Goal: Transaction & Acquisition: Purchase product/service

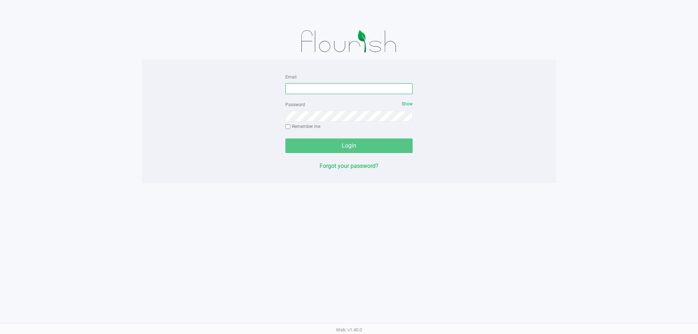
click at [323, 92] on input "Email" at bounding box center [349, 88] width 127 height 11
type input "F"
type input "[EMAIL_ADDRESS][DOMAIN_NAME]"
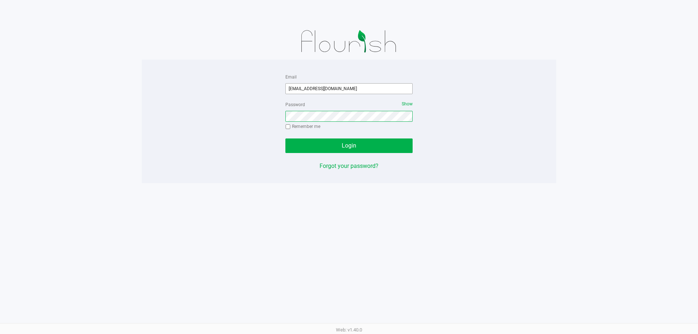
click at [286, 139] on button "Login" at bounding box center [349, 146] width 127 height 15
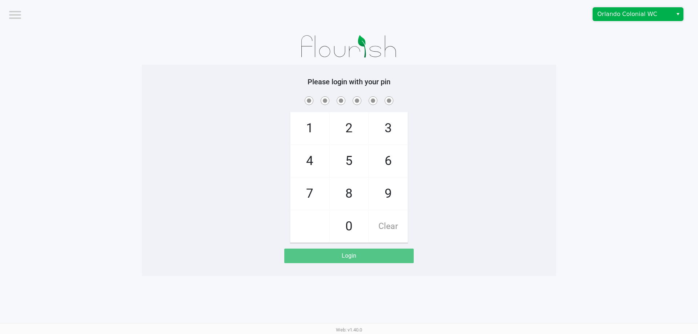
click at [636, 16] on span "Orlando Colonial WC" at bounding box center [633, 14] width 71 height 9
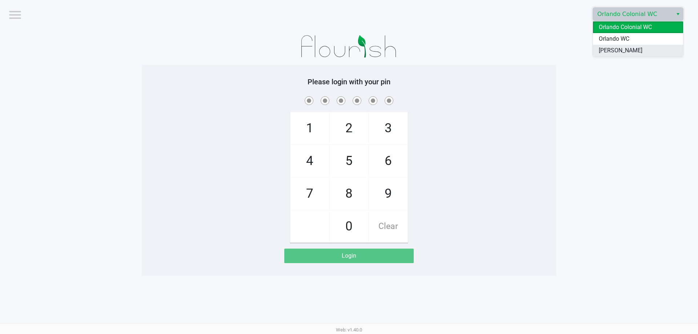
click at [621, 50] on span "[PERSON_NAME]" at bounding box center [621, 50] width 44 height 9
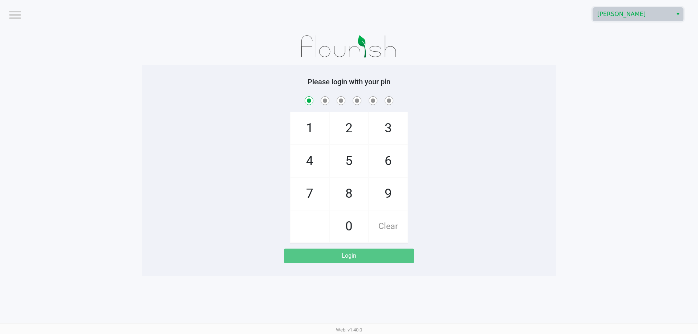
checkbox input "true"
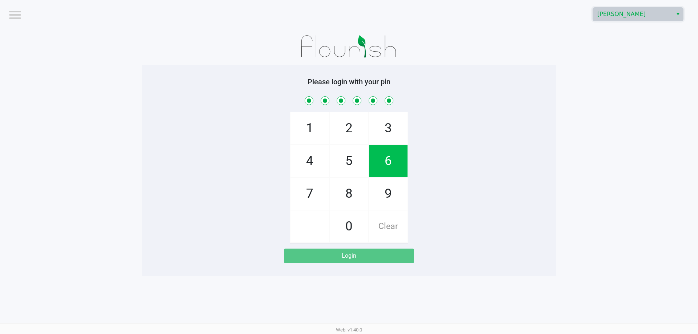
checkbox input "true"
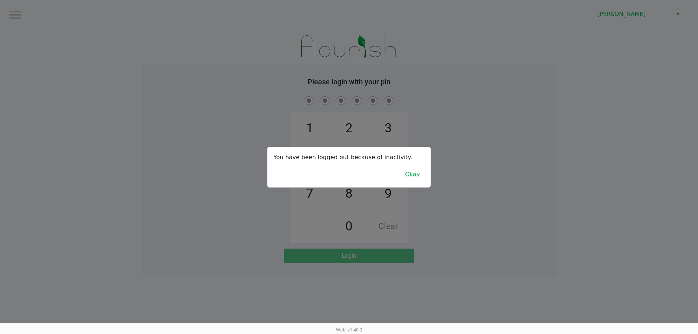
click at [421, 179] on button "Okay" at bounding box center [412, 175] width 24 height 14
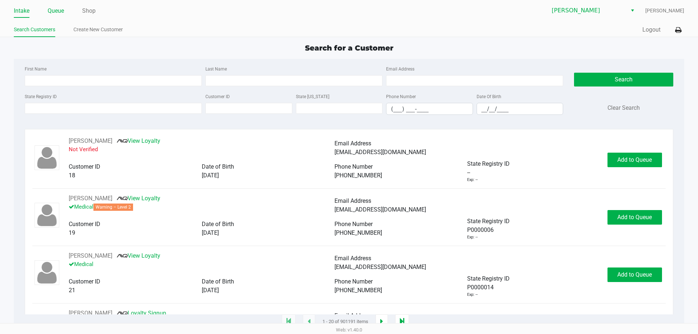
click at [59, 7] on link "Queue" at bounding box center [56, 11] width 16 height 10
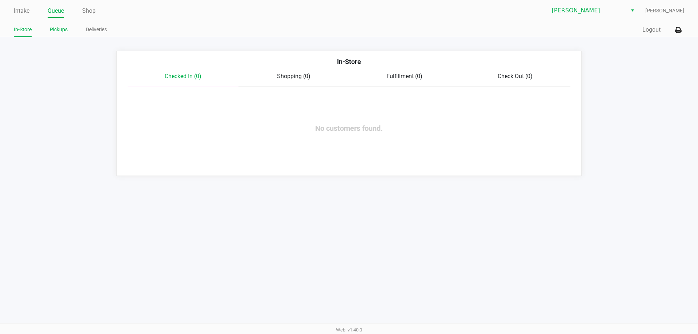
click at [60, 31] on link "Pickups" at bounding box center [59, 29] width 18 height 9
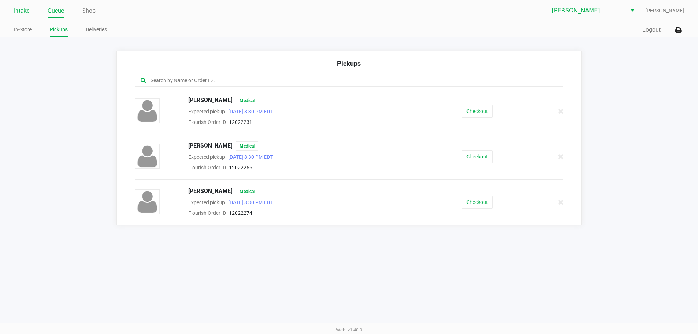
click at [18, 9] on link "Intake" at bounding box center [22, 11] width 16 height 10
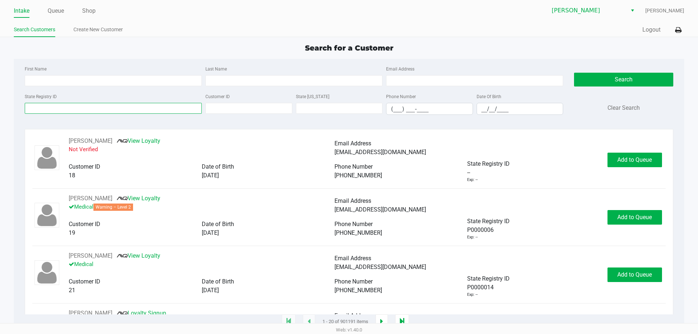
click at [52, 105] on input "State Registry ID" at bounding box center [113, 108] width 177 height 11
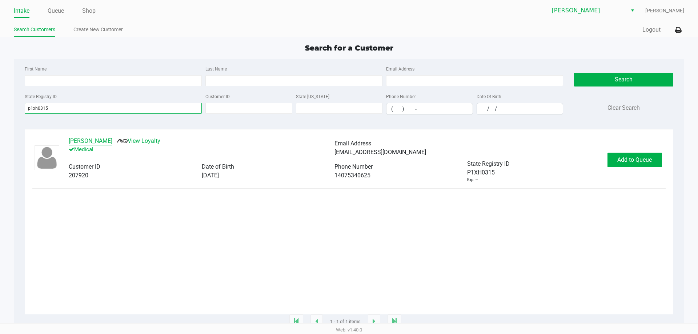
type input "p1xh0315"
click at [86, 145] on button "[PERSON_NAME]" at bounding box center [91, 141] width 44 height 9
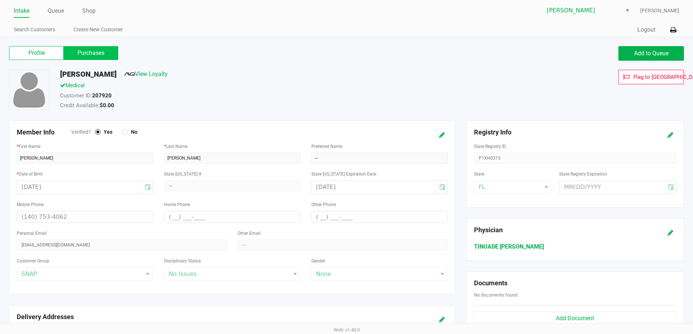
click at [99, 55] on label "Purchases" at bounding box center [91, 53] width 55 height 14
click at [0, 0] on 1 "Purchases" at bounding box center [0, 0] width 0 height 0
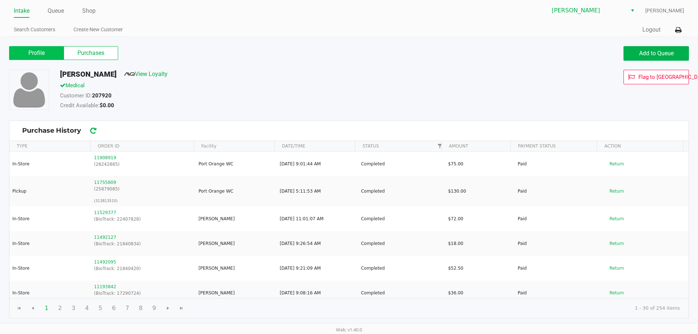
click at [42, 49] on label "Profile" at bounding box center [36, 53] width 55 height 14
click at [0, 0] on 0 "Profile" at bounding box center [0, 0] width 0 height 0
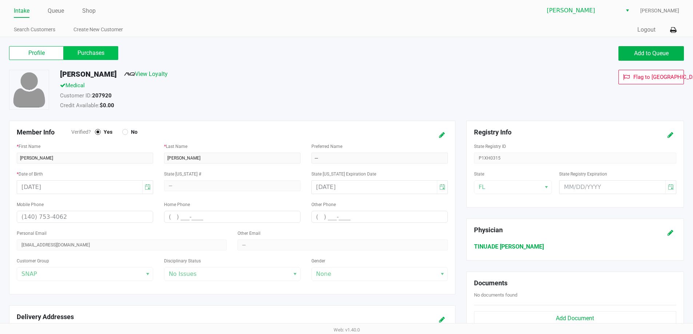
click at [97, 52] on label "Purchases" at bounding box center [91, 53] width 55 height 14
click at [0, 0] on 1 "Purchases" at bounding box center [0, 0] width 0 height 0
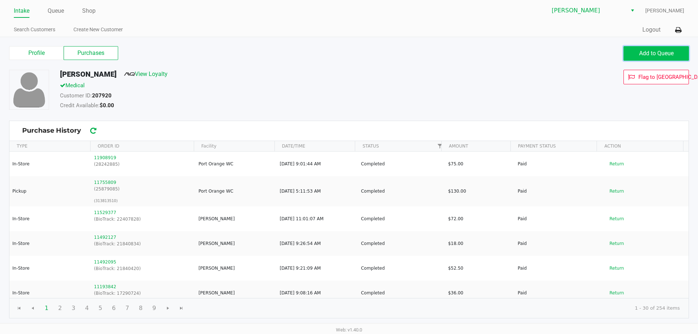
drag, startPoint x: 637, startPoint y: 52, endPoint x: 632, endPoint y: 50, distance: 4.7
click at [632, 50] on button "Add to Queue" at bounding box center [656, 53] width 65 height 15
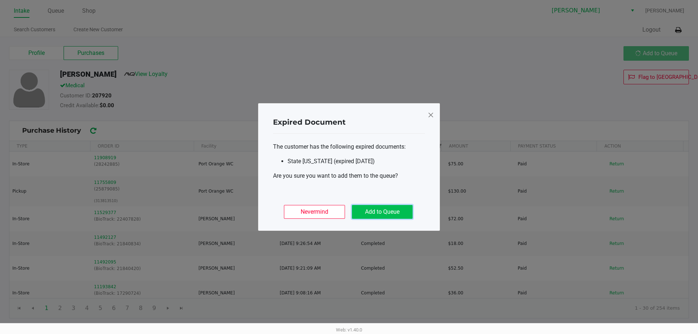
click at [367, 208] on button "Add to Queue" at bounding box center [382, 212] width 61 height 14
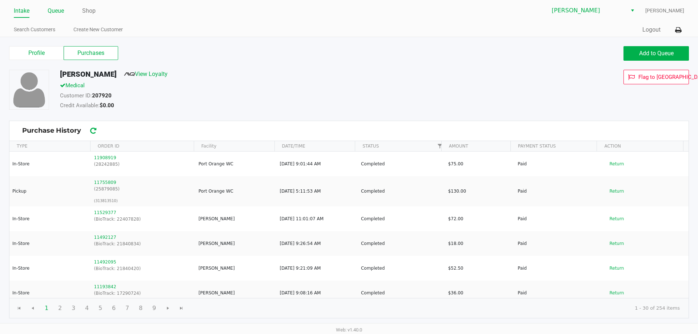
click at [58, 9] on link "Queue" at bounding box center [56, 11] width 16 height 10
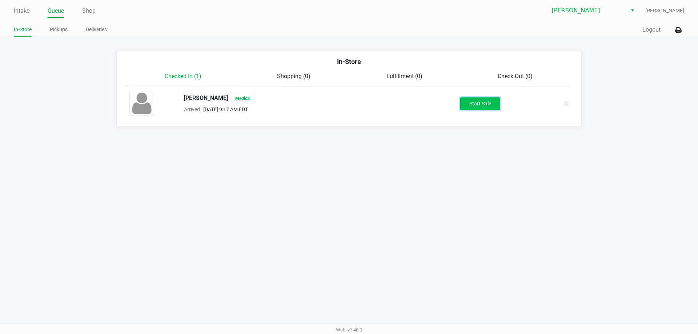
click at [479, 102] on button "Start Sale" at bounding box center [480, 103] width 40 height 13
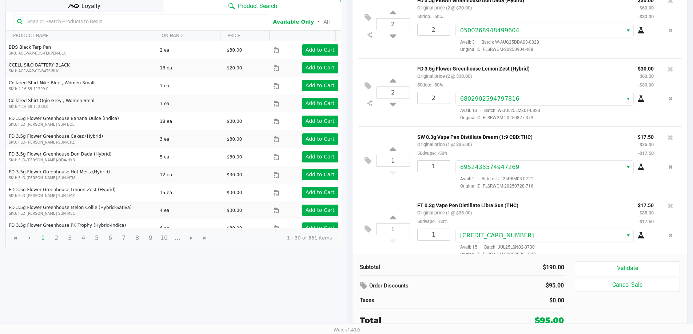
click at [129, 9] on div "Loyalty" at bounding box center [84, 5] width 158 height 15
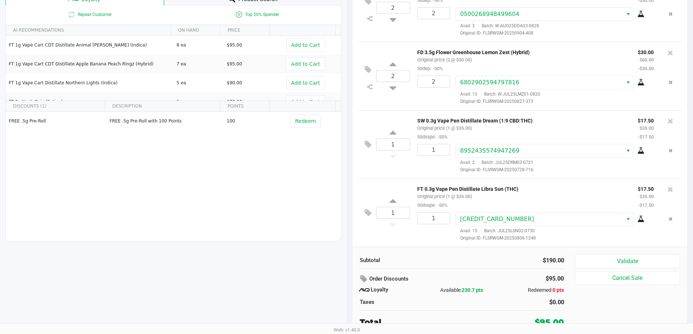
scroll to position [83, 0]
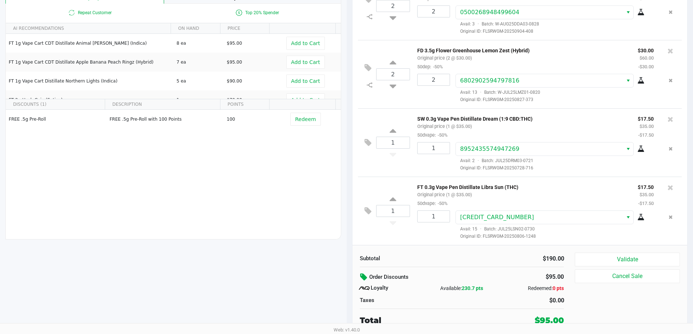
click at [366, 276] on icon at bounding box center [364, 277] width 9 height 8
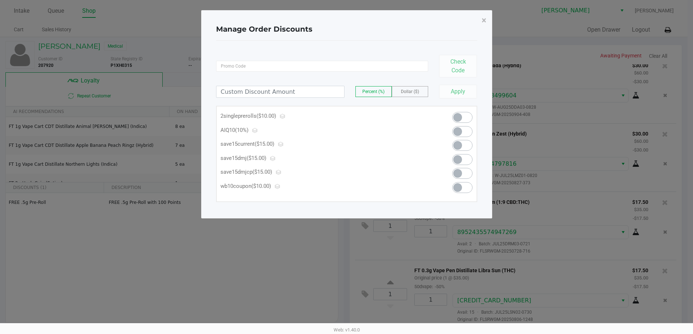
scroll to position [0, 0]
click at [457, 187] on span at bounding box center [460, 187] width 9 height 9
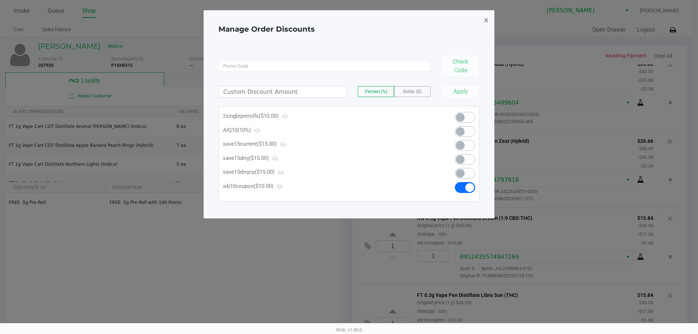
click at [484, 24] on span "×" at bounding box center [486, 20] width 5 height 10
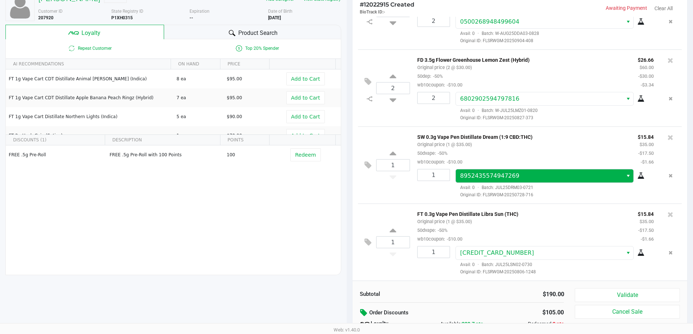
scroll to position [83, 0]
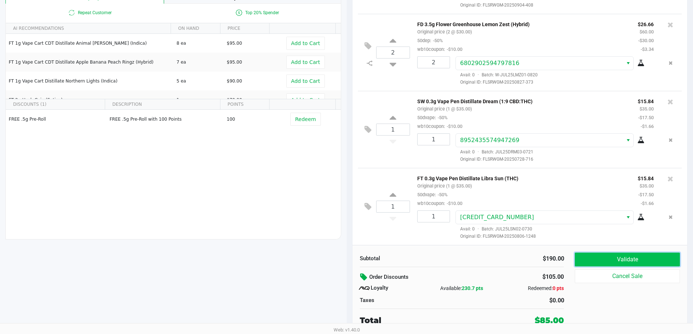
click at [607, 258] on button "Validate" at bounding box center [627, 260] width 105 height 14
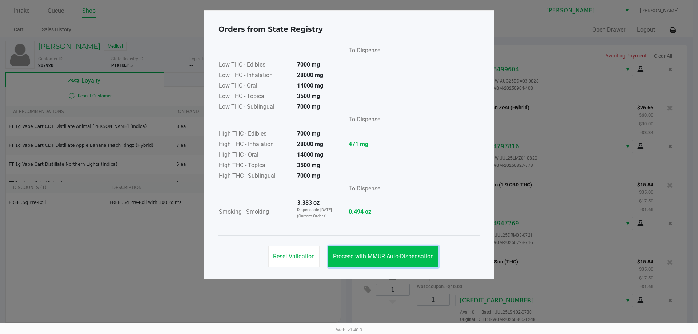
click at [366, 256] on span "Proceed with MMUR Auto-Dispensation" at bounding box center [383, 256] width 101 height 7
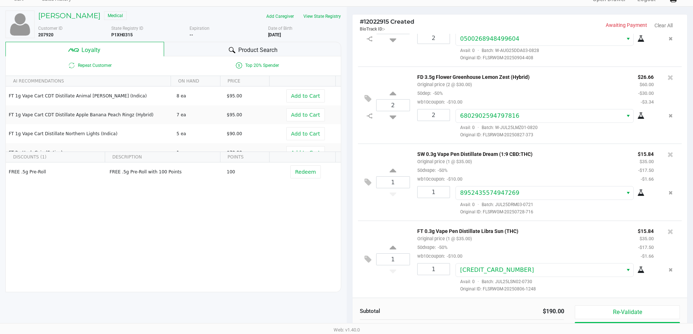
scroll to position [83, 0]
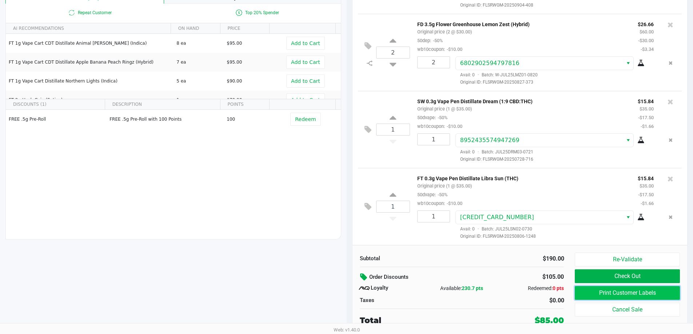
click at [615, 291] on button "Print Customer Labels" at bounding box center [627, 293] width 105 height 14
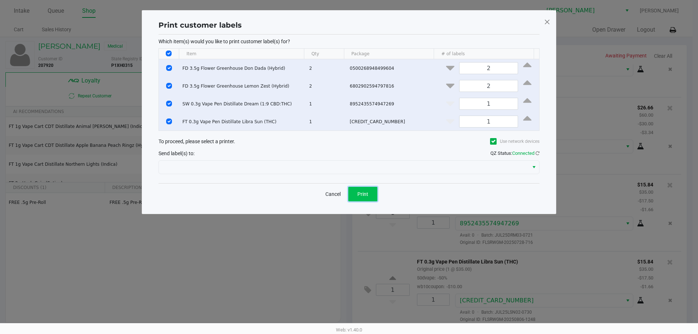
click at [366, 196] on span "Print" at bounding box center [363, 194] width 11 height 6
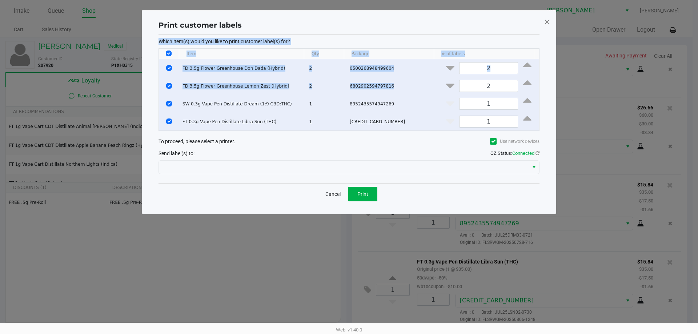
drag, startPoint x: 526, startPoint y: 23, endPoint x: 533, endPoint y: 32, distance: 12.2
click at [504, 57] on div "Print customer labels Which item(s) would you like to print customer label(s) f…" at bounding box center [349, 112] width 385 height 189
click at [553, 19] on div "Print customer labels Which item(s) would you like to print customer label(s) f…" at bounding box center [349, 112] width 415 height 204
click at [543, 24] on div "Print customer labels Which item(s) would you like to print customer label(s) f…" at bounding box center [349, 112] width 415 height 204
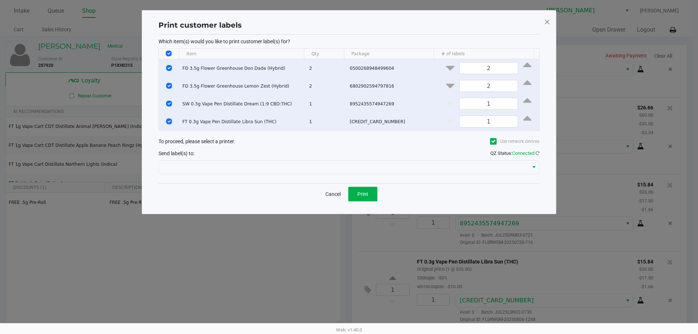
click at [544, 22] on span at bounding box center [547, 22] width 7 height 12
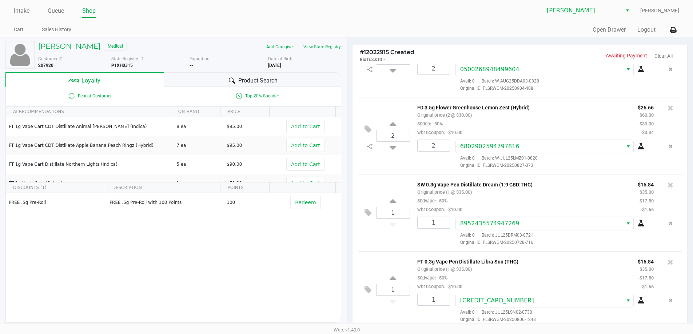
scroll to position [83, 0]
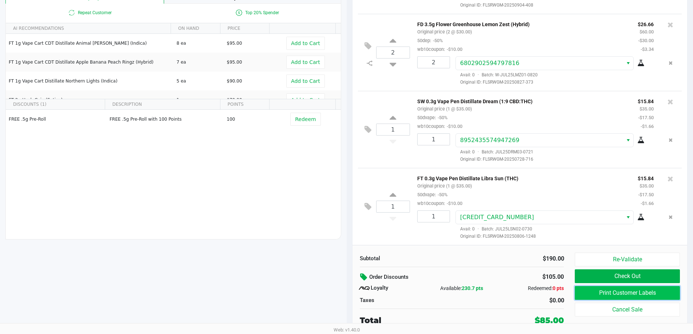
click at [629, 291] on button "Print Customer Labels" at bounding box center [627, 293] width 105 height 14
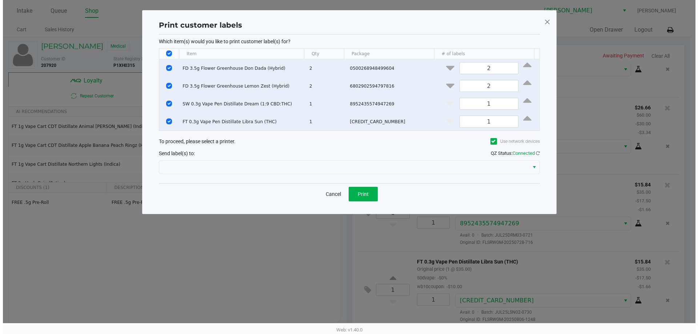
scroll to position [0, 0]
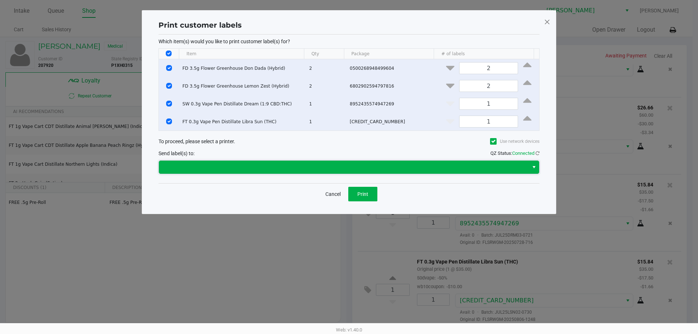
click at [350, 172] on span at bounding box center [343, 167] width 361 height 9
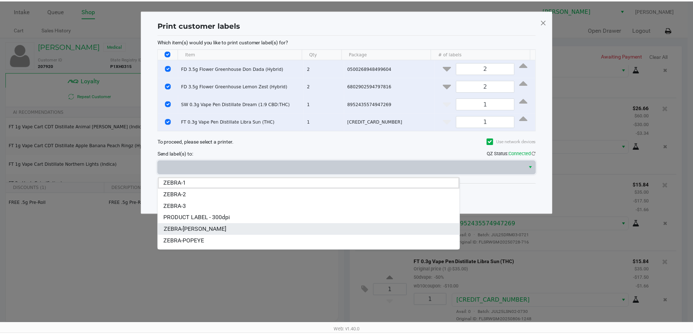
scroll to position [32, 0]
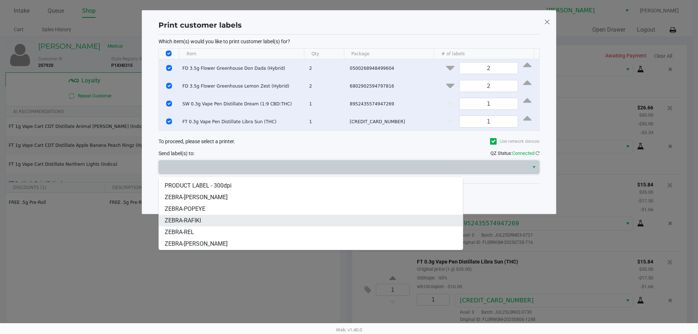
click at [330, 224] on li "ZEBRA-RAFIKI" at bounding box center [311, 221] width 304 height 12
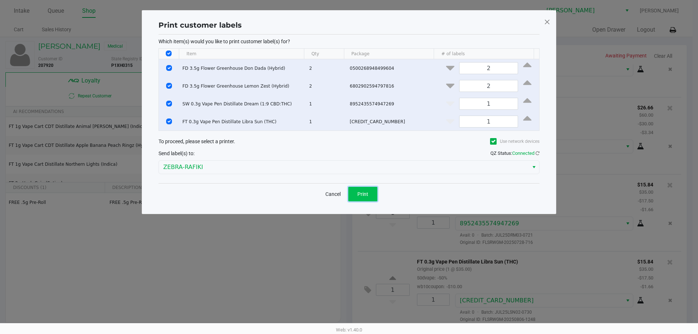
click at [359, 196] on span "Print" at bounding box center [363, 194] width 11 height 6
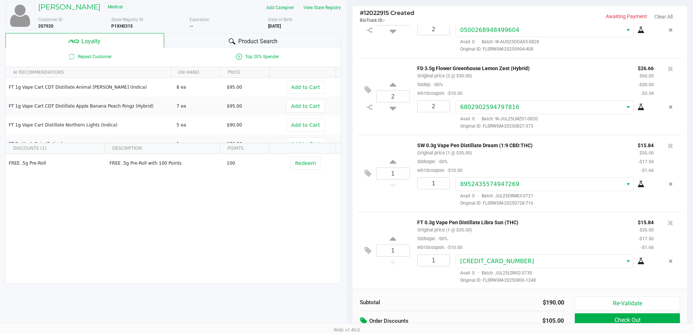
scroll to position [83, 0]
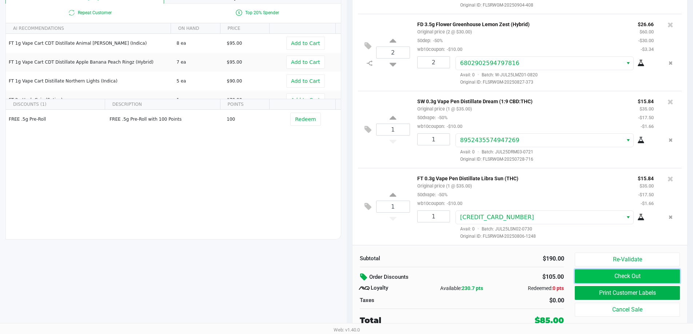
click at [601, 278] on button "Check Out" at bounding box center [627, 277] width 105 height 14
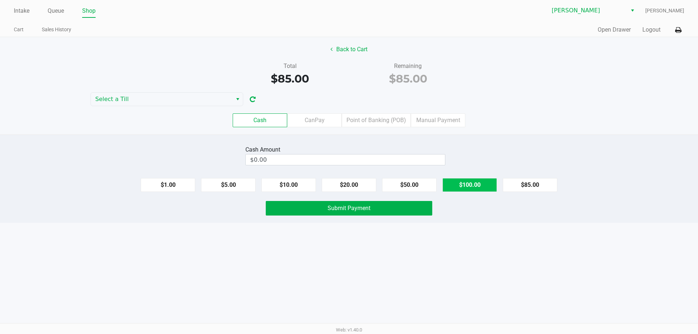
click at [476, 184] on button "$100.00" at bounding box center [470, 185] width 55 height 14
type input "$100.00"
click at [365, 211] on span "Submit Payment" at bounding box center [349, 208] width 43 height 7
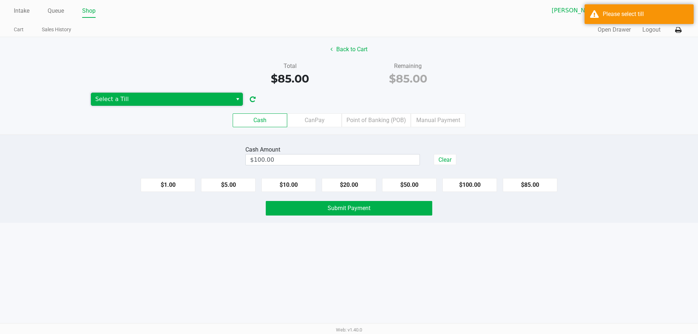
click at [196, 97] on span "Select a Till" at bounding box center [161, 99] width 133 height 9
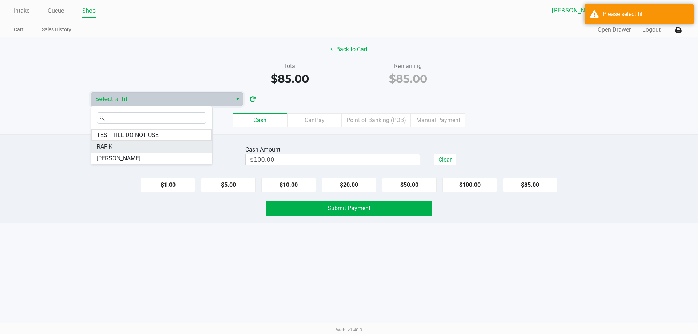
click at [160, 144] on li "RAFIKI" at bounding box center [151, 147] width 121 height 12
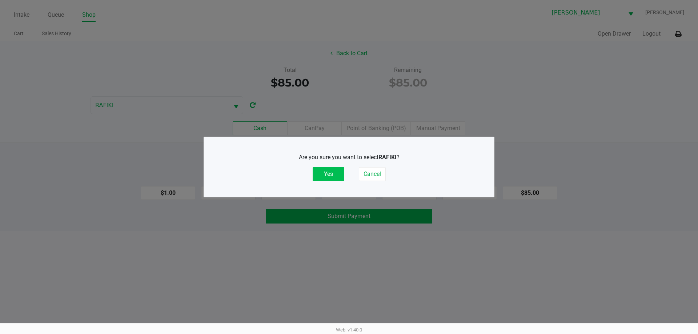
click at [326, 175] on button "Yes" at bounding box center [329, 174] width 32 height 14
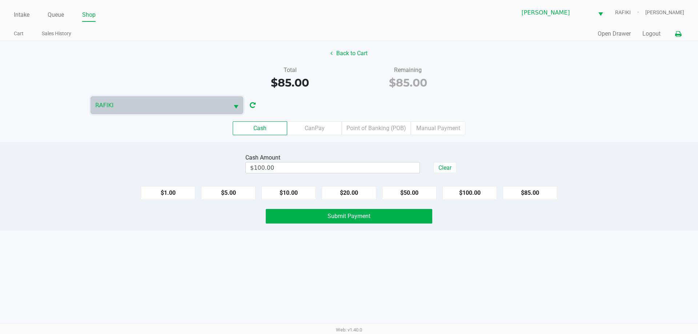
click at [680, 35] on icon at bounding box center [678, 34] width 6 height 5
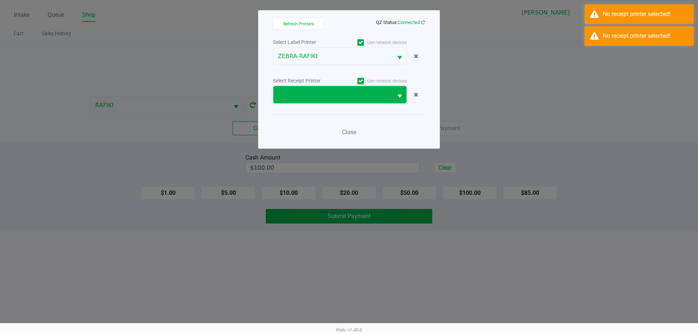
click at [363, 92] on span at bounding box center [333, 95] width 111 height 9
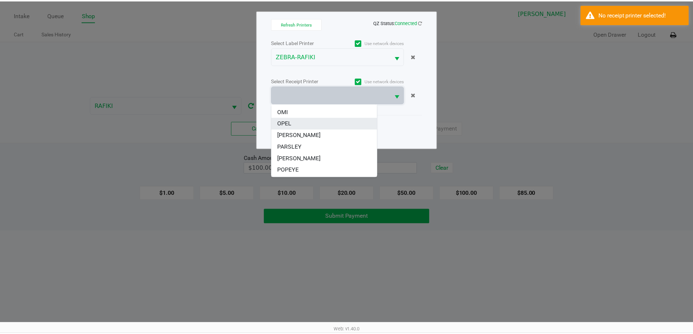
scroll to position [44, 0]
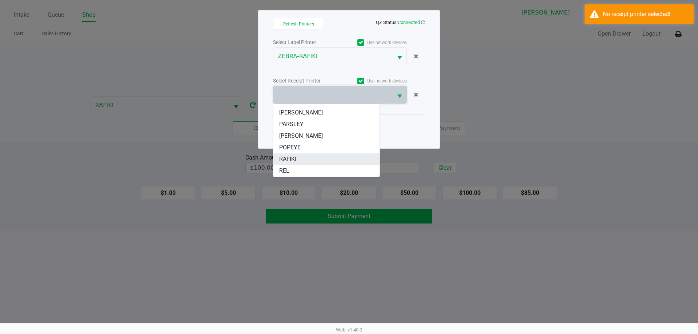
click at [331, 157] on li "RAFIKI" at bounding box center [327, 159] width 106 height 12
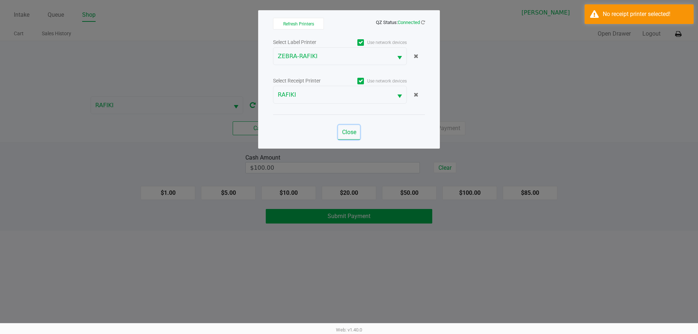
click at [347, 133] on span "Close" at bounding box center [349, 132] width 14 height 7
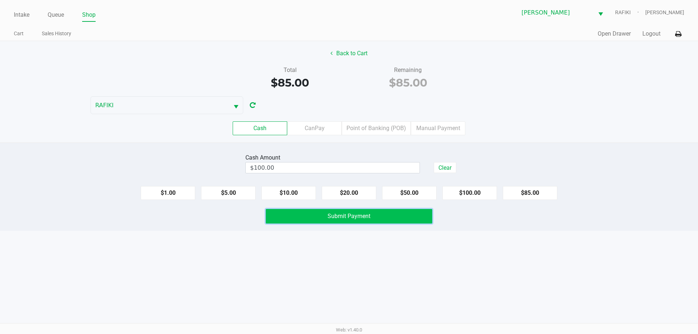
click at [317, 214] on button "Submit Payment" at bounding box center [349, 216] width 167 height 15
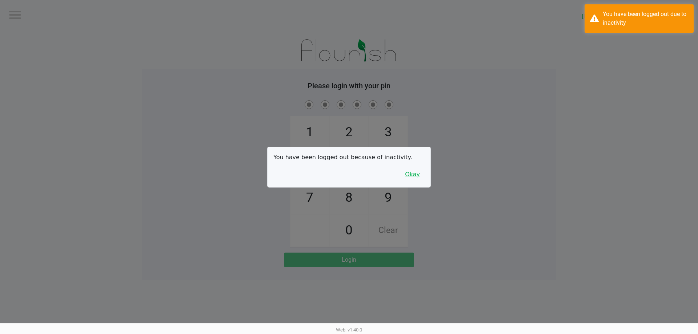
click at [418, 174] on button "Okay" at bounding box center [412, 175] width 24 height 14
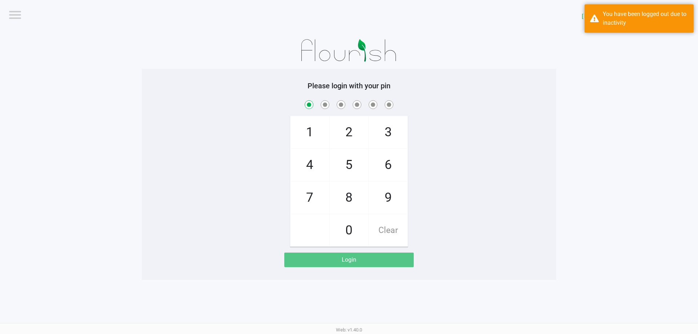
checkbox input "true"
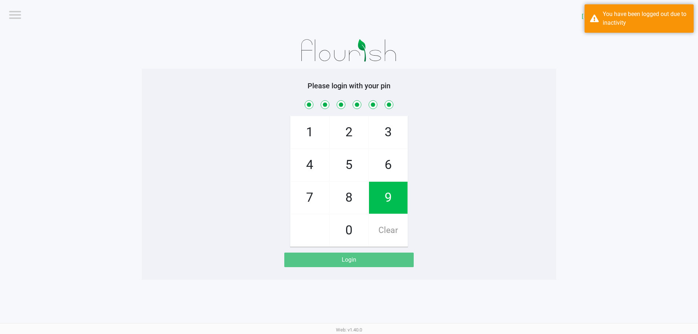
checkbox input "true"
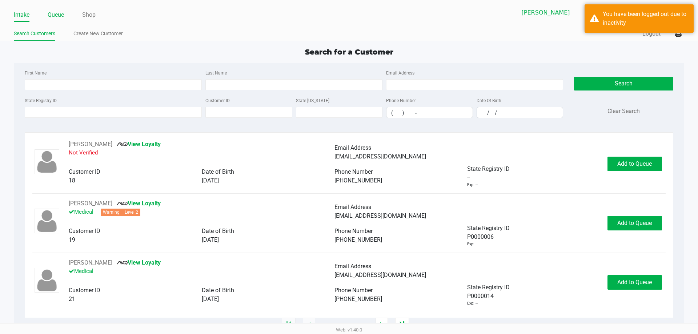
click at [57, 16] on link "Queue" at bounding box center [56, 15] width 16 height 10
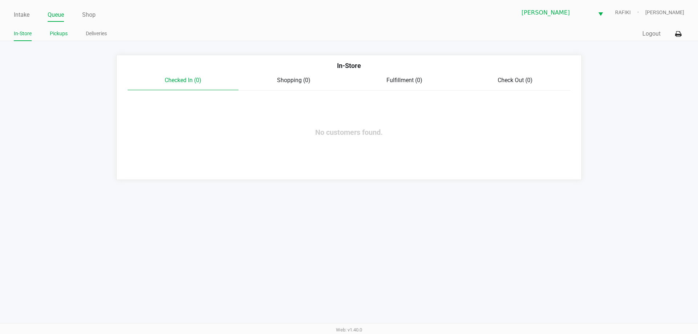
click at [57, 32] on link "Pickups" at bounding box center [59, 33] width 18 height 9
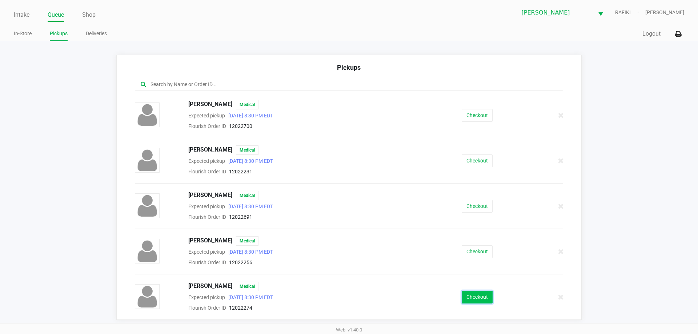
click at [483, 295] on button "Checkout" at bounding box center [477, 297] width 31 height 13
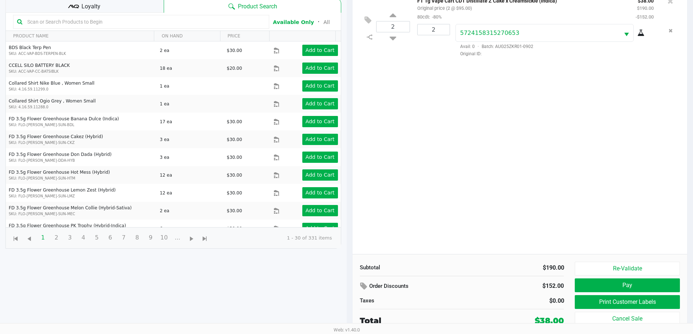
scroll to position [79, 0]
click at [586, 284] on button "Pay" at bounding box center [627, 285] width 105 height 14
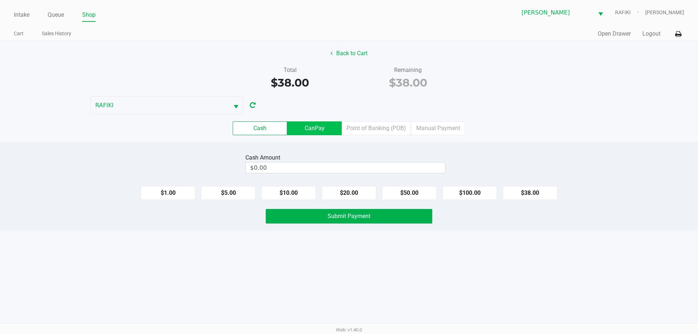
click at [326, 130] on label "CanPay" at bounding box center [314, 128] width 55 height 14
click at [0, 0] on 2 "CanPay" at bounding box center [0, 0] width 0 height 0
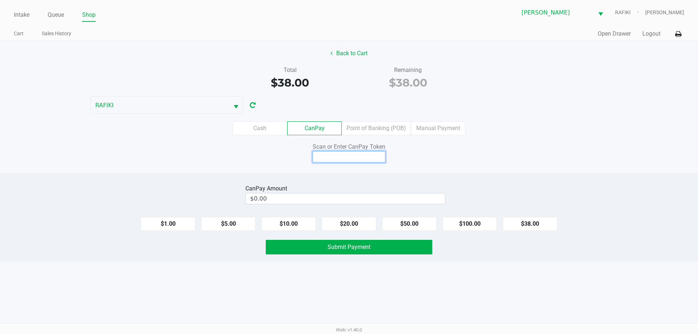
click at [347, 159] on input at bounding box center [349, 156] width 73 height 11
click at [394, 124] on label "Point of Banking (POB)" at bounding box center [376, 128] width 69 height 14
click at [0, 0] on 7 "Point of Banking (POB)" at bounding box center [0, 0] width 0 height 0
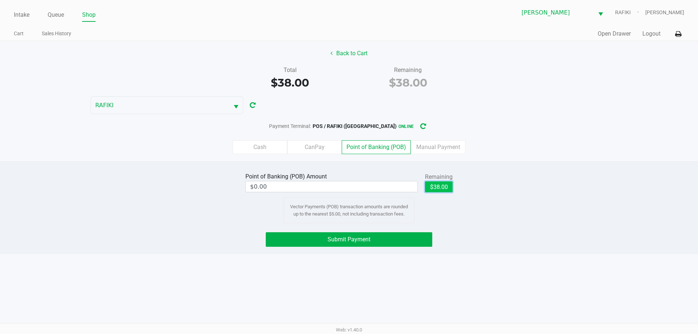
click at [442, 182] on button "$38.00" at bounding box center [439, 187] width 28 height 11
type input "$38.00"
click at [377, 235] on button "Submit Payment" at bounding box center [349, 239] width 167 height 15
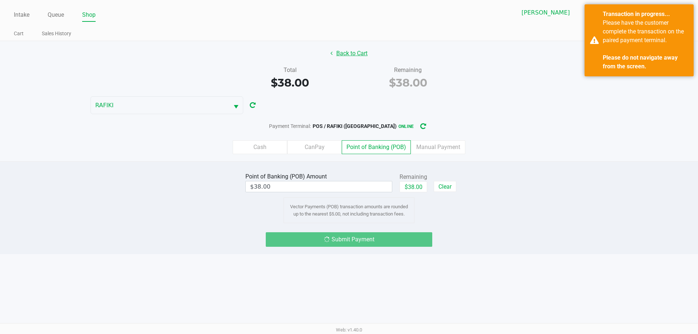
click at [344, 51] on button "Back to Cart" at bounding box center [349, 54] width 47 height 14
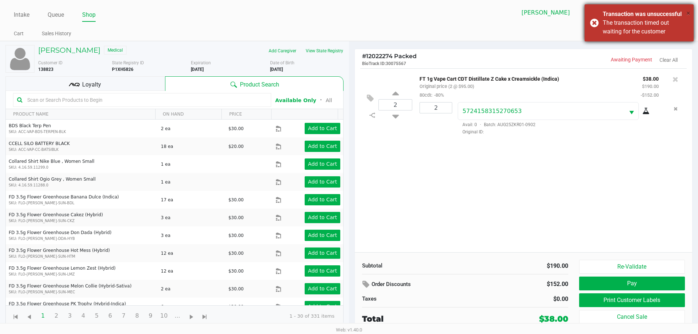
click at [687, 14] on span "×" at bounding box center [689, 13] width 4 height 9
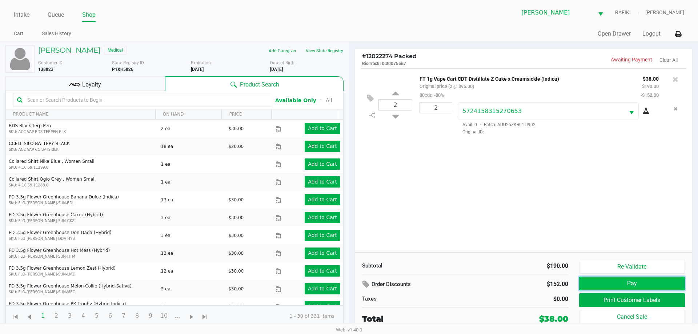
click at [622, 286] on button "Pay" at bounding box center [632, 284] width 106 height 14
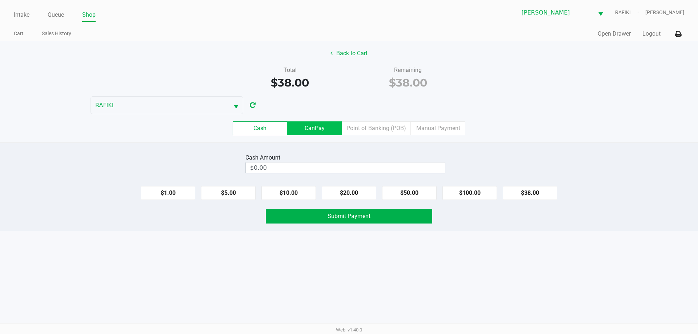
click at [329, 129] on label "CanPay" at bounding box center [314, 128] width 55 height 14
click at [0, 0] on 2 "CanPay" at bounding box center [0, 0] width 0 height 0
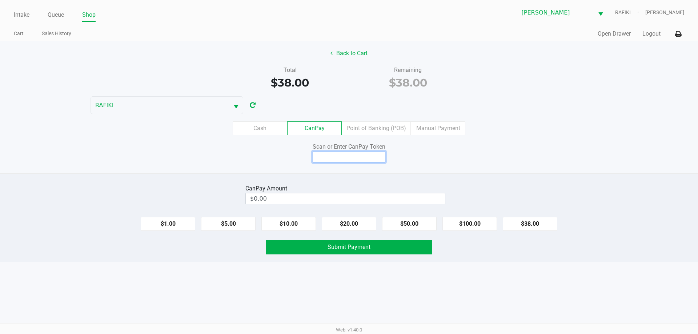
click at [359, 155] on input at bounding box center [349, 156] width 73 height 11
type input "Q5557102X"
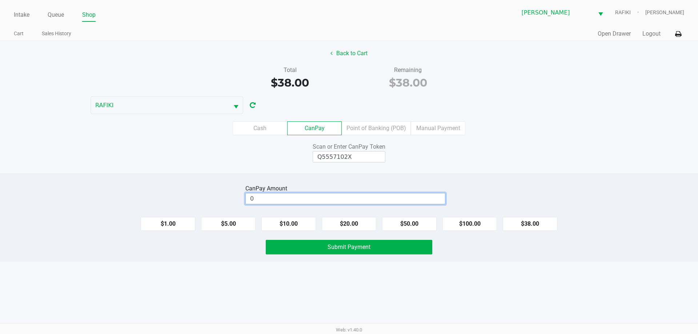
click at [273, 199] on input "0" at bounding box center [345, 199] width 199 height 11
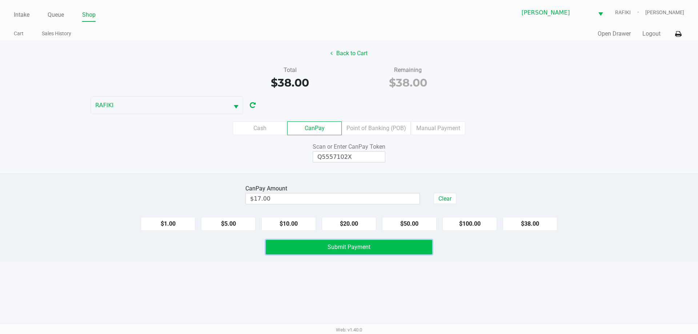
click at [354, 248] on span "Submit Payment" at bounding box center [349, 247] width 43 height 7
click at [535, 227] on button "$21.00" at bounding box center [530, 224] width 55 height 14
click at [261, 128] on label "Cash" at bounding box center [260, 128] width 55 height 14
click at [0, 0] on 0 "Cash" at bounding box center [0, 0] width 0 height 0
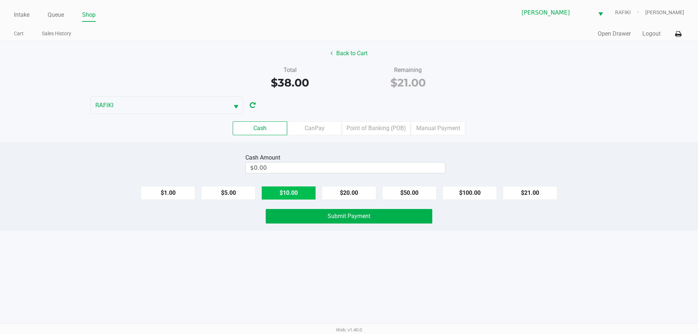
drag, startPoint x: 273, startPoint y: 193, endPoint x: 268, endPoint y: 190, distance: 6.0
click at [274, 193] on button "$10.00" at bounding box center [289, 193] width 55 height 14
click at [222, 190] on button "$5.00" at bounding box center [228, 193] width 55 height 14
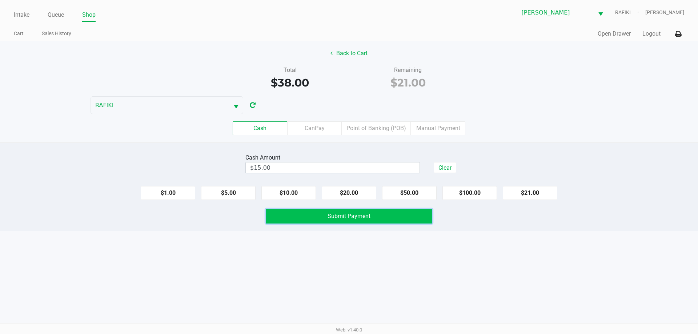
click at [290, 214] on button "Submit Payment" at bounding box center [349, 216] width 167 height 15
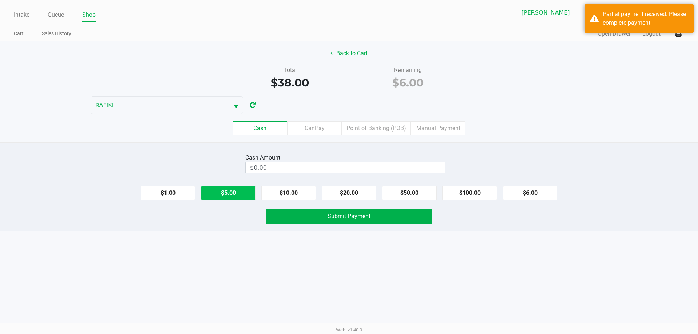
drag, startPoint x: 231, startPoint y: 197, endPoint x: 177, endPoint y: 191, distance: 53.8
click at [231, 196] on button "$5.00" at bounding box center [228, 193] width 55 height 14
click at [171, 191] on button "$1.00" at bounding box center [168, 193] width 55 height 14
type input "$6.00"
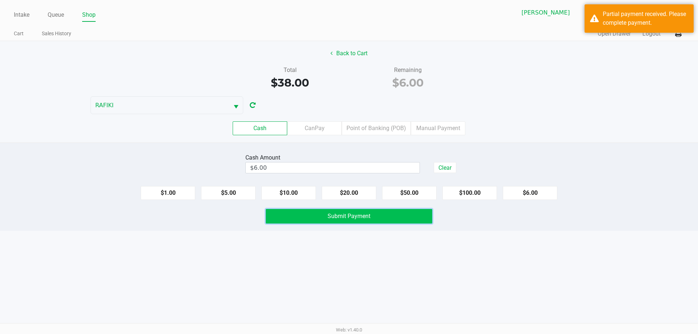
click at [341, 220] on button "Submit Payment" at bounding box center [349, 216] width 167 height 15
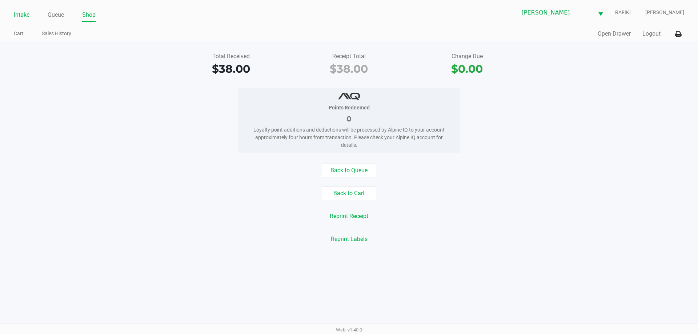
click at [25, 13] on link "Intake" at bounding box center [22, 15] width 16 height 10
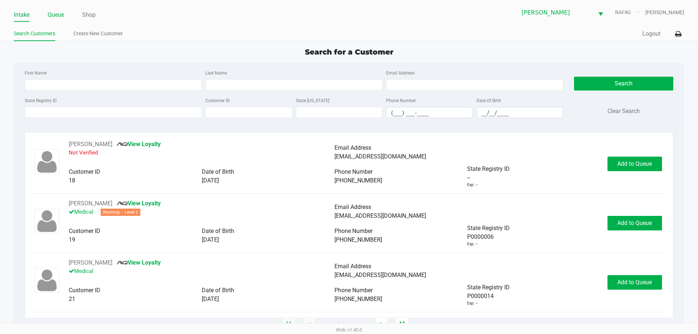
click at [57, 17] on link "Queue" at bounding box center [56, 15] width 16 height 10
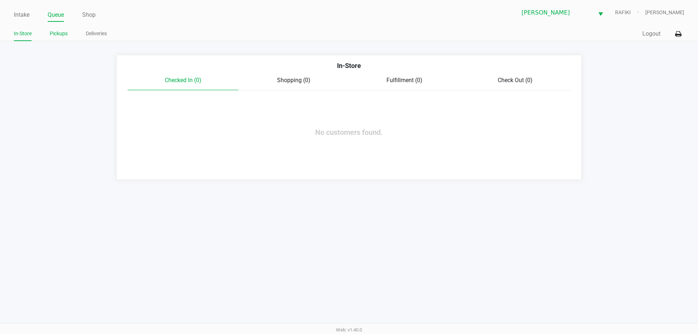
click at [61, 33] on link "Pickups" at bounding box center [59, 33] width 18 height 9
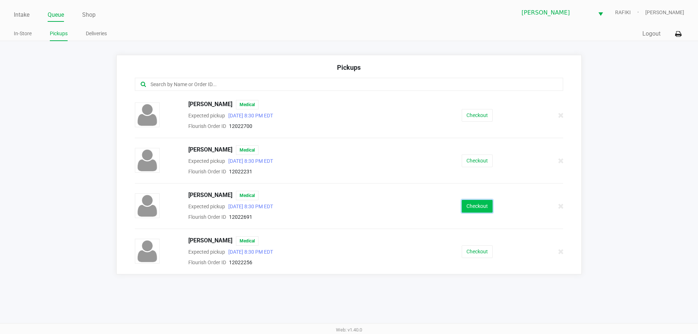
click at [482, 204] on button "Checkout" at bounding box center [477, 206] width 31 height 13
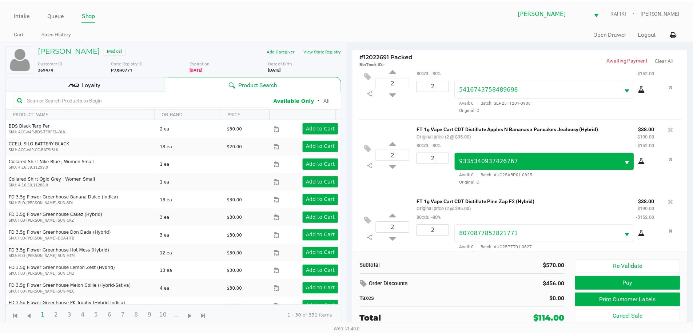
scroll to position [34, 0]
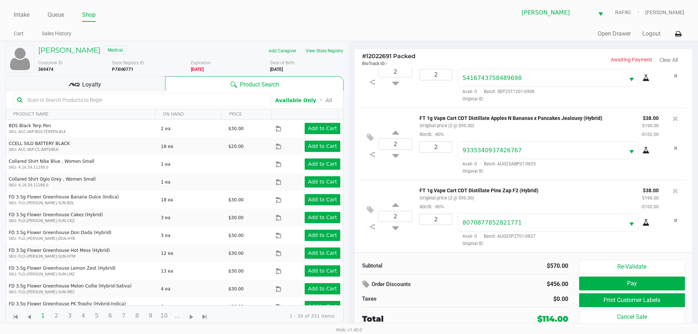
click at [115, 81] on div "Loyalty" at bounding box center [85, 83] width 160 height 15
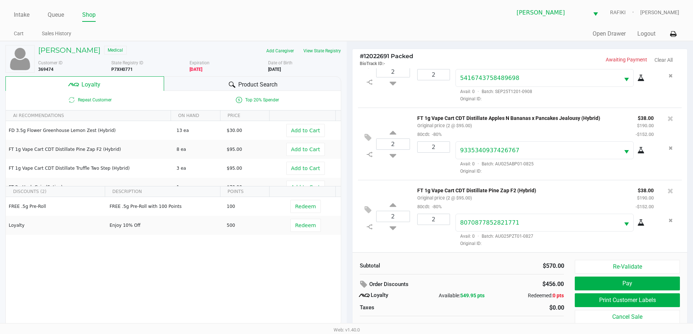
click at [271, 83] on span "Product Search" at bounding box center [257, 84] width 39 height 9
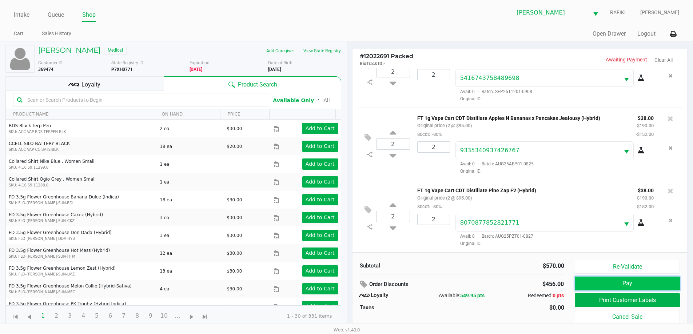
click at [582, 281] on button "Pay" at bounding box center [627, 284] width 105 height 14
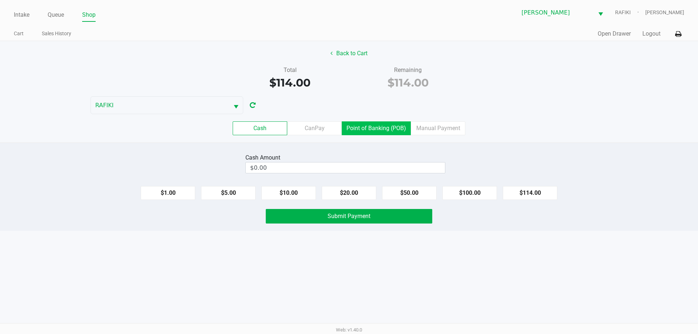
click at [359, 132] on label "Point of Banking (POB)" at bounding box center [376, 128] width 69 height 14
click at [0, 0] on 7 "Point of Banking (POB)" at bounding box center [0, 0] width 0 height 0
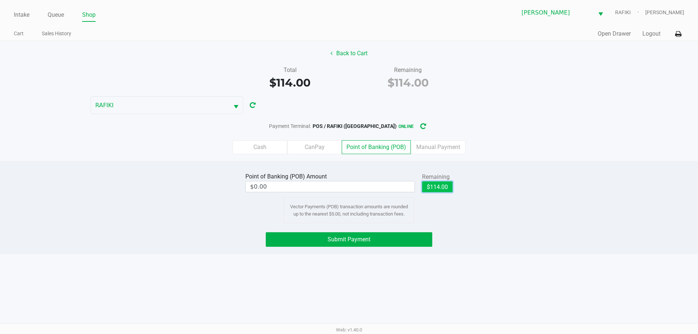
click at [434, 188] on button "$114.00" at bounding box center [437, 187] width 31 height 11
type input "$114.00"
click at [358, 240] on span "Submit Payment" at bounding box center [349, 239] width 43 height 7
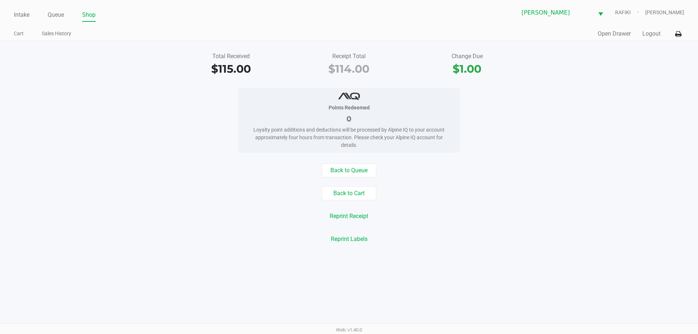
click at [195, 220] on div "Reprint Receipt" at bounding box center [349, 217] width 709 height 14
click at [23, 14] on link "Intake" at bounding box center [22, 15] width 16 height 10
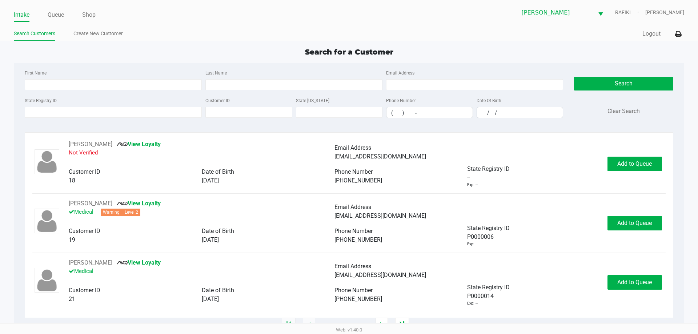
click at [145, 36] on ul "Search Customers Create New Customer" at bounding box center [181, 34] width 335 height 12
type input "JASMINE"
type input "OLIVO"
type input "10/07/1991"
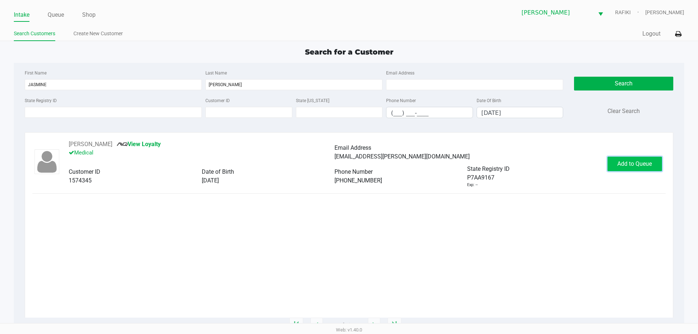
click at [630, 164] on span "Add to Queue" at bounding box center [635, 163] width 35 height 7
click at [629, 159] on button "In Queue" at bounding box center [634, 164] width 51 height 15
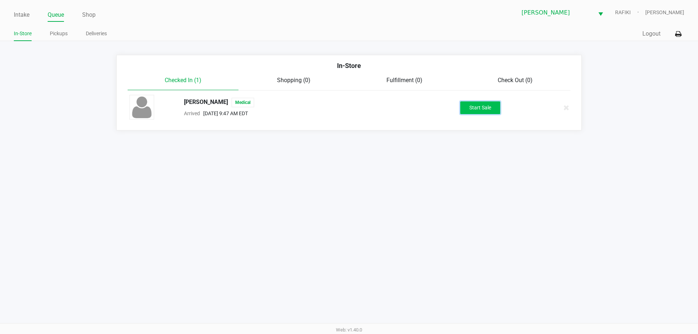
click at [474, 106] on button "Start Sale" at bounding box center [480, 107] width 40 height 13
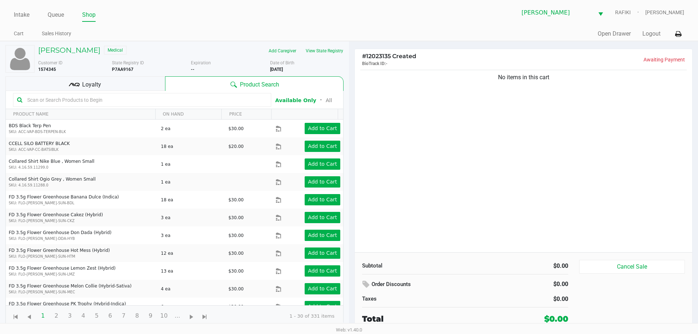
drag, startPoint x: 84, startPoint y: 81, endPoint x: 96, endPoint y: 81, distance: 11.3
click at [85, 81] on span "Loyalty" at bounding box center [91, 84] width 19 height 9
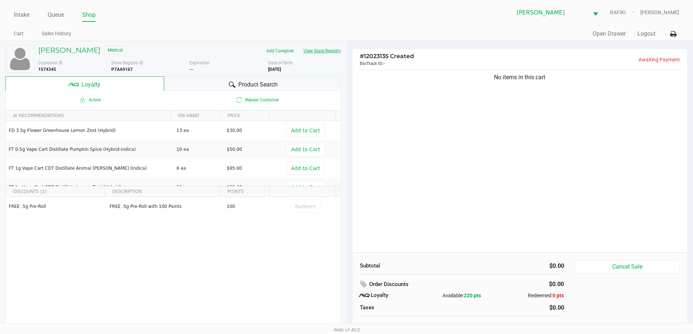
click at [334, 48] on button "View State Registry" at bounding box center [320, 51] width 43 height 12
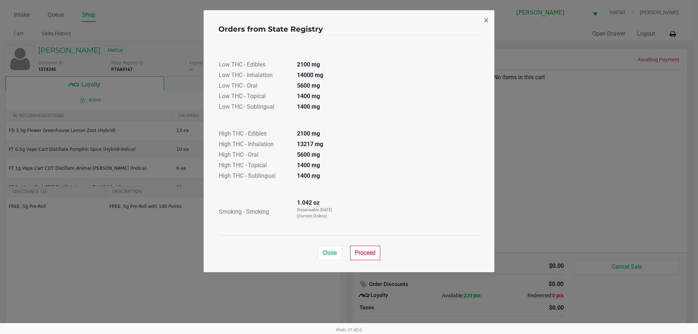
click at [490, 15] on button "×" at bounding box center [486, 20] width 16 height 20
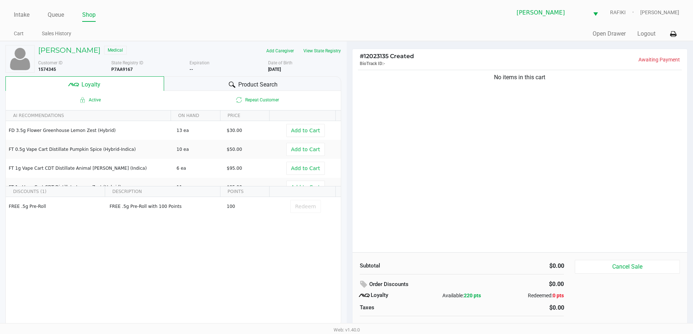
click at [488, 23] on div "Orders from State Registry × Low THC - Edibles 2100 mg Low THC - Inhalation 140…" at bounding box center [346, 123] width 291 height 262
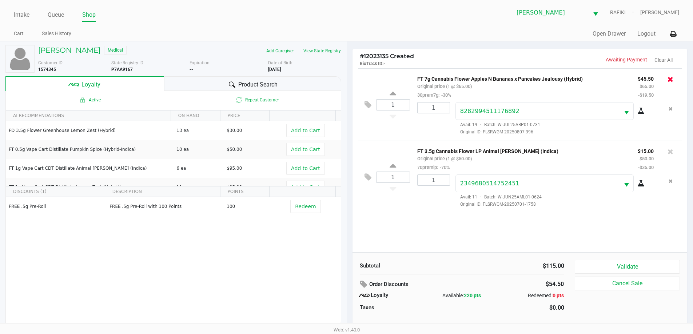
click at [669, 78] on icon at bounding box center [670, 79] width 6 height 7
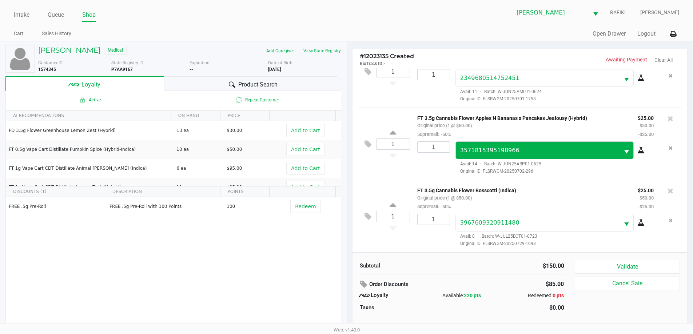
scroll to position [7, 0]
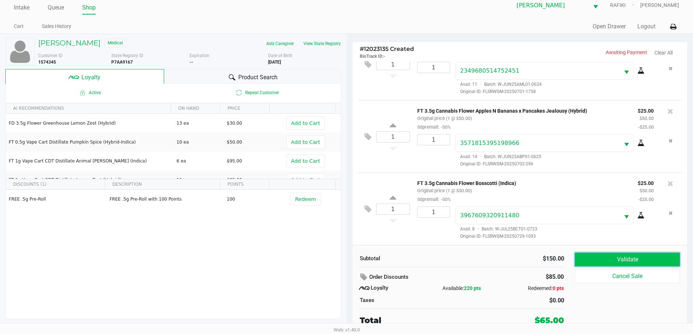
click at [608, 264] on button "Validate" at bounding box center [627, 260] width 105 height 14
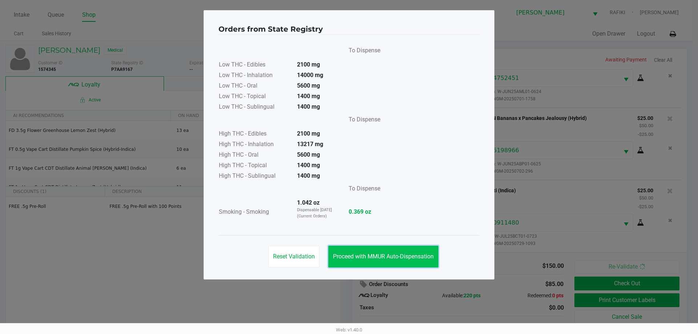
click at [388, 254] on span "Proceed with MMUR Auto-Dispensation" at bounding box center [383, 256] width 101 height 7
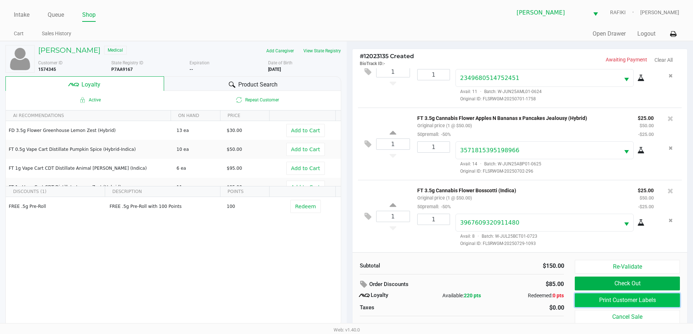
click at [584, 300] on button "Print Customer Labels" at bounding box center [627, 301] width 105 height 14
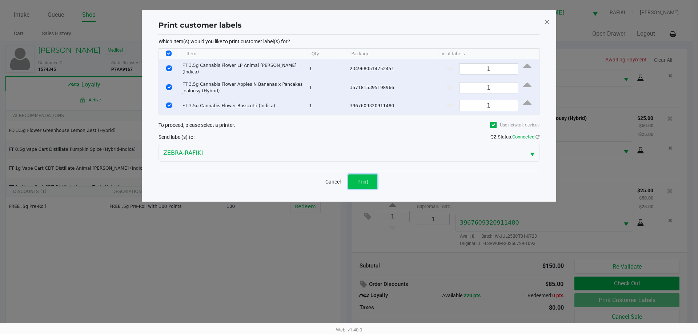
click at [359, 175] on button "Print" at bounding box center [362, 182] width 29 height 15
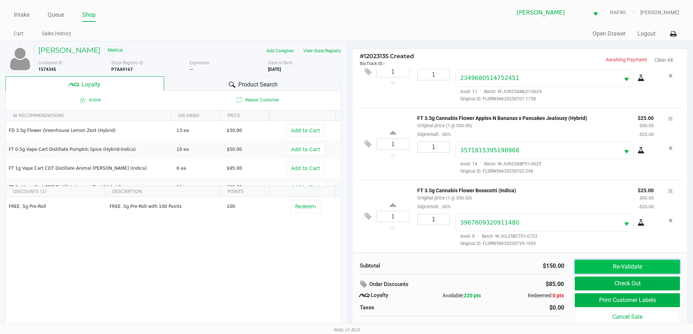
click at [594, 274] on button "Re-Validate" at bounding box center [627, 267] width 105 height 14
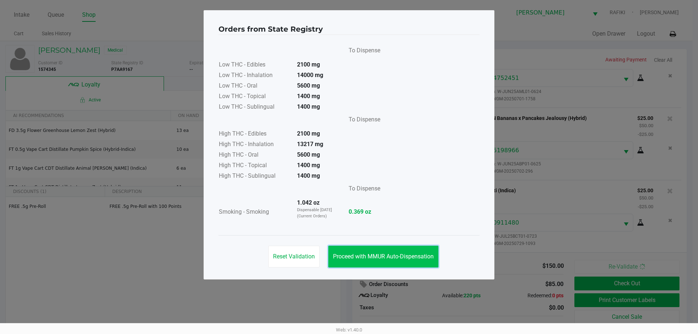
click at [418, 251] on button "Proceed with MMUR Auto-Dispensation" at bounding box center [383, 257] width 110 height 22
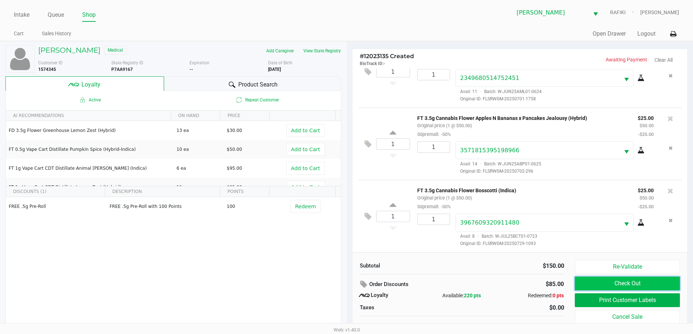
click at [578, 280] on button "Check Out" at bounding box center [627, 284] width 105 height 14
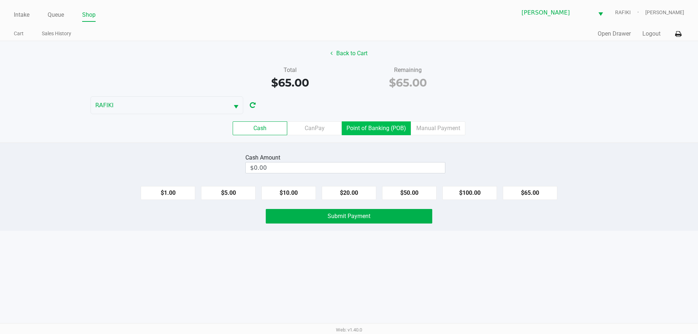
click at [391, 124] on label "Point of Banking (POB)" at bounding box center [376, 128] width 69 height 14
click at [0, 0] on 7 "Point of Banking (POB)" at bounding box center [0, 0] width 0 height 0
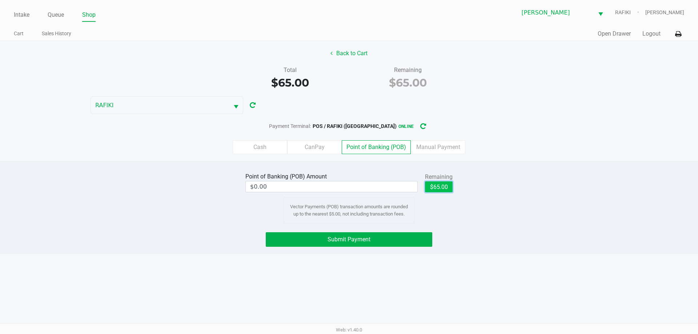
click at [443, 184] on button "$65.00" at bounding box center [439, 187] width 28 height 11
type input "$65.00"
click at [364, 238] on span "Submit Payment" at bounding box center [349, 239] width 43 height 7
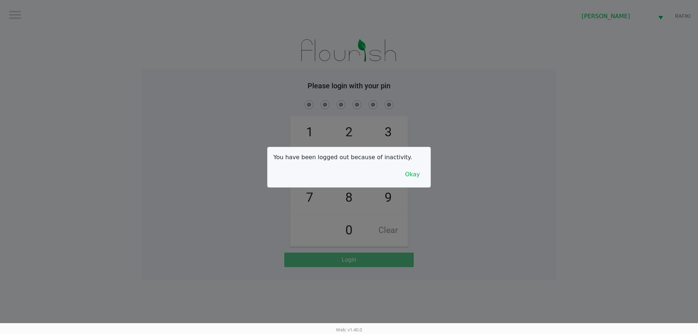
click at [0, 196] on div at bounding box center [349, 167] width 698 height 334
click at [418, 171] on button "Okay" at bounding box center [412, 175] width 24 height 14
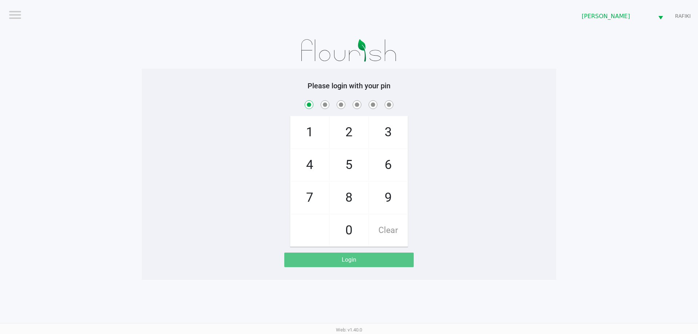
checkbox input "true"
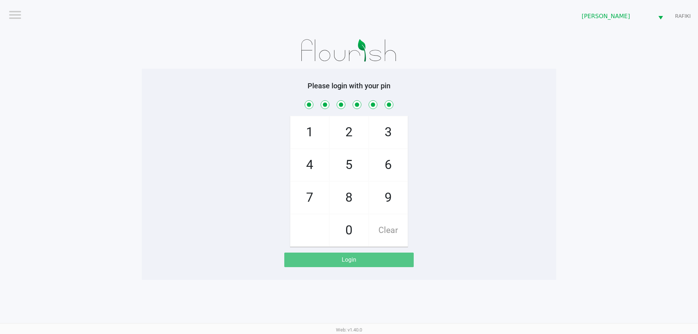
checkbox input "true"
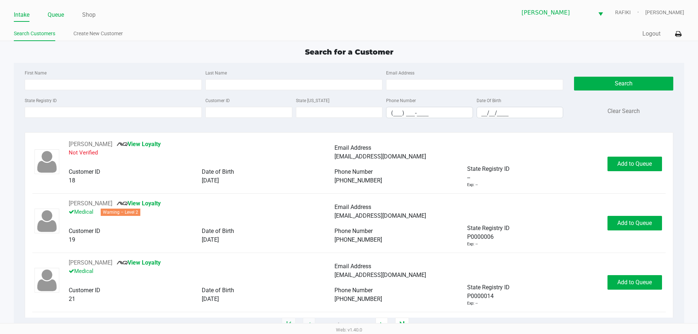
click at [56, 13] on link "Queue" at bounding box center [56, 15] width 16 height 10
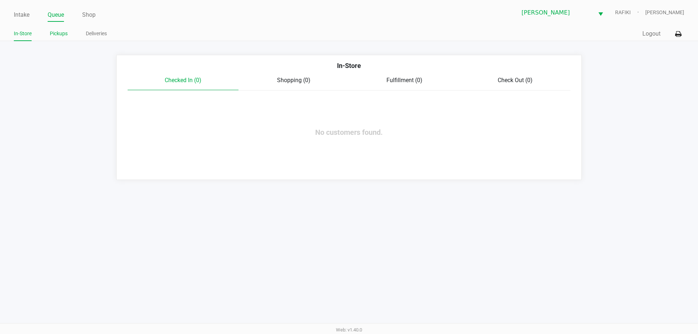
click at [59, 31] on link "Pickups" at bounding box center [59, 33] width 18 height 9
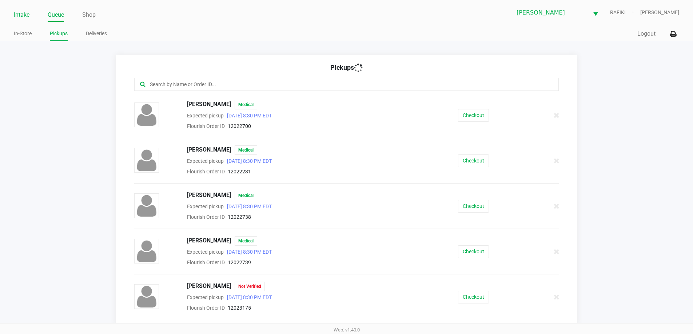
drag, startPoint x: 22, startPoint y: 15, endPoint x: 27, endPoint y: 14, distance: 4.8
click at [22, 15] on link "Intake" at bounding box center [22, 15] width 16 height 10
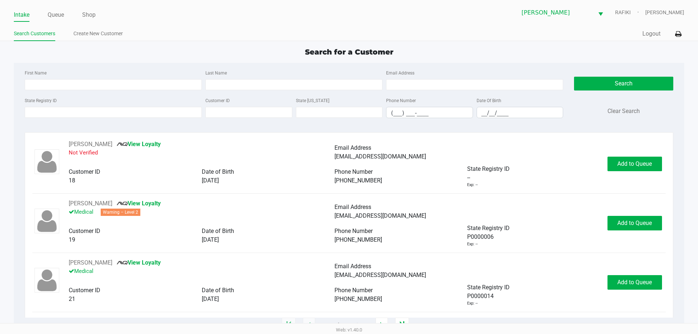
click at [104, 51] on div "Search for a Customer" at bounding box center [348, 52] width 681 height 11
click at [269, 35] on ul "Search Customers Create New Customer" at bounding box center [181, 34] width 335 height 12
type input "CAMILLE"
type input "AGUIRRE"
type input "10/09/2003"
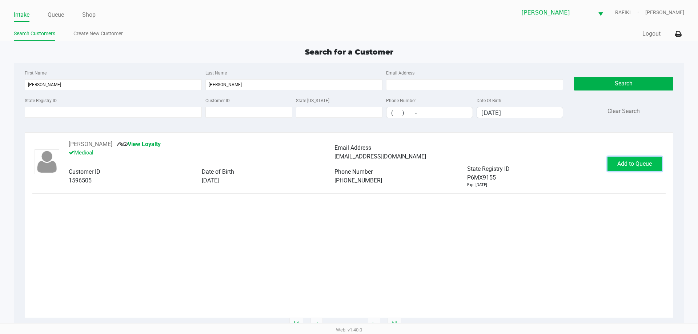
click at [622, 161] on span "Add to Queue" at bounding box center [635, 163] width 35 height 7
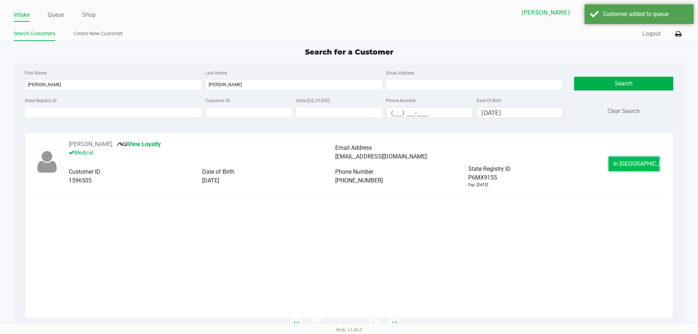
click at [617, 163] on button "In Queue" at bounding box center [634, 164] width 51 height 15
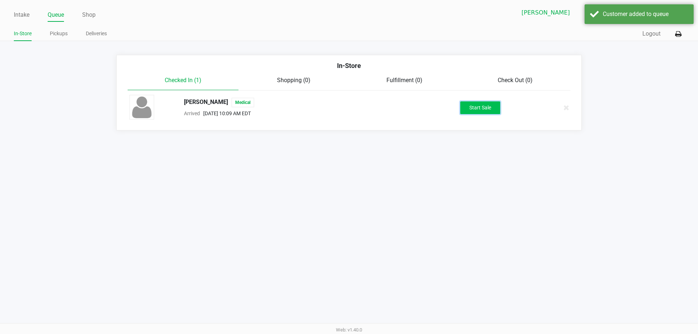
click at [475, 107] on button "Start Sale" at bounding box center [480, 107] width 40 height 13
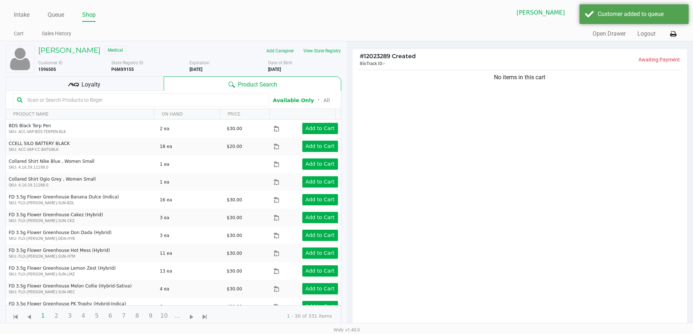
click at [146, 81] on div "Loyalty" at bounding box center [84, 83] width 158 height 15
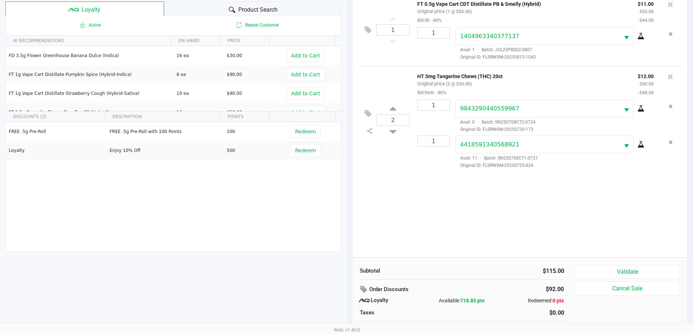
scroll to position [87, 0]
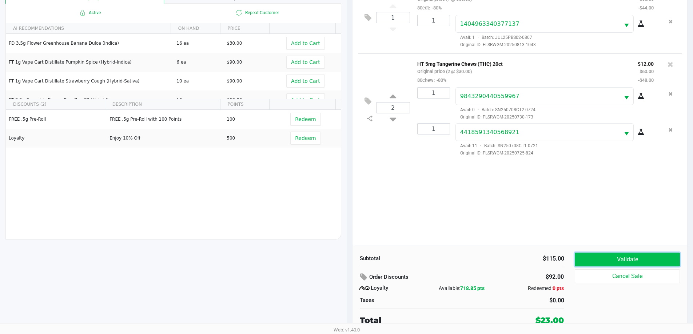
drag, startPoint x: 615, startPoint y: 260, endPoint x: 599, endPoint y: 262, distance: 16.4
click at [615, 261] on button "Validate" at bounding box center [627, 260] width 105 height 14
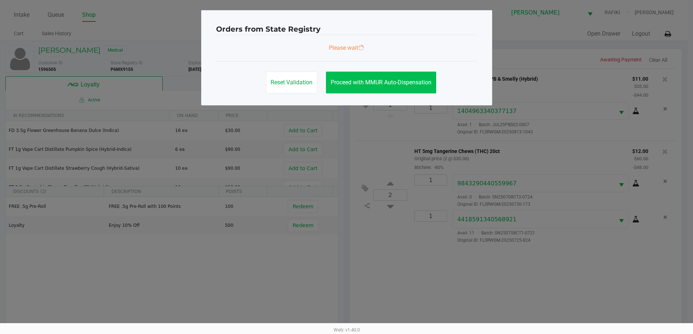
scroll to position [0, 0]
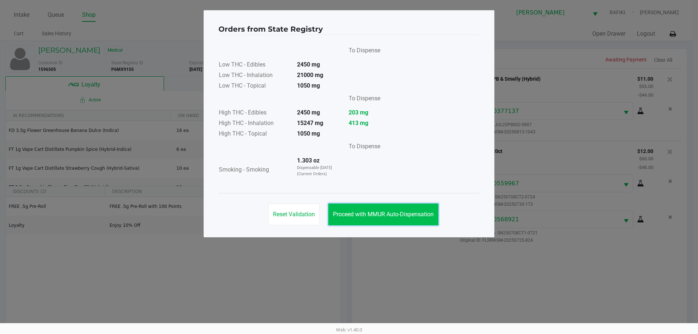
click at [359, 220] on button "Proceed with MMUR Auto-Dispensation" at bounding box center [383, 215] width 110 height 22
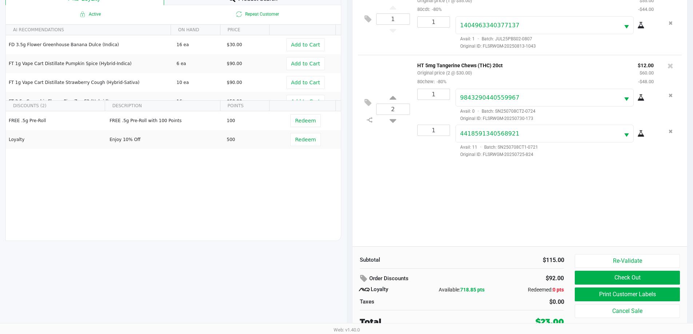
scroll to position [87, 0]
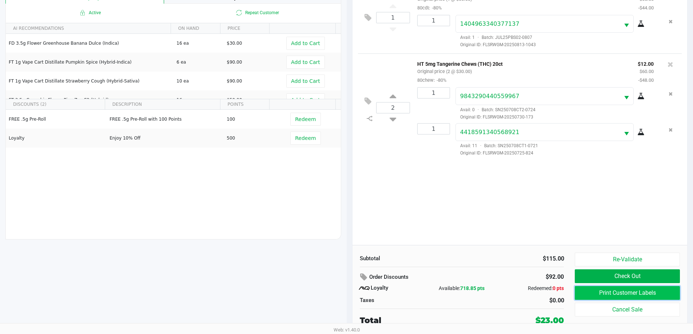
click at [588, 295] on button "Print Customer Labels" at bounding box center [627, 293] width 105 height 14
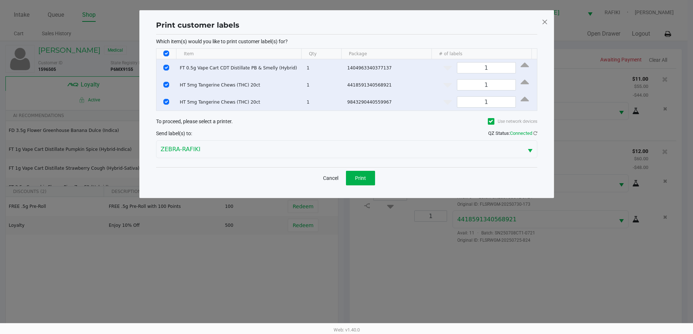
scroll to position [0, 0]
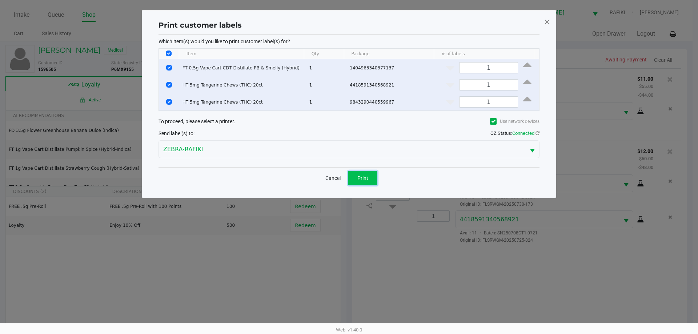
click at [364, 182] on button "Print" at bounding box center [362, 178] width 29 height 15
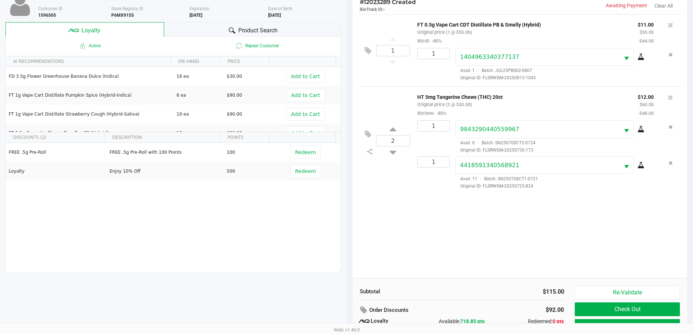
scroll to position [87, 0]
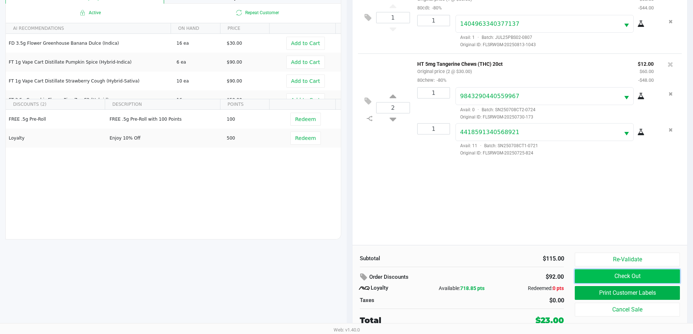
click at [588, 279] on button "Check Out" at bounding box center [627, 277] width 105 height 14
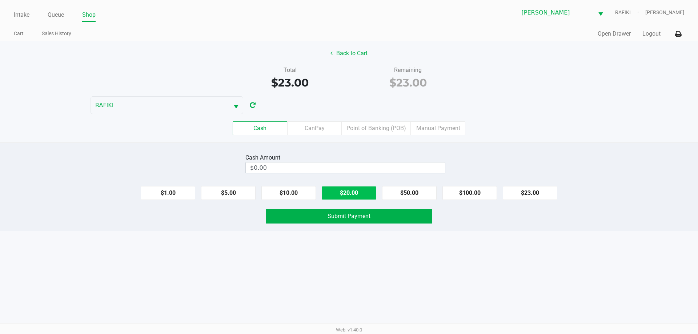
click at [354, 188] on button "$20.00" at bounding box center [349, 193] width 55 height 14
type input "$40.00"
drag, startPoint x: 347, startPoint y: 214, endPoint x: 358, endPoint y: 214, distance: 10.9
click at [350, 214] on span "Submit Payment" at bounding box center [349, 216] width 43 height 7
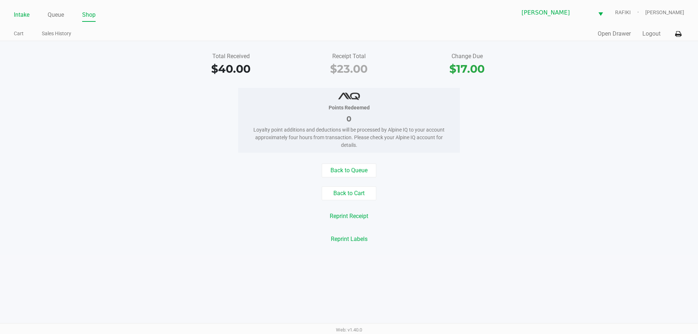
click at [22, 11] on link "Intake" at bounding box center [22, 15] width 16 height 10
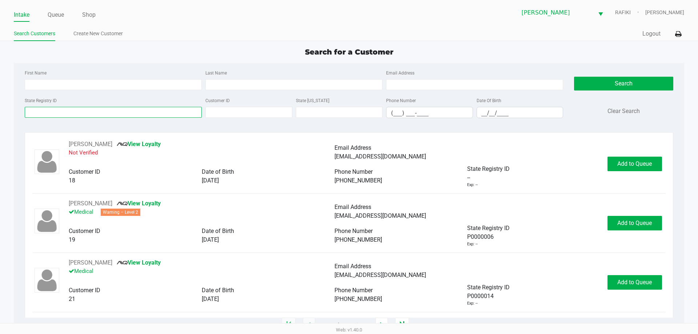
click at [59, 111] on input "State Registry ID" at bounding box center [113, 112] width 177 height 11
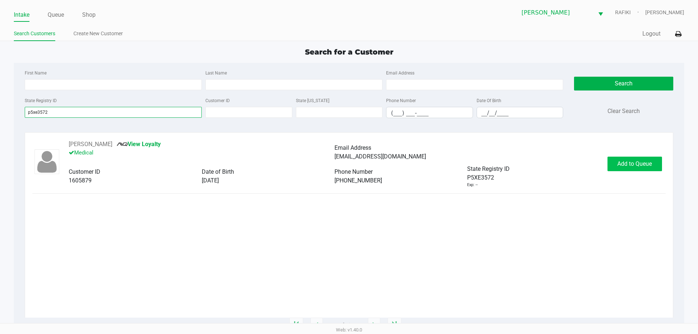
type input "p5xe3572"
click at [634, 161] on span "Add to Queue" at bounding box center [635, 163] width 35 height 7
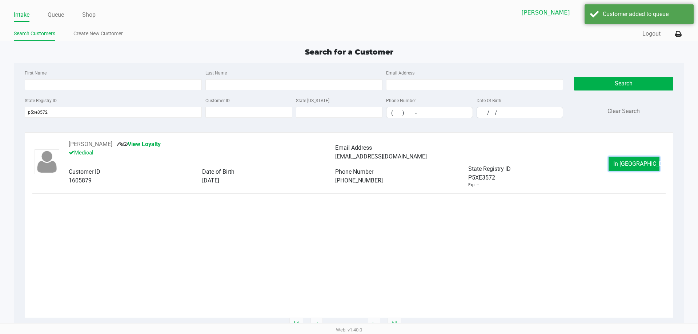
click at [631, 160] on span "In Queue" at bounding box center [644, 163] width 61 height 7
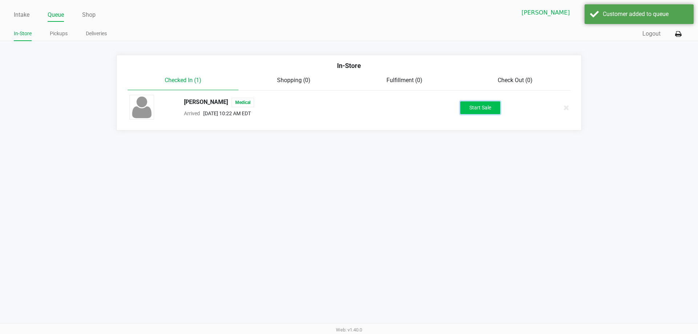
click at [490, 107] on button "Start Sale" at bounding box center [480, 107] width 40 height 13
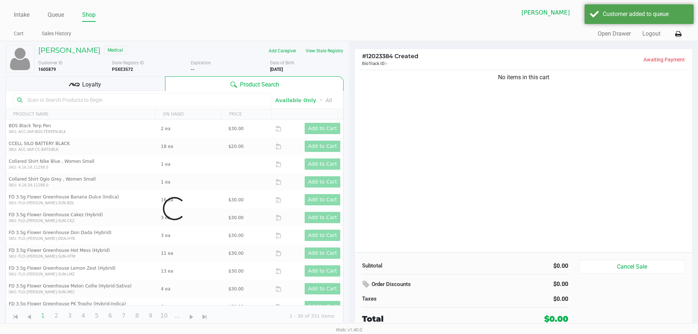
click at [499, 123] on div "No items in this cart" at bounding box center [524, 160] width 338 height 184
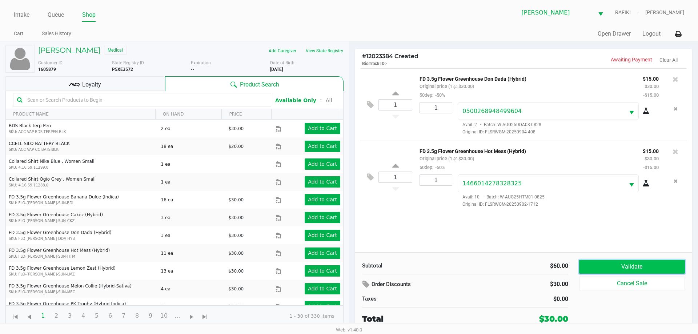
click at [597, 266] on button "Validate" at bounding box center [632, 267] width 106 height 14
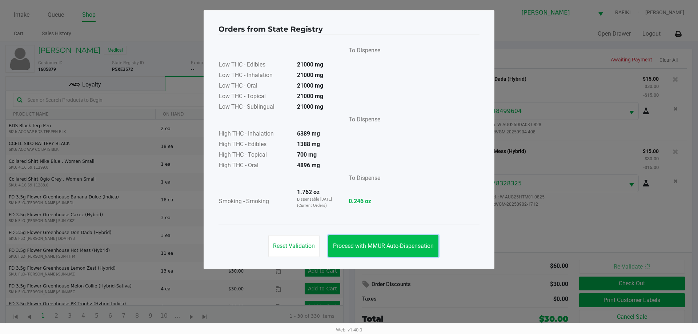
click at [373, 248] on span "Proceed with MMUR Auto-Dispensation" at bounding box center [383, 246] width 101 height 7
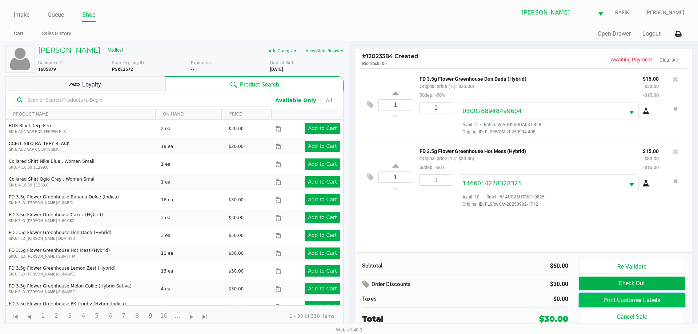
click at [591, 302] on button "Print Customer Labels" at bounding box center [632, 301] width 106 height 14
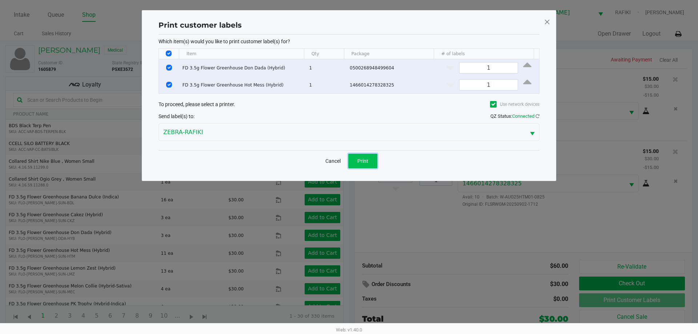
click at [363, 157] on button "Print" at bounding box center [362, 161] width 29 height 15
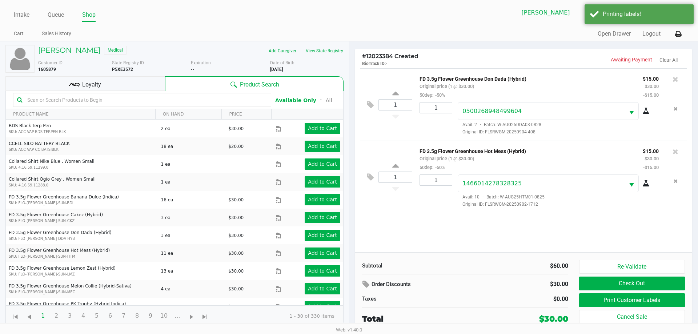
click at [104, 88] on div "Loyalty" at bounding box center [85, 83] width 160 height 15
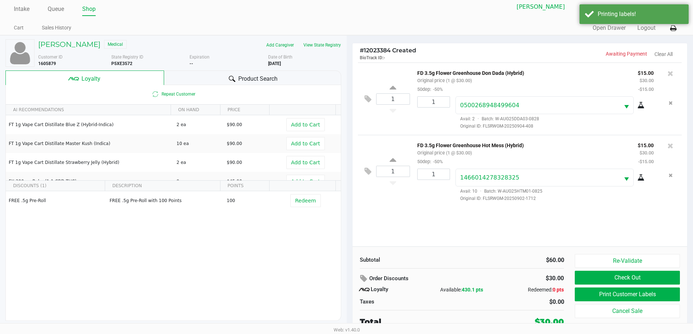
scroll to position [7, 0]
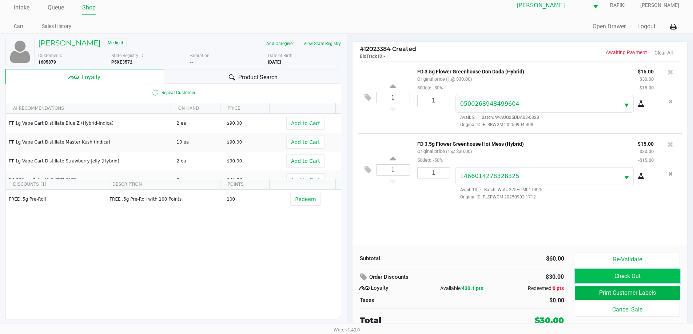
click at [639, 278] on button "Check Out" at bounding box center [627, 277] width 105 height 14
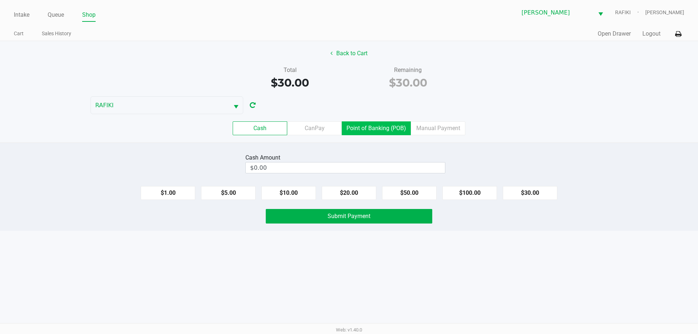
click at [366, 127] on label "Point of Banking (POB)" at bounding box center [376, 128] width 69 height 14
click at [0, 0] on 7 "Point of Banking (POB)" at bounding box center [0, 0] width 0 height 0
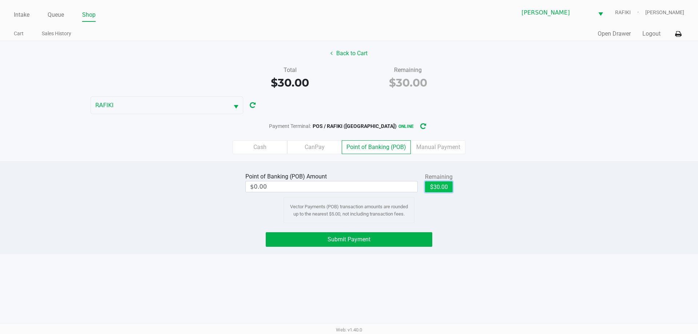
click at [435, 187] on button "$30.00" at bounding box center [439, 187] width 28 height 11
type input "$30.00"
click at [376, 239] on button "Submit Payment" at bounding box center [349, 239] width 167 height 15
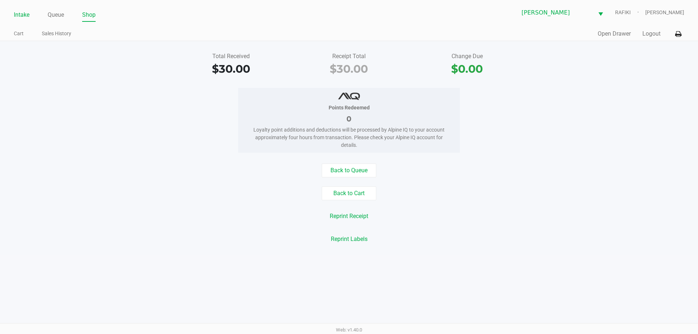
click at [19, 10] on link "Intake" at bounding box center [22, 15] width 16 height 10
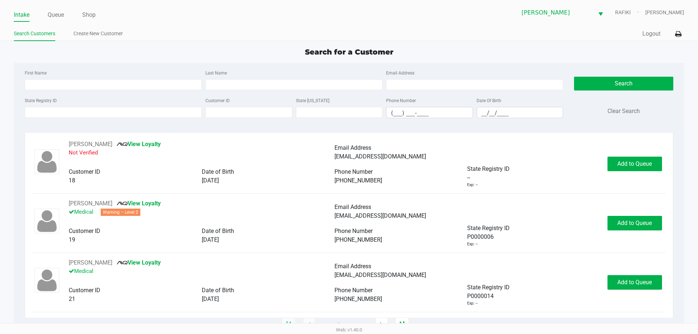
click at [124, 63] on div "First Name Last Name Email Address State Registry ID Customer ID State ID Phone…" at bounding box center [348, 96] width 659 height 67
click at [148, 53] on div "Search for a Customer" at bounding box center [348, 52] width 681 height 11
click at [276, 38] on ul "Search Customers Create New Customer" at bounding box center [181, 34] width 335 height 12
click at [230, 44] on app-point-of-sale "Intake Queue Shop Oviedo WC RAFIKI Francisco Morales Search Customers Create Ne…" at bounding box center [349, 163] width 698 height 326
type input "LESLEY"
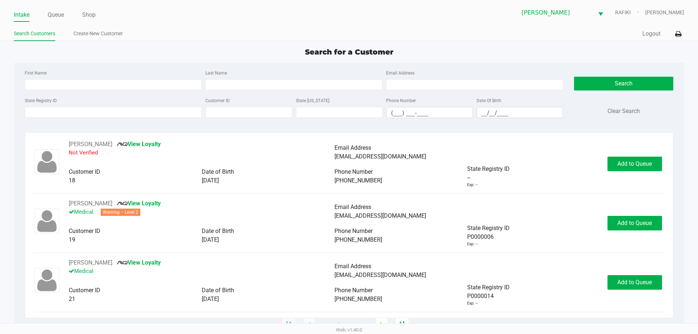
type input "RUSSO"
type input "12/20/1976"
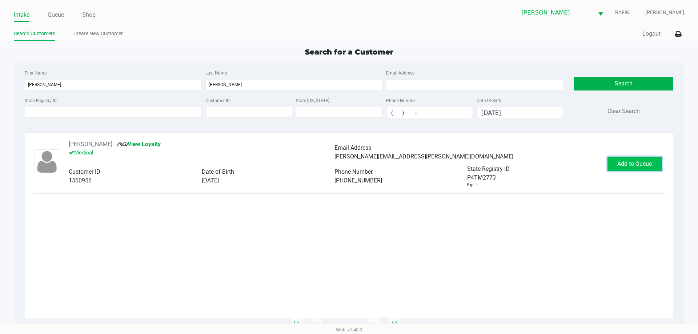
click at [624, 166] on span "Add to Queue" at bounding box center [635, 163] width 35 height 7
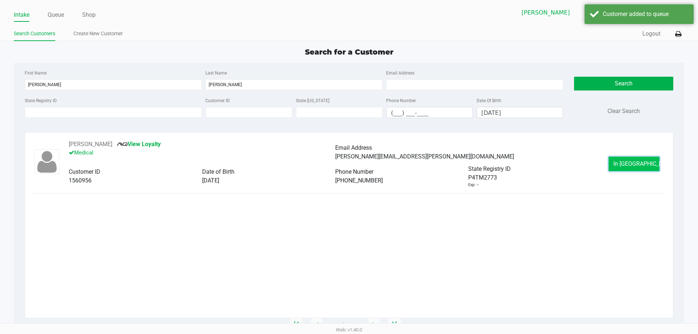
click at [620, 163] on button "In Queue" at bounding box center [634, 164] width 51 height 15
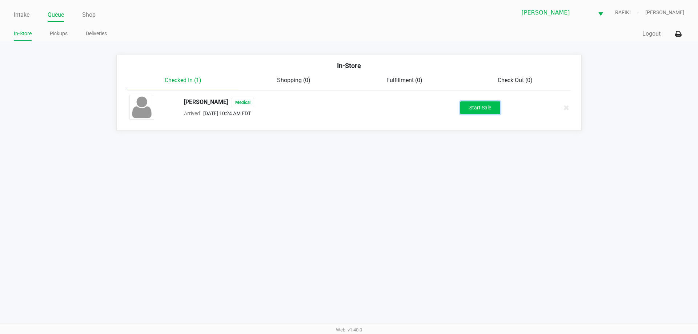
click at [493, 110] on button "Start Sale" at bounding box center [480, 107] width 40 height 13
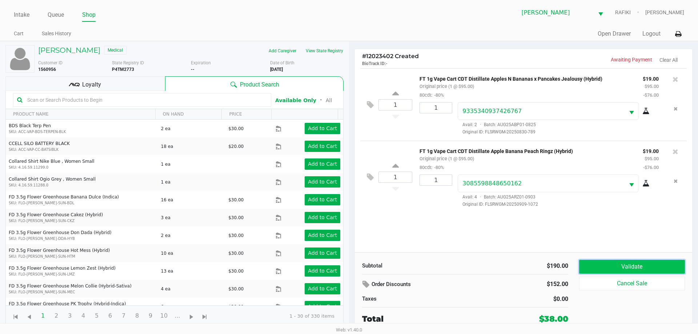
click at [608, 266] on button "Validate" at bounding box center [632, 267] width 106 height 14
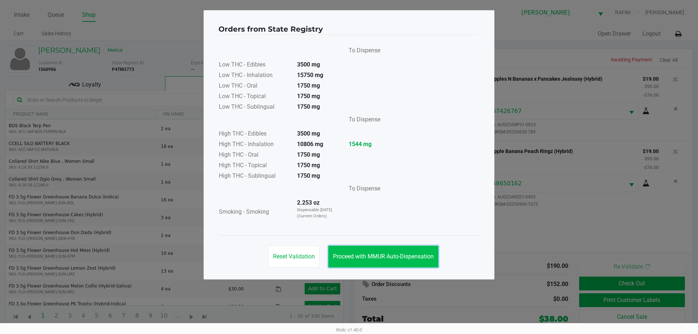
click at [370, 256] on span "Proceed with MMUR Auto-Dispensation" at bounding box center [383, 256] width 101 height 7
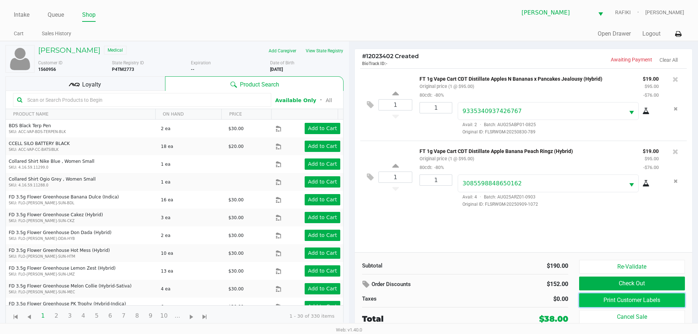
click at [590, 303] on button "Print Customer Labels" at bounding box center [632, 301] width 106 height 14
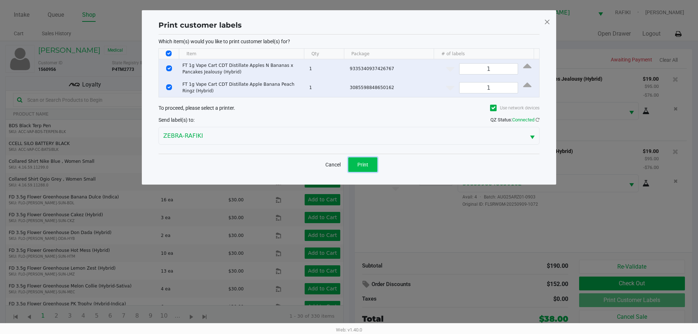
click at [367, 157] on button "Print" at bounding box center [362, 164] width 29 height 15
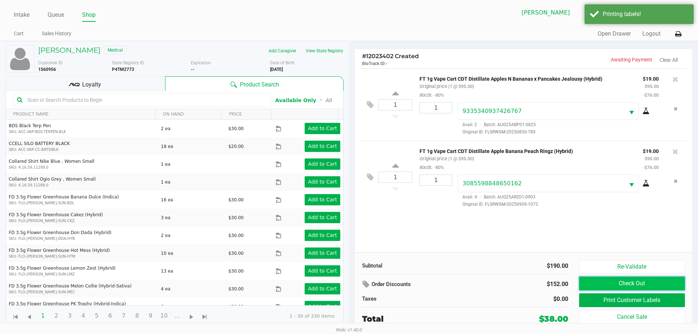
click at [587, 283] on button "Check Out" at bounding box center [632, 284] width 106 height 14
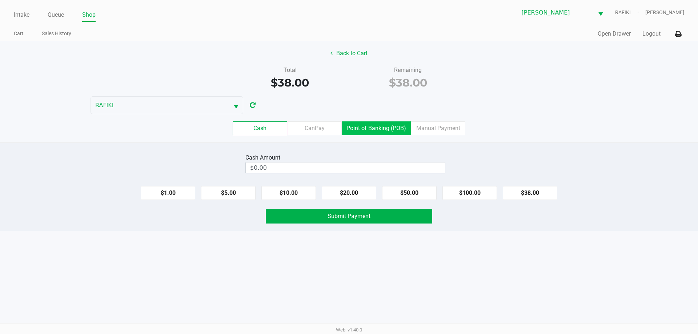
click at [391, 131] on label "Point of Banking (POB)" at bounding box center [376, 128] width 69 height 14
click at [0, 0] on 7 "Point of Banking (POB)" at bounding box center [0, 0] width 0 height 0
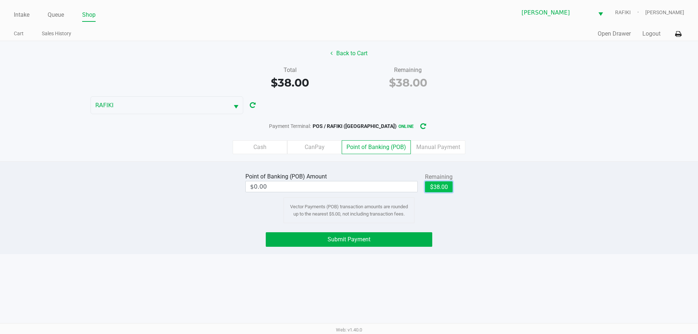
click at [444, 185] on button "$38.00" at bounding box center [439, 187] width 28 height 11
type input "$38.00"
click at [361, 240] on span "Submit Payment" at bounding box center [349, 239] width 43 height 7
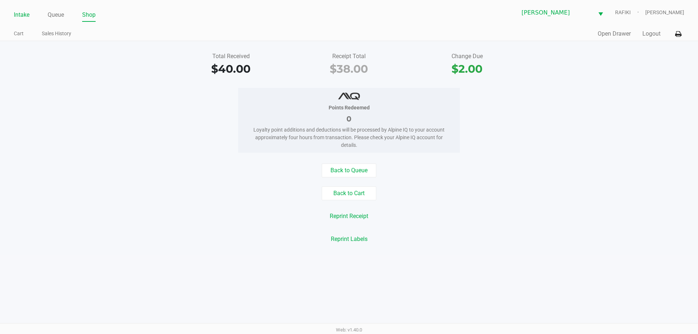
click at [21, 12] on link "Intake" at bounding box center [22, 15] width 16 height 10
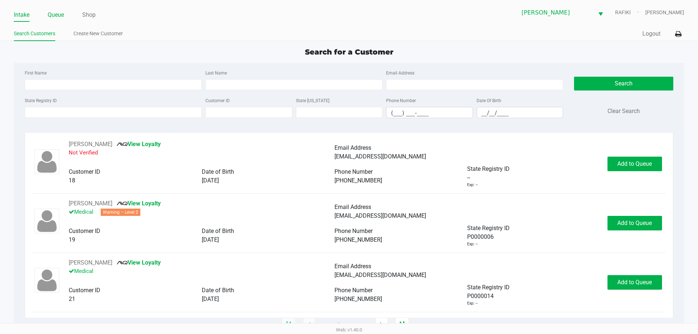
click at [60, 13] on link "Queue" at bounding box center [56, 15] width 16 height 10
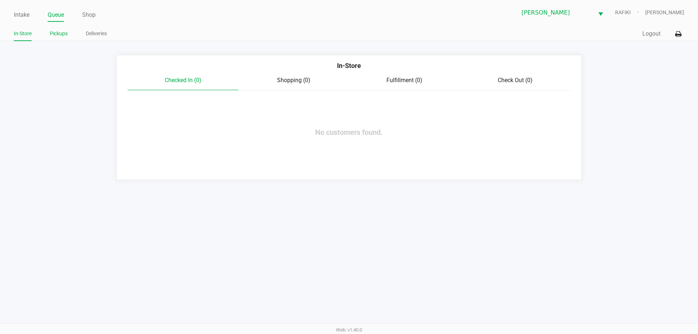
click at [61, 31] on link "Pickups" at bounding box center [59, 33] width 18 height 9
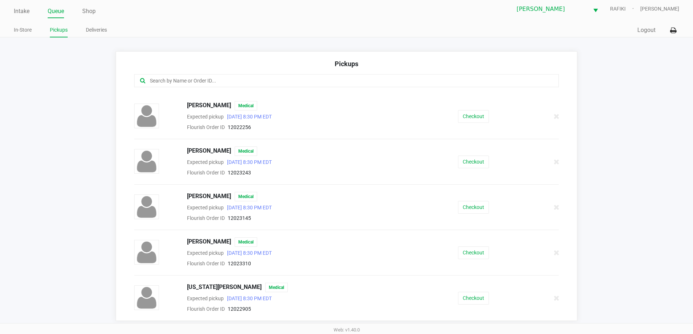
scroll to position [5, 0]
click at [468, 255] on button "Checkout" at bounding box center [473, 252] width 31 height 13
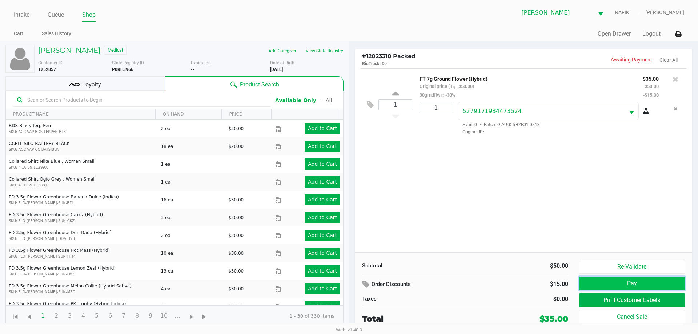
click at [598, 284] on button "Pay" at bounding box center [632, 284] width 106 height 14
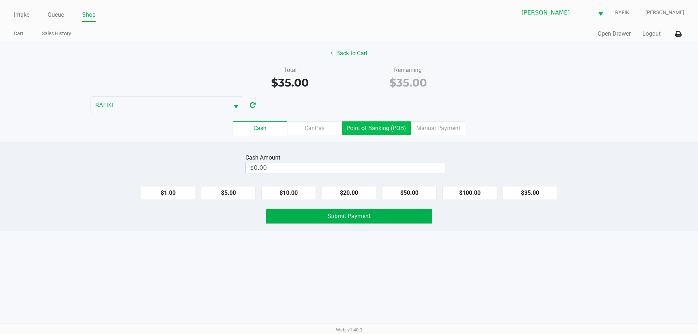
click at [365, 127] on label "Point of Banking (POB)" at bounding box center [376, 128] width 69 height 14
click at [0, 0] on 7 "Point of Banking (POB)" at bounding box center [0, 0] width 0 height 0
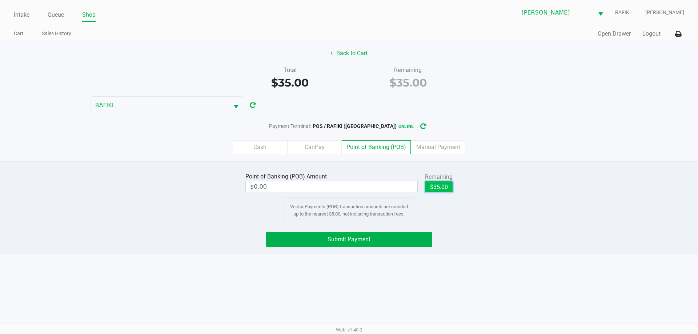
click at [442, 191] on button "$35.00" at bounding box center [439, 187] width 28 height 11
type input "$35.00"
click at [401, 241] on button "Submit Payment" at bounding box center [349, 239] width 167 height 15
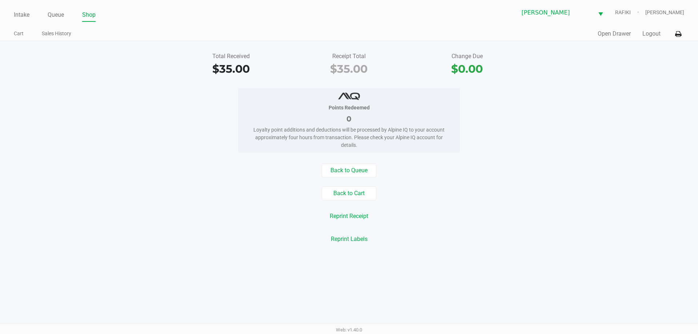
click at [0, 222] on div "Reprint Receipt" at bounding box center [349, 217] width 709 height 14
click at [21, 10] on link "Intake" at bounding box center [22, 15] width 16 height 10
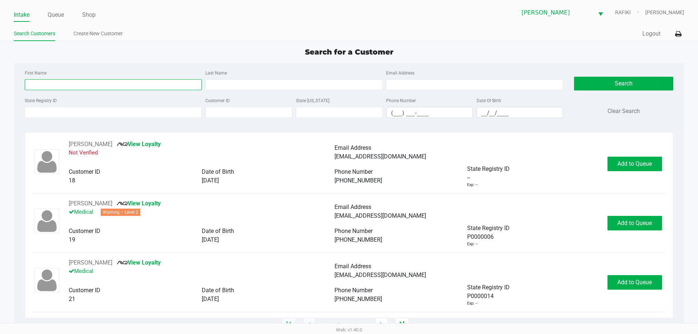
click at [94, 82] on input "First Name" at bounding box center [113, 84] width 177 height 11
click at [140, 56] on div "Search for a Customer" at bounding box center [348, 52] width 681 height 11
type input "RAMON"
type input "RUIZ MENDOZA"
type input "05/17/1968"
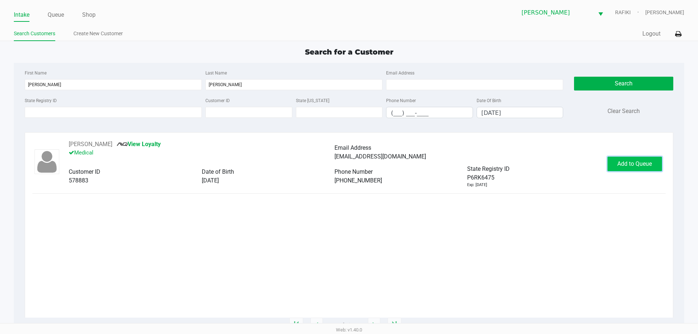
click at [628, 165] on span "Add to Queue" at bounding box center [635, 163] width 35 height 7
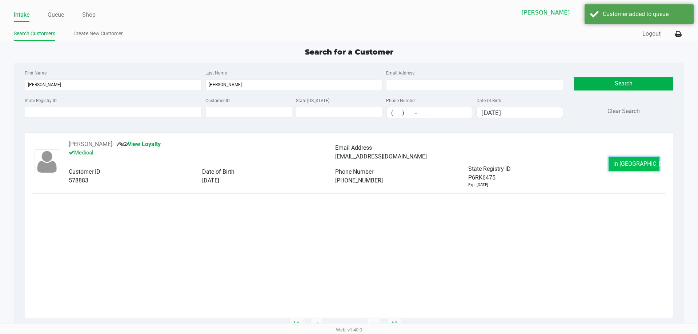
click at [614, 164] on button "In Queue" at bounding box center [634, 164] width 51 height 15
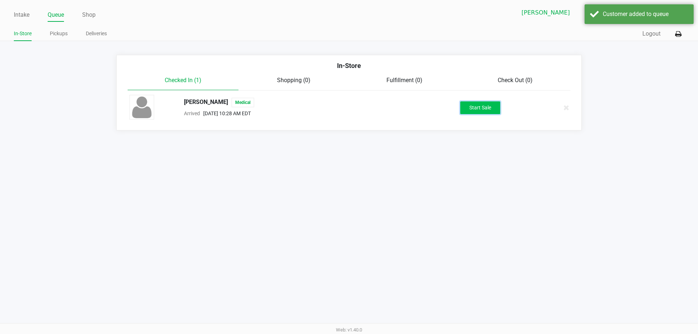
click at [482, 108] on button "Start Sale" at bounding box center [480, 107] width 40 height 13
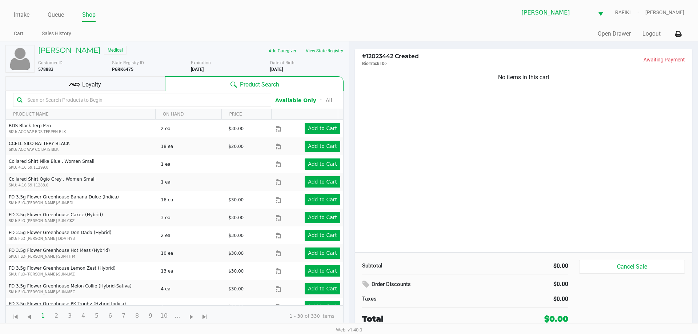
drag, startPoint x: 69, startPoint y: 84, endPoint x: 75, endPoint y: 86, distance: 6.7
click at [71, 84] on icon at bounding box center [74, 84] width 11 height 11
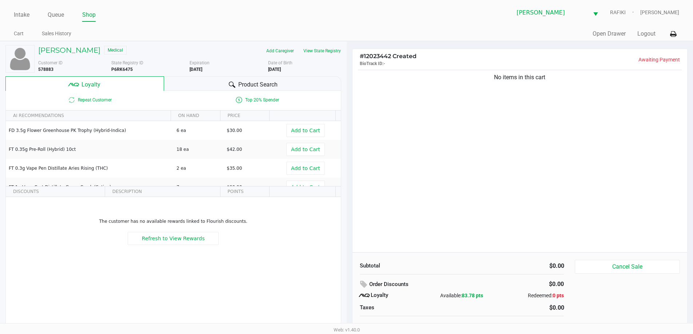
click at [231, 84] on icon at bounding box center [232, 84] width 7 height 7
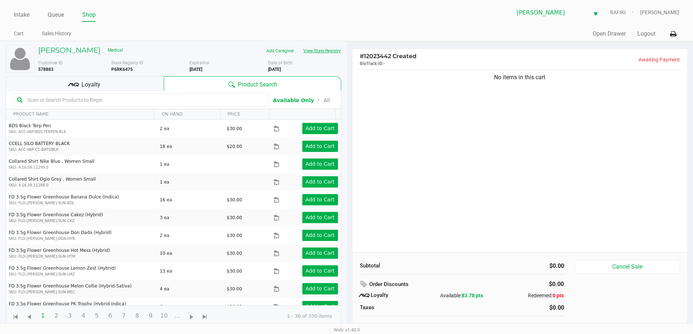
click at [315, 49] on button "View State Registry" at bounding box center [320, 51] width 43 height 12
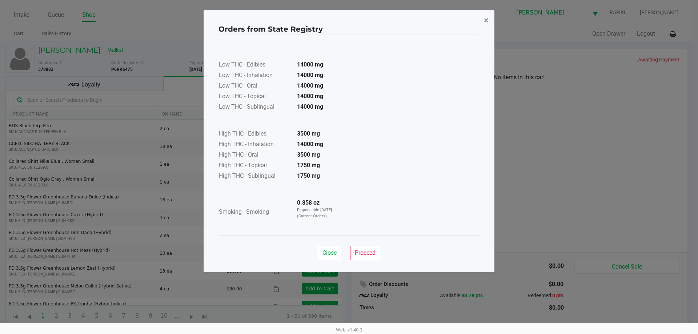
click at [487, 18] on span "×" at bounding box center [486, 20] width 5 height 10
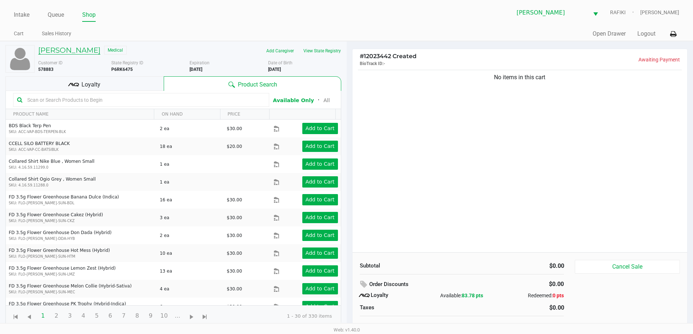
click at [64, 48] on h5 "RAMON RUIZ MENDOZA" at bounding box center [69, 50] width 62 height 9
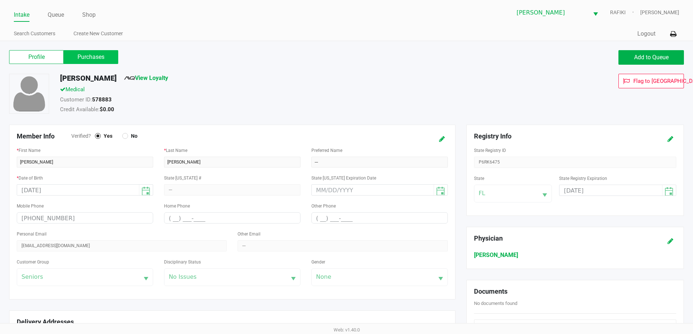
click at [103, 56] on label "Purchases" at bounding box center [91, 57] width 55 height 14
click at [0, 0] on 1 "Purchases" at bounding box center [0, 0] width 0 height 0
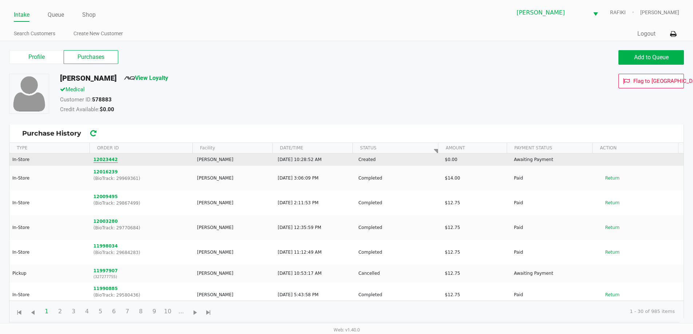
click at [107, 159] on button "12023442" at bounding box center [105, 159] width 24 height 7
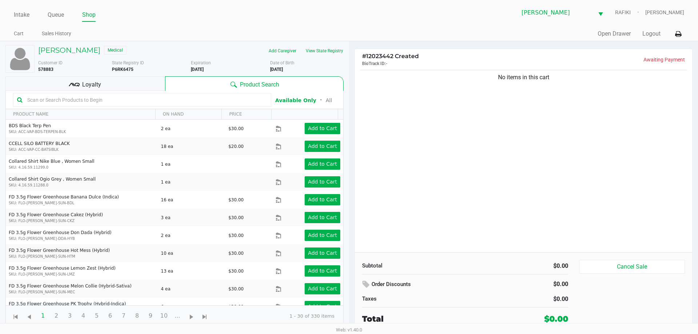
click at [503, 132] on div "No items in this cart" at bounding box center [524, 160] width 338 height 184
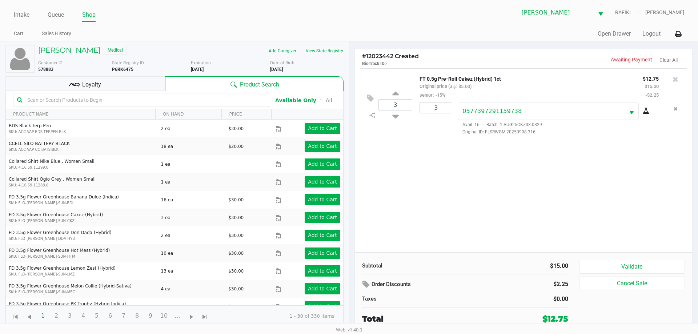
click at [96, 82] on span "Loyalty" at bounding box center [91, 84] width 19 height 9
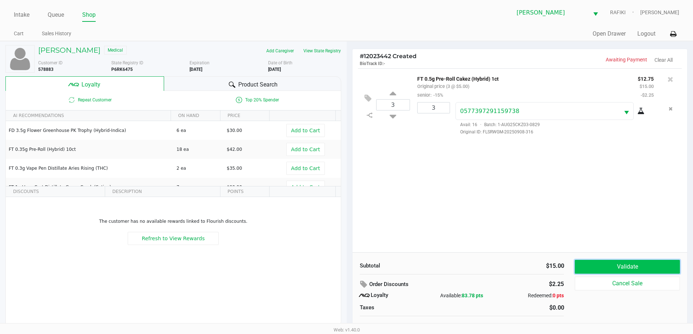
click at [626, 271] on button "Validate" at bounding box center [627, 267] width 105 height 14
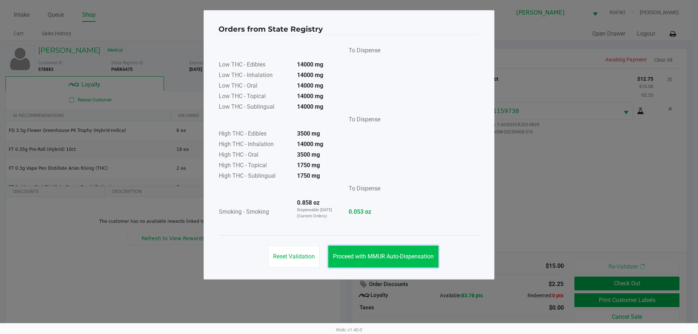
click at [407, 258] on span "Proceed with MMUR Auto-Dispensation" at bounding box center [383, 256] width 101 height 7
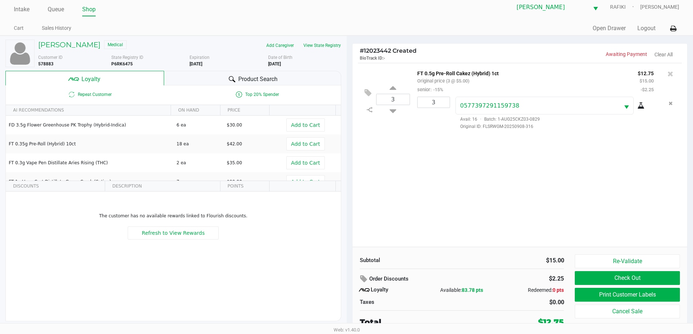
scroll to position [7, 0]
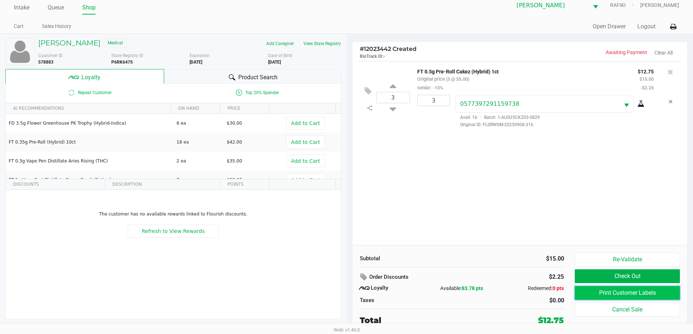
click at [582, 291] on button "Print Customer Labels" at bounding box center [627, 293] width 105 height 14
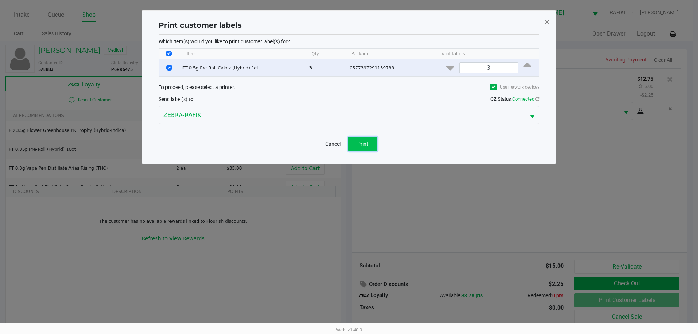
click at [362, 142] on span "Print" at bounding box center [363, 144] width 11 height 6
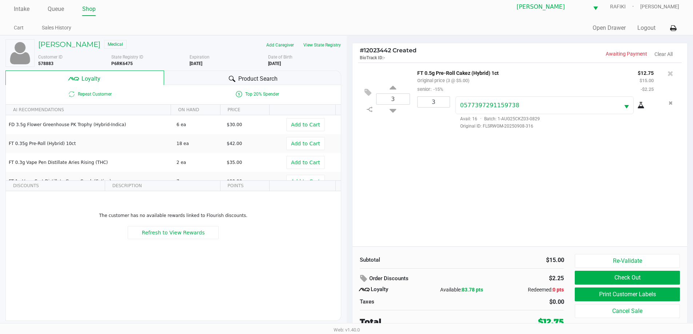
scroll to position [7, 0]
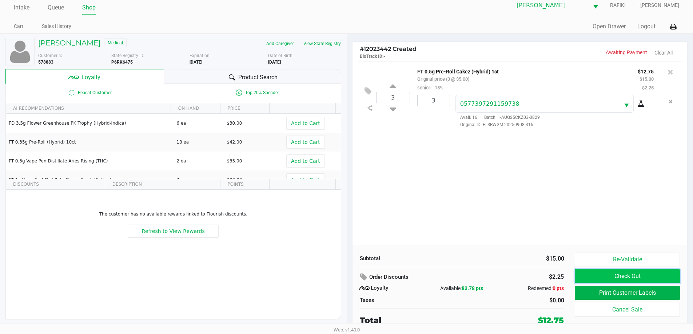
click at [604, 278] on button "Check Out" at bounding box center [627, 277] width 105 height 14
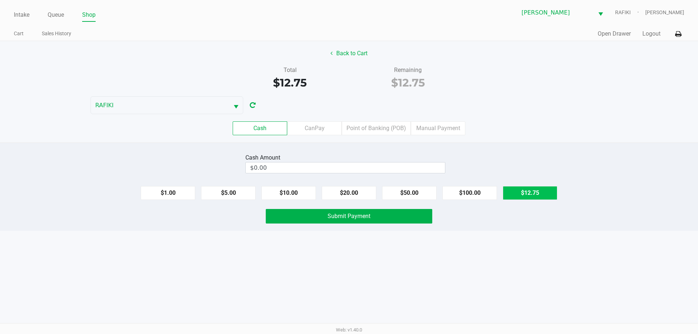
click at [511, 196] on button "$12.75" at bounding box center [530, 193] width 55 height 14
type input "$12.75"
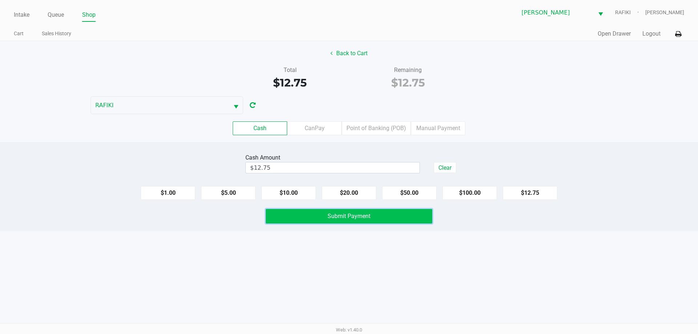
click at [349, 214] on span "Submit Payment" at bounding box center [349, 216] width 43 height 7
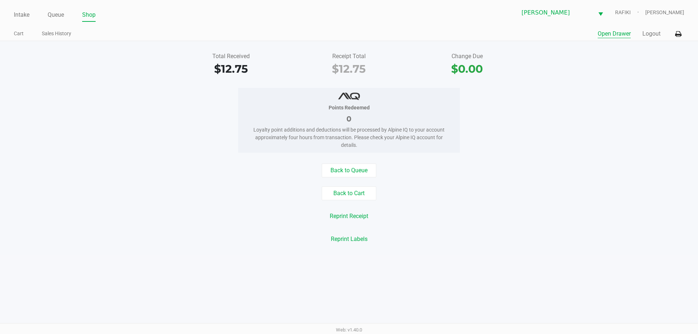
click at [617, 35] on button "Open Drawer" at bounding box center [614, 33] width 33 height 9
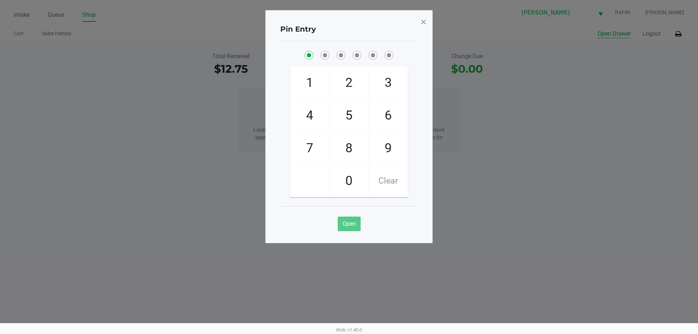
checkbox input "true"
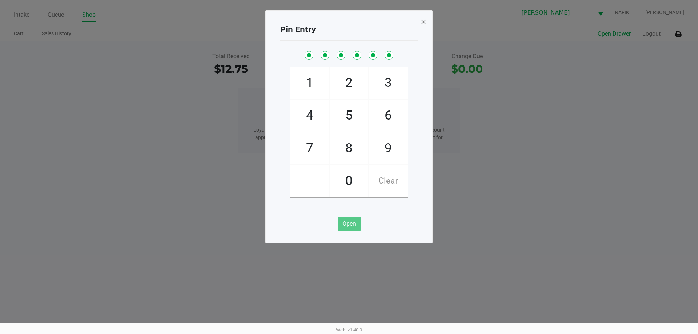
checkbox input "true"
click at [426, 23] on span at bounding box center [423, 22] width 7 height 12
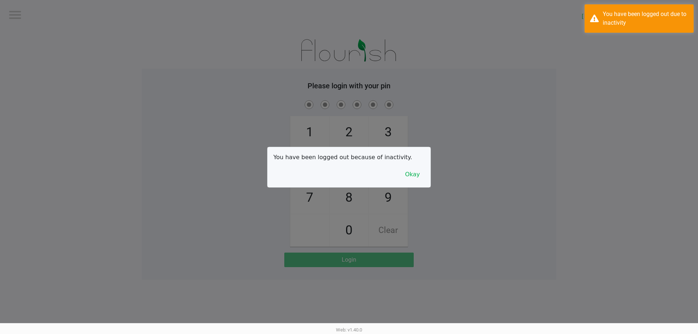
drag, startPoint x: 25, startPoint y: 10, endPoint x: 23, endPoint y: 16, distance: 5.8
click at [23, 13] on div at bounding box center [349, 167] width 698 height 334
click at [414, 172] on button "Okay" at bounding box center [412, 175] width 24 height 14
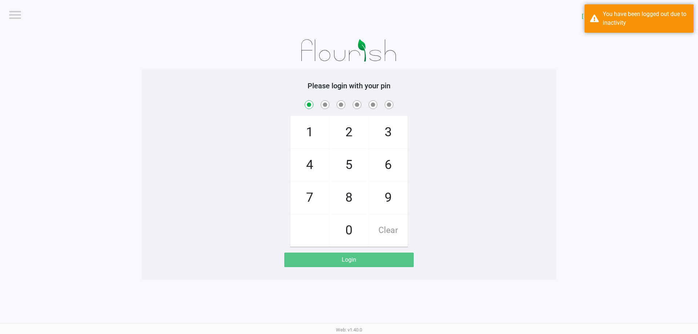
checkbox input "true"
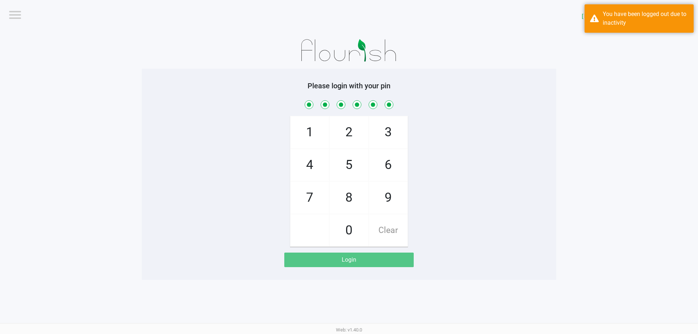
checkbox input "true"
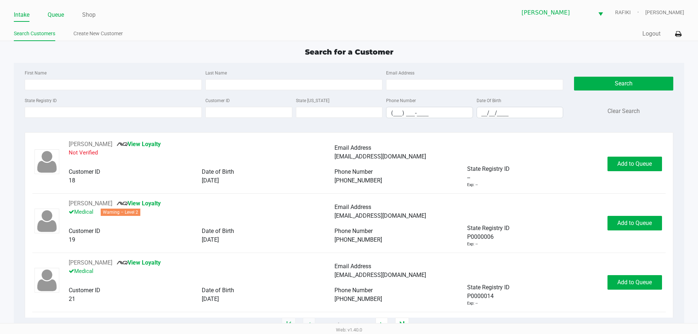
click at [57, 16] on link "Queue" at bounding box center [56, 15] width 16 height 10
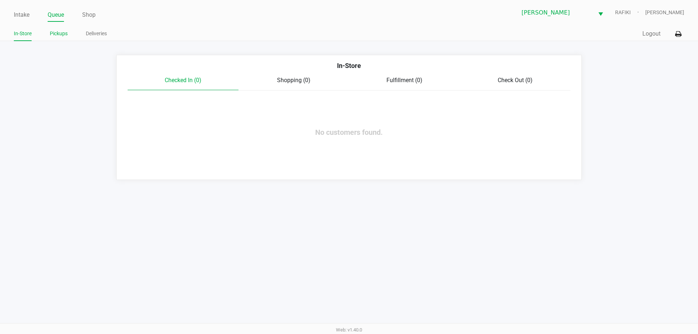
drag, startPoint x: 60, startPoint y: 35, endPoint x: 81, endPoint y: 40, distance: 21.3
click at [61, 35] on link "Pickups" at bounding box center [59, 33] width 18 height 9
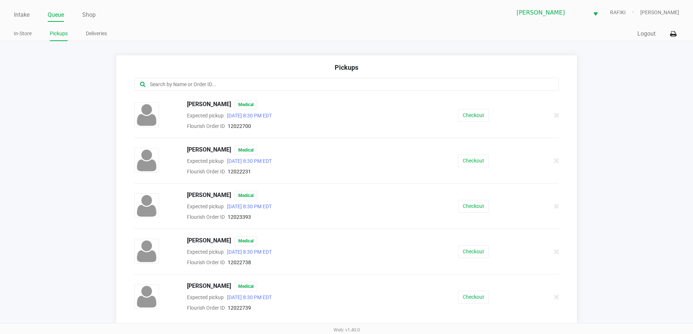
click at [11, 10] on div "Intake Queue Shop Oviedo WC RAFIKI Francisco Morales In-Store Pickups Deliverie…" at bounding box center [346, 20] width 693 height 41
click at [20, 15] on link "Intake" at bounding box center [22, 15] width 16 height 10
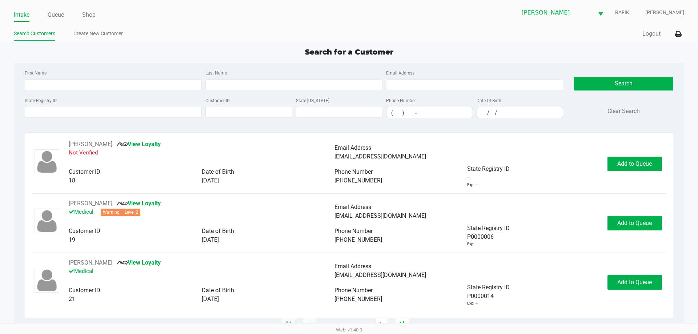
click at [183, 47] on div "Search for a Customer" at bounding box center [348, 52] width 681 height 11
click at [204, 45] on app-point-of-sale "Intake Queue Shop Oviedo WC RAFIKI Francisco Morales Search Customers Create Ne…" at bounding box center [349, 163] width 698 height 326
click at [258, 44] on app-point-of-sale "Intake Queue Shop Oviedo WC RAFIKI Francisco Morales Search Customers Create Ne…" at bounding box center [349, 163] width 698 height 326
click at [112, 82] on input "First Name" at bounding box center [113, 84] width 177 height 11
type input "kathleen"
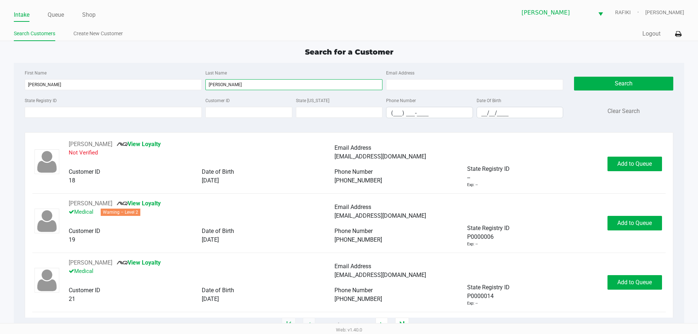
type input "lowe"
click at [488, 110] on input "__/__/____" at bounding box center [520, 112] width 86 height 11
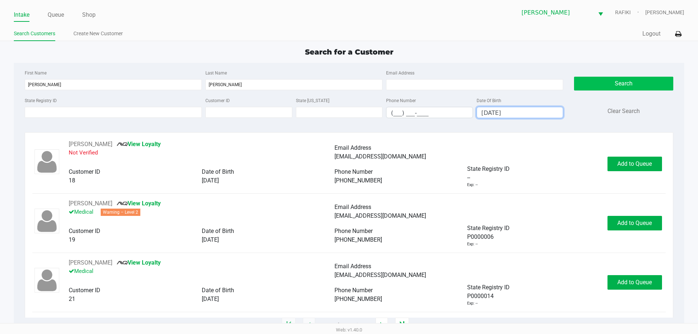
type input "06/28/1971"
click at [602, 87] on button "Search" at bounding box center [623, 84] width 99 height 14
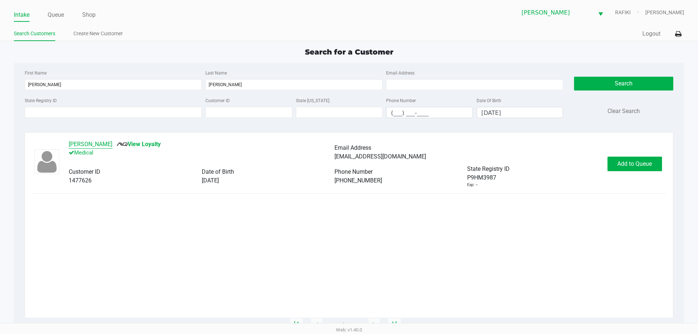
click at [107, 146] on button "KATHLEEN LOWE" at bounding box center [91, 144] width 44 height 9
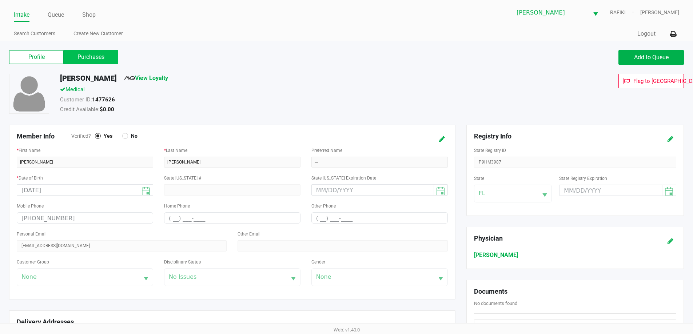
click at [99, 55] on label "Purchases" at bounding box center [91, 57] width 55 height 14
click at [0, 0] on 1 "Purchases" at bounding box center [0, 0] width 0 height 0
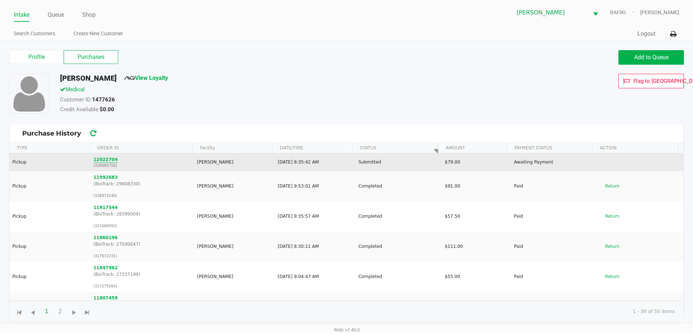
click at [105, 161] on button "12022704" at bounding box center [105, 159] width 24 height 7
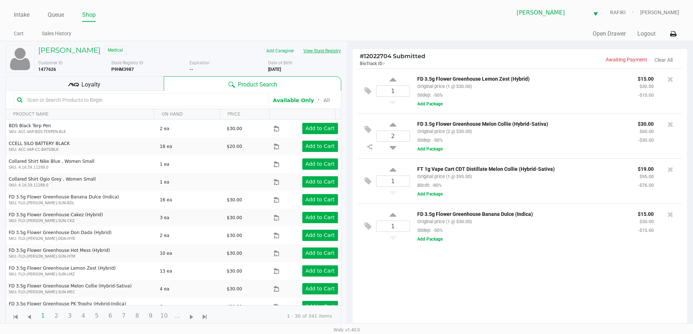
click at [316, 51] on button "View State Registry" at bounding box center [320, 51] width 43 height 12
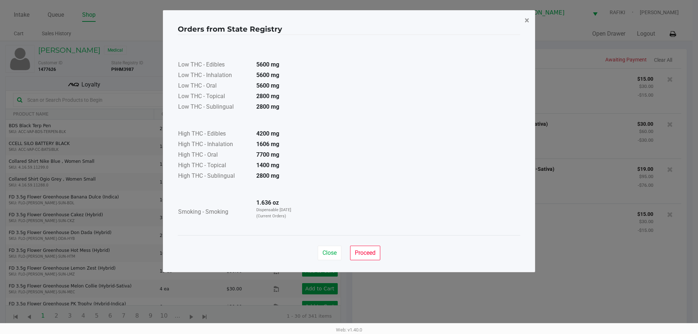
click at [524, 20] on button "×" at bounding box center [527, 20] width 16 height 20
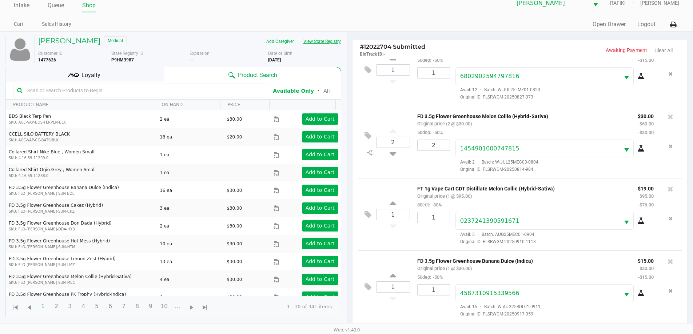
scroll to position [79, 0]
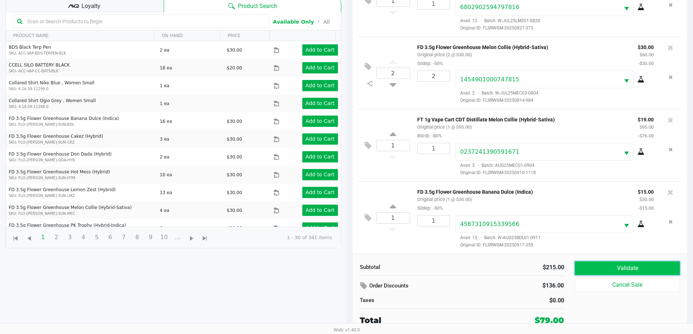
click at [626, 265] on button "Validate" at bounding box center [627, 269] width 105 height 14
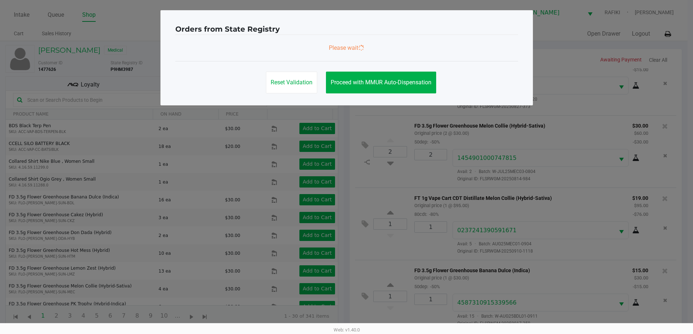
scroll to position [0, 0]
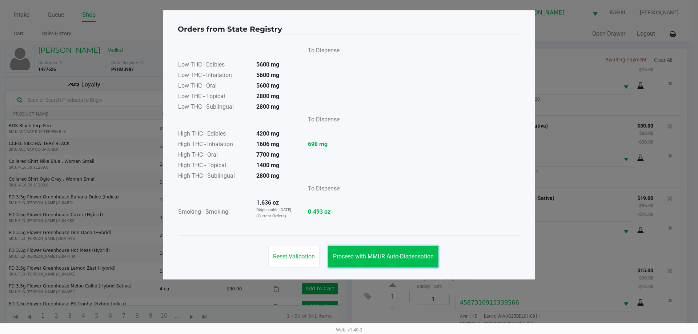
drag, startPoint x: 369, startPoint y: 257, endPoint x: 479, endPoint y: 228, distance: 114.0
click at [369, 257] on span "Proceed with MMUR Auto-Dispensation" at bounding box center [383, 256] width 101 height 7
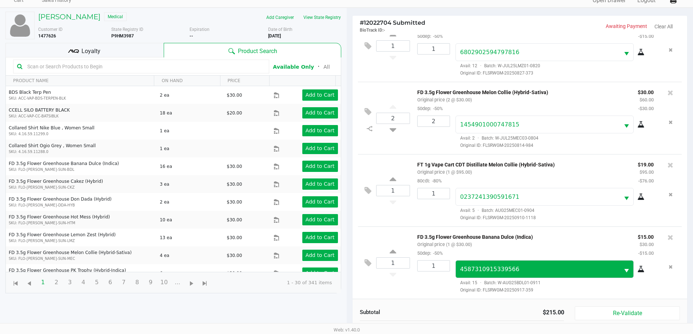
scroll to position [79, 0]
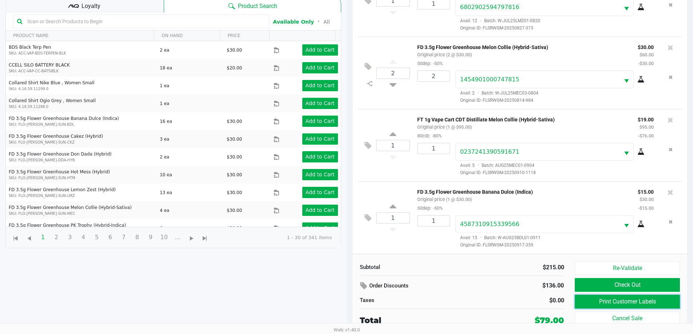
drag, startPoint x: 595, startPoint y: 305, endPoint x: 449, endPoint y: 286, distance: 147.1
click at [450, 286] on div "Subtotal $215.00 Order Discounts $136.00 Taxes $0.00 Total $79.00 Re-Validate C…" at bounding box center [519, 294] width 335 height 80
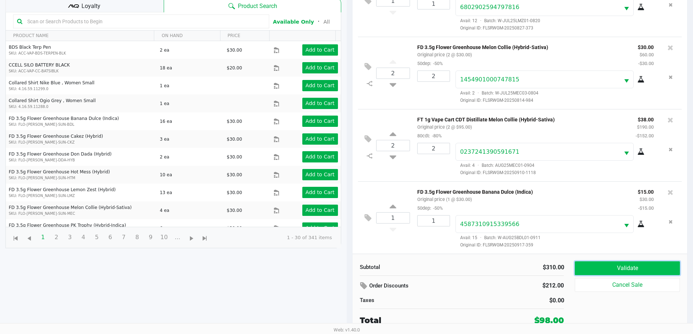
click at [612, 265] on button "Validate" at bounding box center [627, 269] width 105 height 14
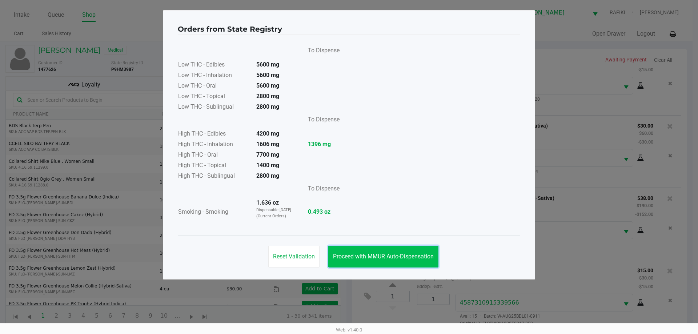
click at [384, 250] on button "Proceed with MMUR Auto-Dispensation" at bounding box center [383, 257] width 110 height 22
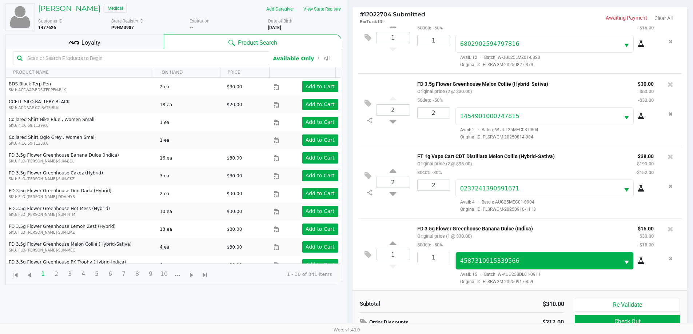
scroll to position [79, 0]
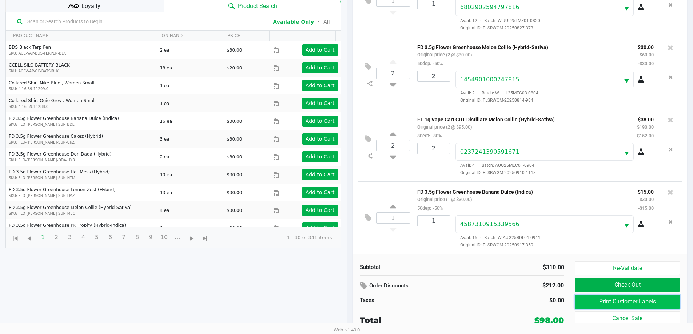
click at [586, 300] on button "Print Customer Labels" at bounding box center [627, 302] width 105 height 14
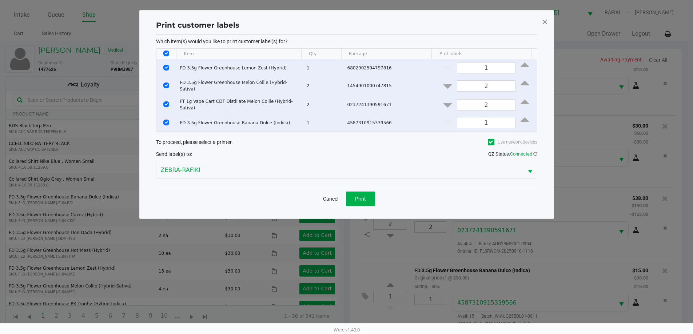
scroll to position [0, 0]
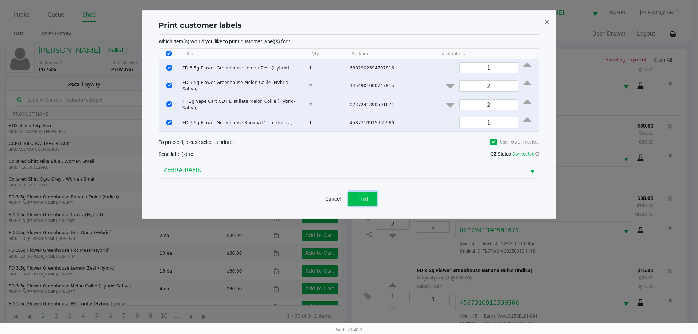
click at [366, 196] on span "Print" at bounding box center [363, 199] width 11 height 6
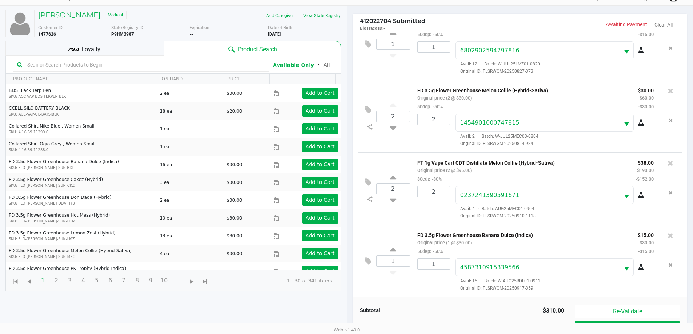
scroll to position [79, 0]
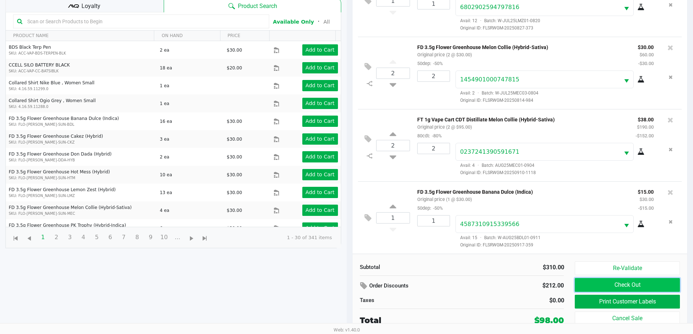
click at [589, 282] on button "Check Out" at bounding box center [627, 285] width 105 height 14
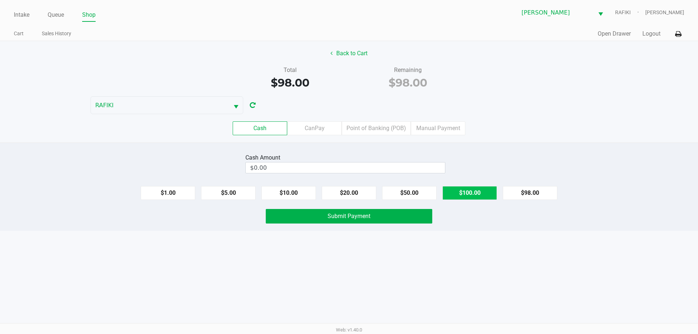
click at [477, 196] on button "$100.00" at bounding box center [470, 193] width 55 height 14
type input "$100.00"
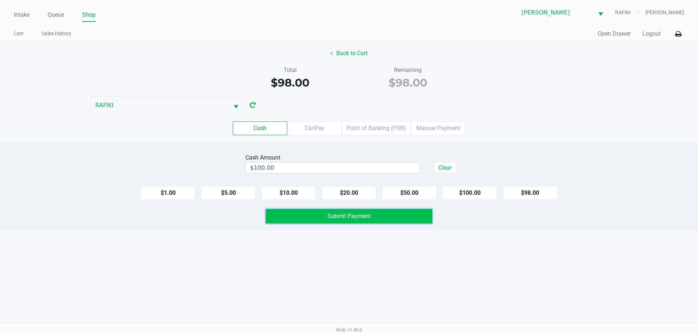
click at [338, 215] on span "Submit Payment" at bounding box center [349, 216] width 43 height 7
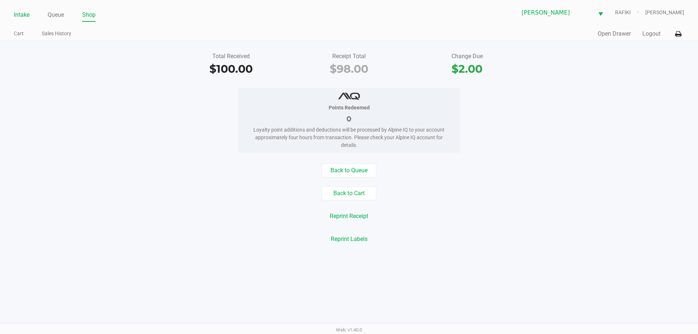
click at [18, 11] on link "Intake" at bounding box center [22, 15] width 16 height 10
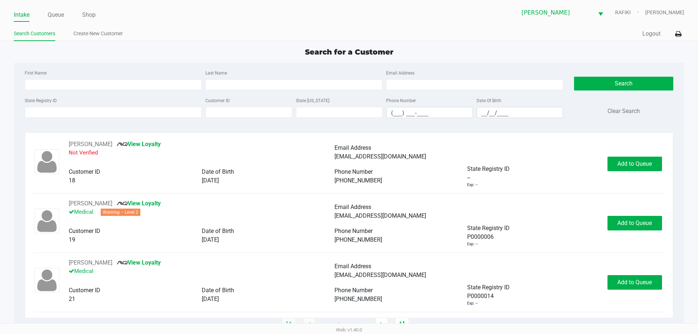
click at [107, 44] on app-point-of-sale "Intake Queue Shop Oviedo WC RAFIKI Francisco Morales Search Customers Create Ne…" at bounding box center [349, 163] width 698 height 326
click at [114, 59] on div "Search for a Customer First Name Last Name Email Address State Registry ID Cust…" at bounding box center [349, 186] width 670 height 279
click at [94, 84] on input "First Name" at bounding box center [113, 84] width 177 height 11
click at [71, 112] on input "State Registry ID" at bounding box center [113, 112] width 177 height 11
type input "p7788a8h"
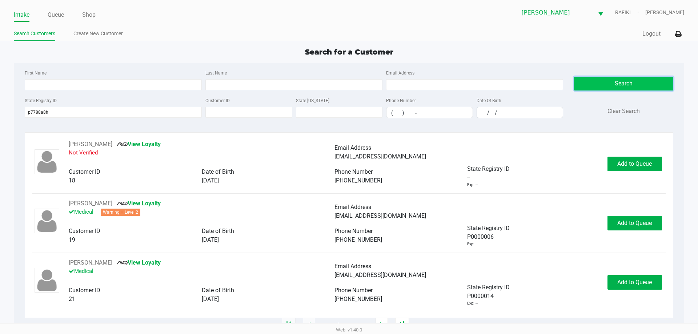
click at [613, 84] on button "Search" at bounding box center [623, 84] width 99 height 14
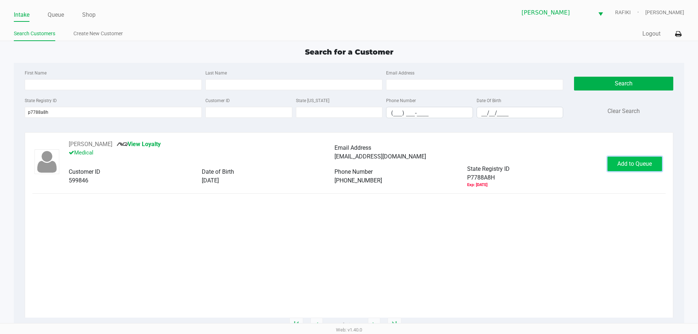
click at [637, 165] on span "Add to Queue" at bounding box center [635, 163] width 35 height 7
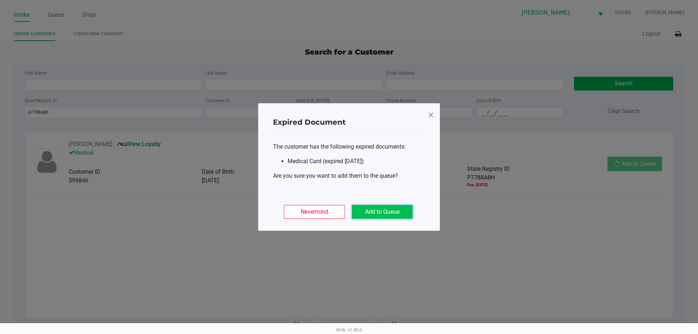
click at [397, 211] on button "Add to Queue" at bounding box center [382, 212] width 61 height 14
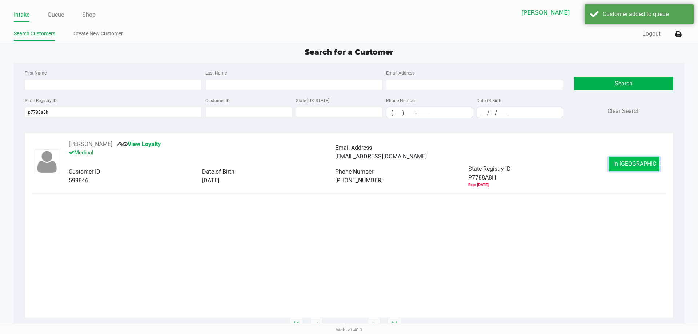
click at [638, 163] on span "In Queue" at bounding box center [644, 163] width 61 height 7
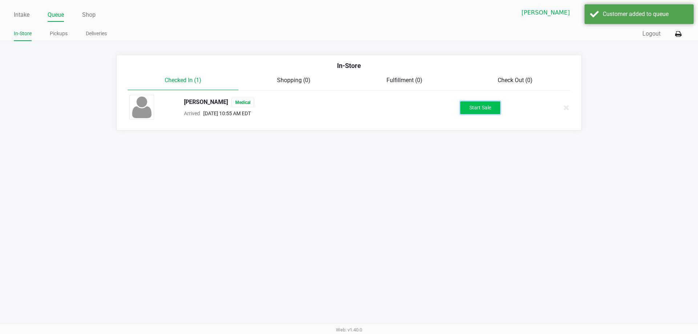
click at [488, 107] on button "Start Sale" at bounding box center [480, 107] width 40 height 13
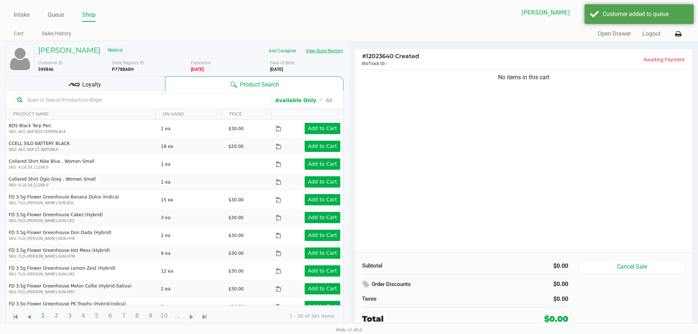
click at [322, 48] on button "View State Registry" at bounding box center [322, 51] width 43 height 12
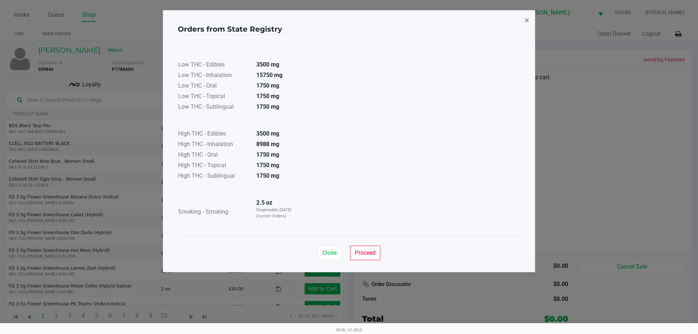
click at [530, 21] on button "×" at bounding box center [527, 20] width 16 height 20
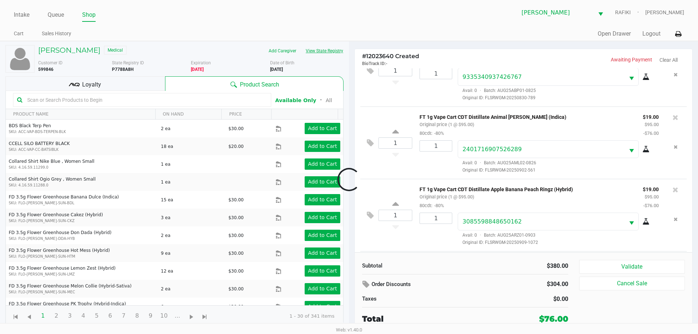
scroll to position [107, 0]
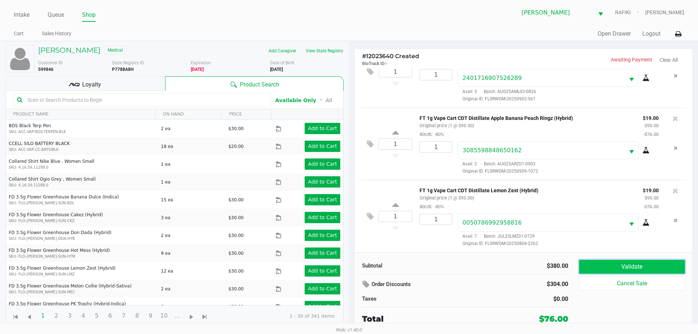
click at [611, 268] on button "Validate" at bounding box center [632, 267] width 106 height 14
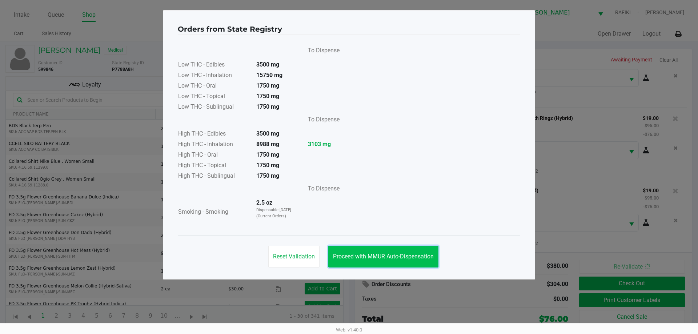
click at [359, 253] on span "Proceed with MMUR Auto-Dispensation" at bounding box center [383, 256] width 101 height 7
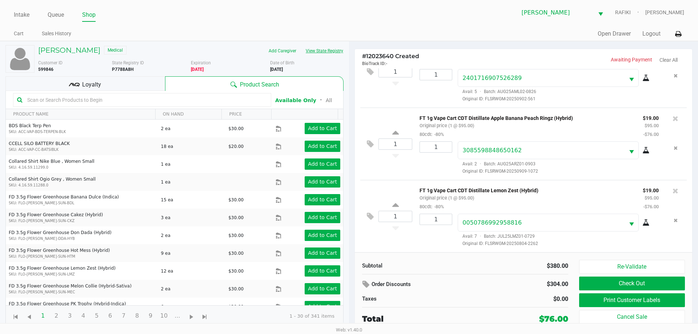
click at [322, 50] on button "View State Registry" at bounding box center [322, 51] width 43 height 12
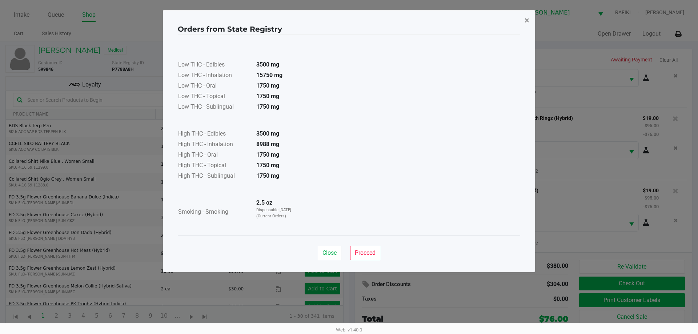
click at [534, 19] on button "×" at bounding box center [527, 20] width 16 height 20
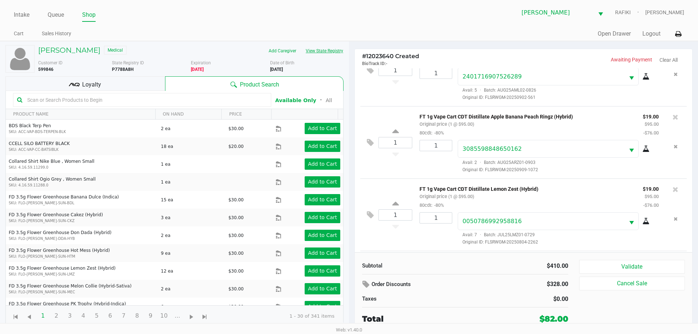
scroll to position [180, 0]
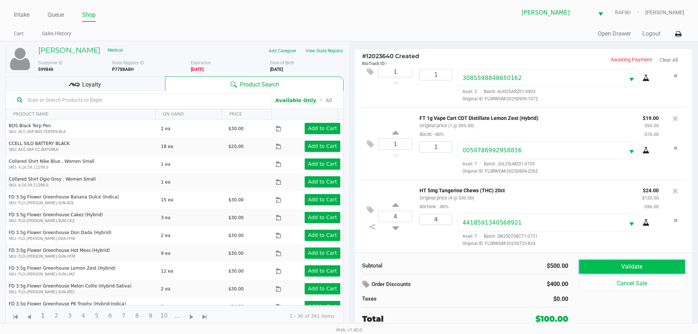
click at [642, 268] on button "Validate" at bounding box center [632, 267] width 106 height 14
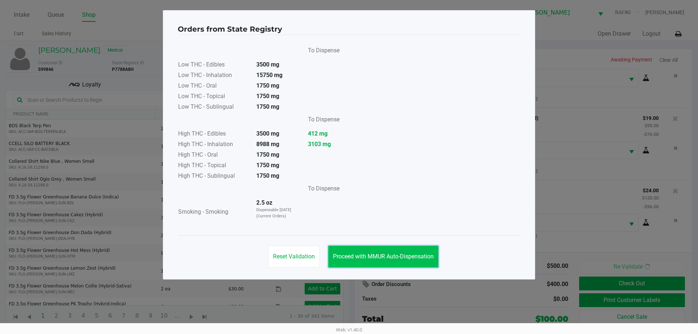
click at [402, 254] on span "Proceed with MMUR Auto-Dispensation" at bounding box center [383, 256] width 101 height 7
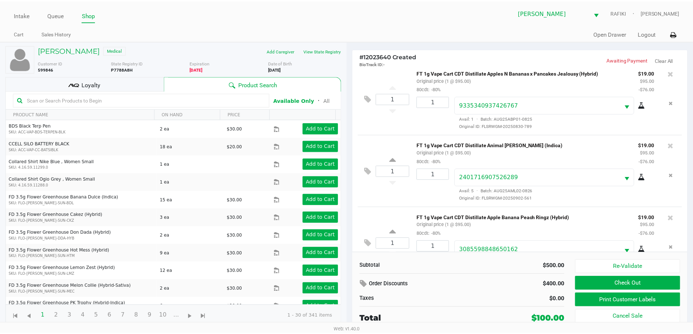
scroll to position [0, 0]
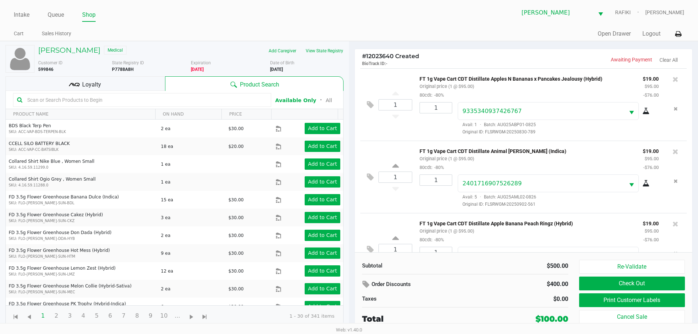
click at [139, 82] on div "Loyalty" at bounding box center [85, 83] width 160 height 15
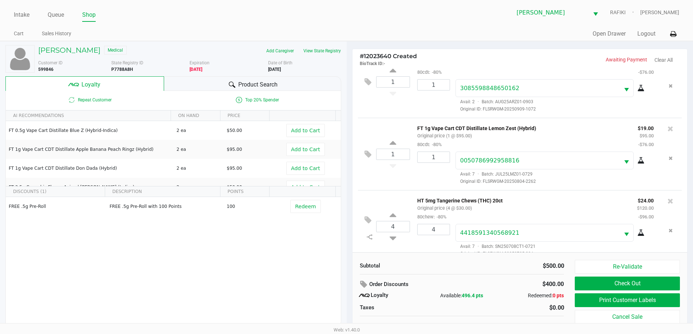
scroll to position [180, 0]
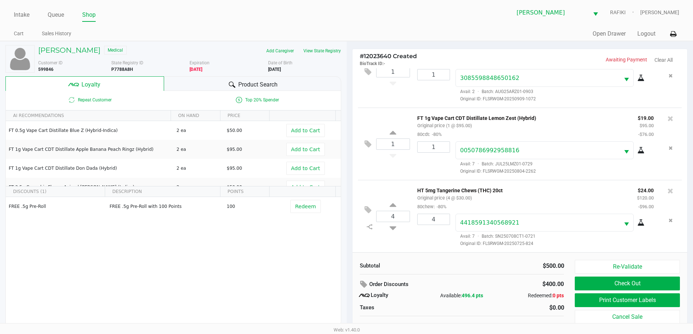
click at [228, 81] on div at bounding box center [232, 84] width 9 height 9
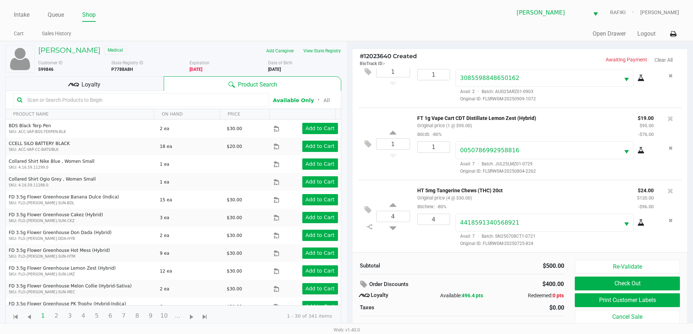
click at [109, 100] on input "text" at bounding box center [144, 100] width 241 height 11
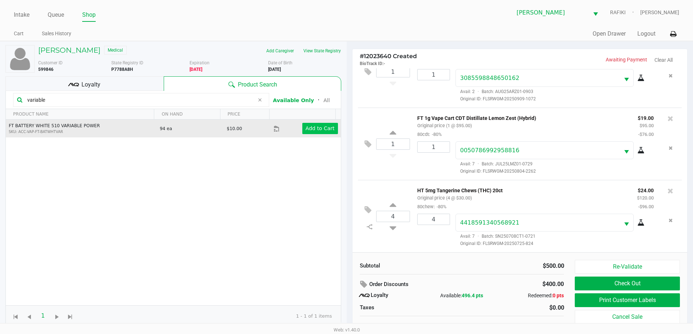
type input "variable"
click at [320, 129] on app-button-loader "Add to Cart" at bounding box center [320, 128] width 29 height 6
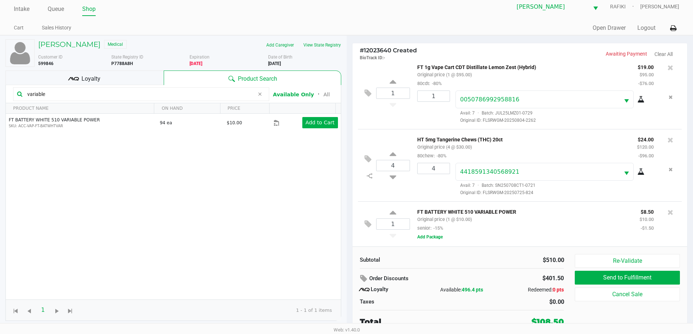
scroll to position [7, 0]
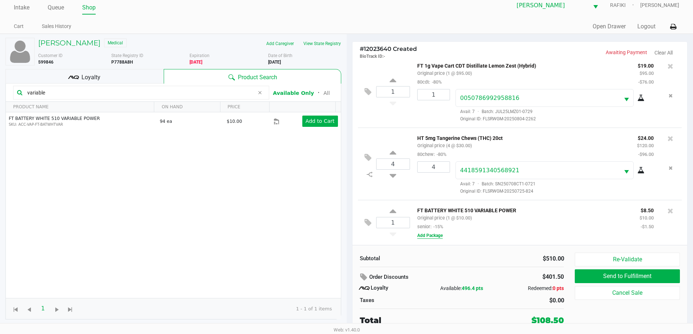
click at [429, 237] on button "Add Package" at bounding box center [429, 235] width 25 height 7
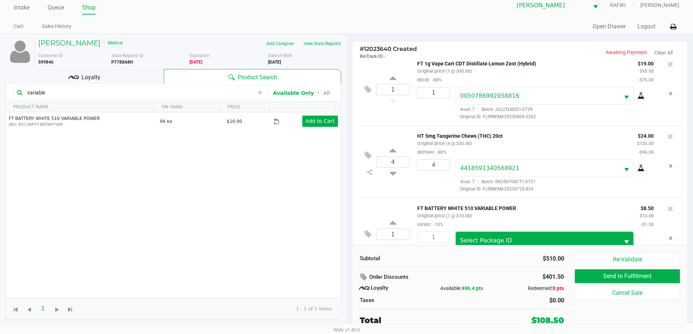
click at [468, 240] on span "Select Package ID" at bounding box center [486, 240] width 52 height 7
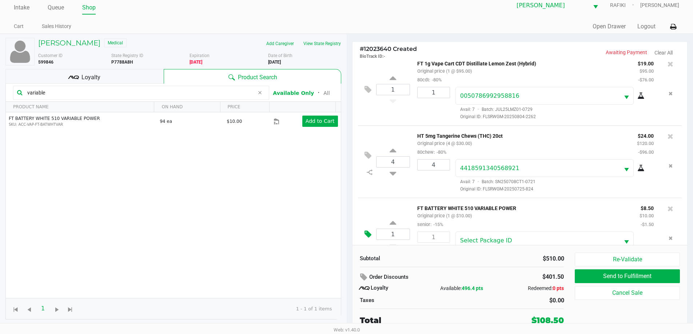
click at [365, 233] on icon at bounding box center [367, 234] width 7 height 8
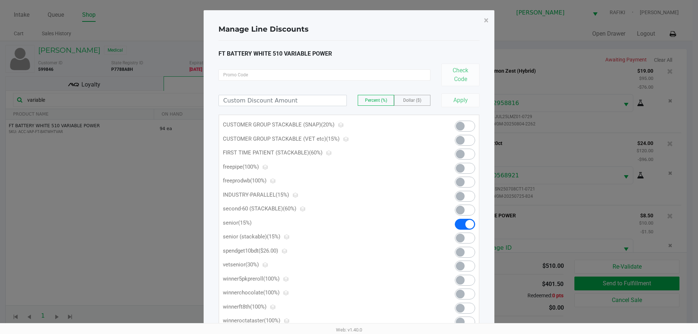
click at [468, 220] on span at bounding box center [470, 224] width 9 height 9
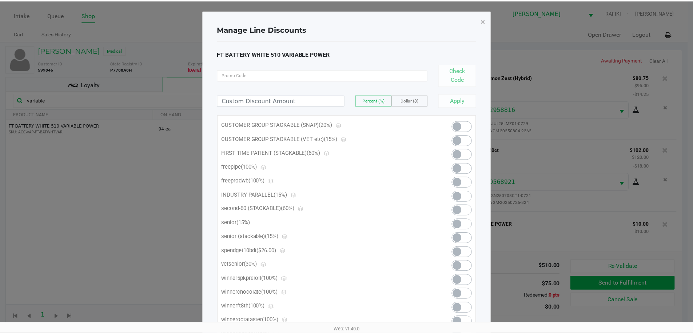
scroll to position [220, 0]
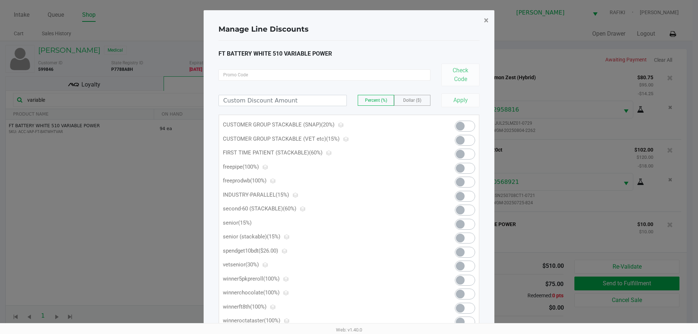
click at [482, 23] on button "×" at bounding box center [486, 20] width 16 height 20
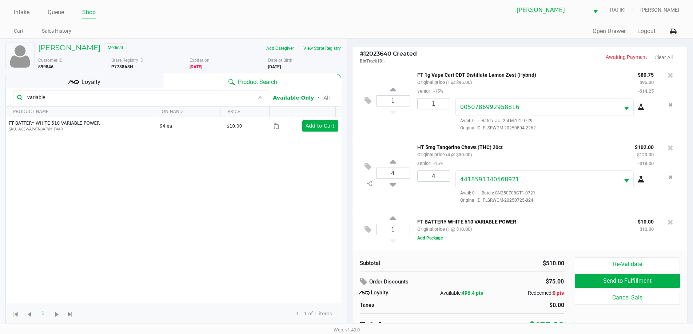
scroll to position [7, 0]
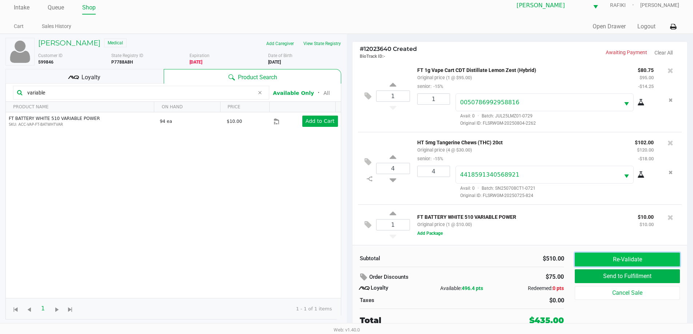
click at [590, 260] on button "Re-Validate" at bounding box center [627, 260] width 105 height 14
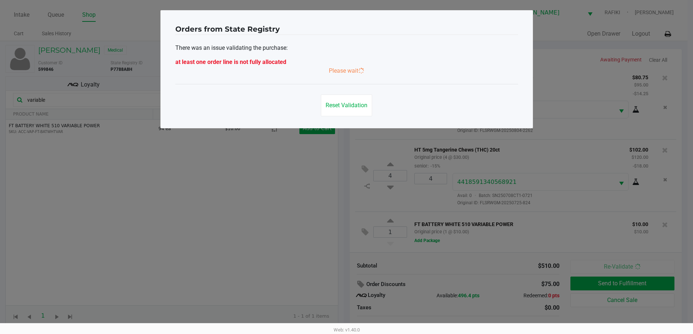
scroll to position [0, 0]
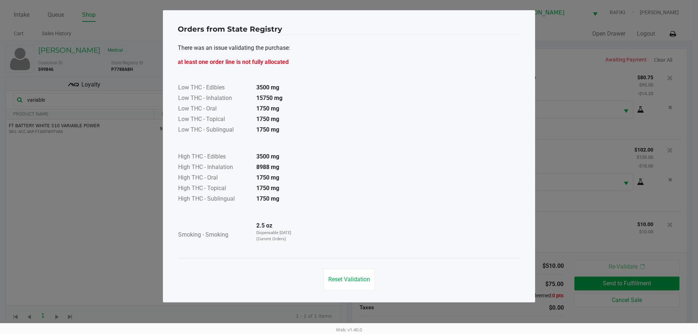
click at [358, 292] on div "Reset Validation" at bounding box center [349, 276] width 343 height 37
click at [356, 280] on span "Reset Validation" at bounding box center [349, 279] width 42 height 7
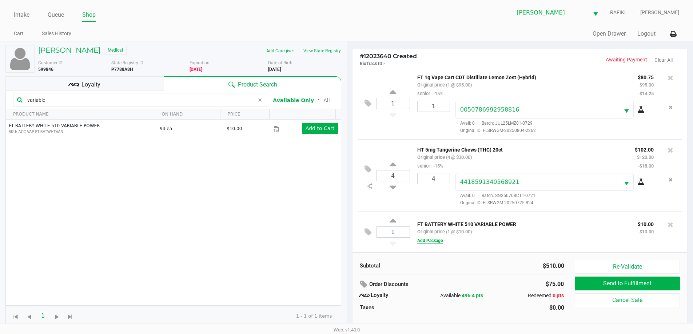
click at [436, 242] on button "Add Package" at bounding box center [429, 241] width 25 height 7
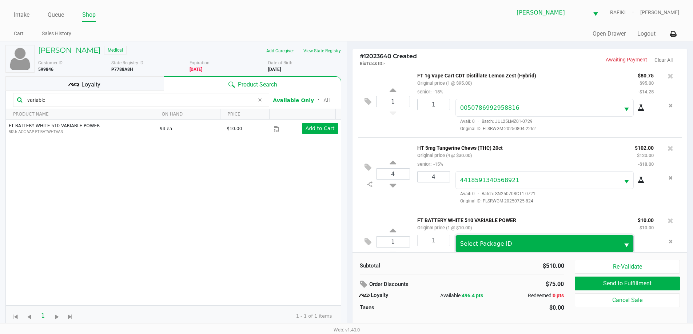
drag, startPoint x: 470, startPoint y: 242, endPoint x: 475, endPoint y: 251, distance: 9.6
click at [471, 243] on span "Select Package ID" at bounding box center [486, 243] width 52 height 7
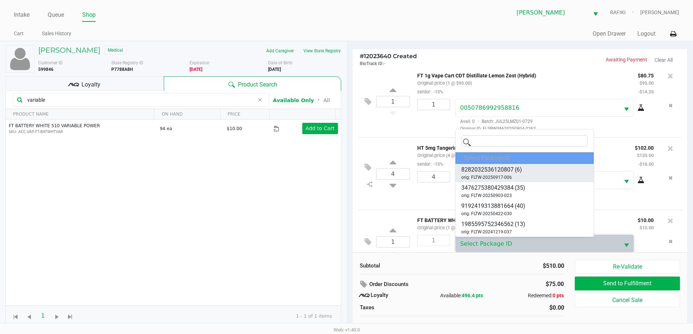
click at [494, 164] on li "8282032536120807 (6) orig: FLTW-20250917-006" at bounding box center [524, 173] width 138 height 18
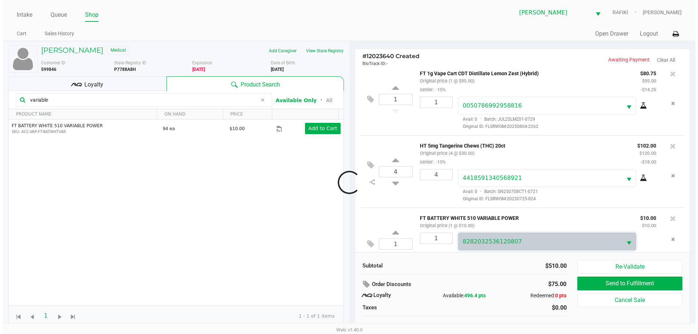
scroll to position [244, 0]
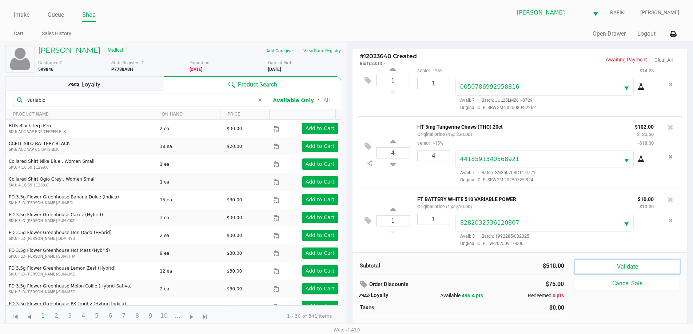
click at [592, 268] on button "Validate" at bounding box center [627, 267] width 105 height 14
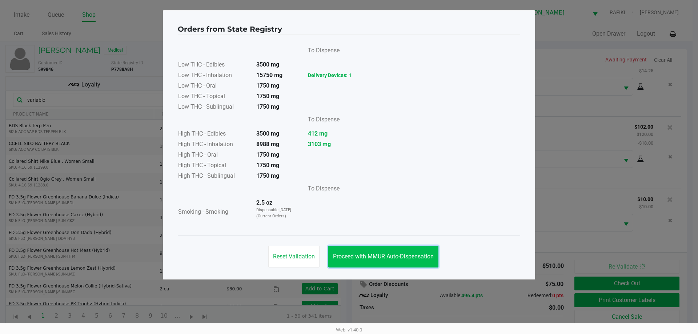
click at [375, 262] on button "Proceed with MMUR Auto-Dispensation" at bounding box center [383, 257] width 110 height 22
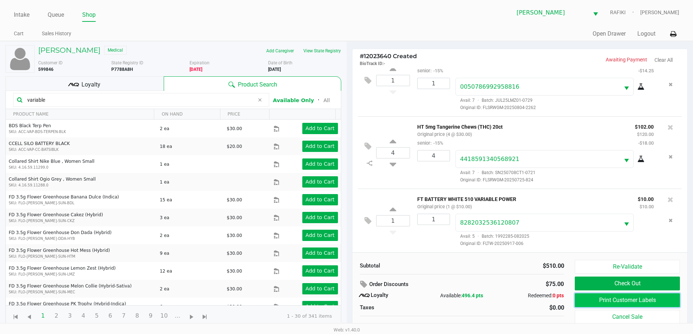
click at [594, 301] on button "Print Customer Labels" at bounding box center [627, 301] width 105 height 14
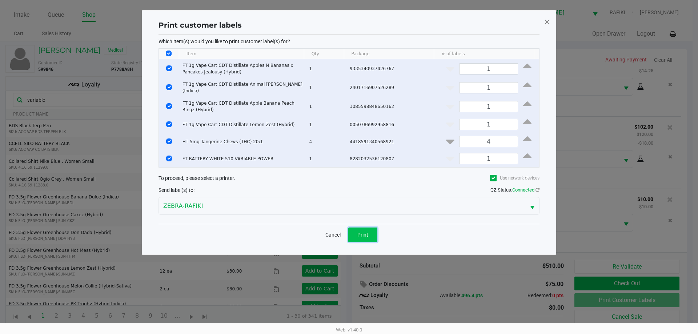
click at [370, 232] on button "Print" at bounding box center [362, 235] width 29 height 15
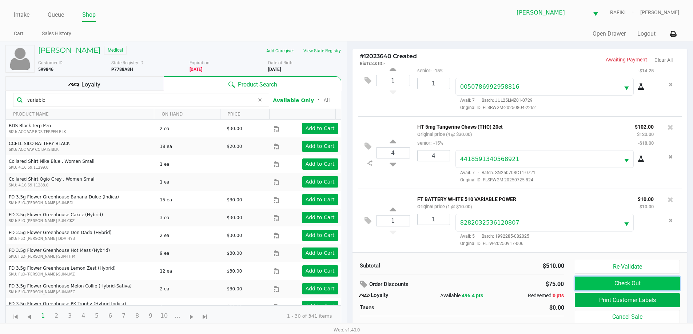
click at [597, 282] on button "Check Out" at bounding box center [627, 284] width 105 height 14
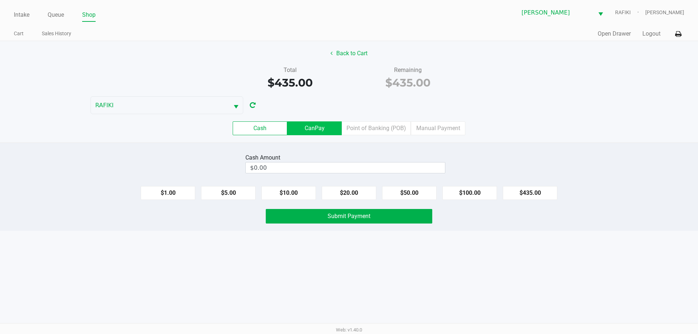
click at [329, 127] on label "CanPay" at bounding box center [314, 128] width 55 height 14
click at [0, 0] on 2 "CanPay" at bounding box center [0, 0] width 0 height 0
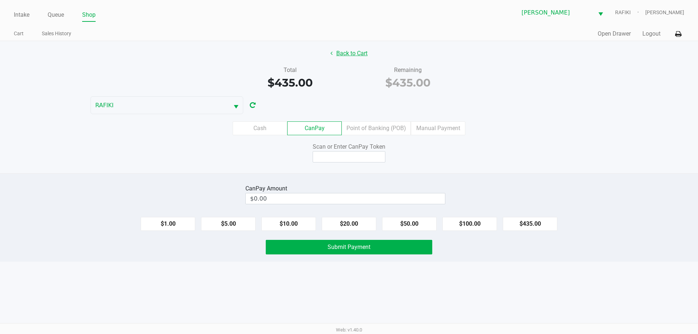
click at [345, 51] on button "Back to Cart" at bounding box center [349, 54] width 47 height 14
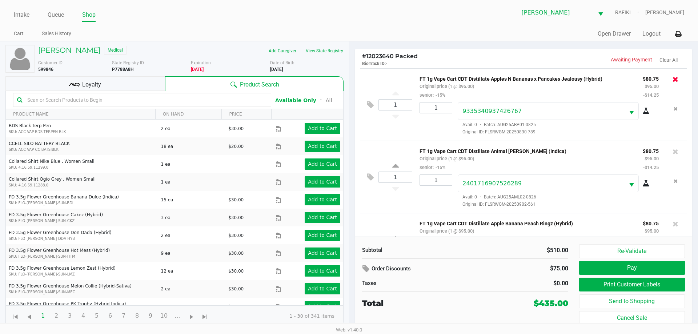
click at [673, 79] on icon at bounding box center [676, 79] width 6 height 7
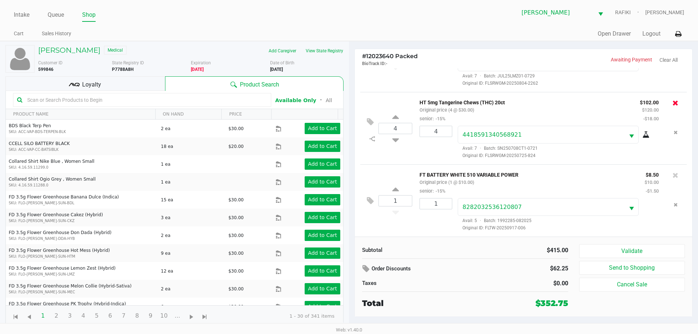
click at [673, 104] on icon at bounding box center [676, 102] width 6 height 7
click at [673, 105] on icon at bounding box center [676, 102] width 6 height 7
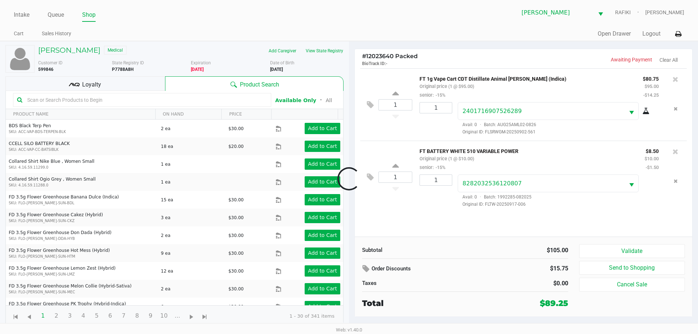
scroll to position [0, 0]
click at [677, 81] on icon at bounding box center [676, 79] width 6 height 7
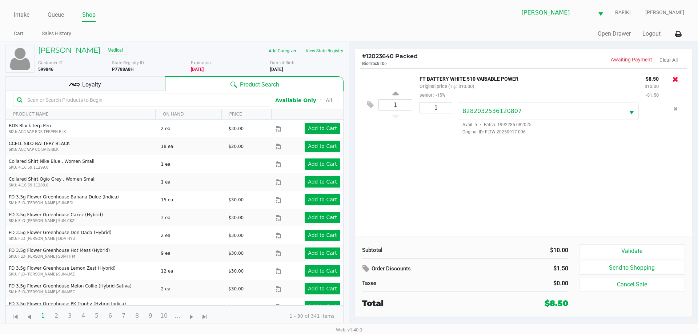
click at [678, 81] on icon at bounding box center [676, 79] width 6 height 7
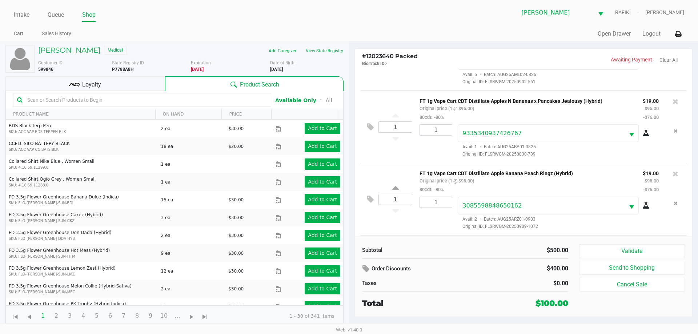
scroll to position [195, 0]
click at [183, 95] on input "text" at bounding box center [145, 100] width 243 height 11
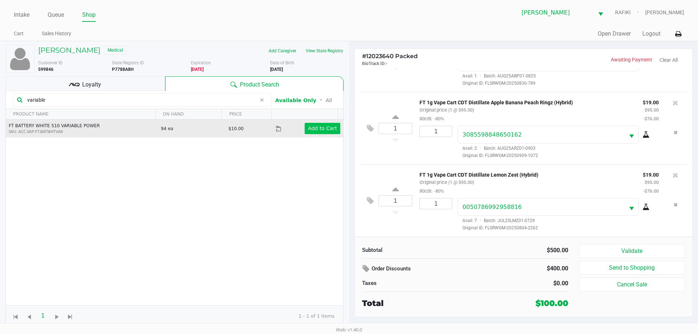
type input "variable"
click at [316, 129] on app-button-loader "Add to Cart" at bounding box center [322, 128] width 29 height 6
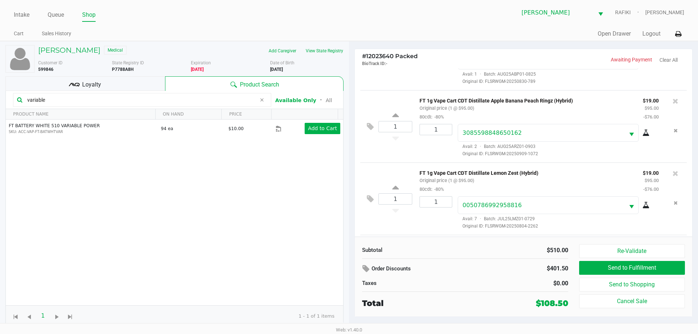
scroll to position [241, 0]
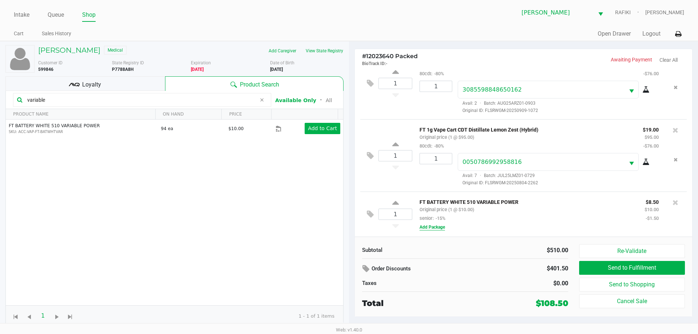
click at [430, 229] on button "Add Package" at bounding box center [432, 227] width 25 height 7
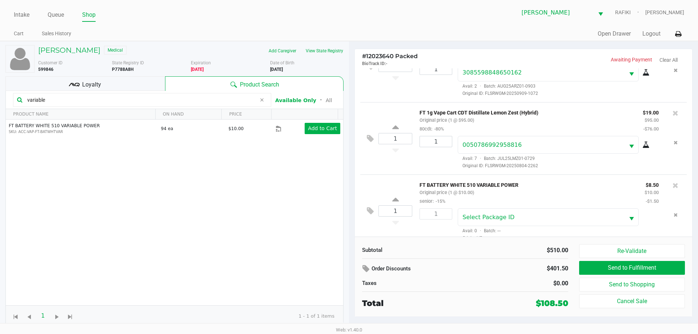
scroll to position [268, 0]
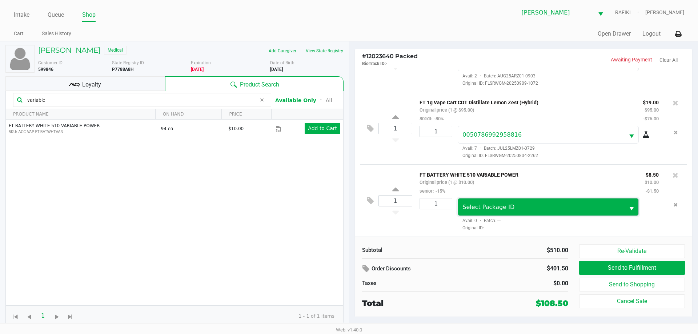
click at [511, 209] on span "Select Package ID" at bounding box center [541, 207] width 157 height 9
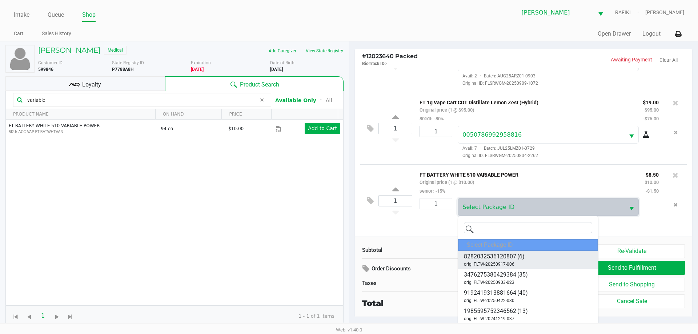
click at [518, 258] on span "(6)" at bounding box center [521, 256] width 7 height 9
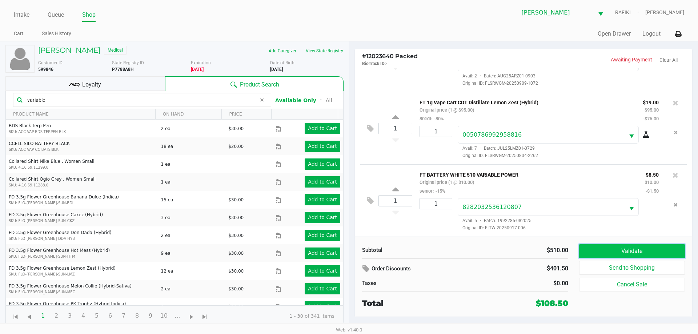
click at [596, 249] on button "Validate" at bounding box center [632, 251] width 106 height 14
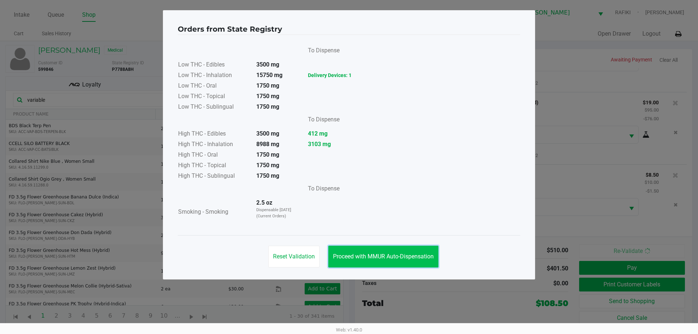
click at [405, 249] on button "Proceed with MMUR Auto-Dispensation" at bounding box center [383, 257] width 110 height 22
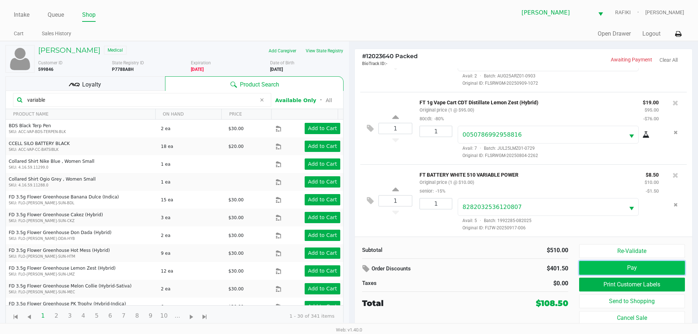
click at [601, 267] on button "Pay" at bounding box center [632, 268] width 106 height 14
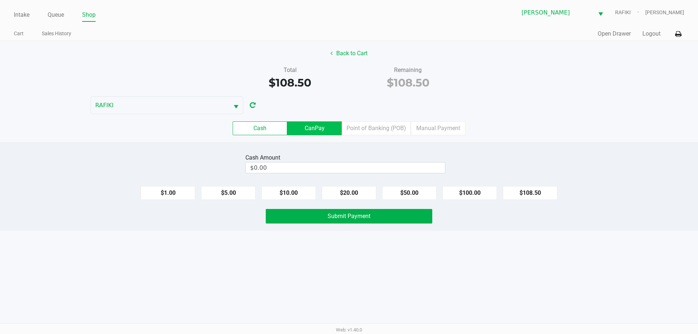
click at [319, 125] on label "CanPay" at bounding box center [314, 128] width 55 height 14
click at [0, 0] on 2 "CanPay" at bounding box center [0, 0] width 0 height 0
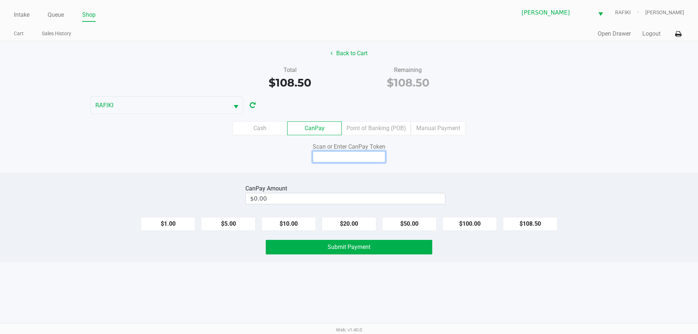
click at [360, 156] on input at bounding box center [349, 156] width 73 height 11
type input "X2251791X"
click at [535, 219] on button "$108.50" at bounding box center [530, 224] width 55 height 14
type input "$108.50"
click at [371, 248] on button "Submit Payment" at bounding box center [349, 247] width 167 height 15
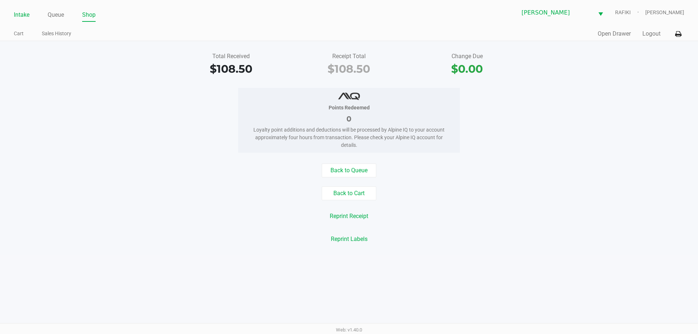
click at [15, 14] on link "Intake" at bounding box center [22, 15] width 16 height 10
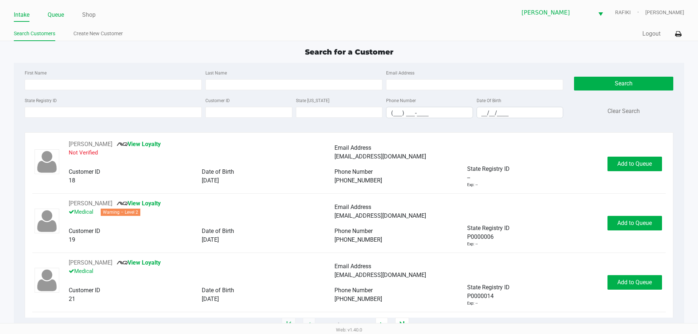
click at [62, 11] on link "Queue" at bounding box center [56, 15] width 16 height 10
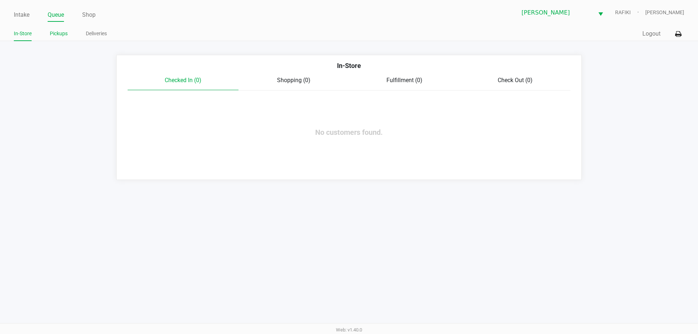
click at [58, 32] on link "Pickups" at bounding box center [59, 33] width 18 height 9
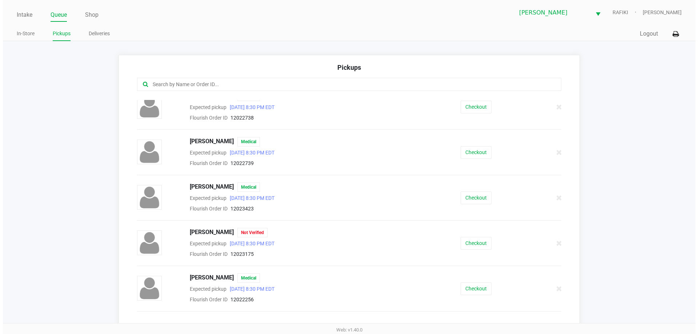
scroll to position [291, 0]
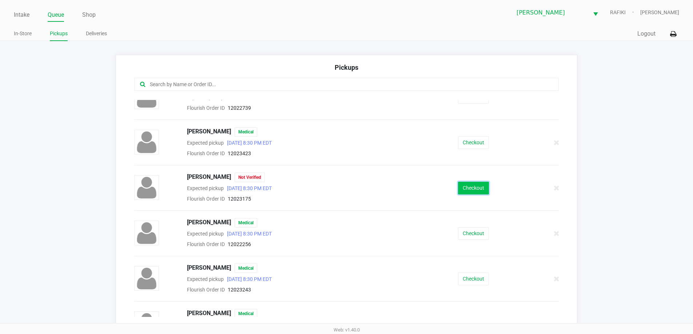
click at [468, 184] on button "Checkout" at bounding box center [473, 188] width 31 height 13
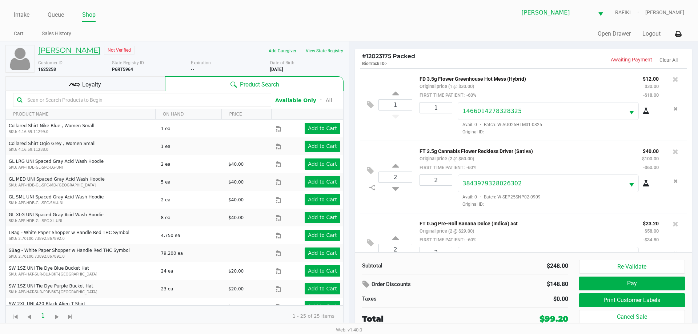
click at [67, 49] on h5 "Kyle Willey" at bounding box center [69, 50] width 62 height 9
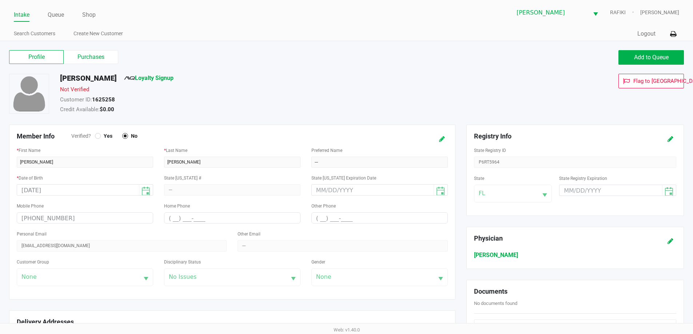
click at [438, 138] on button at bounding box center [442, 138] width 12 height 13
click at [99, 135] on div at bounding box center [97, 136] width 3 height 3
click at [143, 78] on link "Loyalty Signup" at bounding box center [148, 78] width 49 height 7
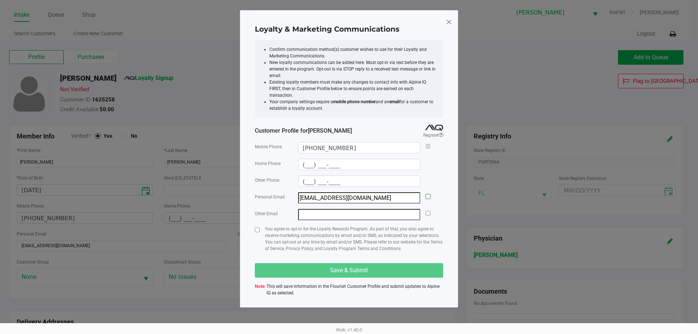
click at [426, 194] on input "checkbox" at bounding box center [428, 196] width 5 height 5
checkbox input "true"
click at [256, 228] on input "checkbox" at bounding box center [257, 230] width 5 height 5
checkbox input "true"
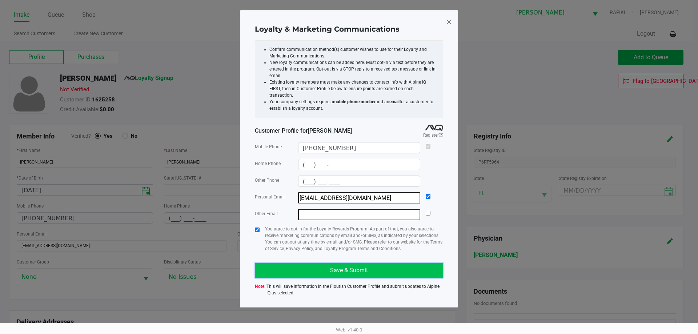
click at [304, 263] on button "Save & Submit" at bounding box center [349, 270] width 188 height 15
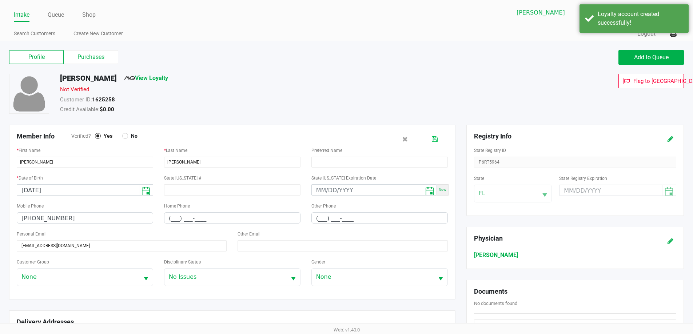
click at [438, 138] on button at bounding box center [435, 138] width 12 height 13
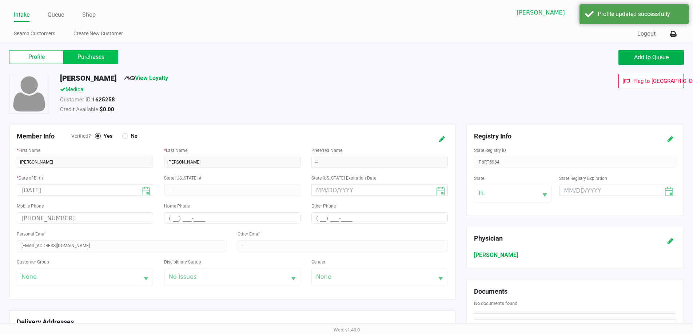
click at [101, 58] on label "Purchases" at bounding box center [91, 57] width 55 height 14
click at [0, 0] on 1 "Purchases" at bounding box center [0, 0] width 0 height 0
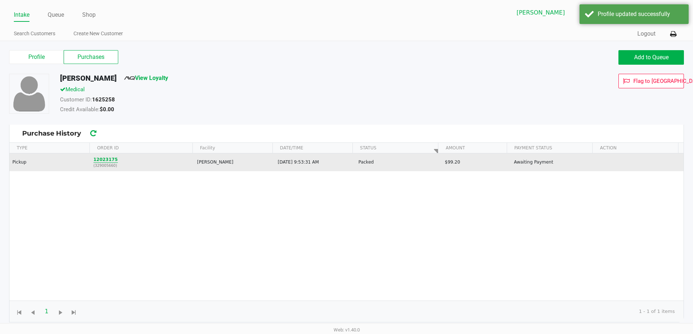
click at [107, 161] on button "12023175" at bounding box center [105, 159] width 24 height 7
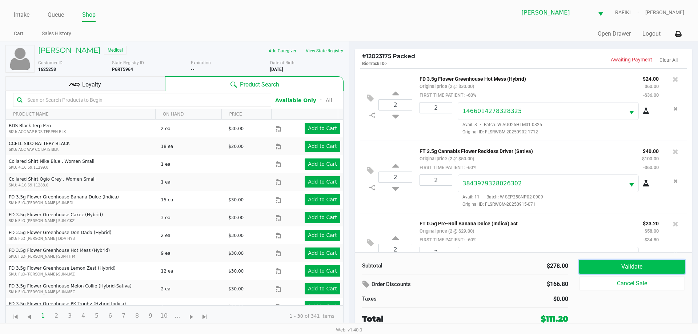
click at [630, 260] on button "Validate" at bounding box center [632, 267] width 106 height 14
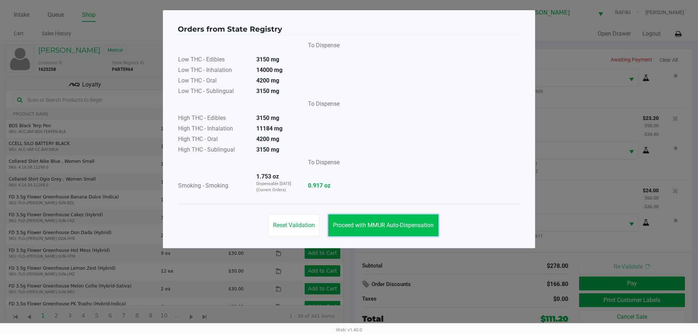
click at [392, 224] on span "Proceed with MMUR Auto-Dispensation" at bounding box center [383, 225] width 101 height 7
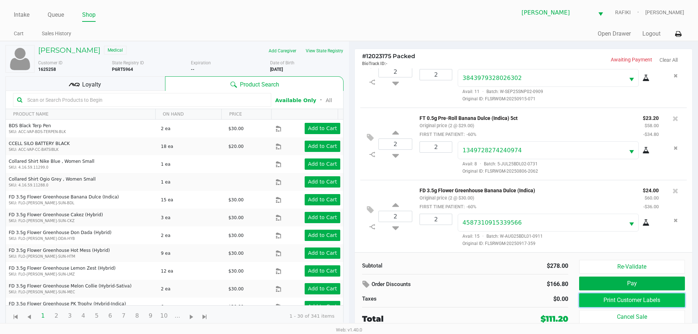
click at [600, 299] on button "Print Customer Labels" at bounding box center [632, 301] width 106 height 14
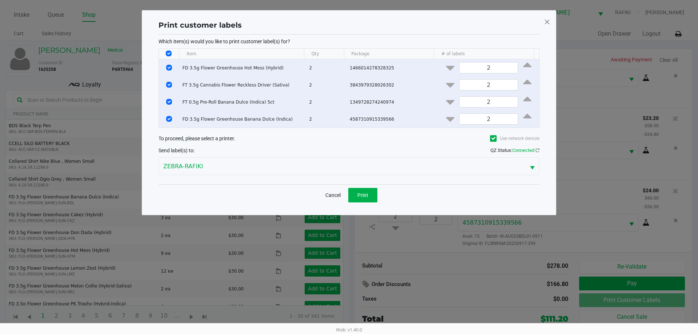
click at [170, 54] on input "Select All Rows" at bounding box center [169, 54] width 6 height 6
checkbox input "false"
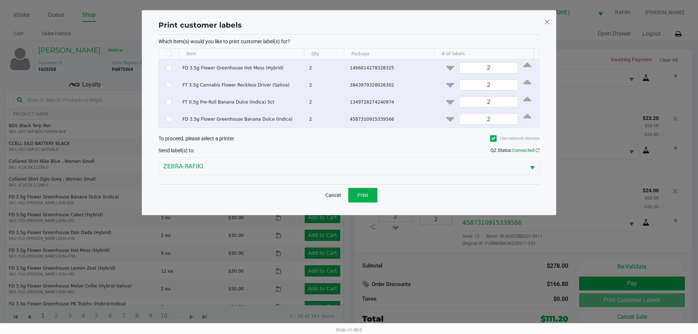
checkbox input "false"
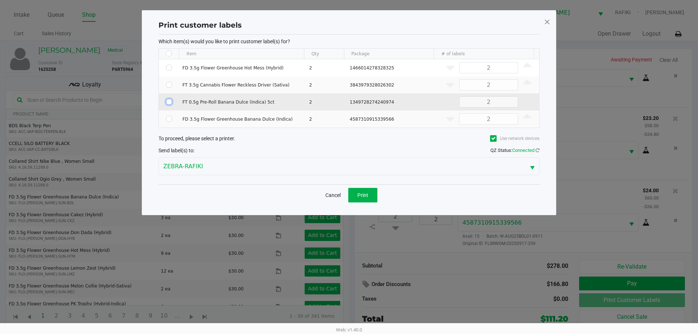
click at [167, 104] on input "Select Row" at bounding box center [169, 102] width 6 height 6
checkbox input "true"
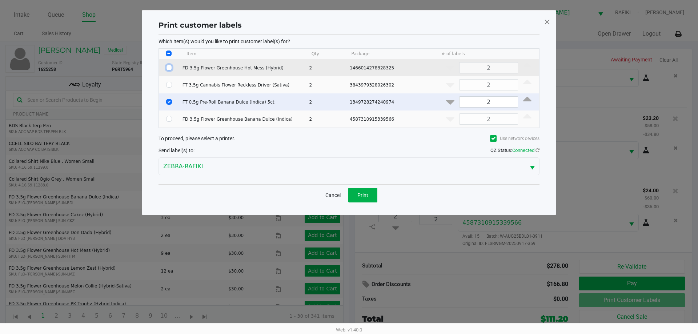
click at [168, 68] on input "Select Row" at bounding box center [169, 68] width 6 height 6
checkbox input "true"
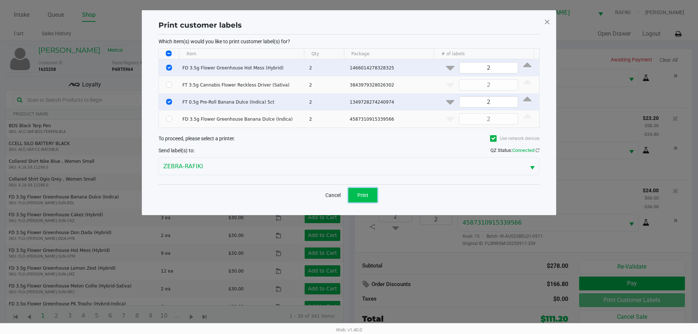
click at [359, 190] on button "Print" at bounding box center [362, 195] width 29 height 15
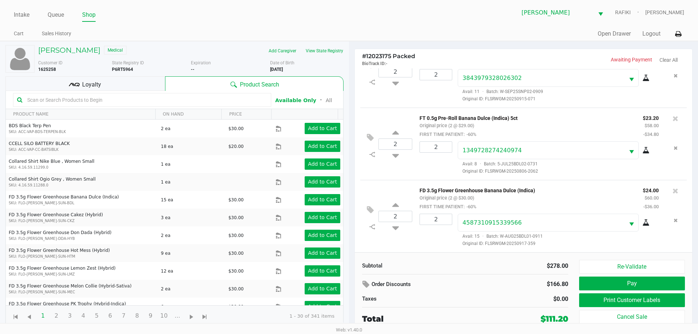
click at [124, 82] on div "Loyalty" at bounding box center [85, 83] width 160 height 15
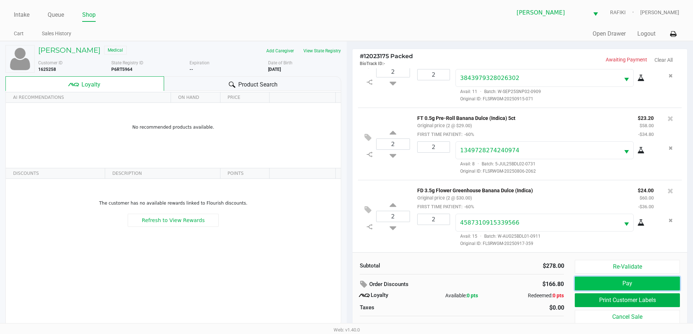
click at [617, 281] on button "Pay" at bounding box center [627, 284] width 105 height 14
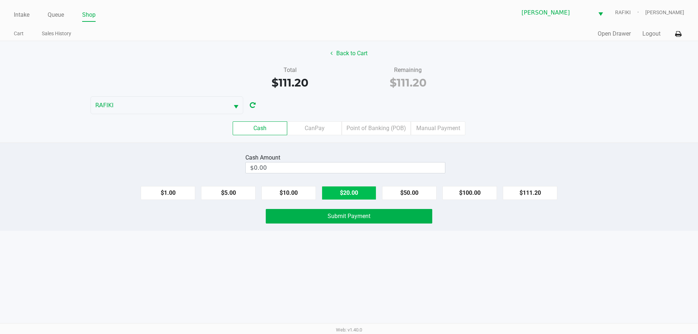
click at [353, 189] on button "$20.00" at bounding box center [349, 193] width 55 height 14
click at [352, 189] on button "$20.00" at bounding box center [349, 193] width 55 height 14
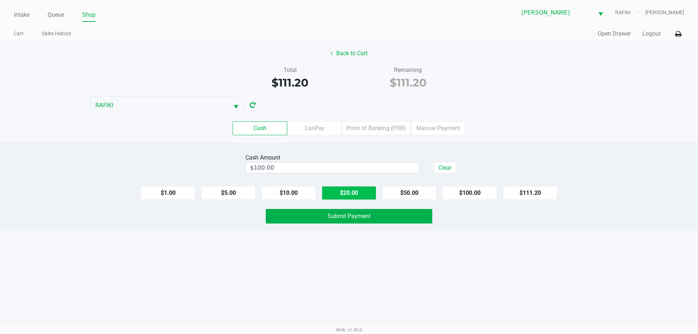
click at [352, 189] on button "$20.00" at bounding box center [349, 193] width 55 height 14
type input "$120.00"
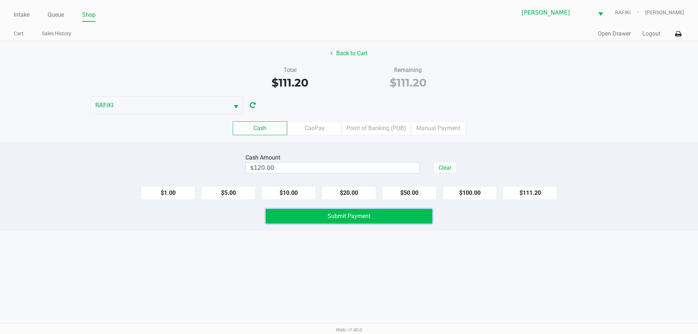
click at [346, 218] on span "Submit Payment" at bounding box center [349, 216] width 43 height 7
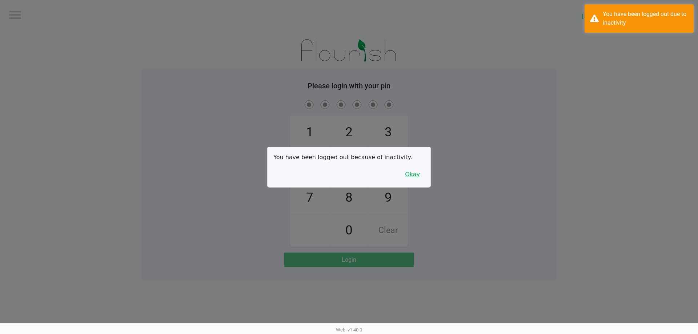
drag, startPoint x: 417, startPoint y: 174, endPoint x: 407, endPoint y: 172, distance: 10.7
click at [418, 174] on button "Okay" at bounding box center [412, 175] width 24 height 14
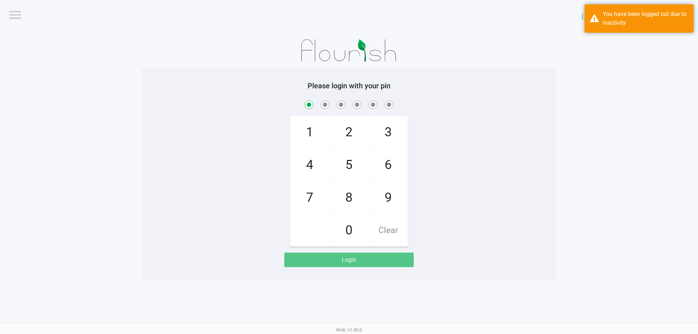
checkbox input "true"
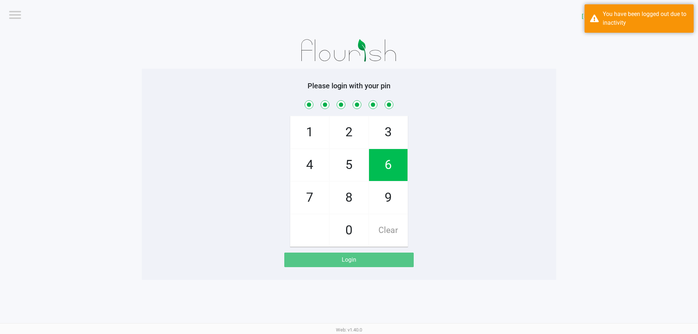
checkbox input "true"
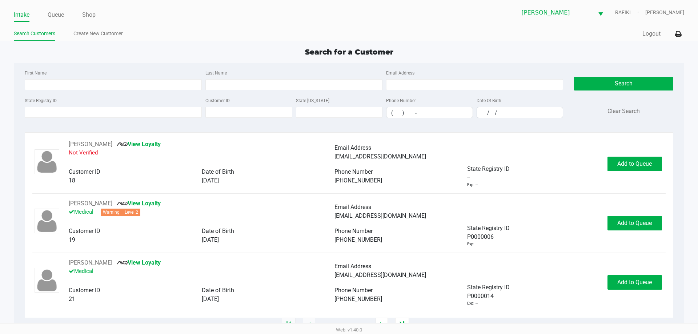
click at [75, 55] on div "Search for a Customer" at bounding box center [348, 52] width 681 height 11
type input "GLEN"
type input "THOMAS"
type input "02/27/1965"
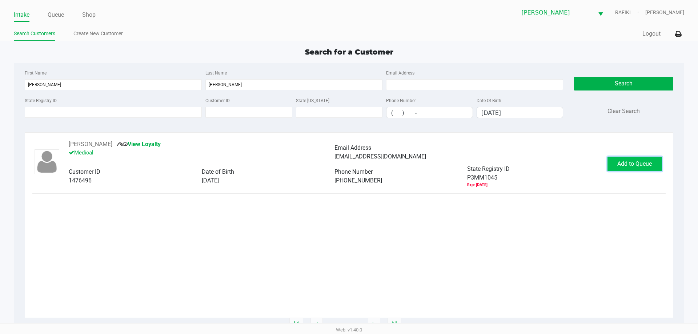
click at [638, 163] on span "Add to Queue" at bounding box center [635, 163] width 35 height 7
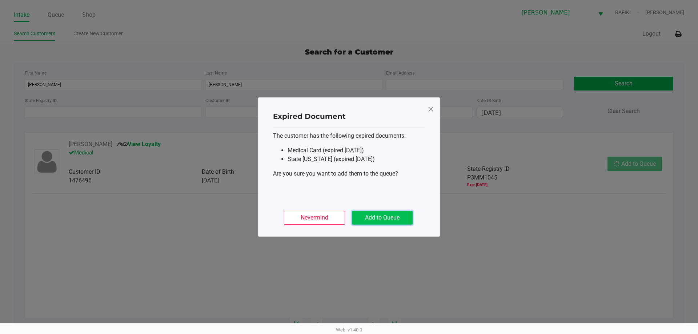
click at [401, 219] on button "Add to Queue" at bounding box center [382, 218] width 61 height 14
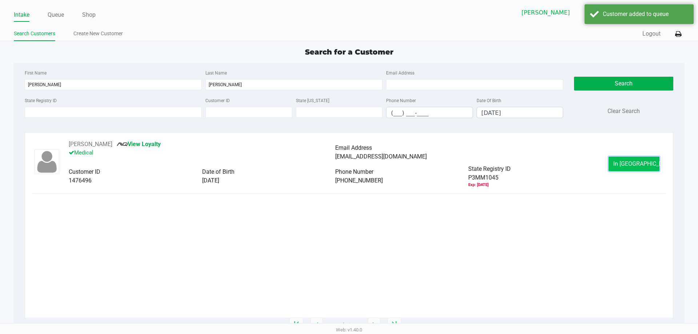
click at [641, 162] on span "In Queue" at bounding box center [644, 163] width 61 height 7
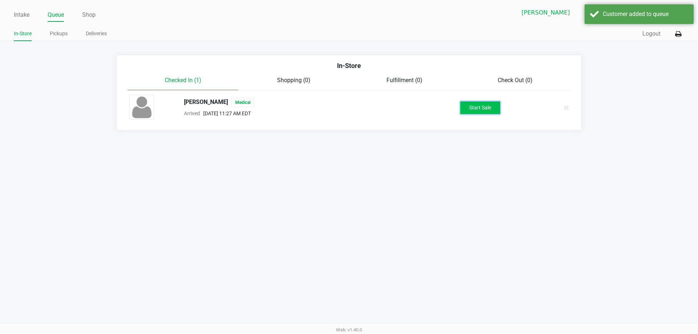
click at [479, 103] on button "Start Sale" at bounding box center [480, 107] width 40 height 13
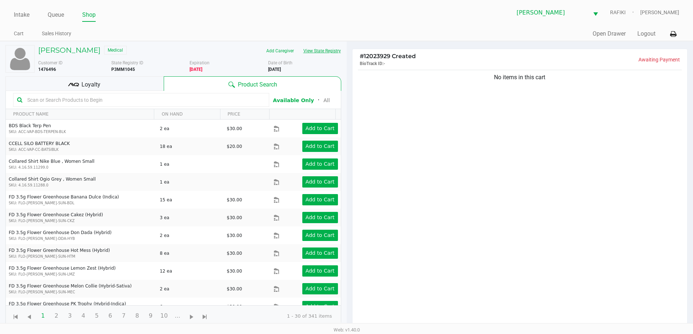
click at [324, 53] on button "View State Registry" at bounding box center [320, 51] width 43 height 12
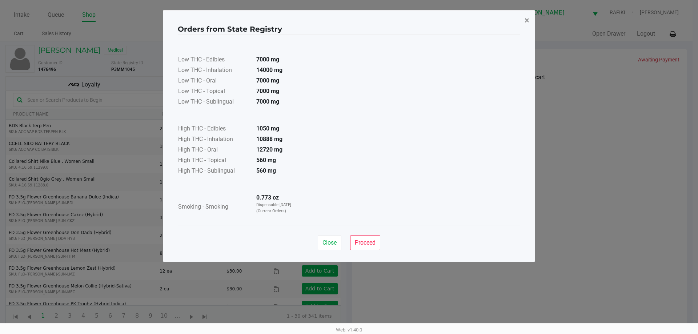
click at [529, 21] on span "×" at bounding box center [527, 20] width 5 height 10
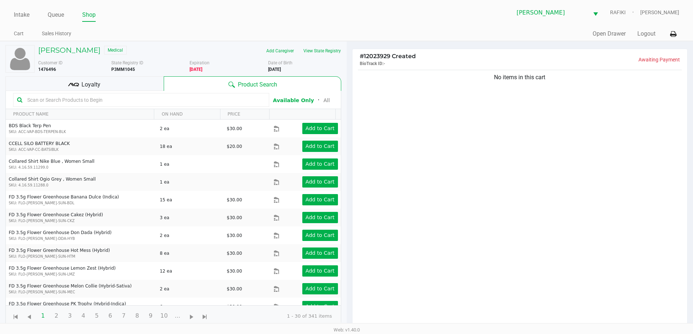
drag, startPoint x: 93, startPoint y: 97, endPoint x: 98, endPoint y: 105, distance: 10.3
click at [93, 96] on input "text" at bounding box center [144, 100] width 241 height 11
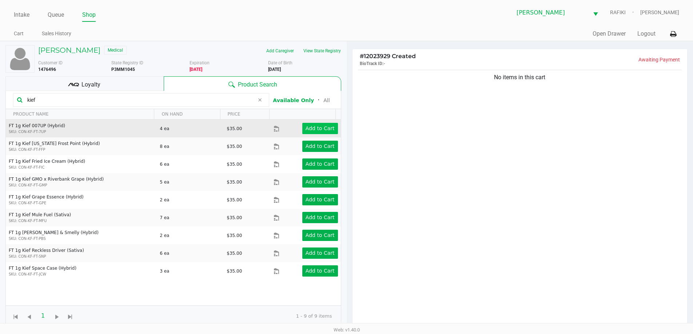
type input "kief"
click at [319, 129] on app-button-loader "Add to Cart" at bounding box center [320, 128] width 29 height 6
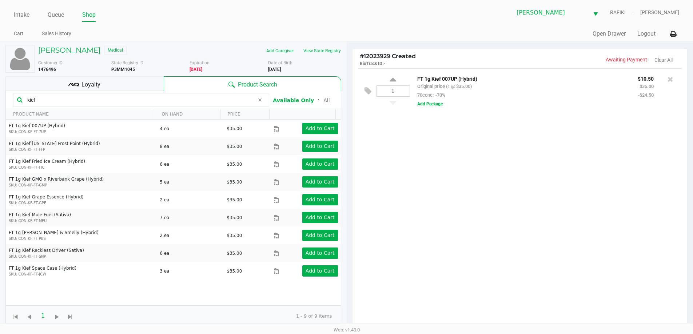
drag, startPoint x: 670, startPoint y: 80, endPoint x: 641, endPoint y: 120, distance: 50.1
click at [637, 152] on div "1 FT 1g Kief 007UP (Hybrid) Original price (1 @ $35.00) 70conc: -70% $10.50 $35…" at bounding box center [519, 200] width 335 height 264
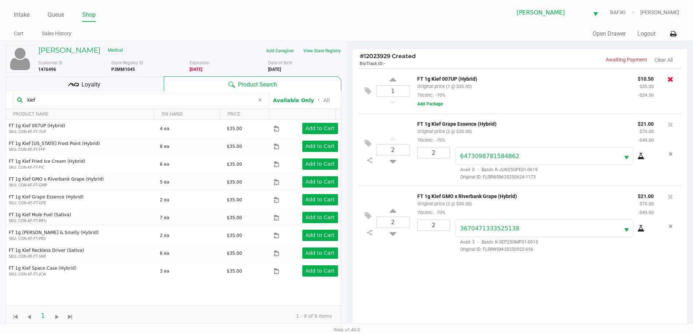
click at [672, 81] on icon at bounding box center [670, 79] width 6 height 7
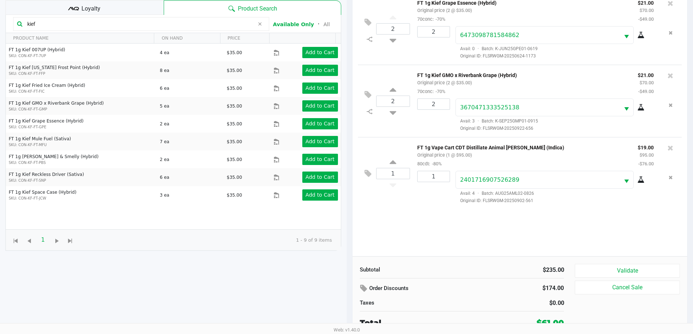
scroll to position [79, 0]
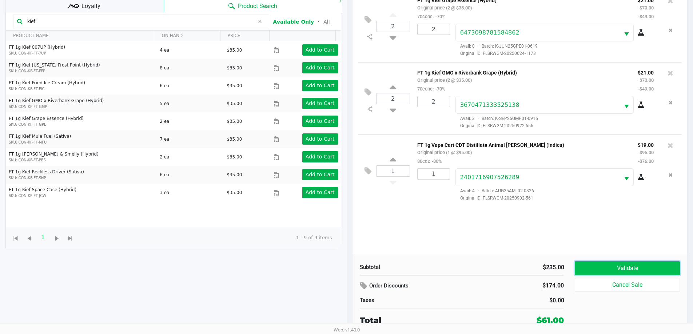
click at [603, 270] on button "Validate" at bounding box center [627, 269] width 105 height 14
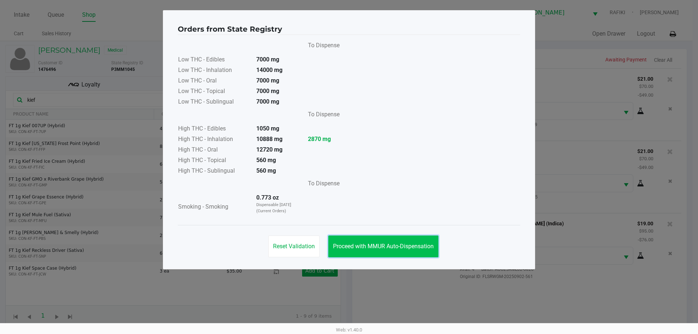
click at [399, 241] on button "Proceed with MMUR Auto-Dispensation" at bounding box center [383, 247] width 110 height 22
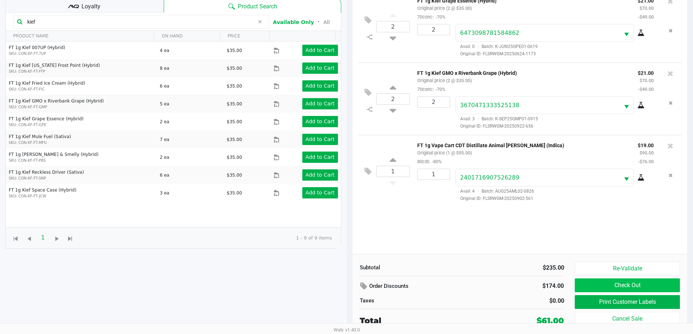
scroll to position [79, 0]
click at [598, 299] on button "Print Customer Labels" at bounding box center [627, 302] width 105 height 14
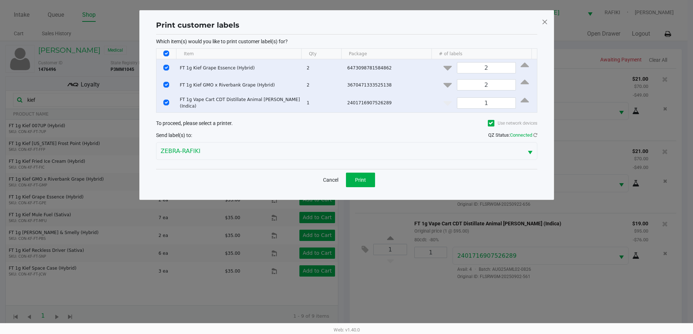
scroll to position [0, 0]
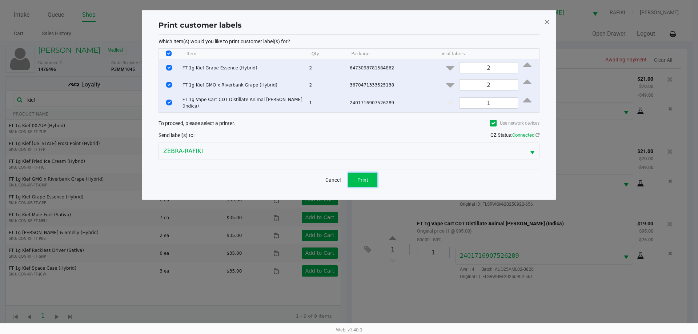
click at [356, 173] on button "Print" at bounding box center [362, 180] width 29 height 15
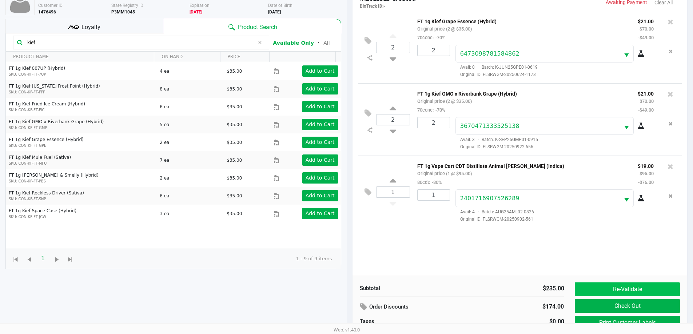
scroll to position [79, 0]
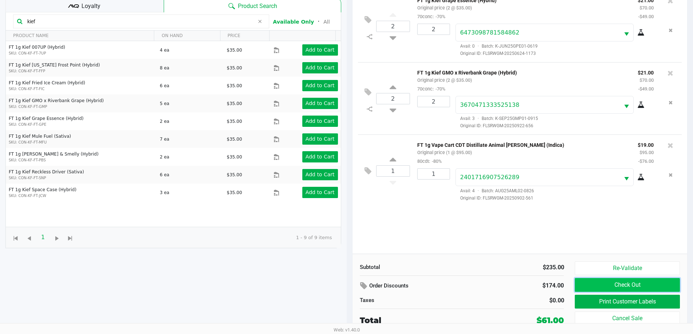
click at [642, 284] on button "Check Out" at bounding box center [627, 285] width 105 height 14
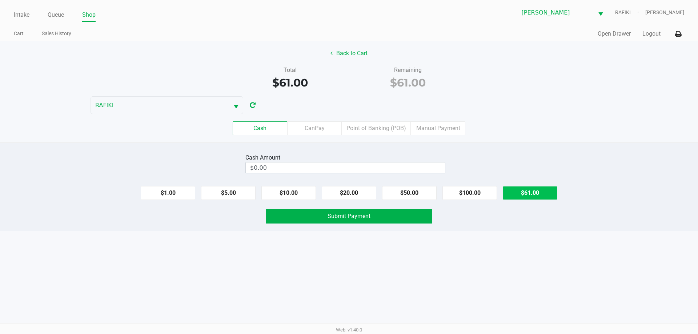
click at [533, 196] on button "$61.00" at bounding box center [530, 193] width 55 height 14
type input "$61.00"
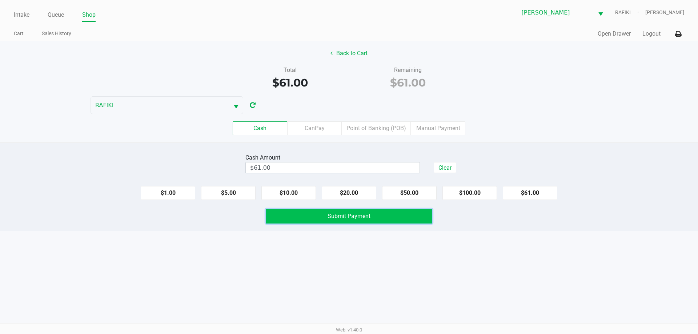
click at [402, 220] on button "Submit Payment" at bounding box center [349, 216] width 167 height 15
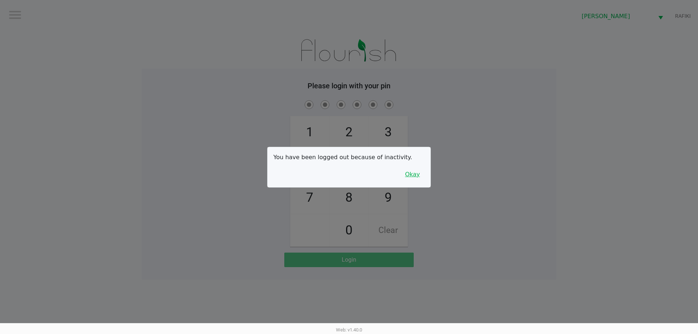
click at [413, 175] on button "Okay" at bounding box center [412, 175] width 24 height 14
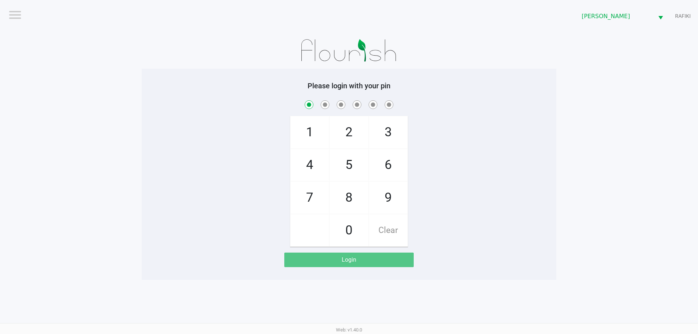
checkbox input "true"
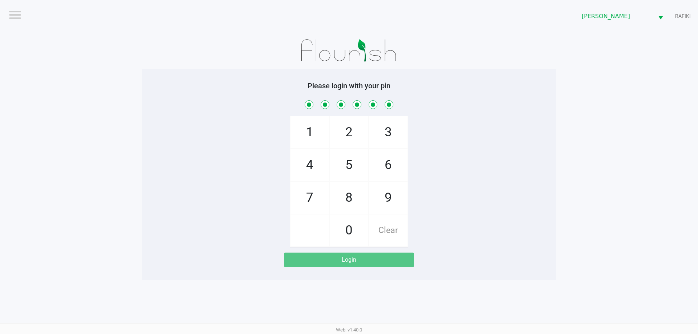
checkbox input "true"
checkbox input "false"
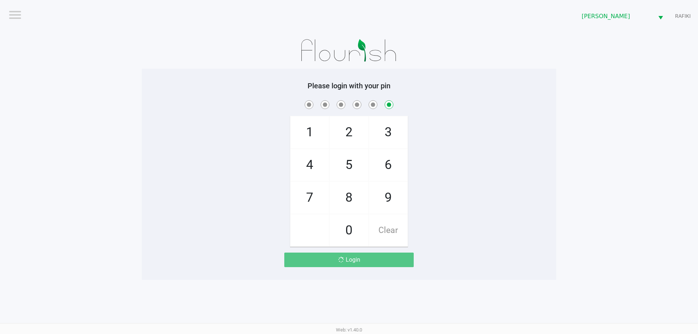
checkbox input "false"
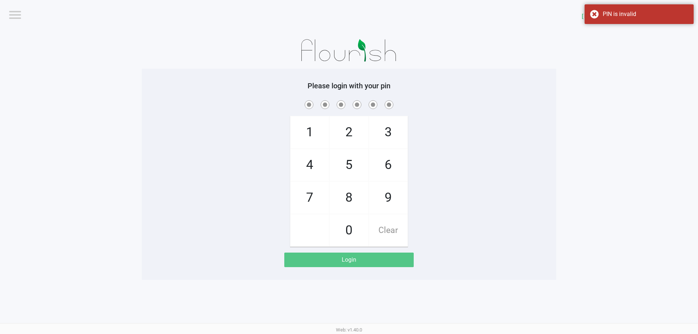
click at [437, 147] on div "1 4 7 2 5 8 0 3 6 9 Clear" at bounding box center [349, 173] width 415 height 148
checkbox input "true"
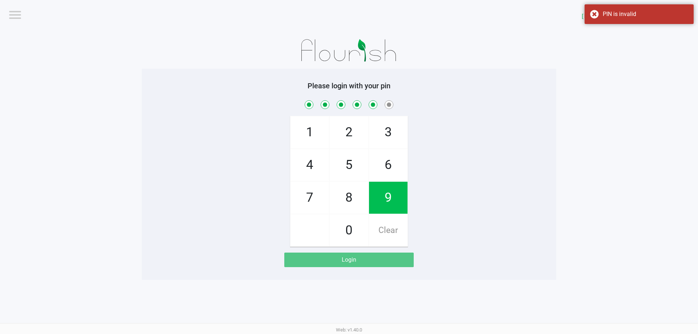
checkbox input "true"
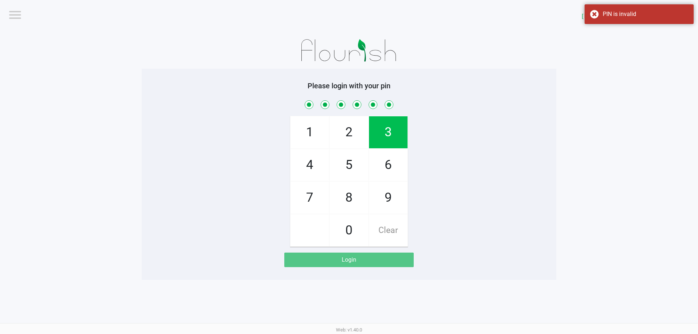
checkbox input "true"
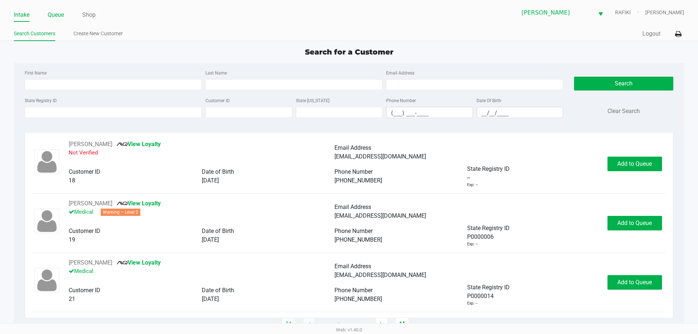
click at [58, 16] on link "Queue" at bounding box center [56, 15] width 16 height 10
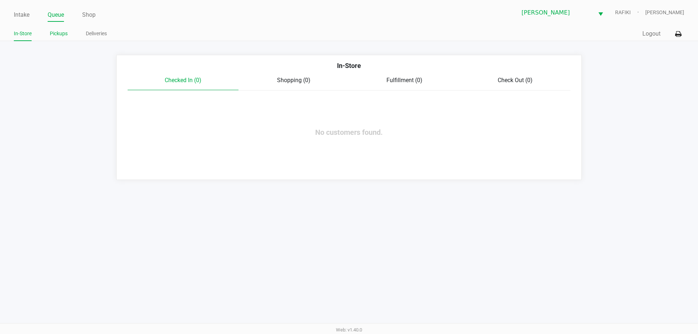
click at [63, 34] on link "Pickups" at bounding box center [59, 33] width 18 height 9
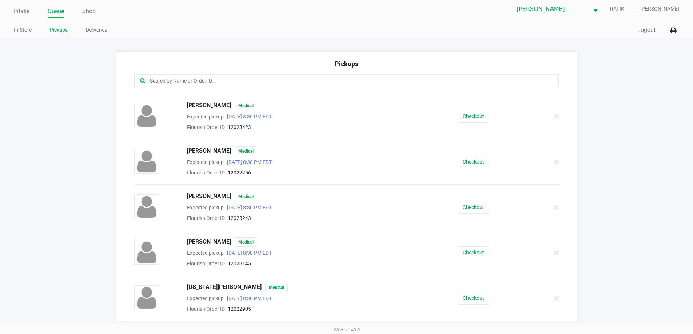
scroll to position [5, 0]
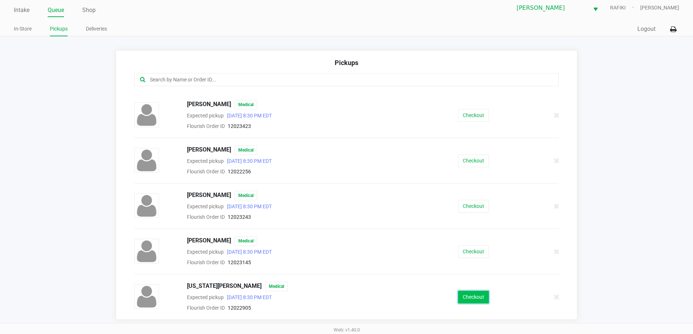
click at [469, 299] on button "Checkout" at bounding box center [473, 297] width 31 height 13
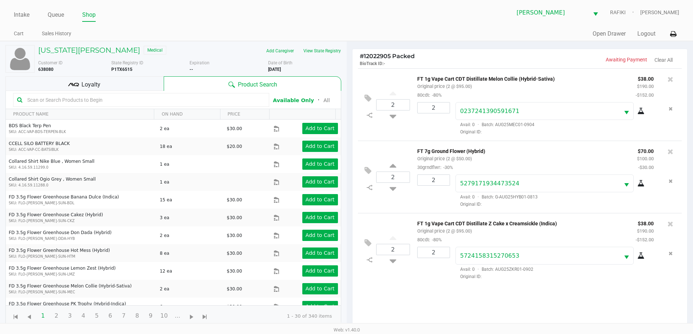
click at [124, 86] on div "Loyalty" at bounding box center [84, 83] width 158 height 15
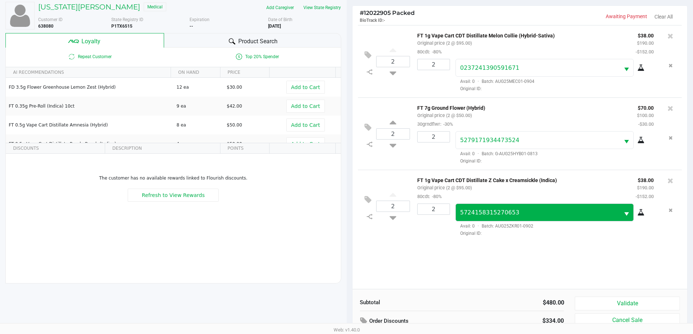
scroll to position [87, 0]
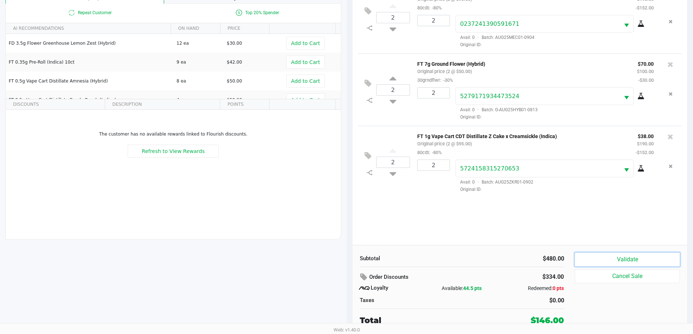
drag, startPoint x: 606, startPoint y: 259, endPoint x: 541, endPoint y: 217, distance: 77.2
click at [549, 220] on div "# 12022905 Packed BioTrack ID: - Awaiting Payment Clear All 2 FT 1g Vape Cart C…" at bounding box center [520, 147] width 336 height 373
click at [591, 256] on button "Validate" at bounding box center [627, 260] width 105 height 14
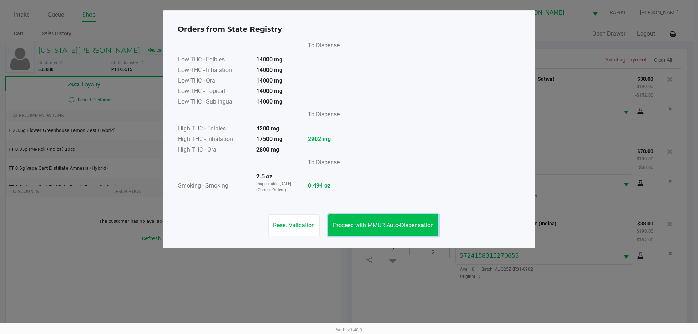
drag, startPoint x: 405, startPoint y: 231, endPoint x: 410, endPoint y: 226, distance: 6.7
click at [410, 226] on button "Proceed with MMUR Auto-Dispensation" at bounding box center [383, 226] width 110 height 22
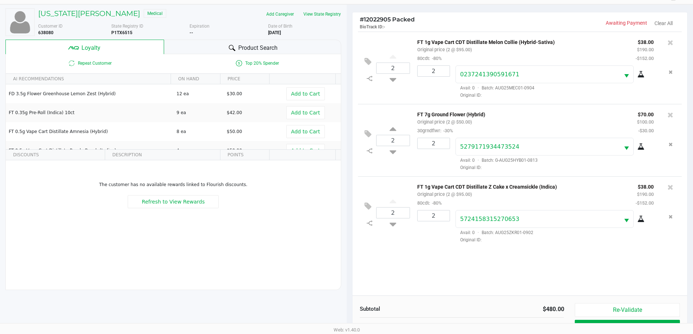
scroll to position [87, 0]
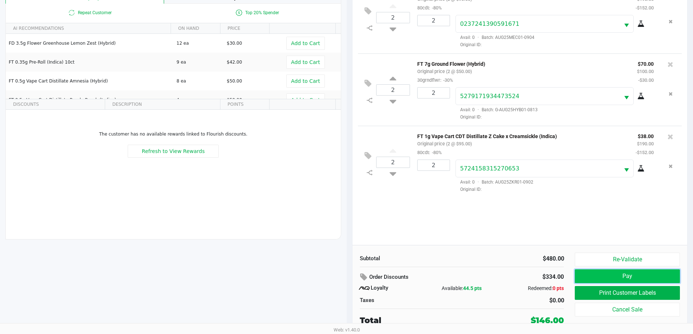
click at [582, 276] on button "Pay" at bounding box center [627, 277] width 105 height 14
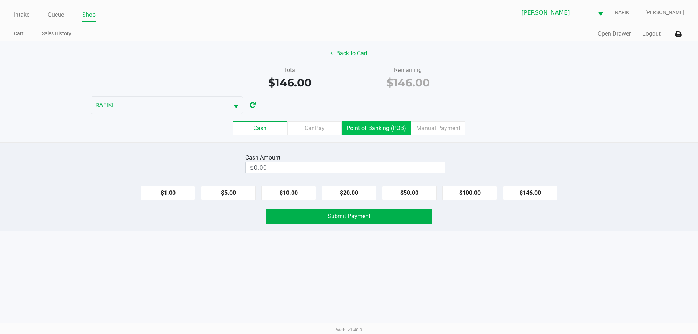
click at [362, 130] on label "Point of Banking (POB)" at bounding box center [376, 128] width 69 height 14
click at [0, 0] on 7 "Point of Banking (POB)" at bounding box center [0, 0] width 0 height 0
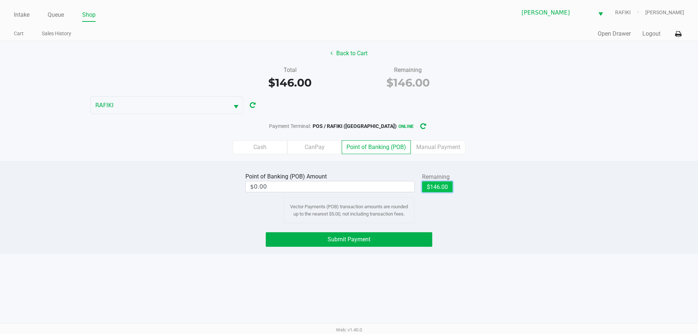
click at [430, 186] on button "$146.00" at bounding box center [437, 187] width 31 height 11
type input "$146.00"
click at [367, 239] on span "Submit Payment" at bounding box center [349, 239] width 43 height 7
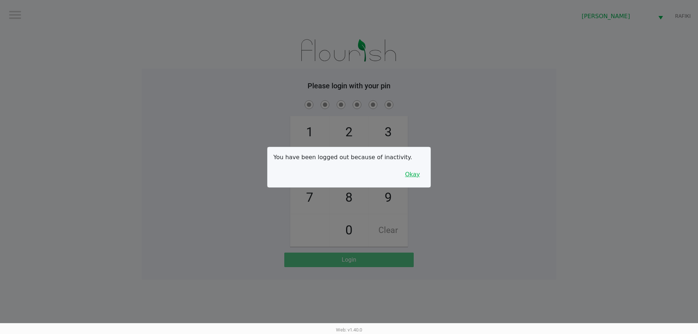
click at [417, 175] on button "Okay" at bounding box center [412, 175] width 24 height 14
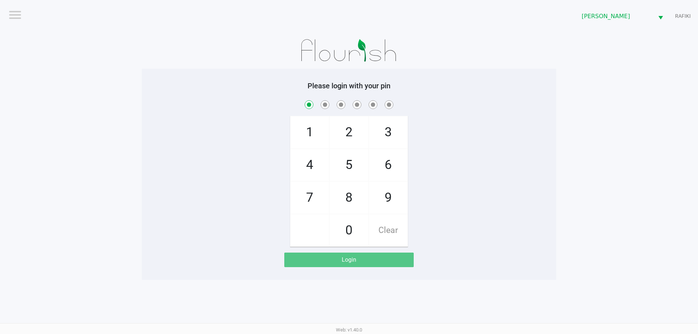
checkbox input "true"
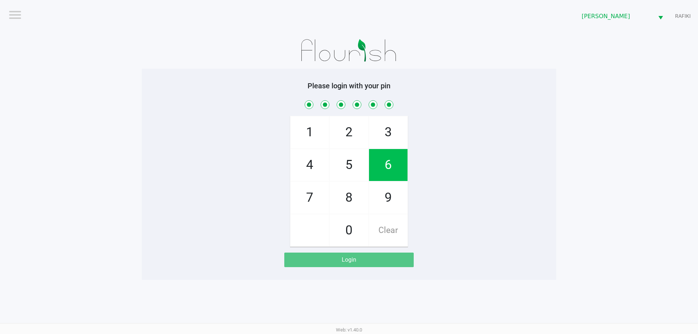
checkbox input "true"
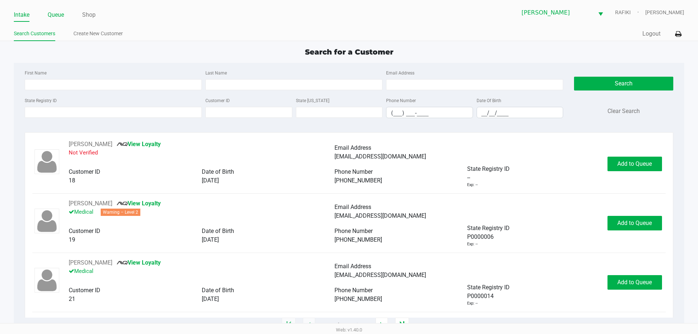
click at [59, 12] on link "Queue" at bounding box center [56, 15] width 16 height 10
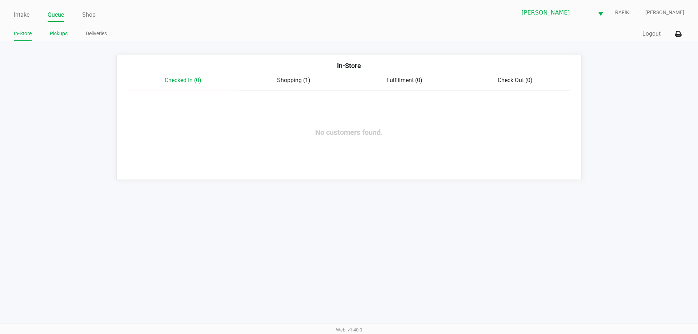
click at [57, 33] on link "Pickups" at bounding box center [59, 33] width 18 height 9
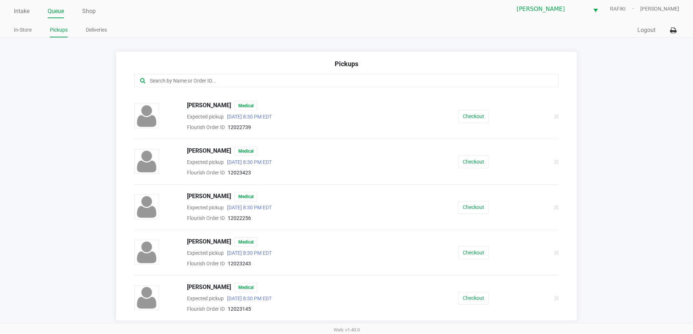
scroll to position [5, 0]
click at [468, 160] on button "Checkout" at bounding box center [473, 161] width 31 height 13
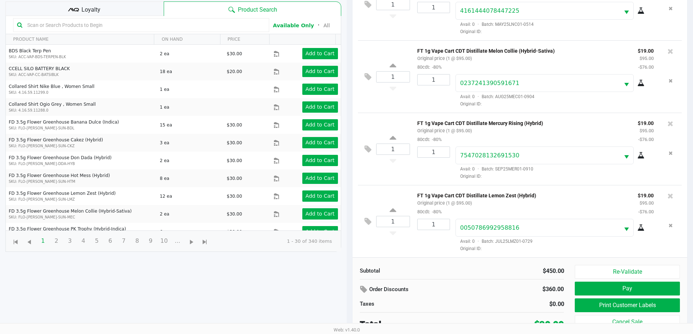
scroll to position [79, 0]
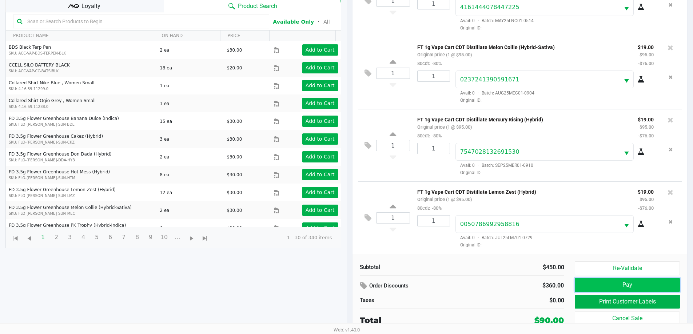
click at [640, 284] on button "Pay" at bounding box center [627, 285] width 105 height 14
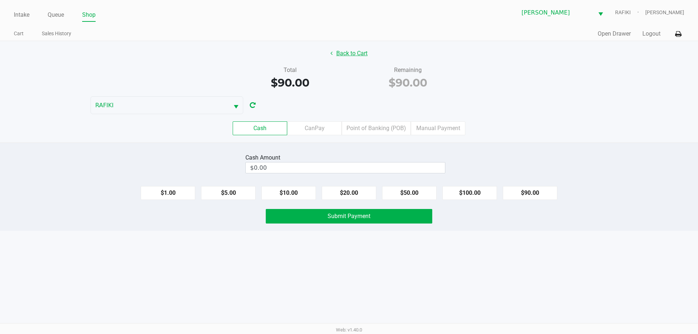
click at [364, 54] on button "Back to Cart" at bounding box center [349, 54] width 47 height 14
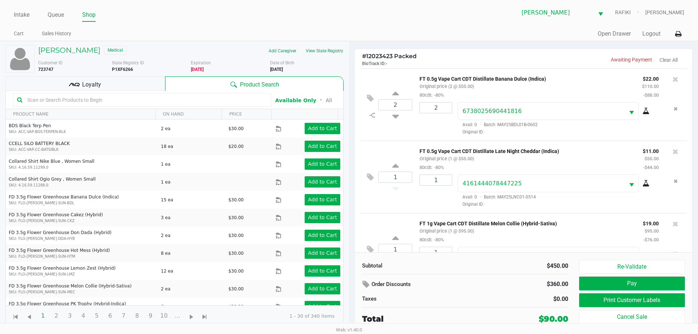
click at [109, 85] on div "Loyalty" at bounding box center [85, 83] width 160 height 15
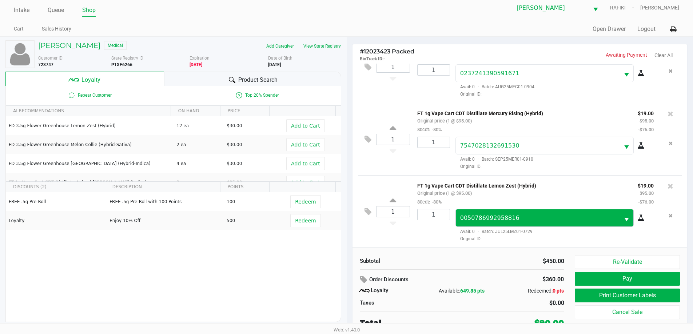
scroll to position [7, 0]
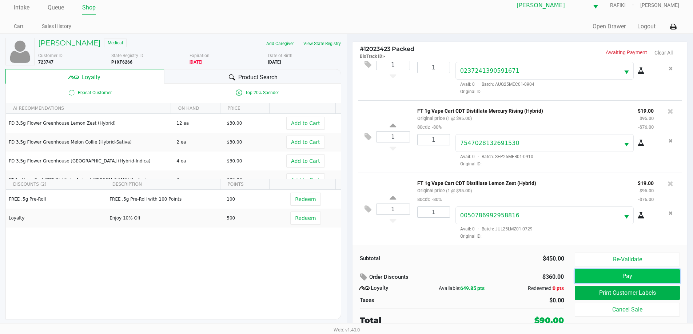
click at [591, 277] on button "Pay" at bounding box center [627, 277] width 105 height 14
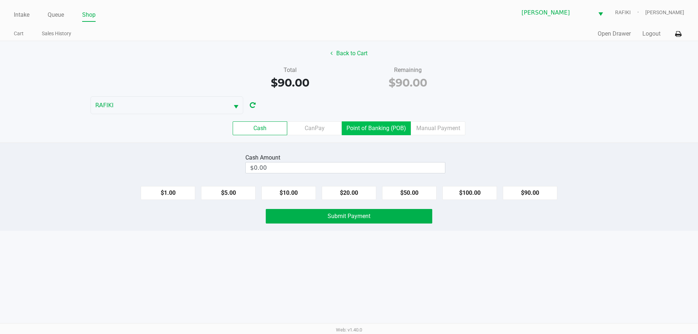
click at [384, 129] on label "Point of Banking (POB)" at bounding box center [376, 128] width 69 height 14
click at [0, 0] on 7 "Point of Banking (POB)" at bounding box center [0, 0] width 0 height 0
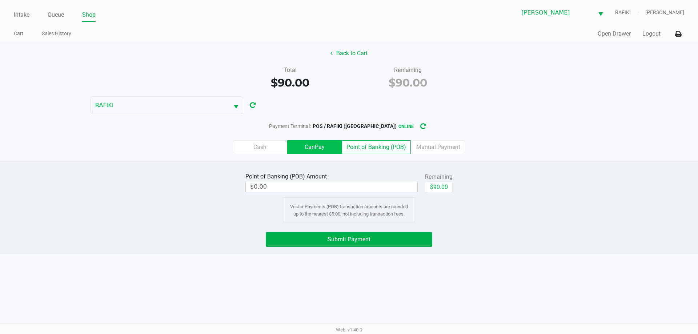
click at [311, 149] on label "CanPay" at bounding box center [314, 147] width 55 height 14
click at [0, 0] on 2 "CanPay" at bounding box center [0, 0] width 0 height 0
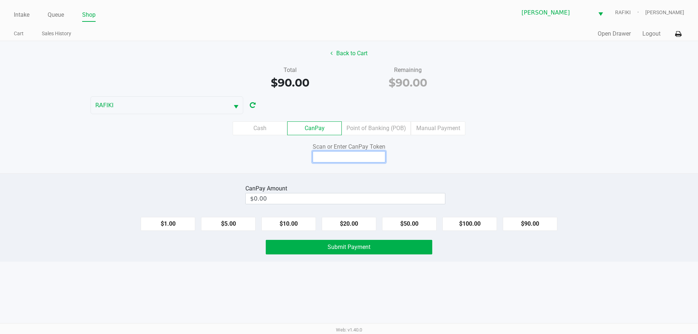
click at [341, 159] on input at bounding box center [349, 156] width 73 height 11
type input "Q6328845X"
click at [518, 221] on button "$90.00" at bounding box center [530, 224] width 55 height 14
type input "$90.00"
click at [378, 254] on button "Submit Payment" at bounding box center [349, 247] width 167 height 15
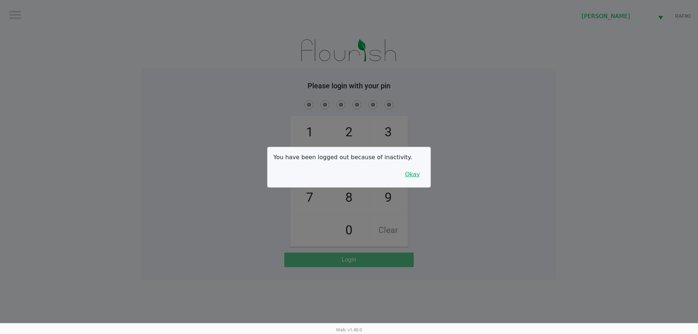
click at [410, 170] on button "Okay" at bounding box center [412, 175] width 24 height 14
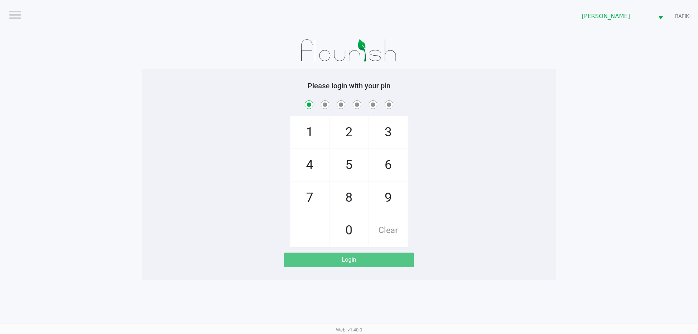
checkbox input "true"
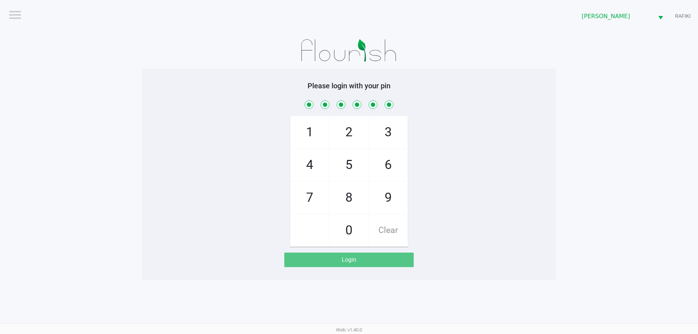
checkbox input "true"
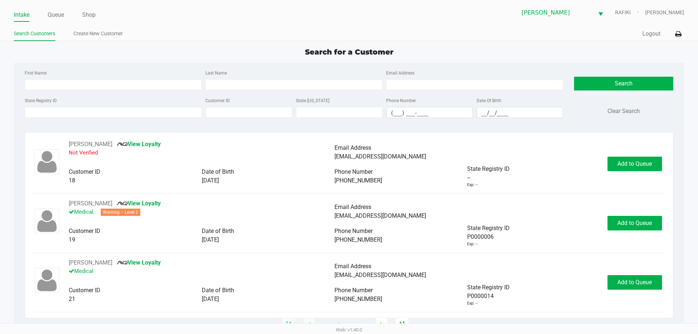
click at [69, 307] on div "CHARLOTTE LEE View Loyalty Medical Email Address cblee0915@gmail.com Customer I…" at bounding box center [348, 288] width 633 height 59
click at [60, 13] on link "Queue" at bounding box center [56, 15] width 16 height 10
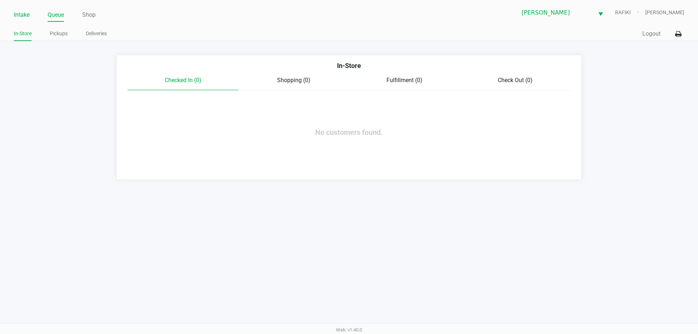
click at [20, 13] on link "Intake" at bounding box center [22, 15] width 16 height 10
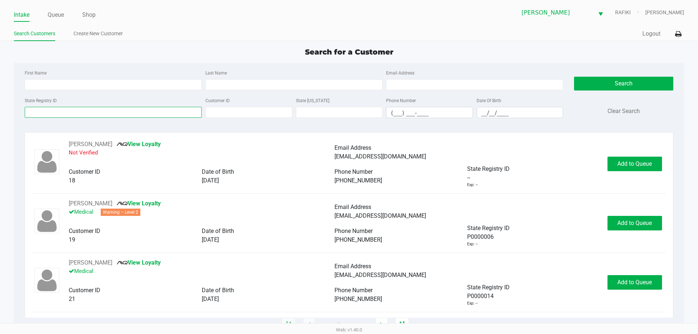
click at [64, 116] on input "State Registry ID" at bounding box center [113, 112] width 177 height 11
type input "p8mh3697"
click at [595, 79] on button "Search" at bounding box center [623, 84] width 99 height 14
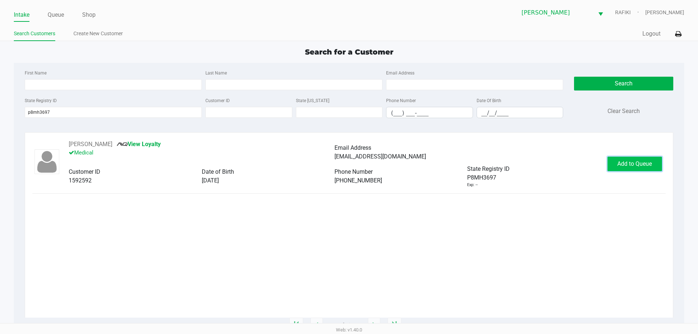
click at [642, 165] on span "Add to Queue" at bounding box center [635, 163] width 35 height 7
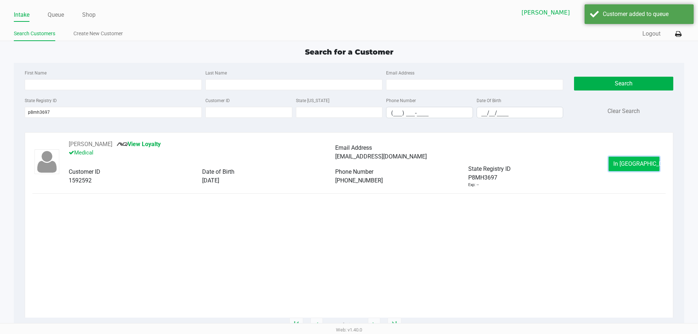
click at [624, 163] on span "In Queue" at bounding box center [644, 163] width 61 height 7
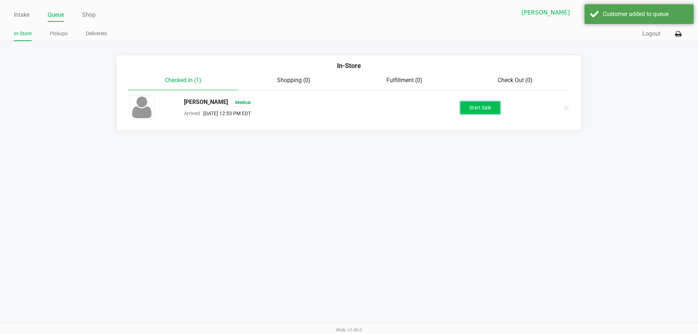
click at [488, 112] on button "Start Sale" at bounding box center [480, 107] width 40 height 13
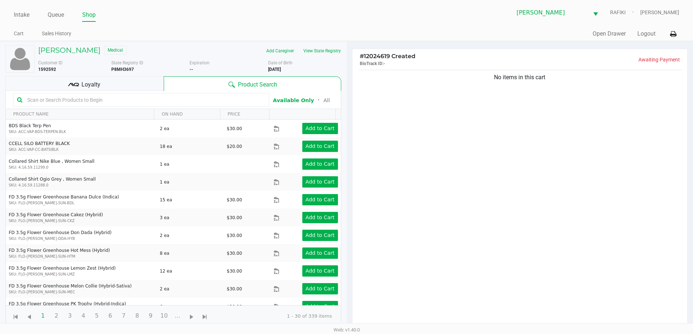
drag, startPoint x: 122, startPoint y: 80, endPoint x: 522, endPoint y: 150, distance: 406.2
click at [528, 144] on div "BRIAN RUSH Medical Add Caregiver View State Registry Customer ID 1592592 State …" at bounding box center [346, 227] width 693 height 372
drag, startPoint x: 490, startPoint y: 174, endPoint x: 493, endPoint y: 172, distance: 3.7
click at [490, 174] on div "No items in this cart" at bounding box center [519, 200] width 335 height 264
click at [495, 171] on div "No items in this cart" at bounding box center [519, 200] width 335 height 264
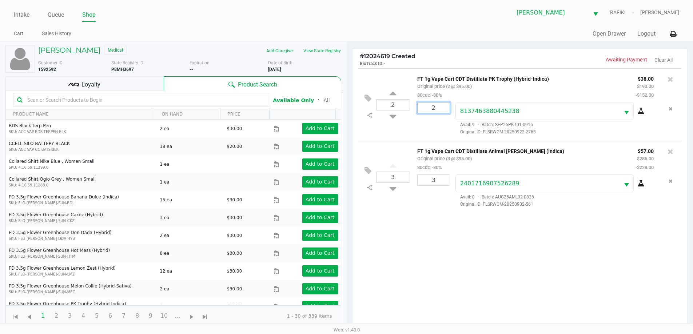
click at [441, 109] on input "2" at bounding box center [434, 108] width 32 height 11
type input "1"
click at [395, 125] on div "BRIAN RUSH Medical Add Caregiver View State Registry Customer ID 1592592 State …" at bounding box center [346, 227] width 693 height 372
click at [393, 114] on icon at bounding box center [393, 115] width 7 height 9
type input "1"
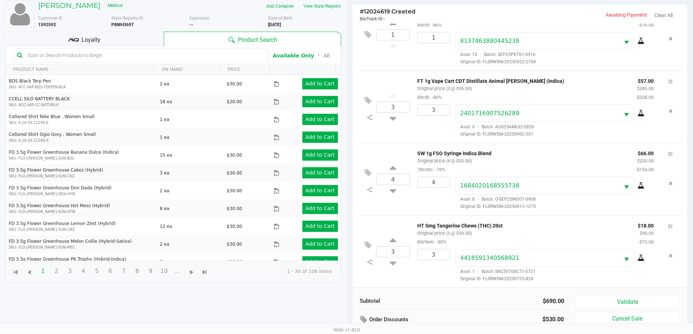
scroll to position [79, 0]
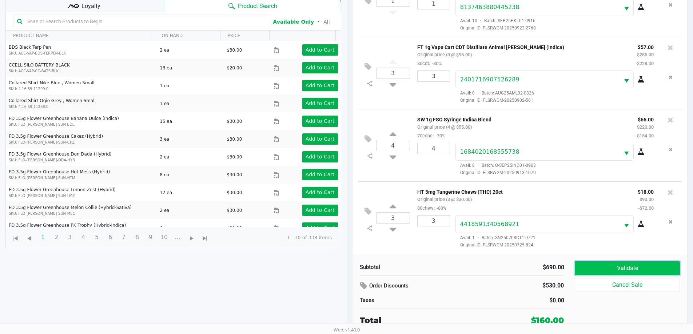
click at [610, 264] on button "Validate" at bounding box center [627, 269] width 105 height 14
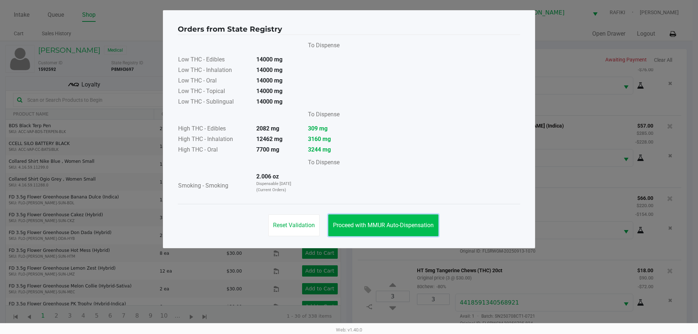
click at [400, 228] on button "Proceed with MMUR Auto-Dispensation" at bounding box center [383, 226] width 110 height 22
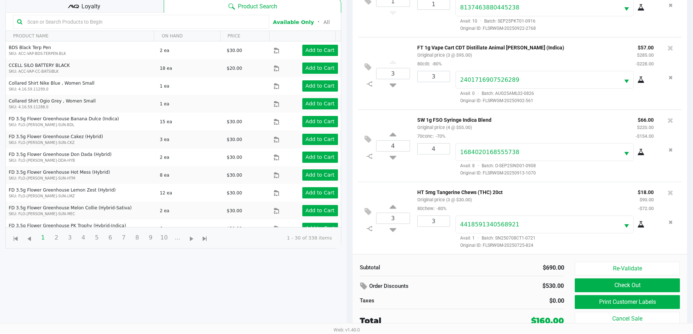
scroll to position [79, 0]
click at [596, 299] on button "Print Customer Labels" at bounding box center [627, 302] width 105 height 14
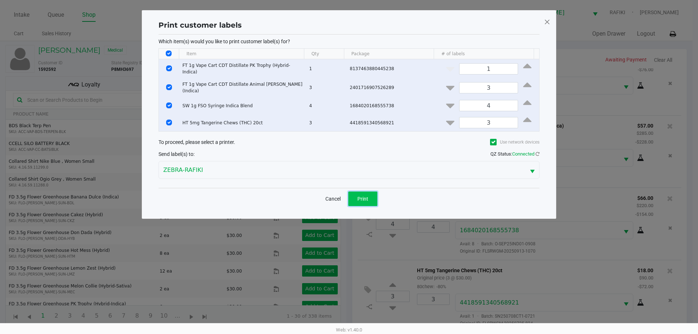
click at [355, 192] on button "Print" at bounding box center [362, 199] width 29 height 15
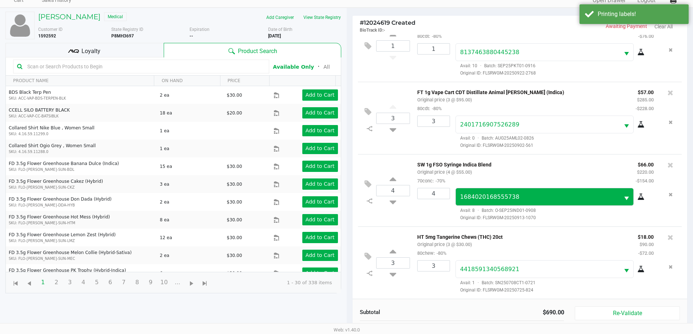
scroll to position [79, 0]
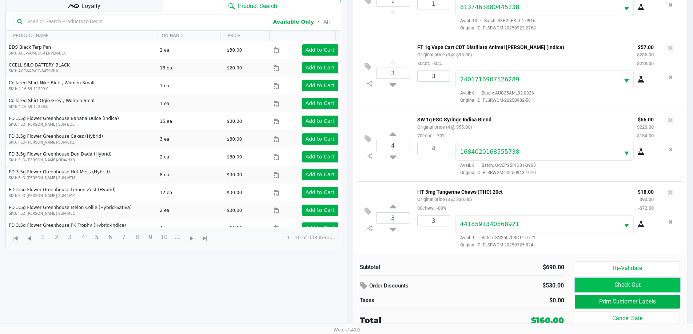
click at [598, 286] on button "Check Out" at bounding box center [627, 285] width 105 height 14
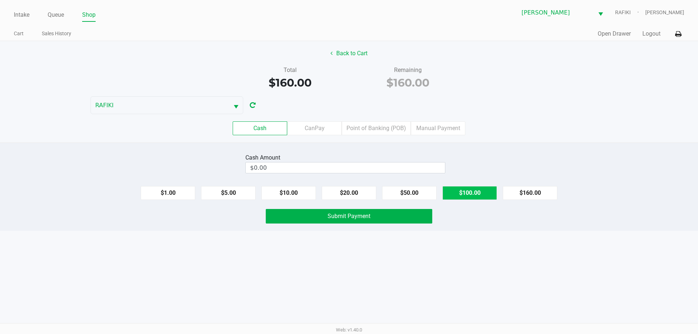
click at [458, 187] on button "$100.00" at bounding box center [470, 193] width 55 height 14
click at [361, 192] on button "$20.00" at bounding box center [349, 193] width 55 height 14
type input "$160.00"
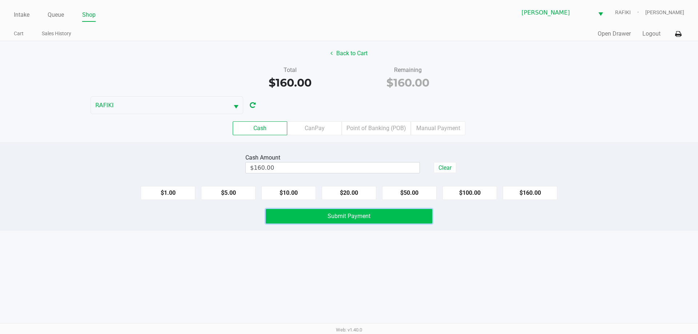
click at [330, 220] on button "Submit Payment" at bounding box center [349, 216] width 167 height 15
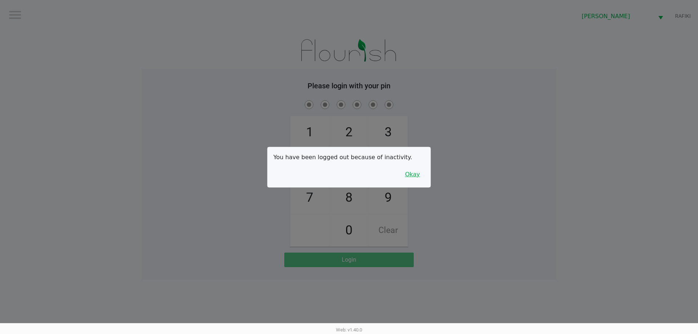
click at [410, 172] on button "Okay" at bounding box center [412, 175] width 24 height 14
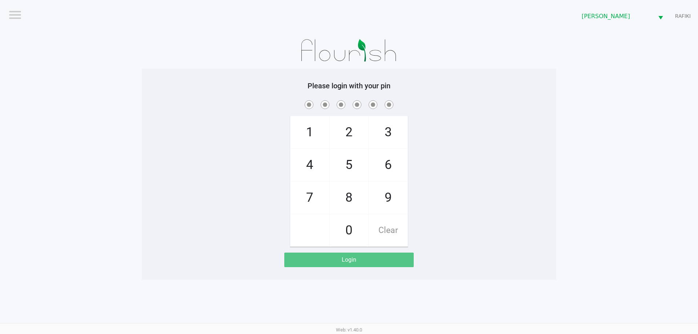
click at [410, 172] on div "1 4 7 2 5 8 0 3 6 9 Clear" at bounding box center [349, 173] width 415 height 148
checkbox input "true"
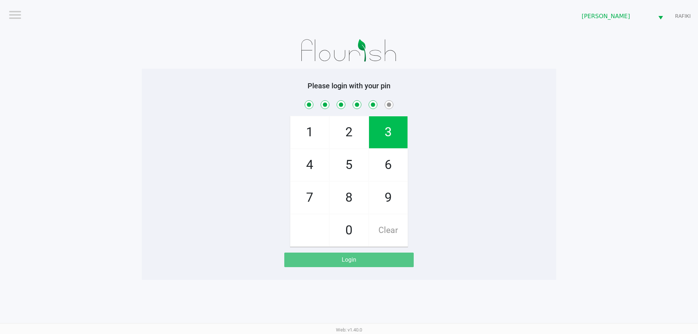
checkbox input "true"
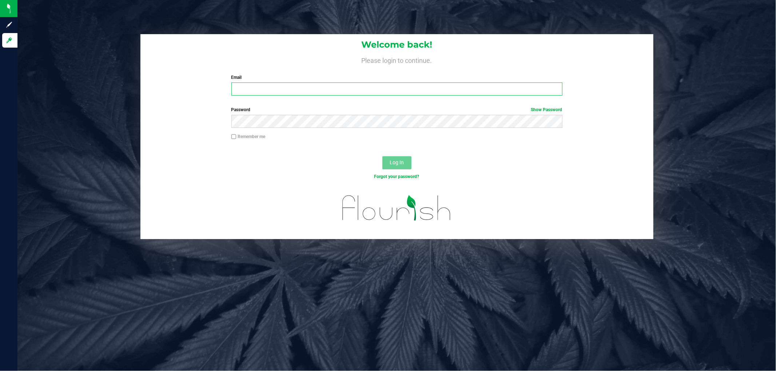
click at [366, 87] on input "Email" at bounding box center [396, 89] width 331 height 13
type input "f"
type input "[EMAIL_ADDRESS][DOMAIN_NAME]"
click at [382, 156] on button "Log In" at bounding box center [396, 162] width 29 height 13
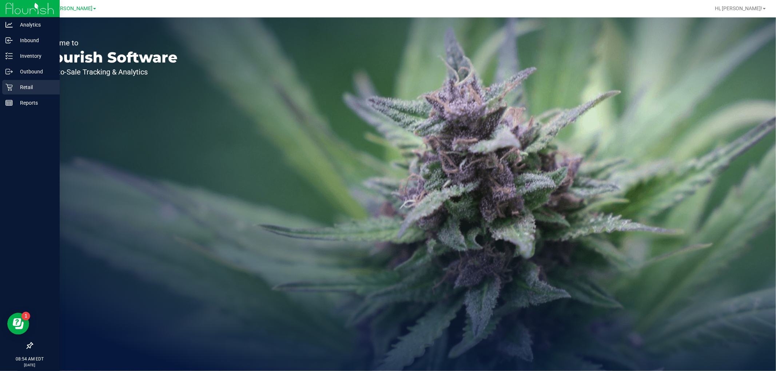
click at [20, 86] on p "Retail" at bounding box center [35, 87] width 44 height 9
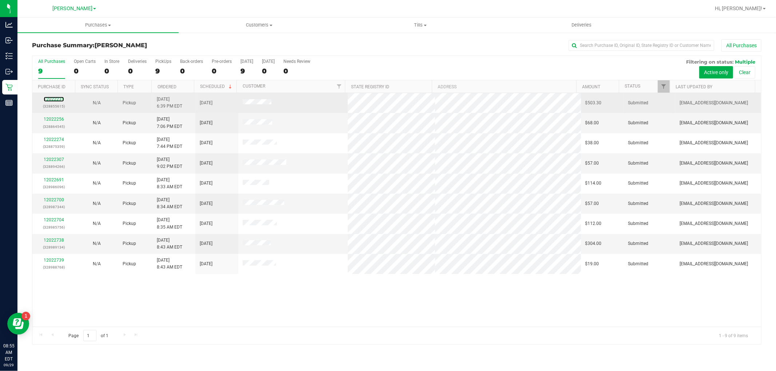
click at [53, 96] on div "12022231 (328855615)" at bounding box center [54, 103] width 34 height 14
click at [56, 100] on link "12022231" at bounding box center [54, 99] width 20 height 5
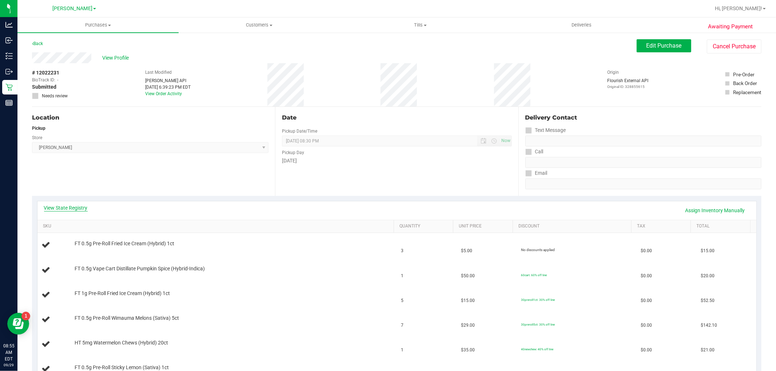
click at [73, 210] on link "View State Registry" at bounding box center [66, 207] width 44 height 7
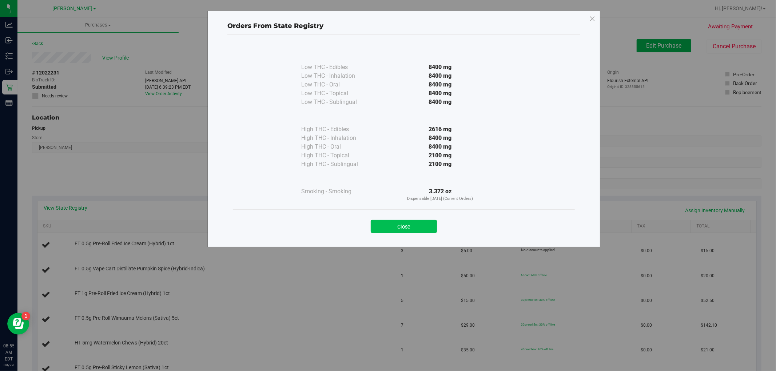
click at [394, 226] on button "Close" at bounding box center [404, 226] width 66 height 13
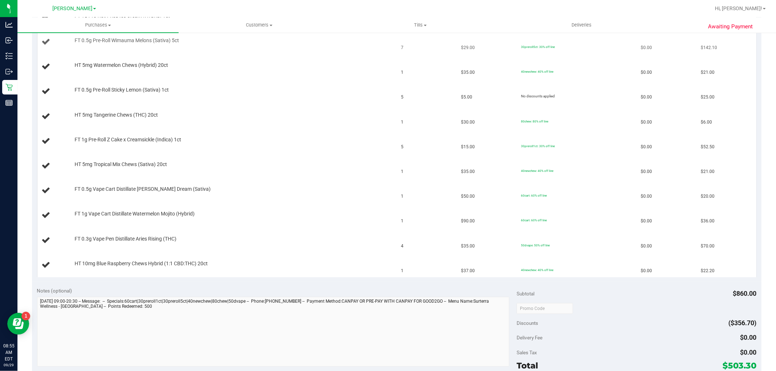
scroll to position [404, 0]
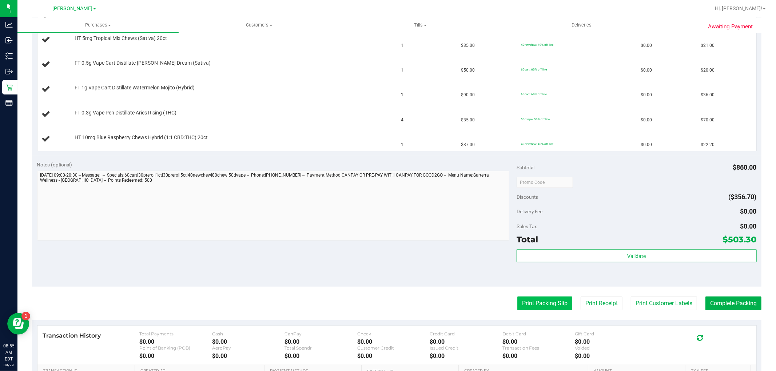
click at [533, 303] on button "Print Packing Slip" at bounding box center [544, 304] width 55 height 14
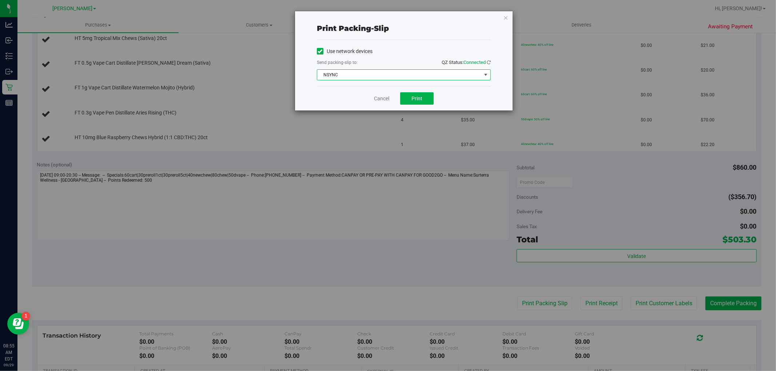
click at [379, 71] on span "NSYNC" at bounding box center [399, 75] width 164 height 10
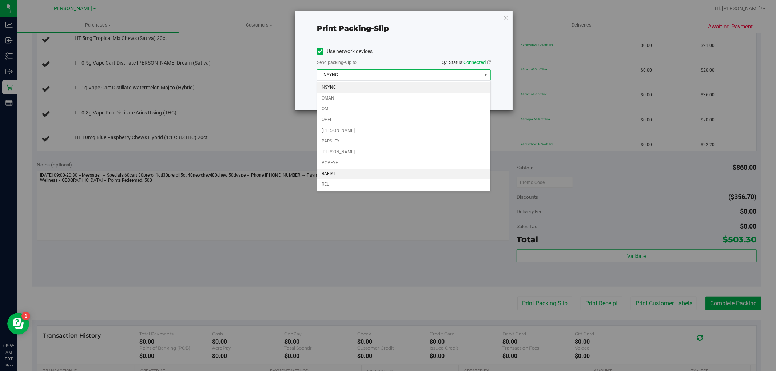
click at [358, 172] on li "RAFIKI" at bounding box center [403, 174] width 173 height 11
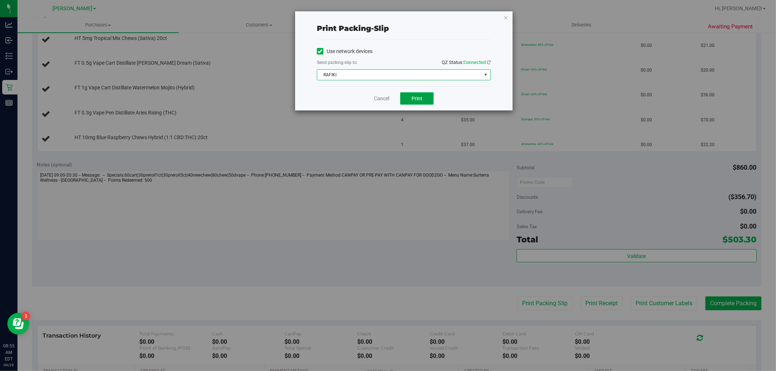
click at [414, 96] on span "Print" at bounding box center [416, 99] width 11 height 6
drag, startPoint x: 507, startPoint y: 15, endPoint x: 486, endPoint y: 51, distance: 41.9
click at [506, 16] on icon "button" at bounding box center [505, 17] width 5 height 9
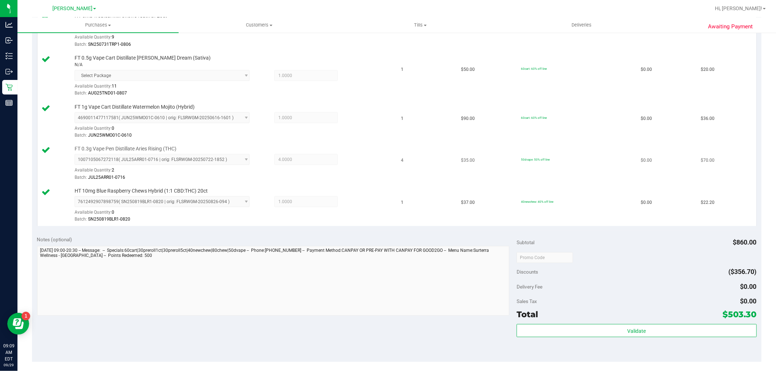
scroll to position [646, 0]
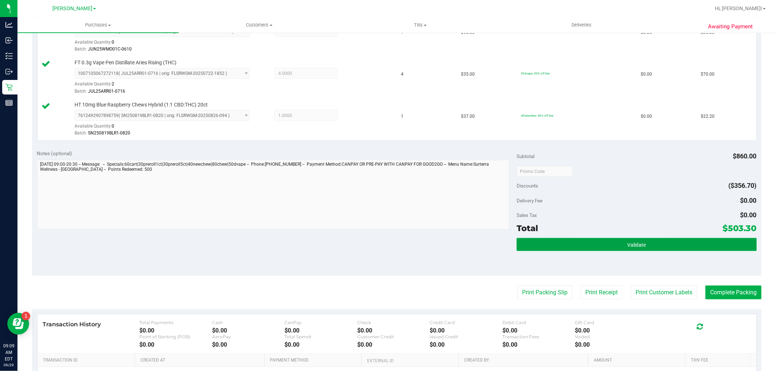
click at [562, 245] on button "Validate" at bounding box center [637, 244] width 240 height 13
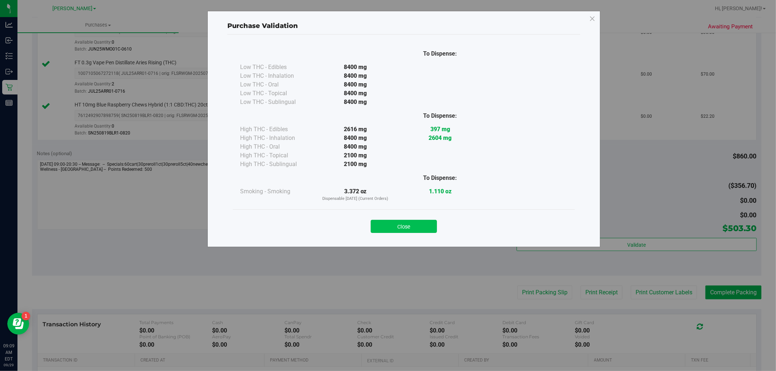
click at [392, 226] on button "Close" at bounding box center [404, 226] width 66 height 13
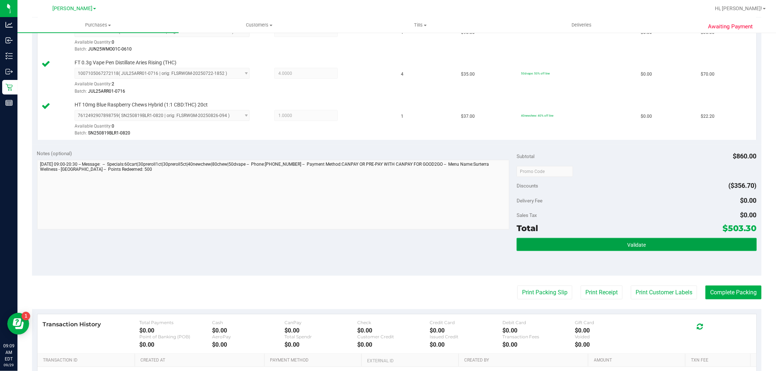
click at [605, 248] on button "Validate" at bounding box center [637, 244] width 240 height 13
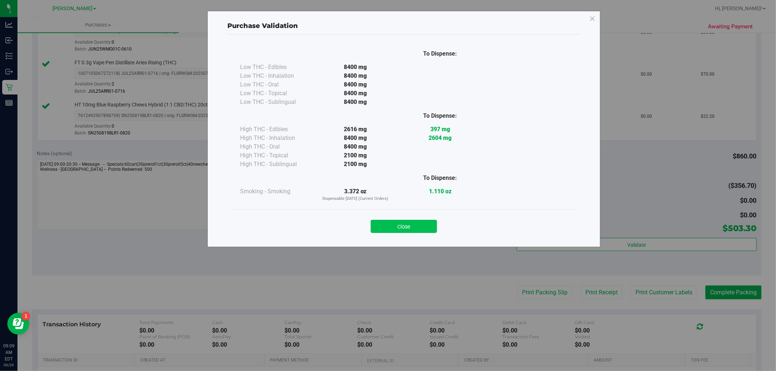
click at [412, 224] on button "Close" at bounding box center [404, 226] width 66 height 13
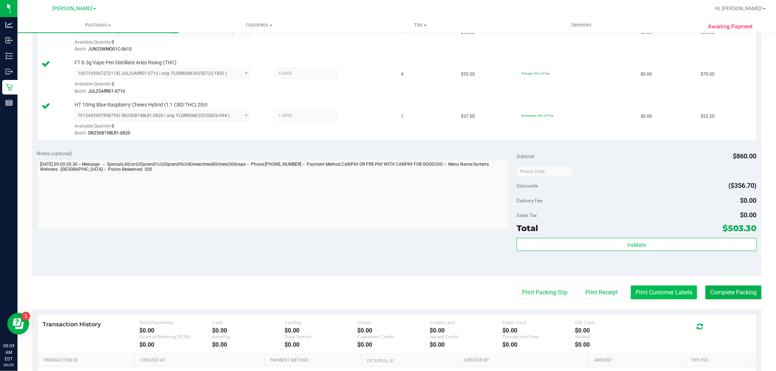
click at [649, 292] on button "Print Customer Labels" at bounding box center [664, 293] width 66 height 14
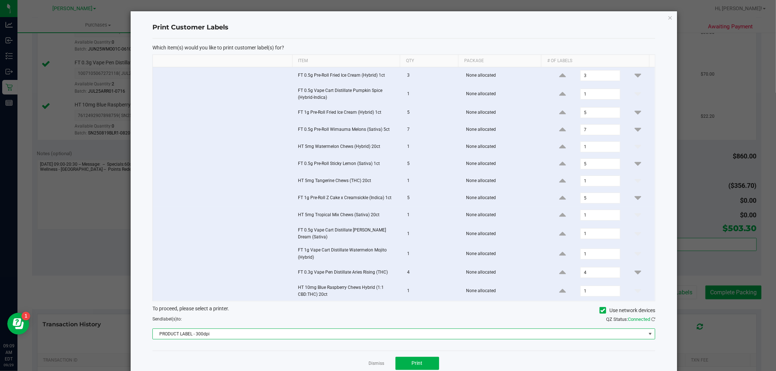
click at [418, 330] on span "PRODUCT LABEL - 300dpi" at bounding box center [399, 334] width 493 height 10
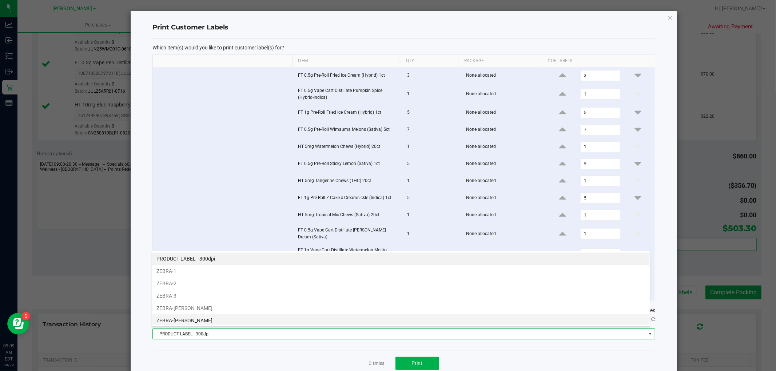
scroll to position [39, 0]
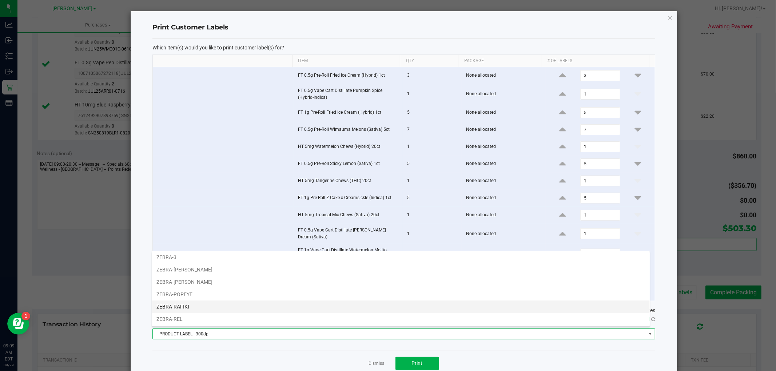
click at [285, 306] on li "ZEBRA-RAFIKI" at bounding box center [401, 307] width 498 height 12
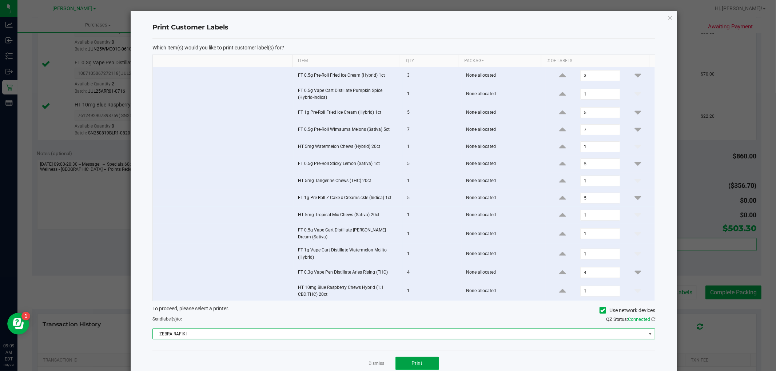
click at [415, 361] on span "Print" at bounding box center [417, 363] width 11 height 6
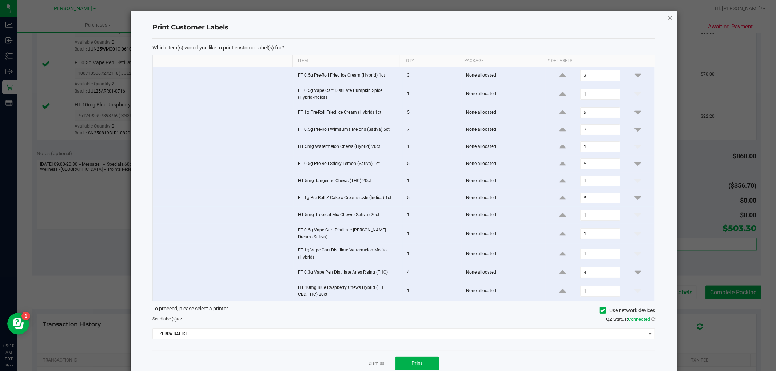
click at [667, 16] on icon "button" at bounding box center [669, 17] width 5 height 9
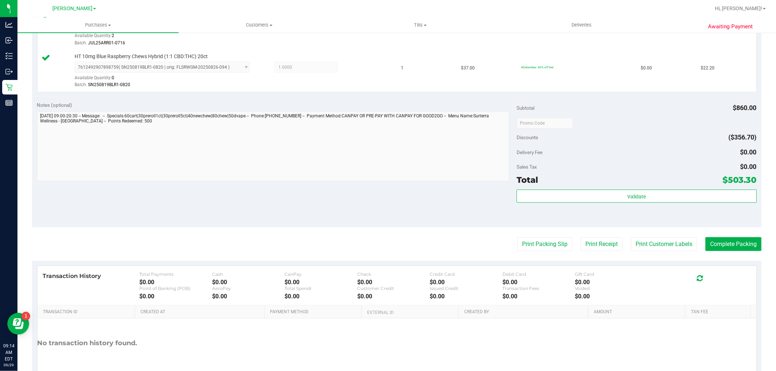
scroll to position [737, 0]
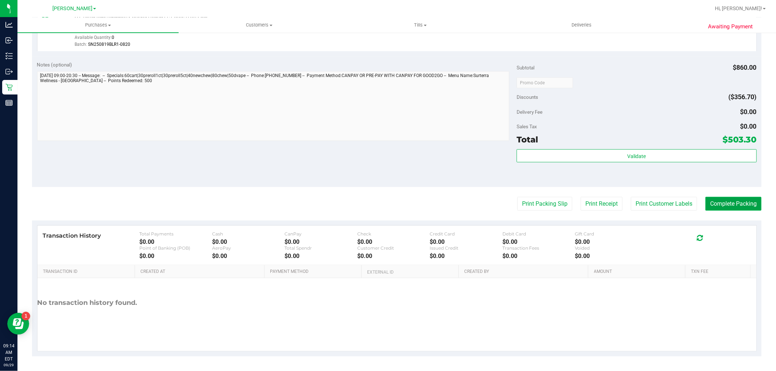
click at [737, 202] on button "Complete Packing" at bounding box center [733, 204] width 56 height 14
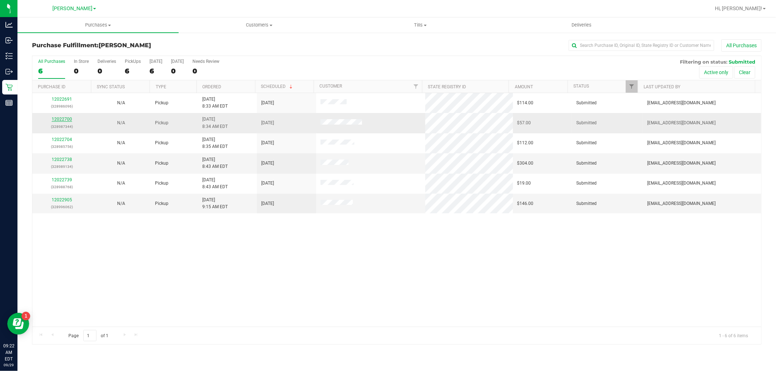
click at [61, 118] on link "12022700" at bounding box center [62, 119] width 20 height 5
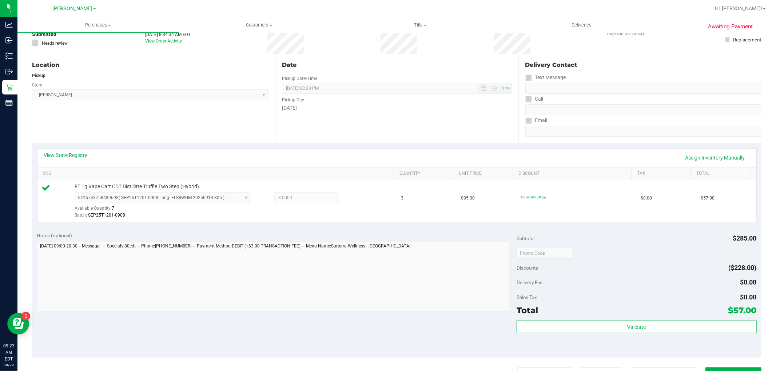
scroll to position [161, 0]
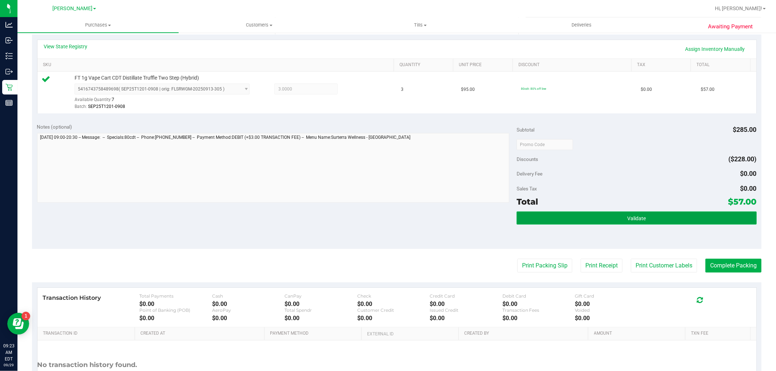
click at [569, 222] on button "Validate" at bounding box center [637, 218] width 240 height 13
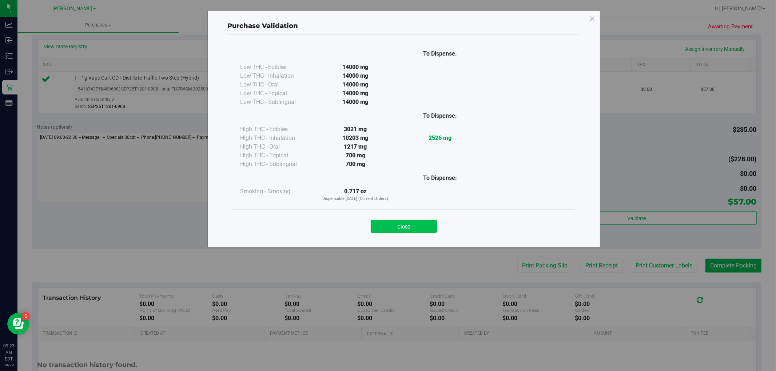
click at [407, 226] on button "Close" at bounding box center [404, 226] width 66 height 13
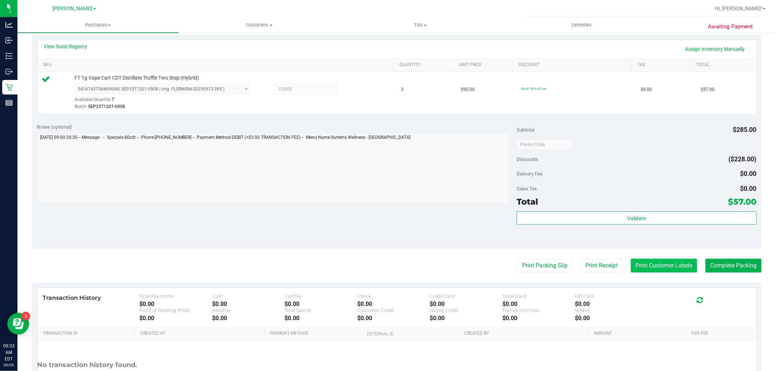
click at [643, 264] on button "Print Customer Labels" at bounding box center [664, 266] width 66 height 14
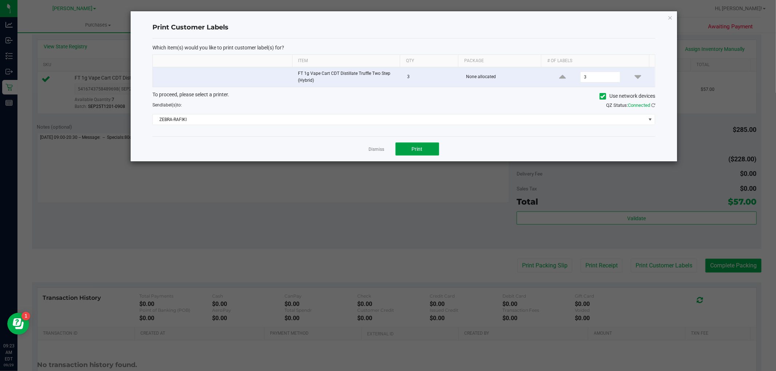
click at [414, 147] on span "Print" at bounding box center [417, 149] width 11 height 6
click at [669, 16] on icon "button" at bounding box center [669, 17] width 5 height 9
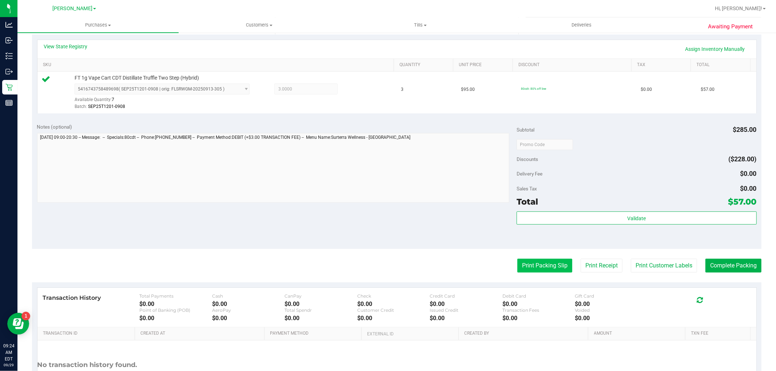
click at [547, 263] on button "Print Packing Slip" at bounding box center [544, 266] width 55 height 14
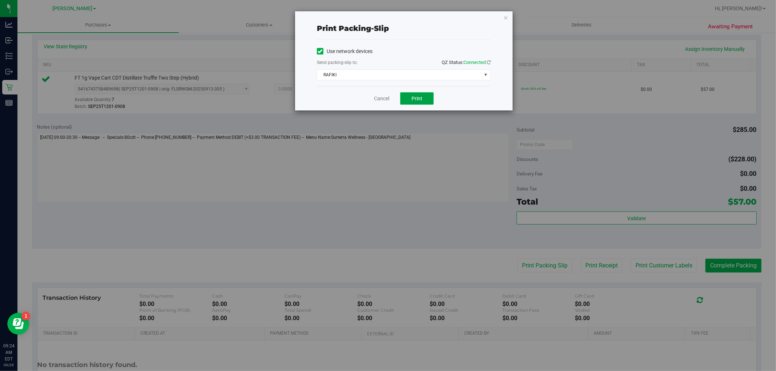
click at [419, 96] on span "Print" at bounding box center [416, 99] width 11 height 6
click at [506, 19] on icon "button" at bounding box center [505, 17] width 5 height 9
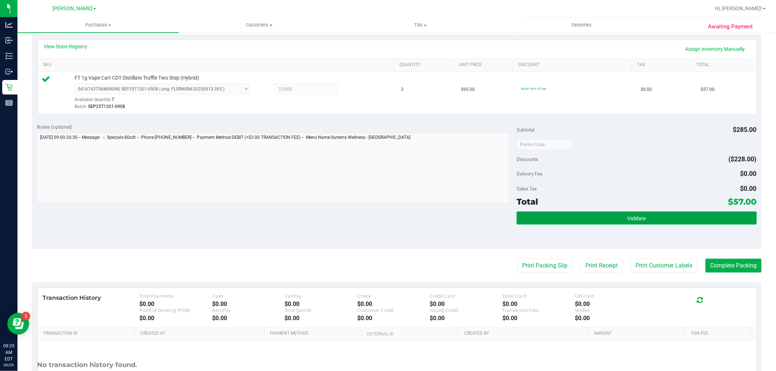
click at [588, 214] on button "Validate" at bounding box center [637, 218] width 240 height 13
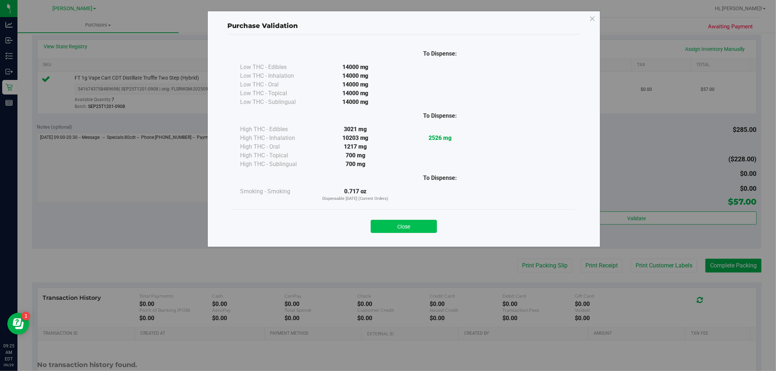
click at [412, 231] on button "Close" at bounding box center [404, 226] width 66 height 13
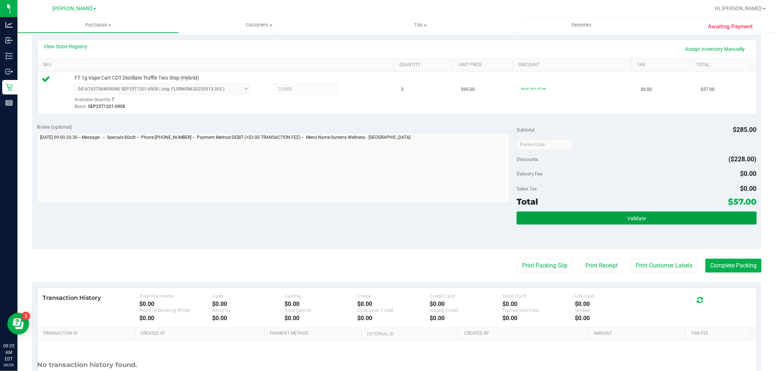
click at [653, 222] on button "Validate" at bounding box center [637, 218] width 240 height 13
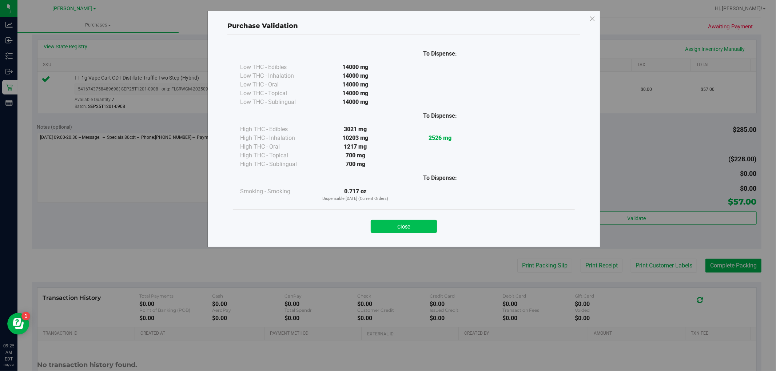
click at [419, 220] on button "Close" at bounding box center [404, 226] width 66 height 13
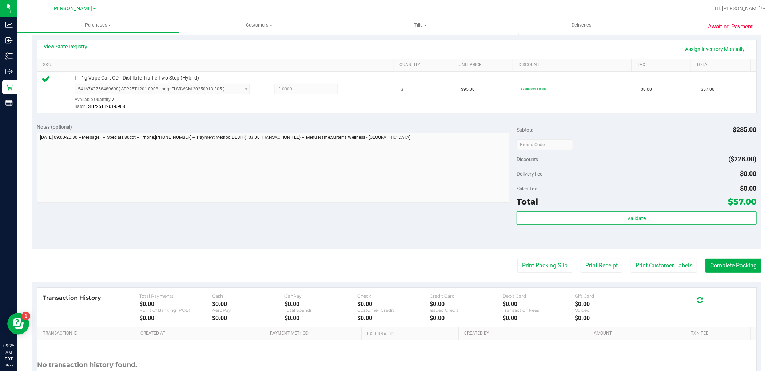
click at [723, 252] on purchase-details "Back Edit Purchase Cancel Purchase View Profile # 12022700 BioTrack ID: - Submi…" at bounding box center [396, 148] width 729 height 541
click at [721, 259] on purchase-details "Back Edit Purchase Cancel Purchase View Profile # 12022700 BioTrack ID: - Submi…" at bounding box center [396, 148] width 729 height 541
drag, startPoint x: 720, startPoint y: 259, endPoint x: 717, endPoint y: 261, distance: 4.1
click at [718, 260] on purchase-details "Back Edit Purchase Cancel Purchase View Profile # 12022700 BioTrack ID: - Submi…" at bounding box center [396, 148] width 729 height 541
click at [715, 263] on button "Complete Packing" at bounding box center [733, 266] width 56 height 14
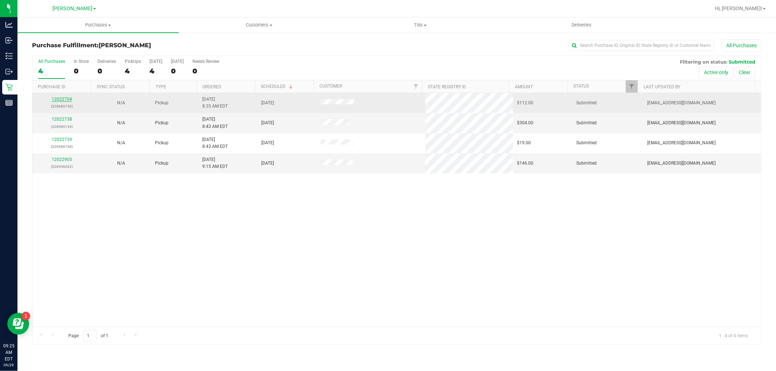
click at [65, 99] on link "12022704" at bounding box center [62, 99] width 20 height 5
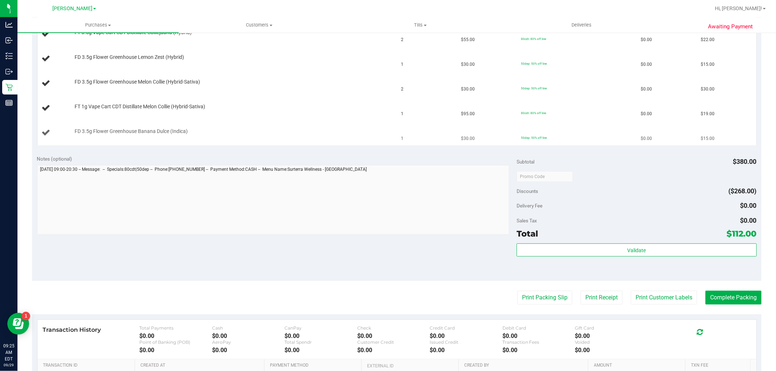
scroll to position [242, 0]
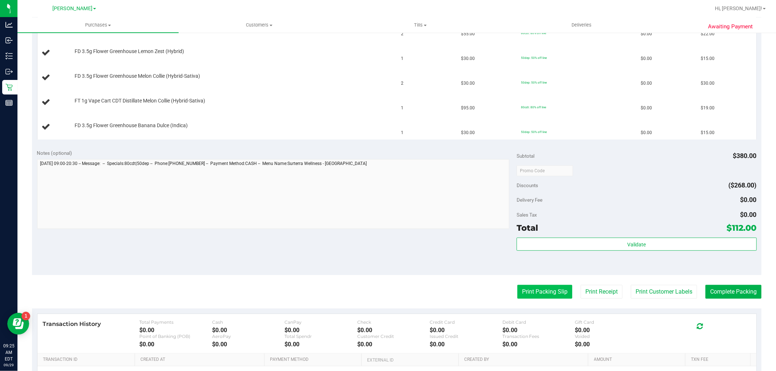
click at [542, 294] on button "Print Packing Slip" at bounding box center [544, 292] width 55 height 14
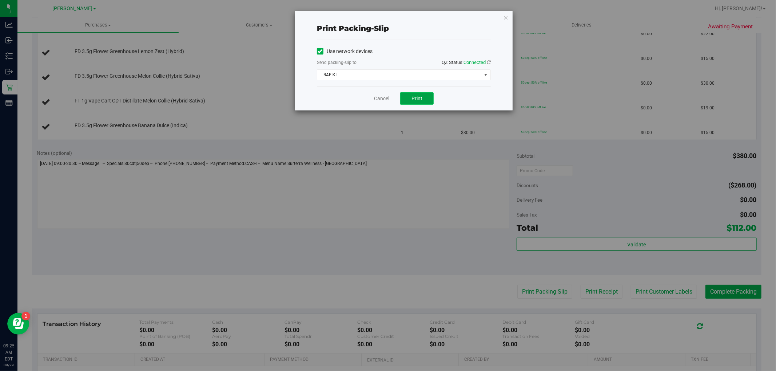
click at [408, 98] on button "Print" at bounding box center [416, 98] width 33 height 12
click at [504, 15] on icon "button" at bounding box center [505, 17] width 5 height 9
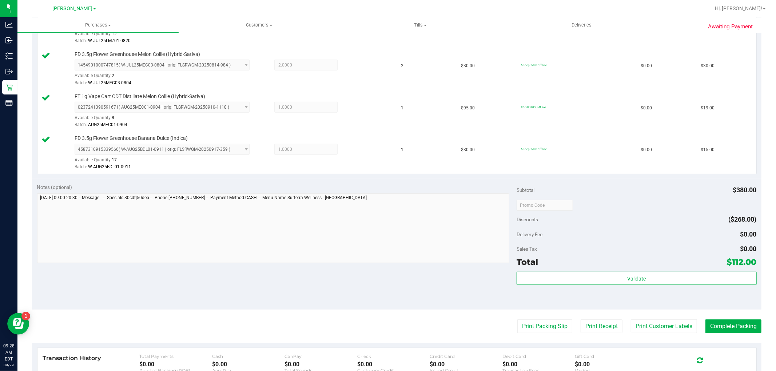
scroll to position [323, 0]
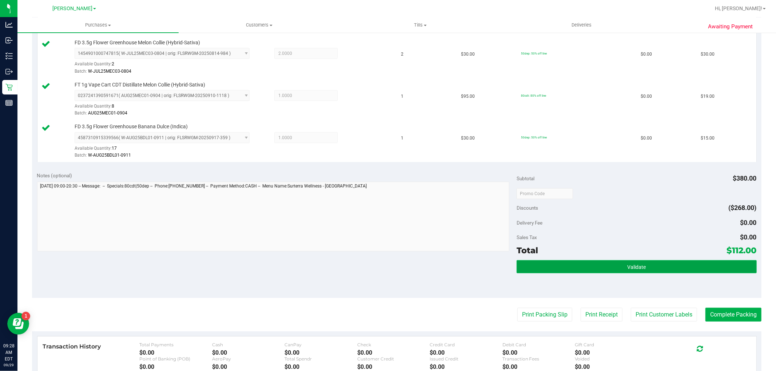
click at [530, 272] on button "Validate" at bounding box center [637, 266] width 240 height 13
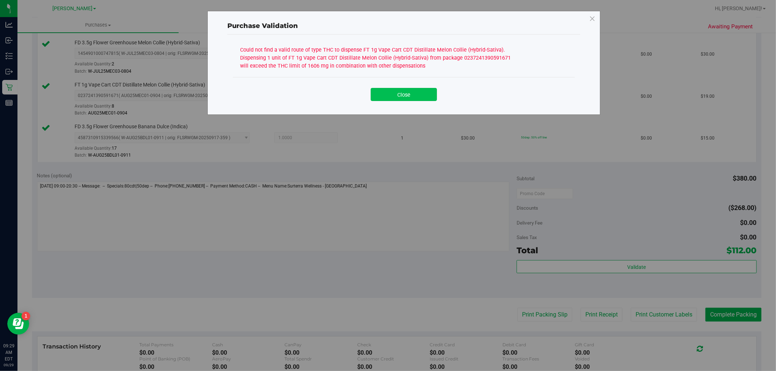
click at [393, 95] on button "Close" at bounding box center [404, 94] width 66 height 13
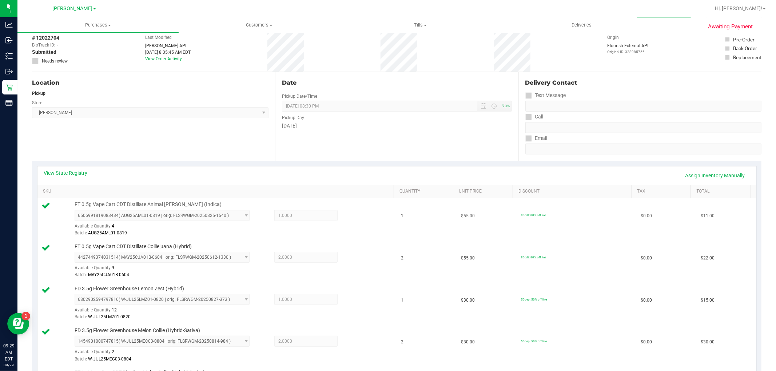
scroll to position [0, 0]
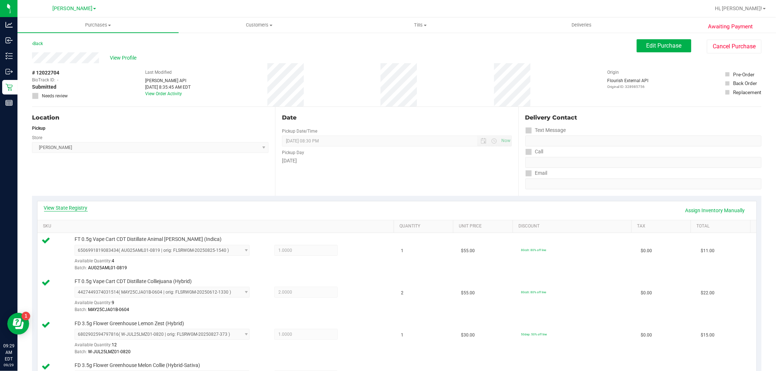
click at [62, 207] on link "View State Registry" at bounding box center [66, 207] width 44 height 7
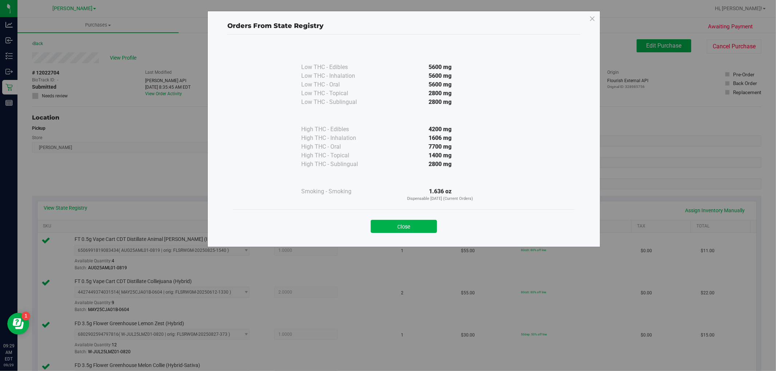
drag, startPoint x: 593, startPoint y: 17, endPoint x: 458, endPoint y: 168, distance: 202.2
click at [593, 20] on icon at bounding box center [592, 19] width 7 height 12
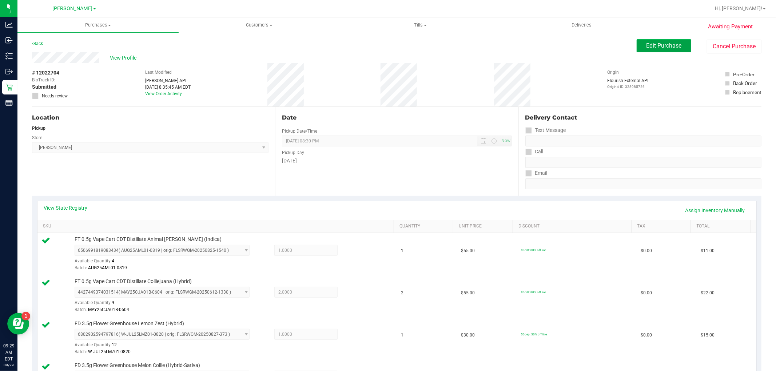
click at [642, 49] on button "Edit Purchase" at bounding box center [664, 45] width 55 height 13
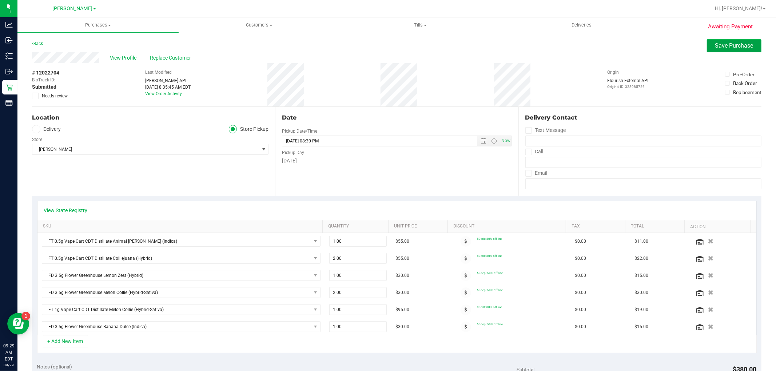
click at [715, 44] on span "Save Purchase" at bounding box center [734, 45] width 38 height 7
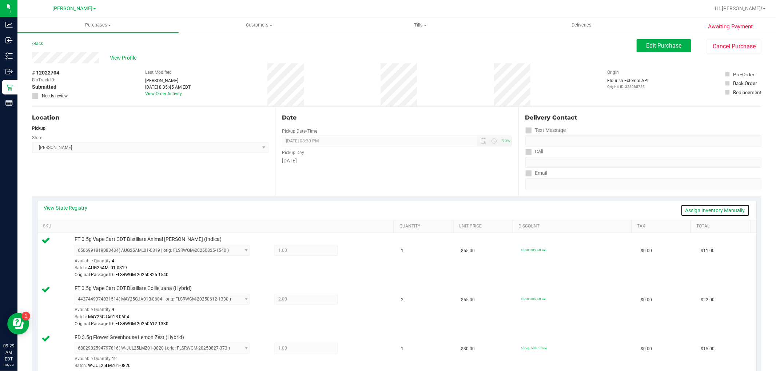
click at [688, 212] on link "Assign Inventory Manually" at bounding box center [715, 210] width 69 height 12
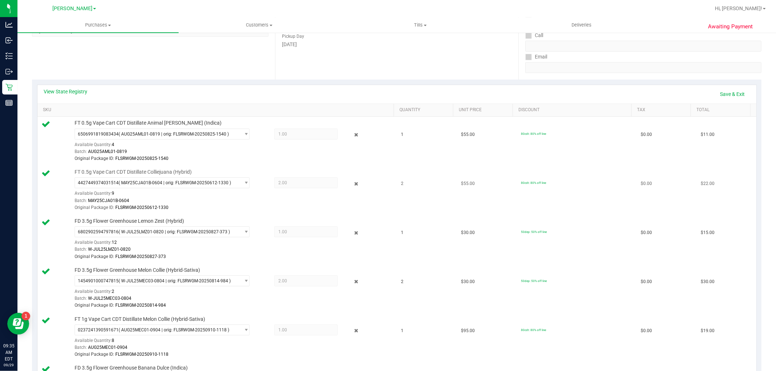
scroll to position [121, 0]
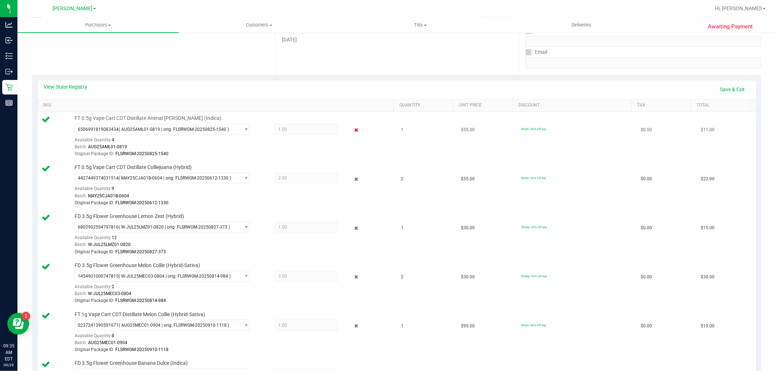
click at [352, 128] on icon at bounding box center [356, 130] width 8 height 8
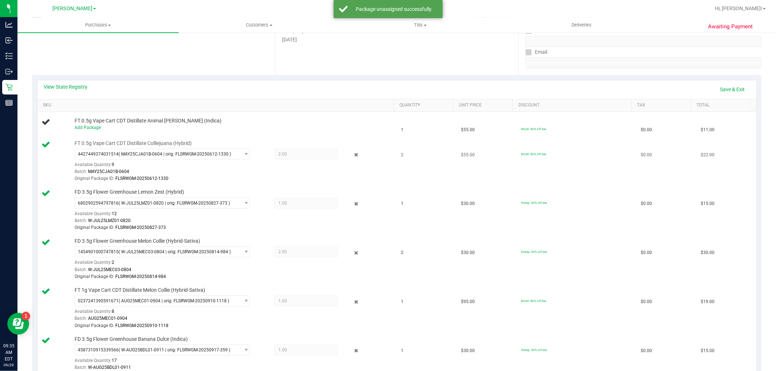
click at [345, 154] on div at bounding box center [351, 155] width 26 height 9
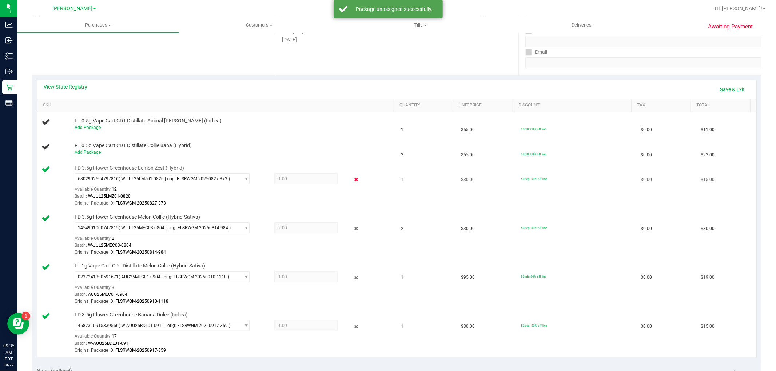
click at [352, 180] on icon at bounding box center [356, 180] width 8 height 8
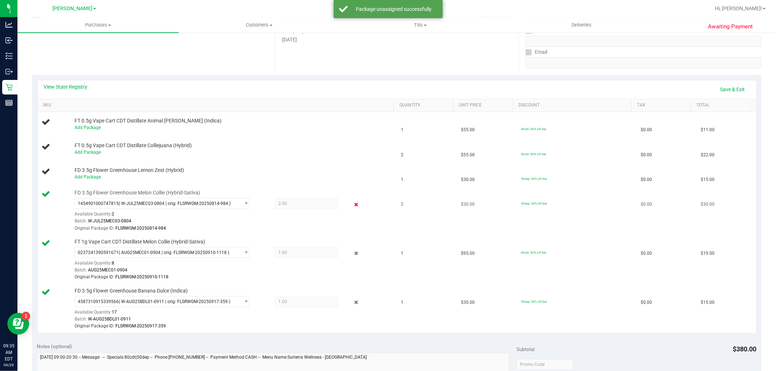
click at [352, 205] on icon at bounding box center [356, 204] width 8 height 8
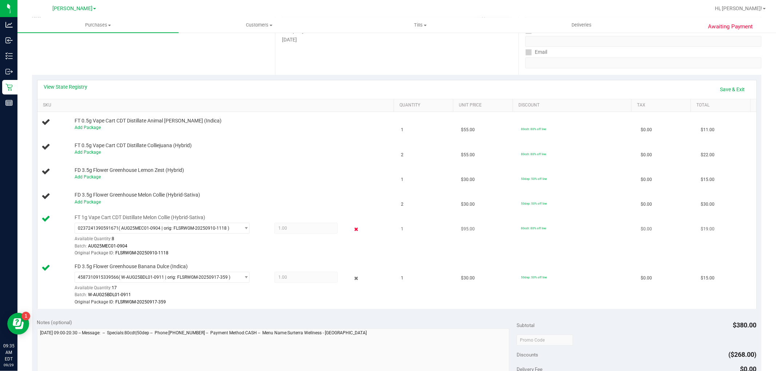
click at [352, 226] on icon at bounding box center [356, 229] width 8 height 8
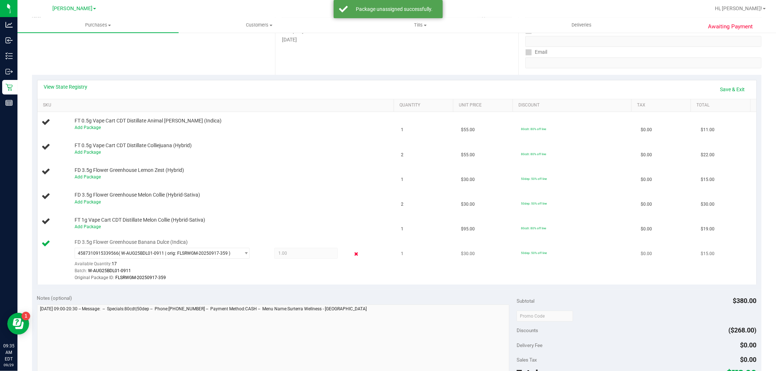
click at [352, 253] on icon at bounding box center [356, 254] width 8 height 8
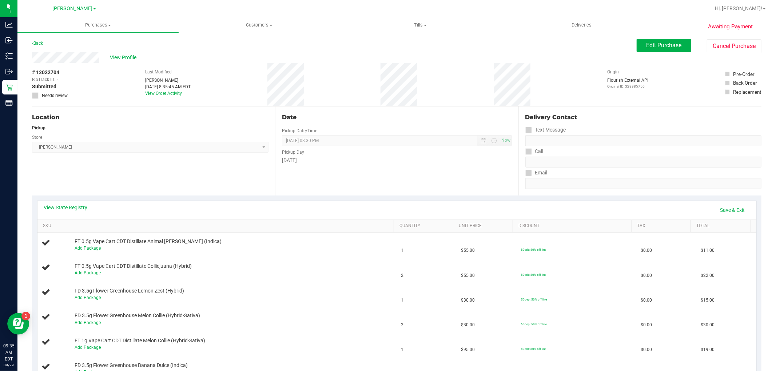
scroll to position [0, 0]
click at [132, 60] on span "View Profile" at bounding box center [124, 58] width 29 height 8
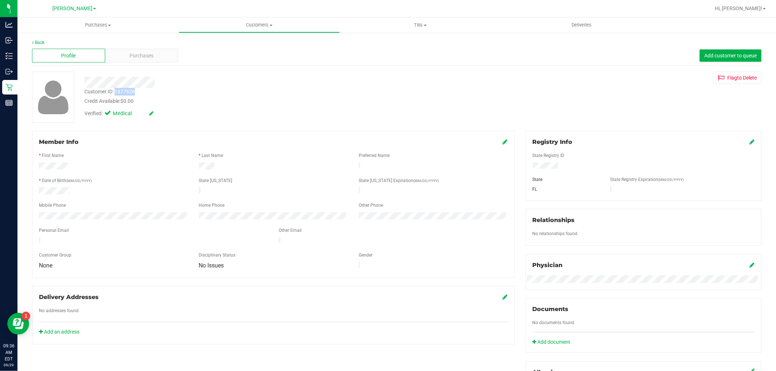
drag, startPoint x: 115, startPoint y: 89, endPoint x: 139, endPoint y: 96, distance: 25.0
click at [141, 95] on div "Customer ID: 1477626 Credit Available: $0.00" at bounding box center [264, 96] width 370 height 17
copy div "1477626"
click at [141, 178] on div "* Date of Birth (MM/DD/YYYY)" at bounding box center [113, 182] width 160 height 8
click at [142, 53] on span "Purchases" at bounding box center [141, 56] width 24 height 8
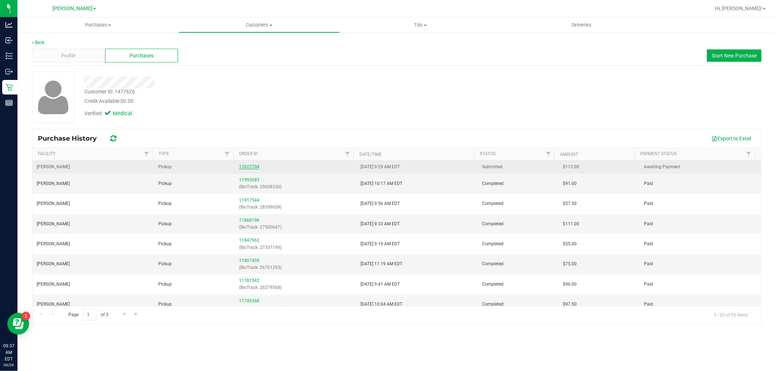
click at [249, 165] on link "12022704" at bounding box center [249, 166] width 20 height 5
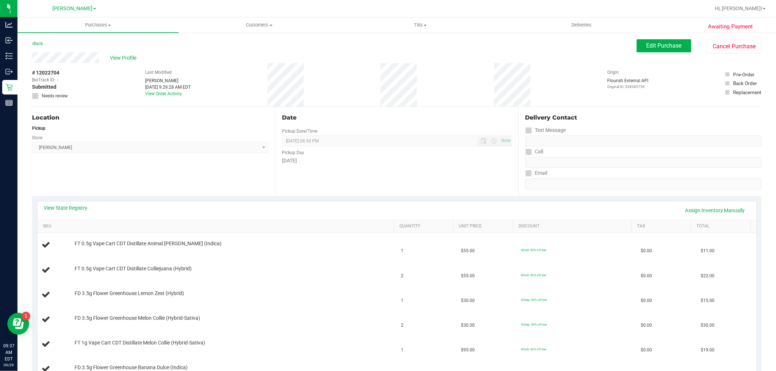
drag, startPoint x: 32, startPoint y: 72, endPoint x: 60, endPoint y: 72, distance: 28.7
click at [60, 72] on div "# 12022704 BioTrack ID: - Submitted Needs review" at bounding box center [50, 84] width 36 height 30
copy div "# 12022704"
click at [637, 41] on button "Edit Purchase" at bounding box center [664, 45] width 55 height 13
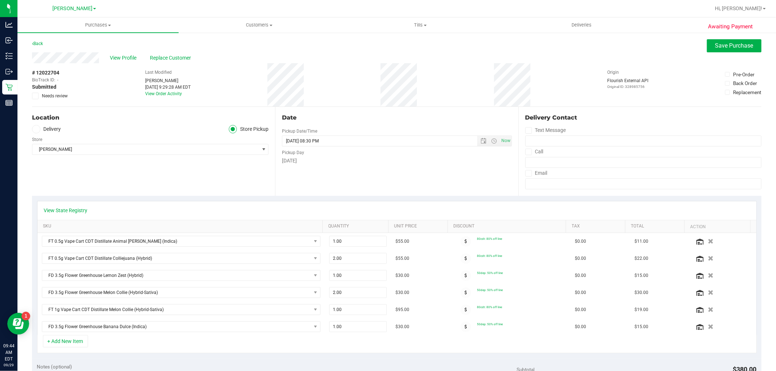
click at [37, 96] on icon at bounding box center [35, 96] width 5 height 0
click at [0, 0] on input "Needs review" at bounding box center [0, 0] width 0 height 0
click at [715, 47] on span "Save Purchase" at bounding box center [734, 45] width 38 height 7
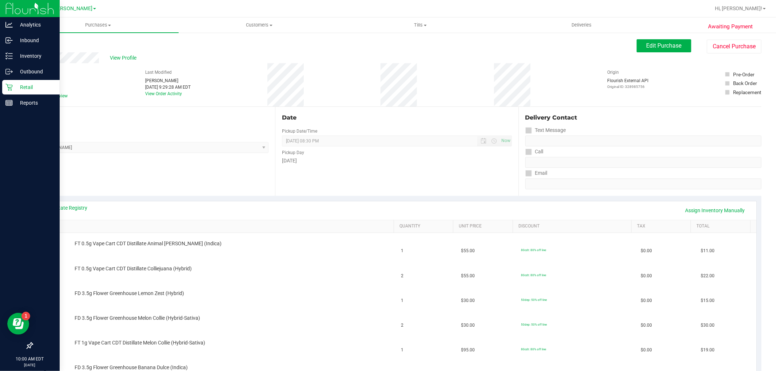
click at [12, 83] on div "Retail" at bounding box center [30, 87] width 57 height 15
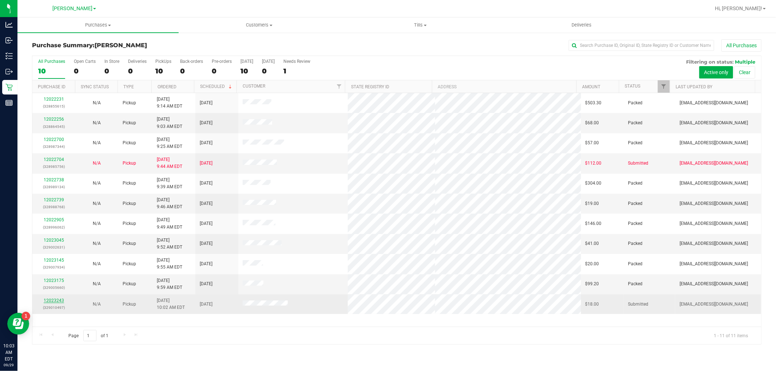
click at [55, 302] on link "12023243" at bounding box center [54, 300] width 20 height 5
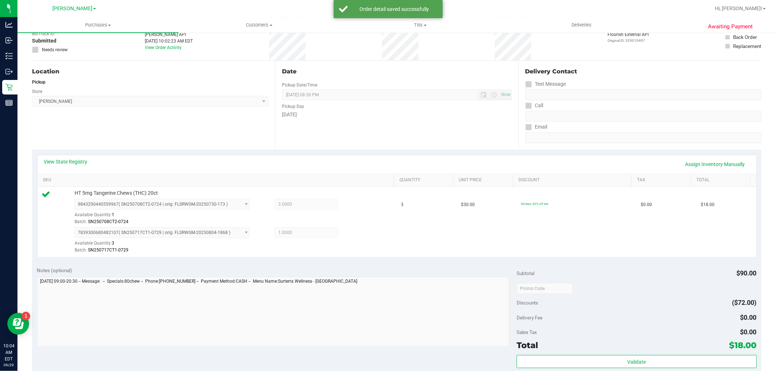
scroll to position [161, 0]
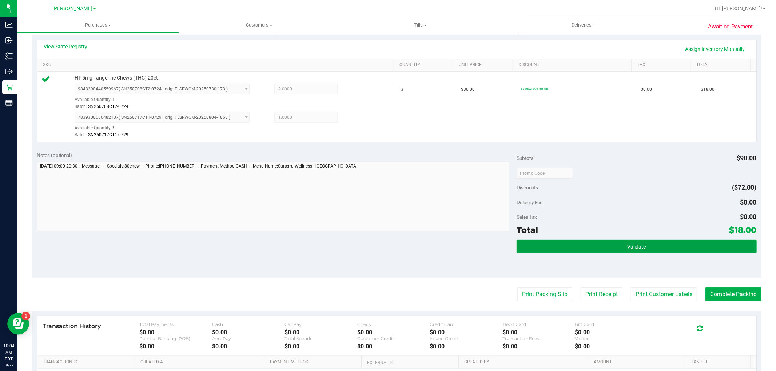
click at [611, 244] on button "Validate" at bounding box center [637, 246] width 240 height 13
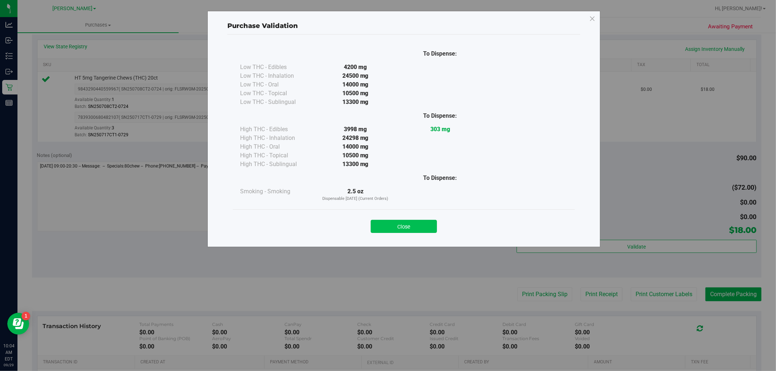
click at [402, 227] on button "Close" at bounding box center [404, 226] width 66 height 13
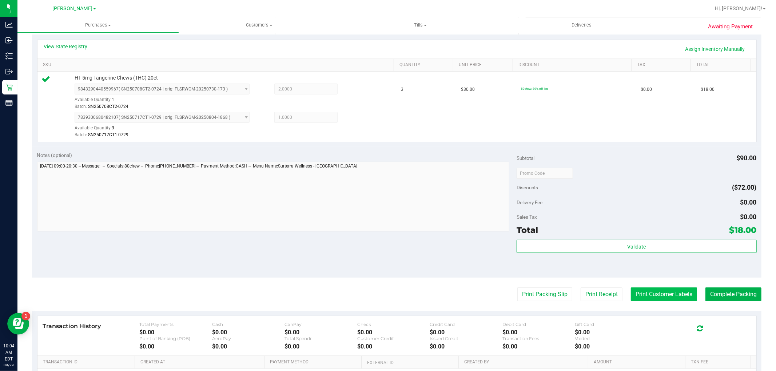
click at [633, 298] on button "Print Customer Labels" at bounding box center [664, 295] width 66 height 14
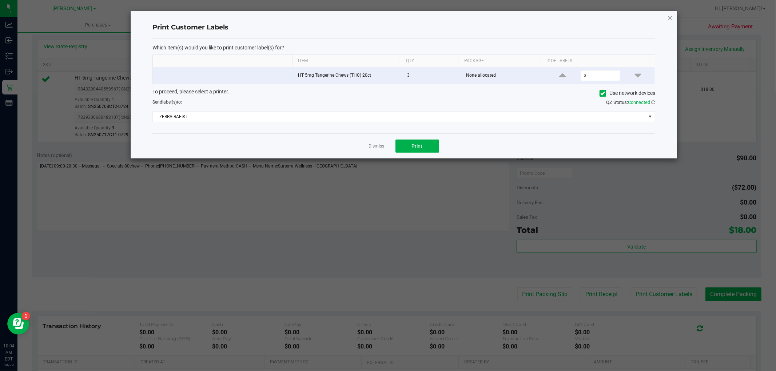
click at [669, 17] on icon "button" at bounding box center [669, 17] width 5 height 9
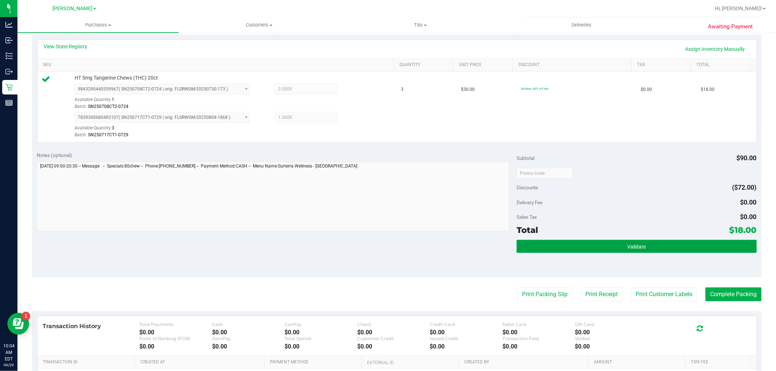
click at [571, 250] on button "Validate" at bounding box center [637, 246] width 240 height 13
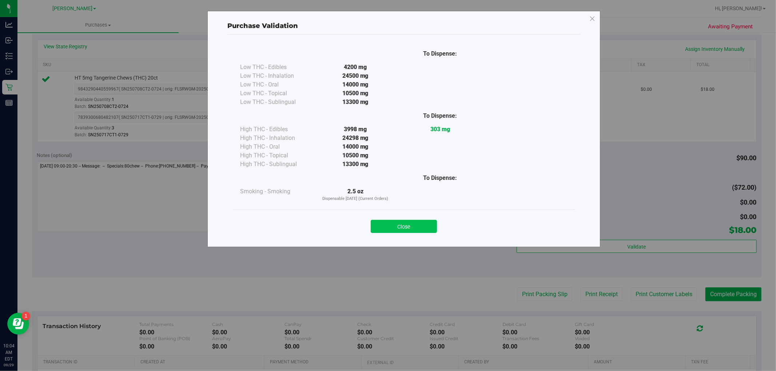
click at [398, 222] on button "Close" at bounding box center [404, 226] width 66 height 13
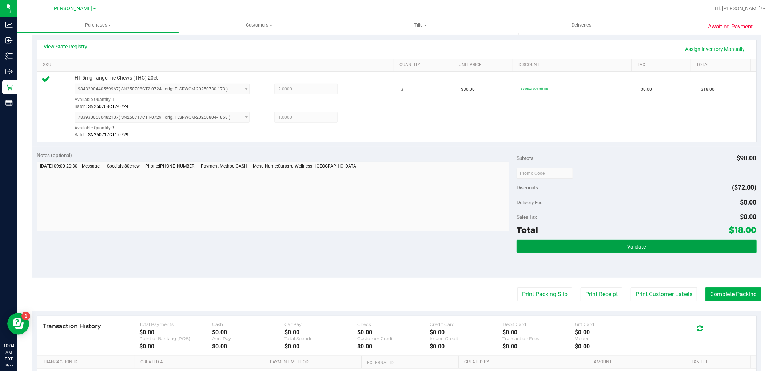
click at [586, 245] on button "Validate" at bounding box center [637, 246] width 240 height 13
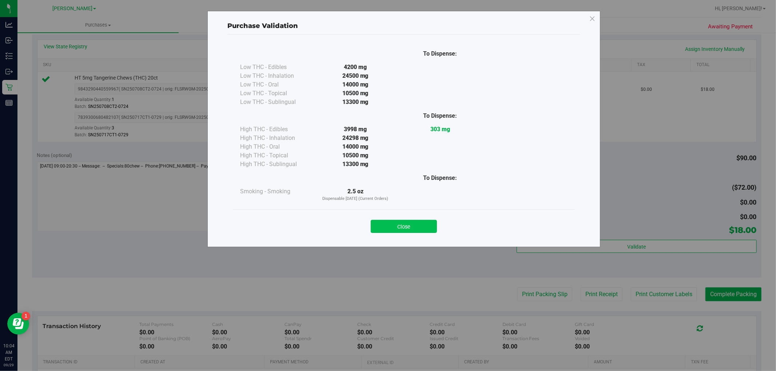
click at [383, 223] on button "Close" at bounding box center [404, 226] width 66 height 13
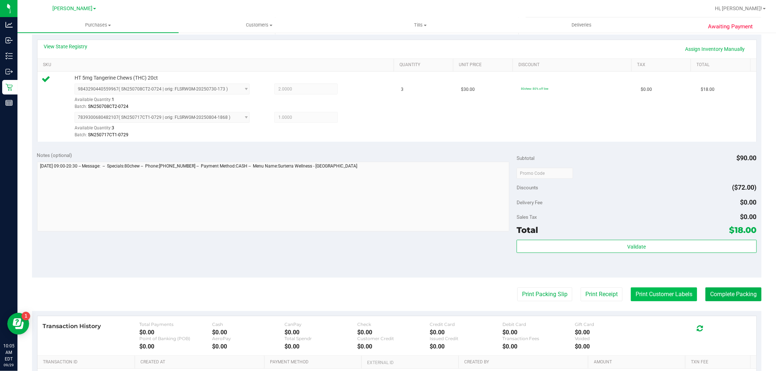
click at [654, 293] on button "Print Customer Labels" at bounding box center [664, 295] width 66 height 14
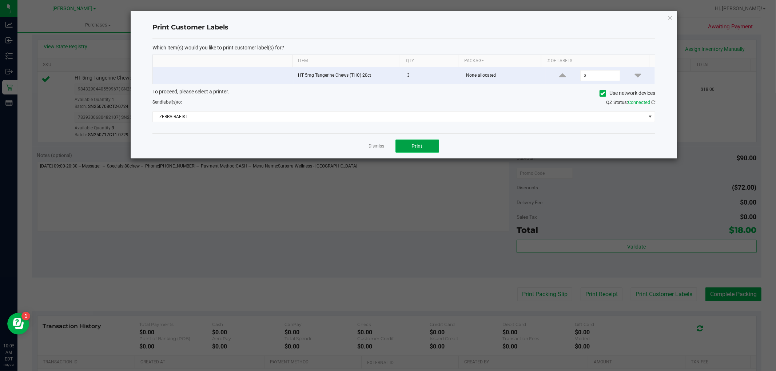
click at [401, 147] on button "Print" at bounding box center [417, 146] width 44 height 13
click at [670, 19] on icon "button" at bounding box center [669, 17] width 5 height 9
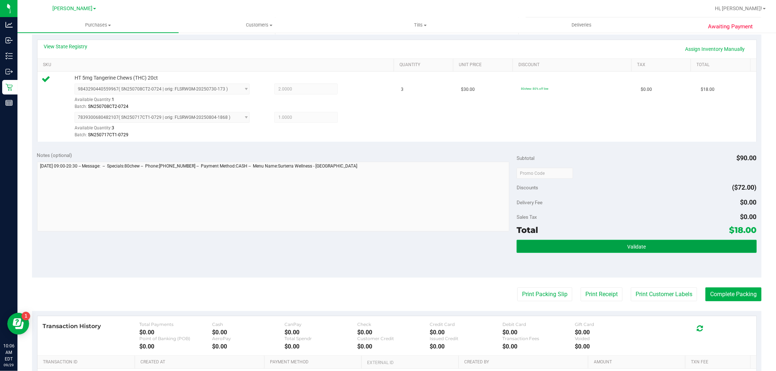
click at [627, 247] on span "Validate" at bounding box center [636, 247] width 19 height 6
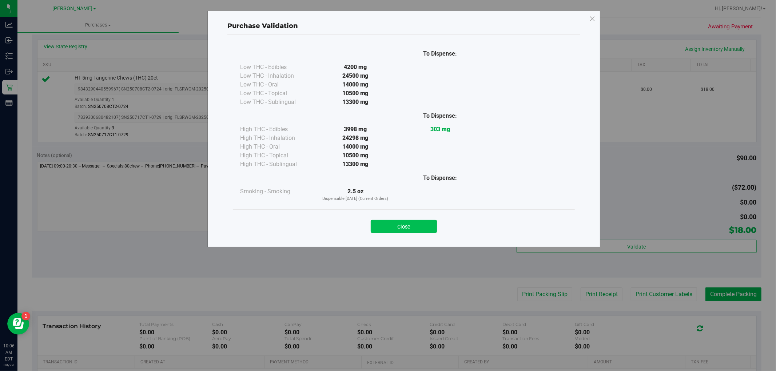
click at [387, 228] on button "Close" at bounding box center [404, 226] width 66 height 13
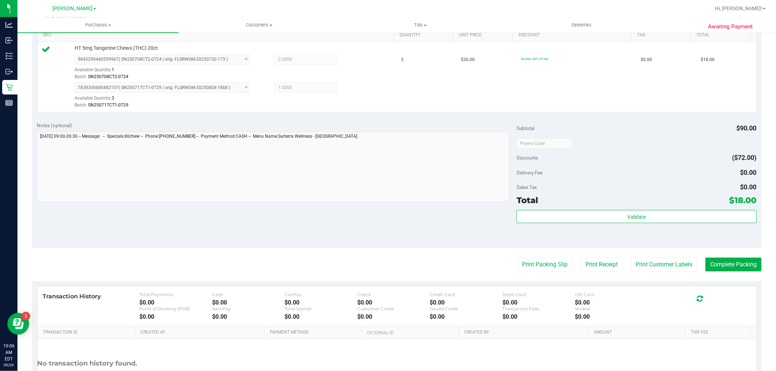
scroll to position [202, 0]
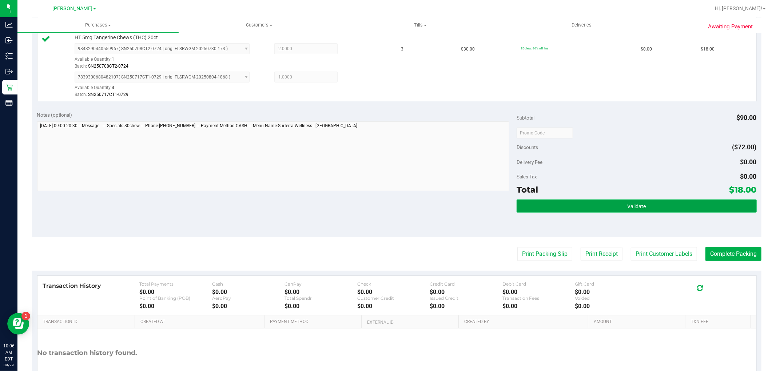
click at [580, 200] on button "Validate" at bounding box center [637, 206] width 240 height 13
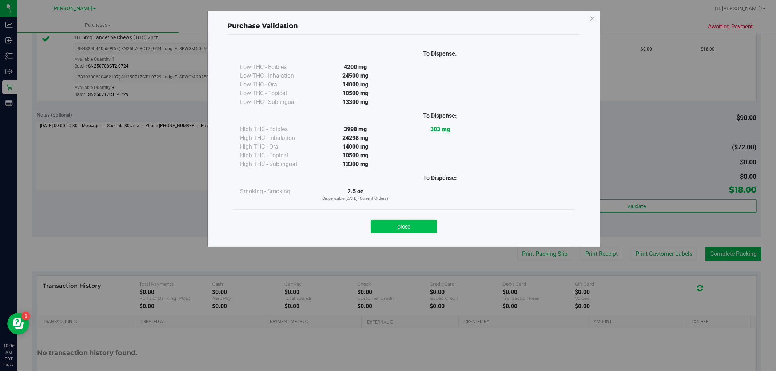
click at [410, 227] on button "Close" at bounding box center [404, 226] width 66 height 13
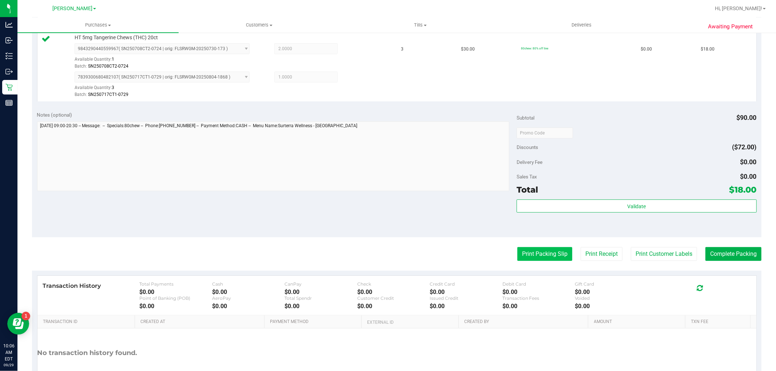
click at [533, 250] on button "Print Packing Slip" at bounding box center [544, 254] width 55 height 14
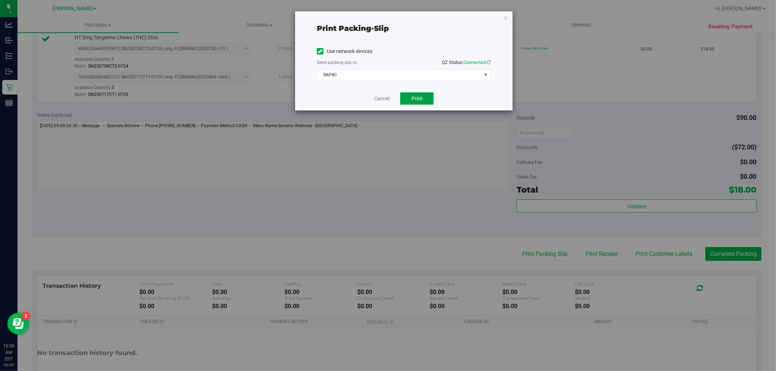
click at [422, 99] on span "Print" at bounding box center [416, 99] width 11 height 6
click at [506, 16] on icon "button" at bounding box center [505, 17] width 5 height 9
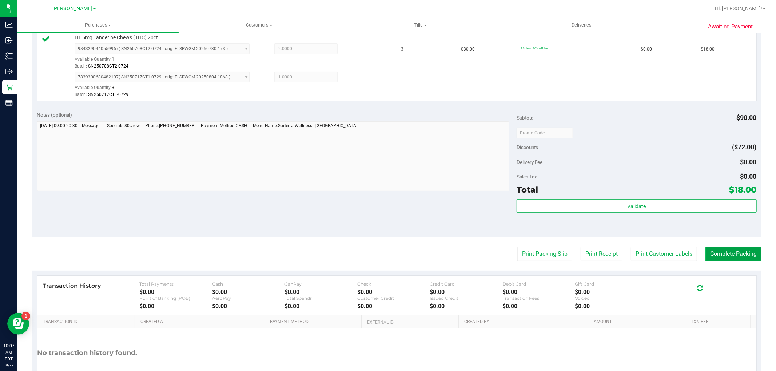
click at [731, 252] on button "Complete Packing" at bounding box center [733, 254] width 56 height 14
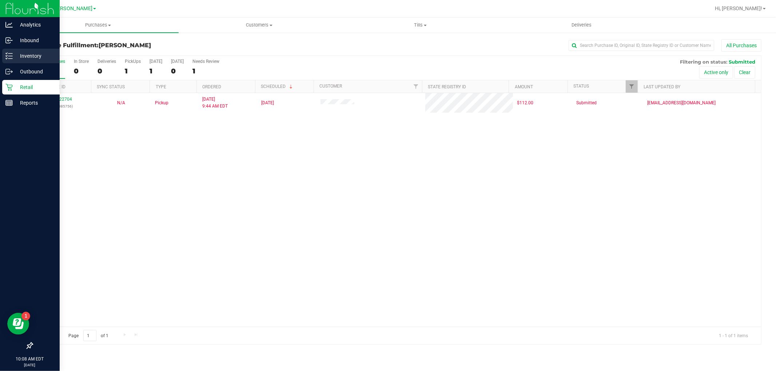
click at [13, 56] on p "Inventory" at bounding box center [35, 56] width 44 height 9
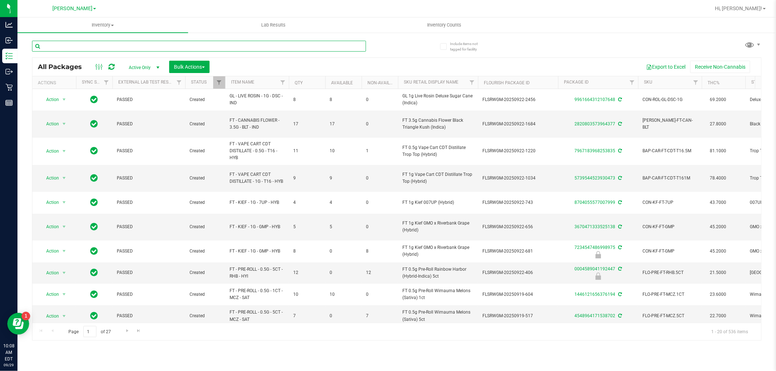
click at [129, 44] on input "text" at bounding box center [199, 46] width 334 height 11
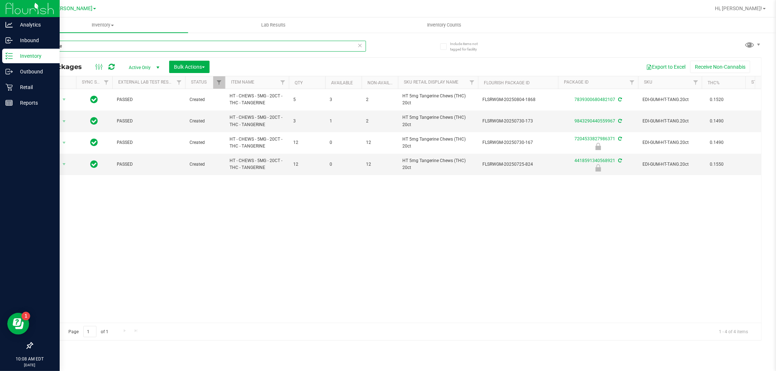
type input "tangerine"
click at [16, 85] on p "Retail" at bounding box center [35, 87] width 44 height 9
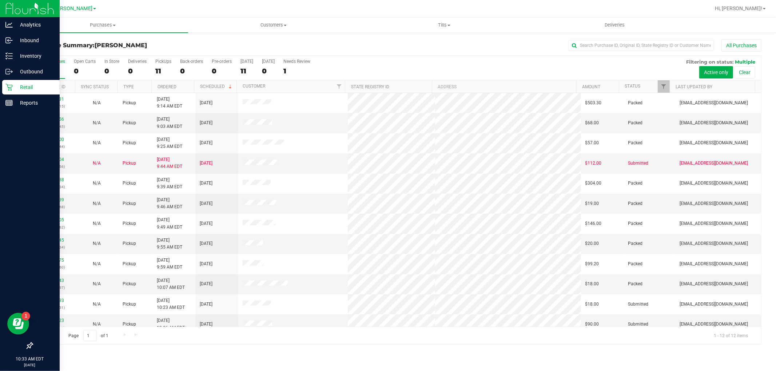
scroll to position [8, 0]
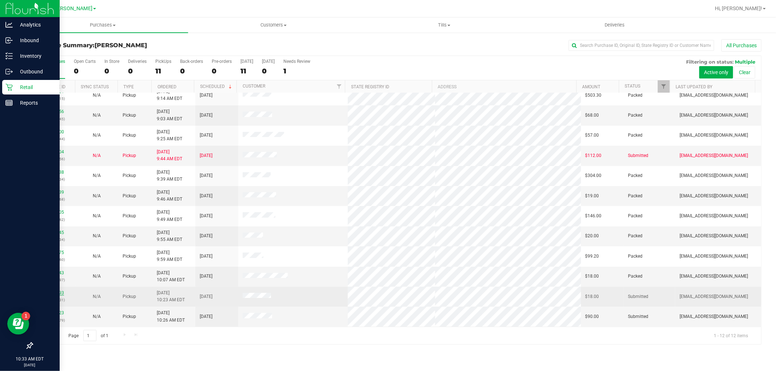
click at [49, 295] on link "12023393" at bounding box center [54, 293] width 20 height 5
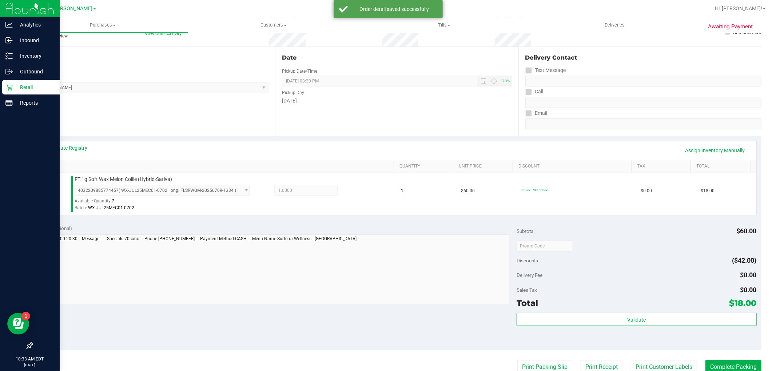
scroll to position [161, 0]
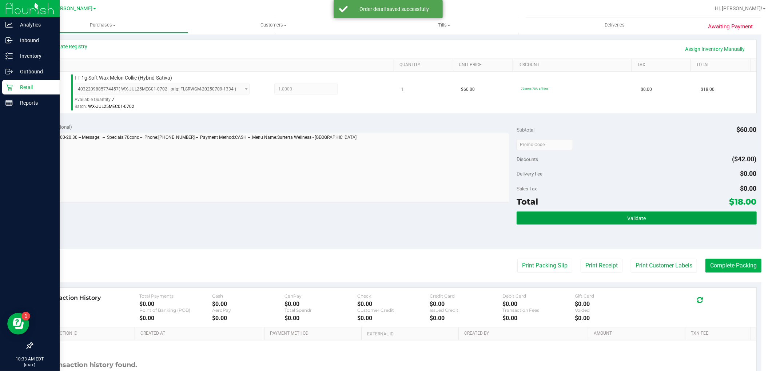
click at [577, 220] on button "Validate" at bounding box center [637, 218] width 240 height 13
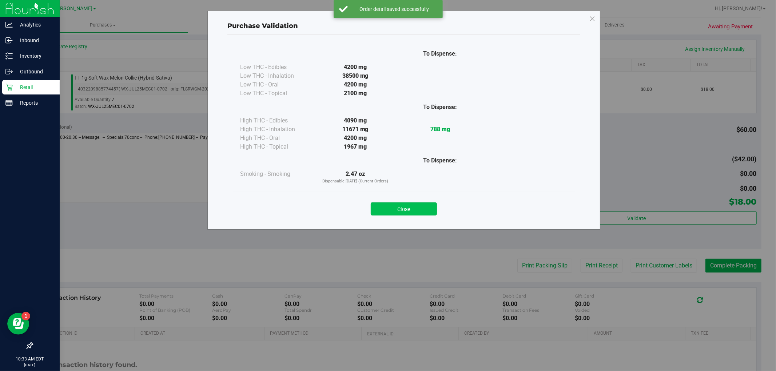
click at [413, 208] on button "Close" at bounding box center [404, 209] width 66 height 13
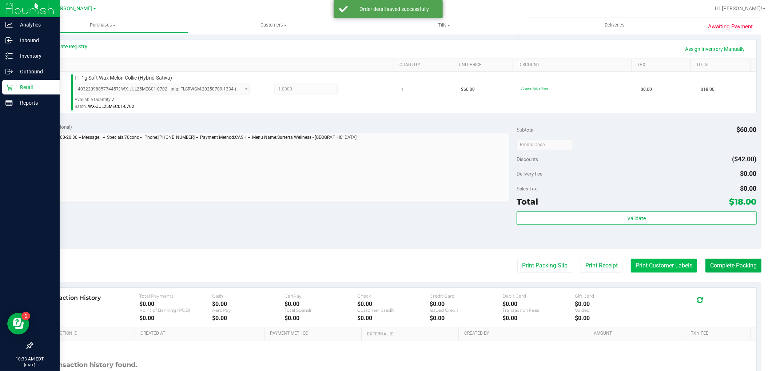
click at [659, 266] on button "Print Customer Labels" at bounding box center [664, 266] width 66 height 14
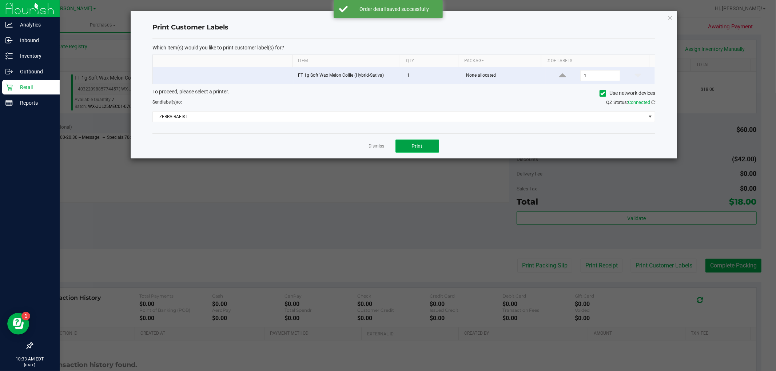
click at [418, 148] on span "Print" at bounding box center [417, 146] width 11 height 6
click at [670, 16] on icon "button" at bounding box center [669, 17] width 5 height 9
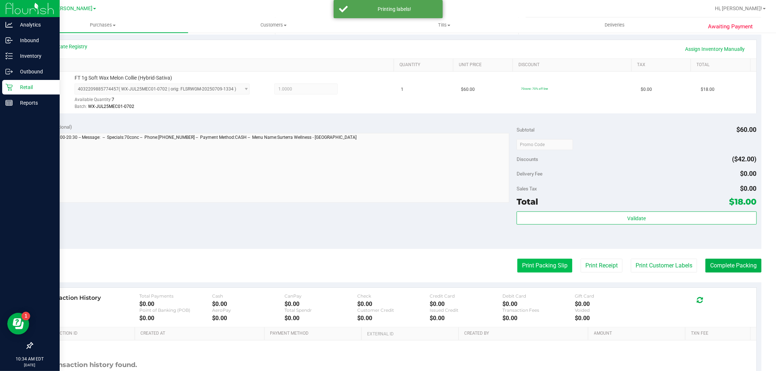
click at [526, 266] on button "Print Packing Slip" at bounding box center [544, 266] width 55 height 14
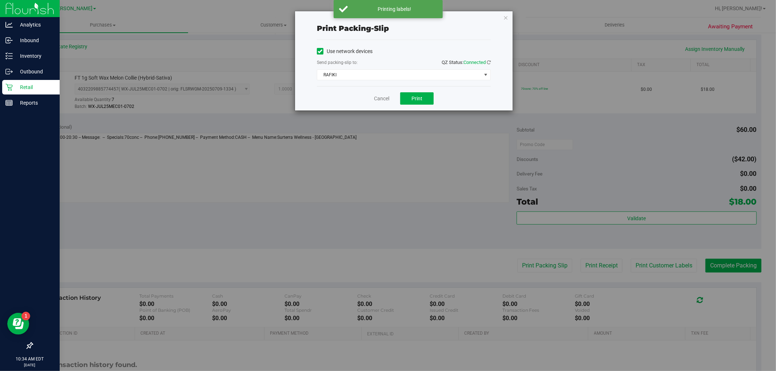
click at [424, 91] on div "Cancel Print" at bounding box center [404, 98] width 174 height 24
click at [424, 95] on button "Print" at bounding box center [416, 98] width 33 height 12
click at [504, 19] on icon "button" at bounding box center [505, 17] width 5 height 9
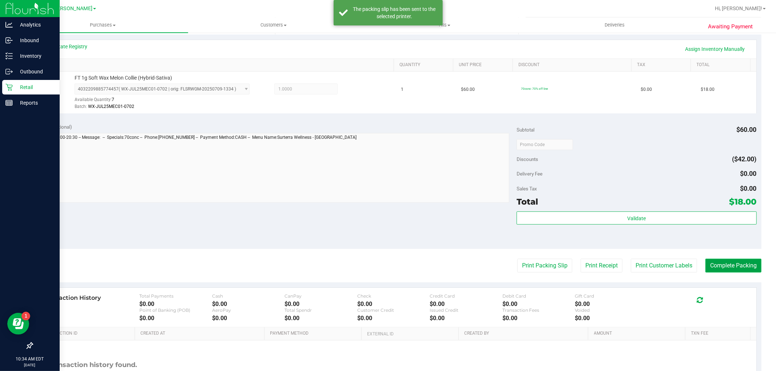
click at [726, 266] on button "Complete Packing" at bounding box center [733, 266] width 56 height 14
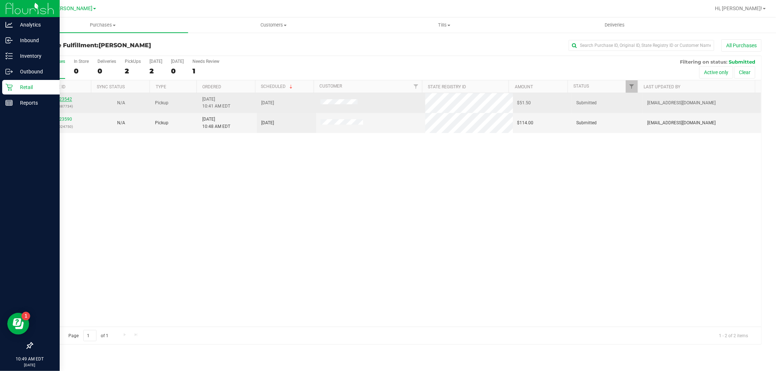
click at [59, 99] on link "12023542" at bounding box center [62, 99] width 20 height 5
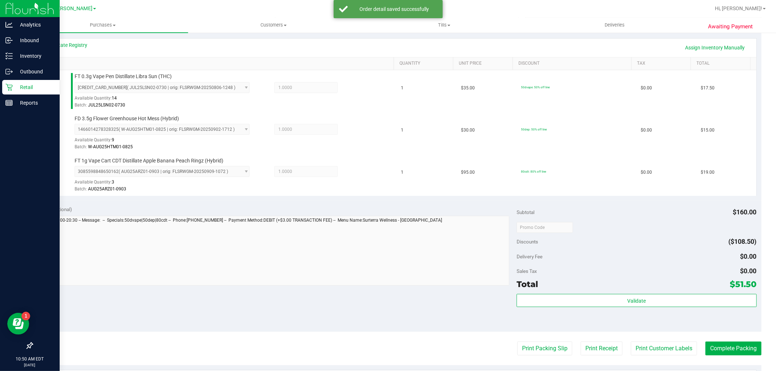
scroll to position [283, 0]
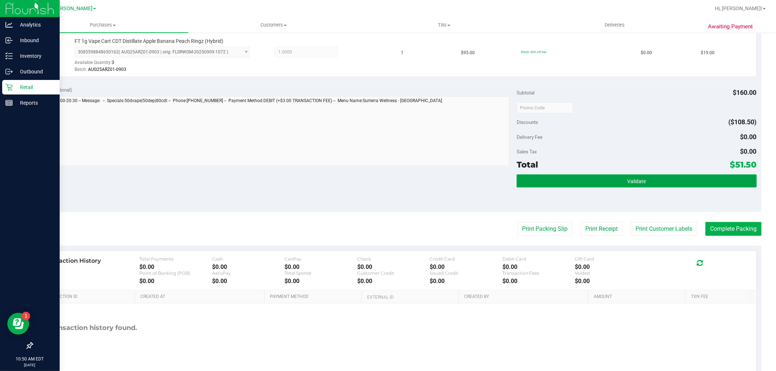
click at [596, 179] on button "Validate" at bounding box center [637, 181] width 240 height 13
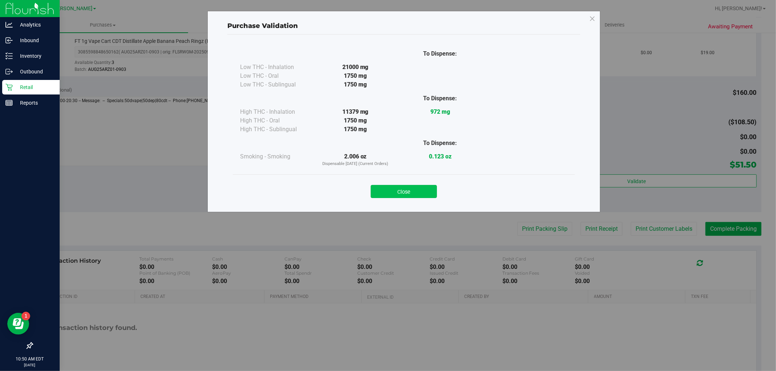
click at [406, 191] on button "Close" at bounding box center [404, 191] width 66 height 13
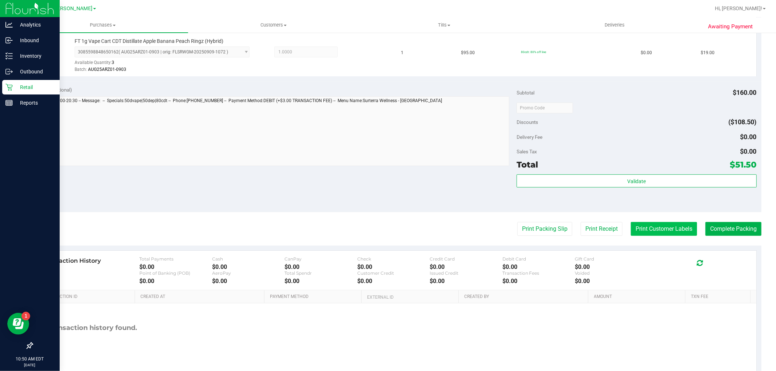
click at [660, 227] on button "Print Customer Labels" at bounding box center [664, 229] width 66 height 14
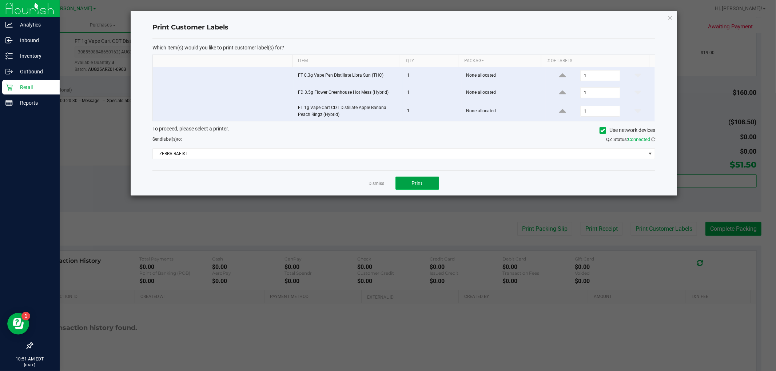
click at [426, 186] on button "Print" at bounding box center [417, 183] width 44 height 13
click at [670, 17] on icon "button" at bounding box center [669, 17] width 5 height 9
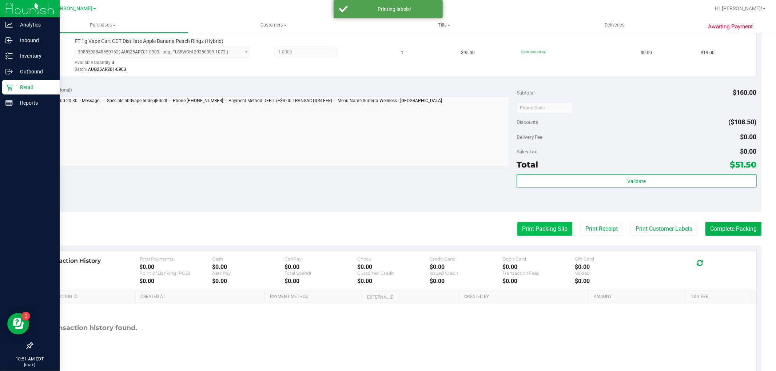
click at [518, 232] on button "Print Packing Slip" at bounding box center [544, 229] width 55 height 14
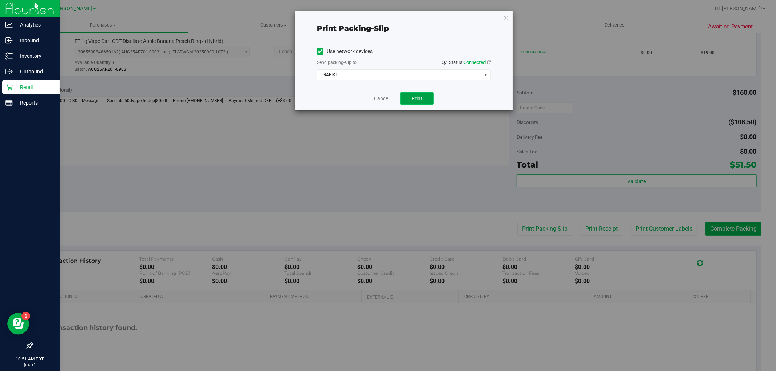
click at [422, 99] on span "Print" at bounding box center [416, 99] width 11 height 6
click at [508, 17] on icon "button" at bounding box center [505, 17] width 5 height 9
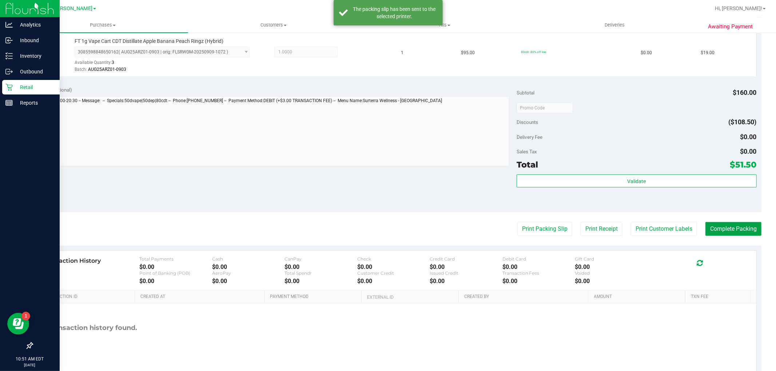
click at [735, 228] on button "Complete Packing" at bounding box center [733, 229] width 56 height 14
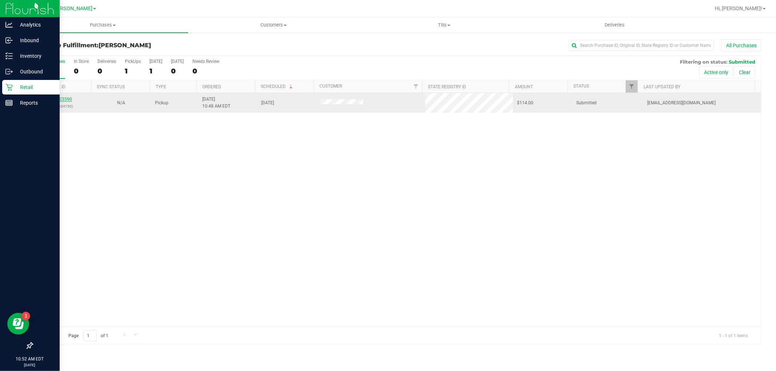
click at [63, 100] on link "12023590" at bounding box center [62, 99] width 20 height 5
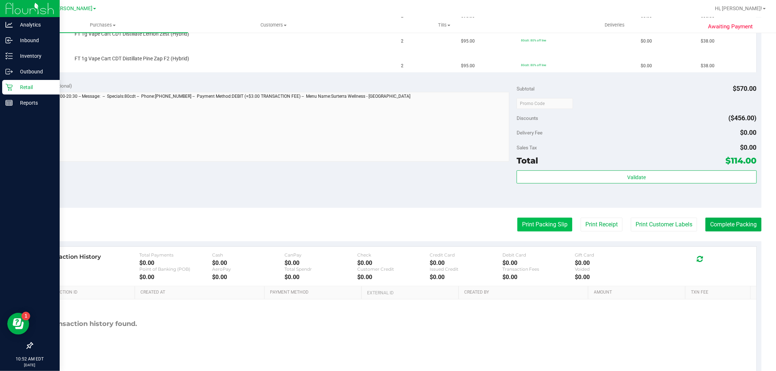
scroll to position [242, 0]
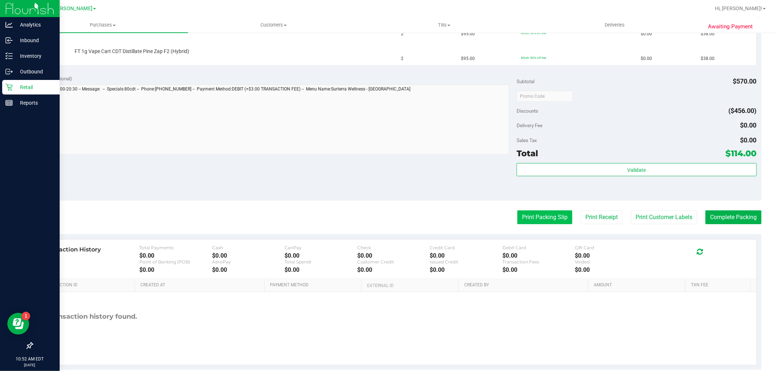
click at [534, 219] on button "Print Packing Slip" at bounding box center [544, 218] width 55 height 14
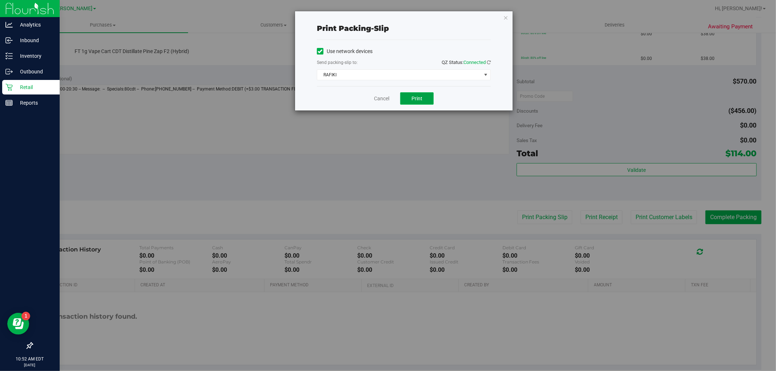
click at [408, 99] on button "Print" at bounding box center [416, 98] width 33 height 12
click at [504, 15] on icon "button" at bounding box center [505, 17] width 5 height 9
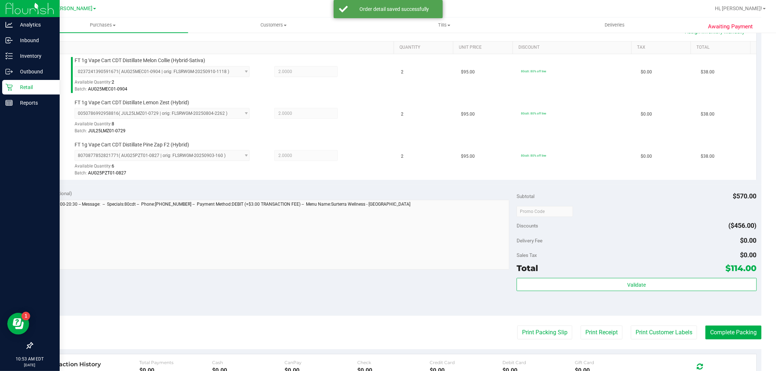
scroll to position [202, 0]
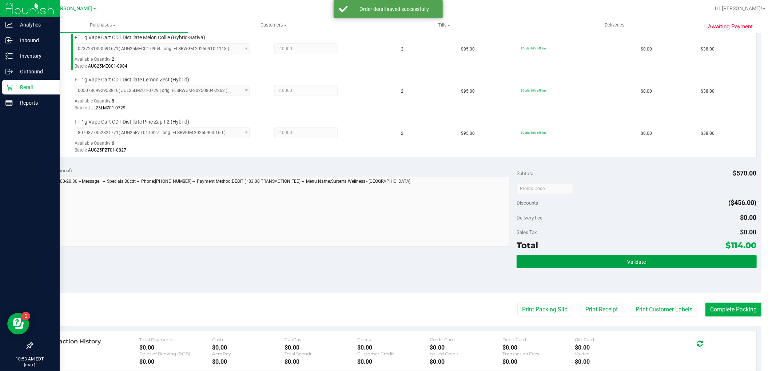
click at [617, 258] on button "Validate" at bounding box center [637, 261] width 240 height 13
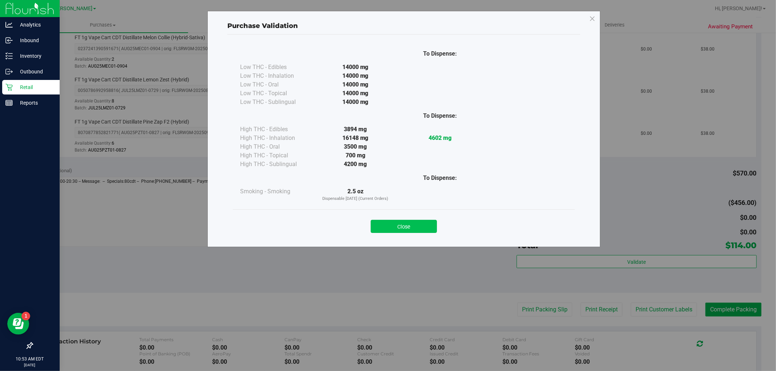
click at [408, 227] on button "Close" at bounding box center [404, 226] width 66 height 13
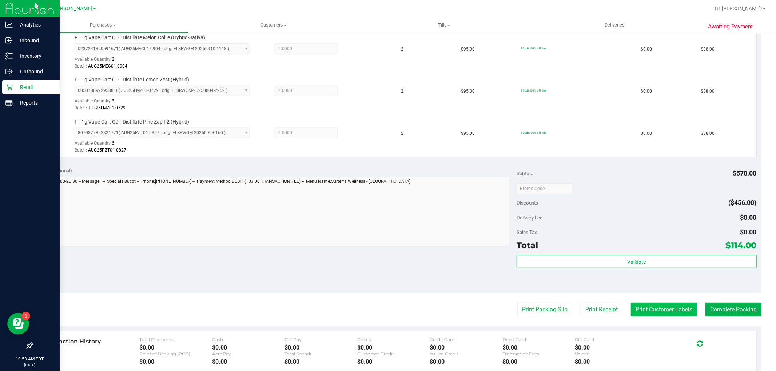
click at [637, 307] on button "Print Customer Labels" at bounding box center [664, 310] width 66 height 14
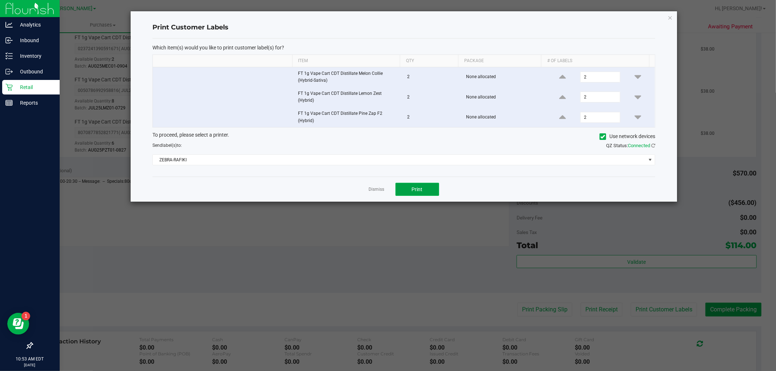
click at [415, 186] on button "Print" at bounding box center [417, 189] width 44 height 13
click at [670, 17] on icon "button" at bounding box center [669, 17] width 5 height 9
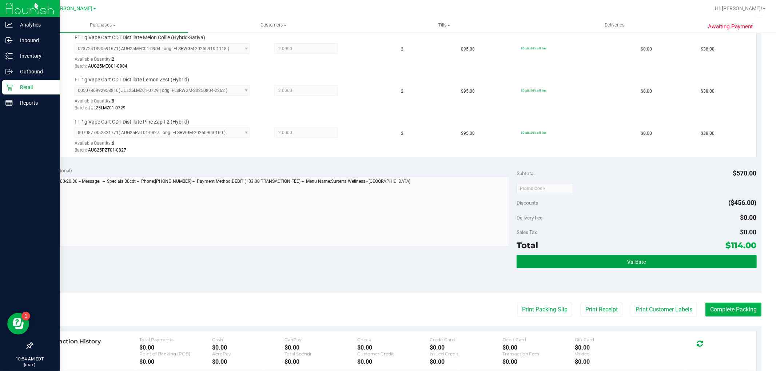
click at [638, 261] on span "Validate" at bounding box center [636, 262] width 19 height 6
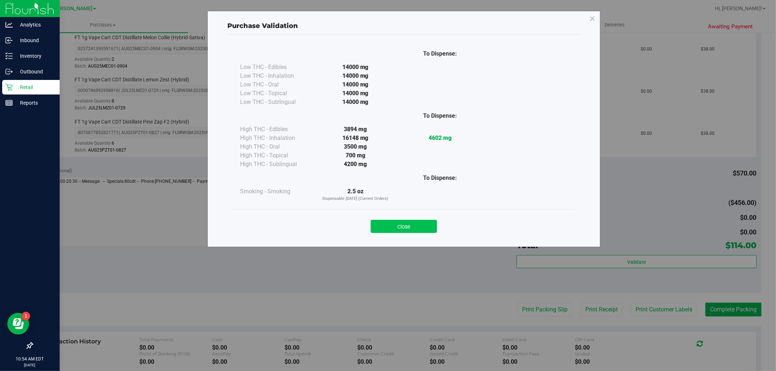
click at [411, 223] on button "Close" at bounding box center [404, 226] width 66 height 13
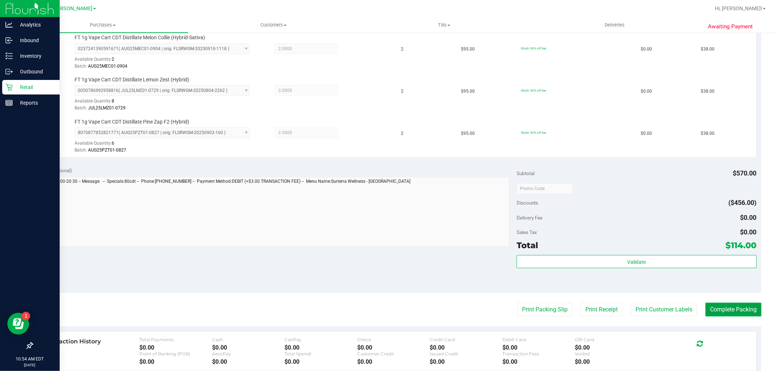
click at [719, 306] on button "Complete Packing" at bounding box center [733, 310] width 56 height 14
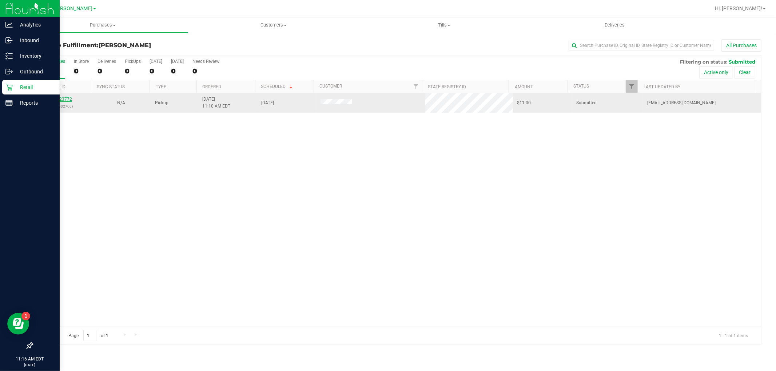
click at [56, 99] on link "12023772" at bounding box center [62, 99] width 20 height 5
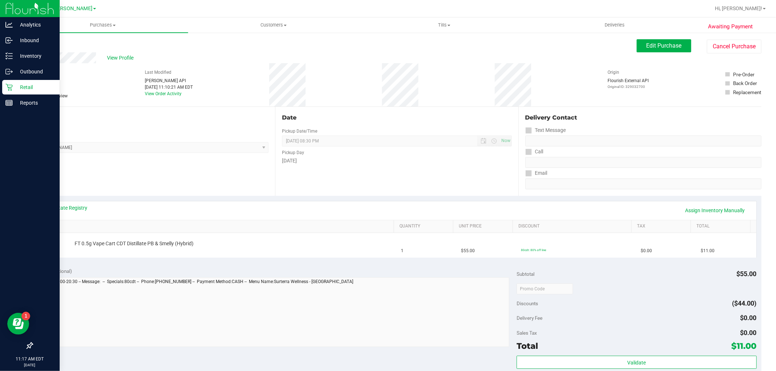
click at [9, 86] on icon at bounding box center [8, 87] width 7 height 7
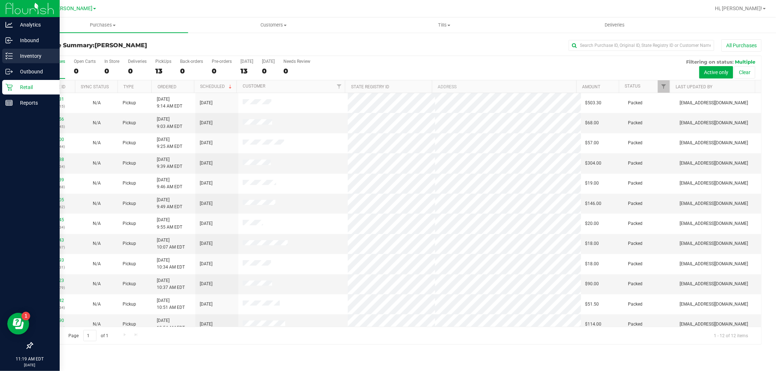
click at [15, 52] on p "Inventory" at bounding box center [35, 56] width 44 height 9
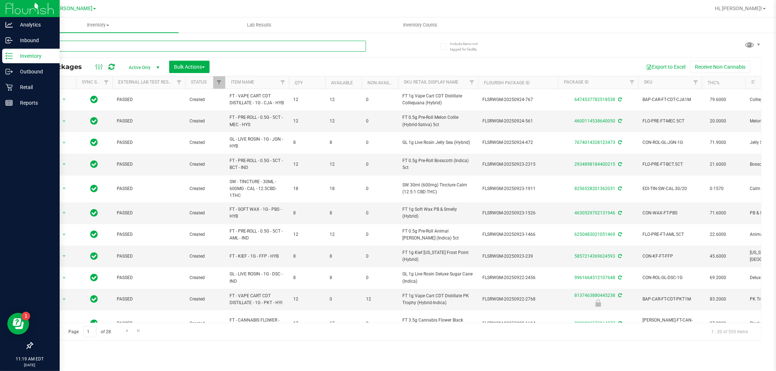
click at [168, 42] on input "text" at bounding box center [199, 46] width 334 height 11
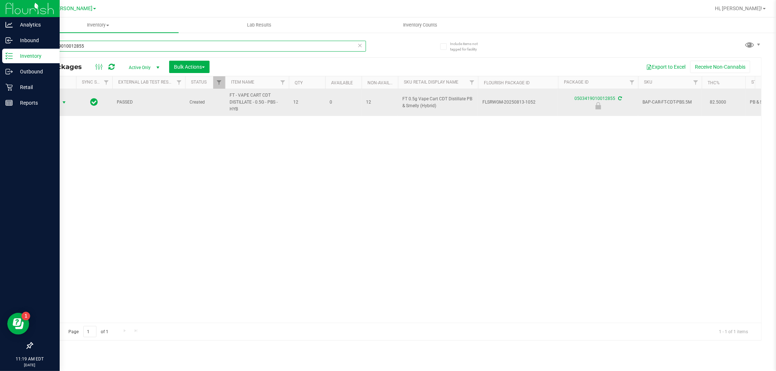
type input "0503419010012855"
click at [52, 99] on span "Action" at bounding box center [50, 102] width 20 height 10
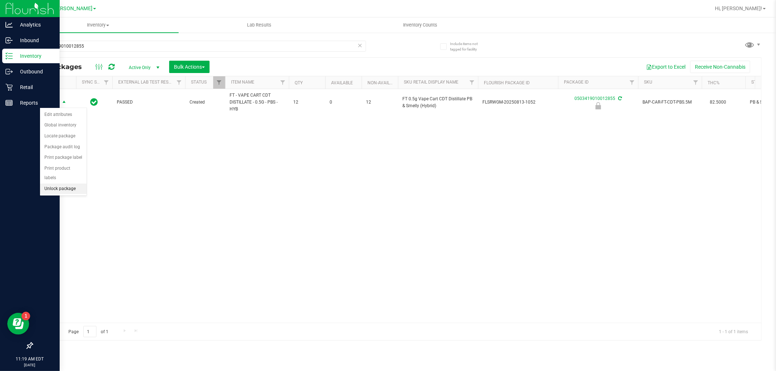
click at [66, 188] on li "Unlock package" at bounding box center [63, 189] width 47 height 11
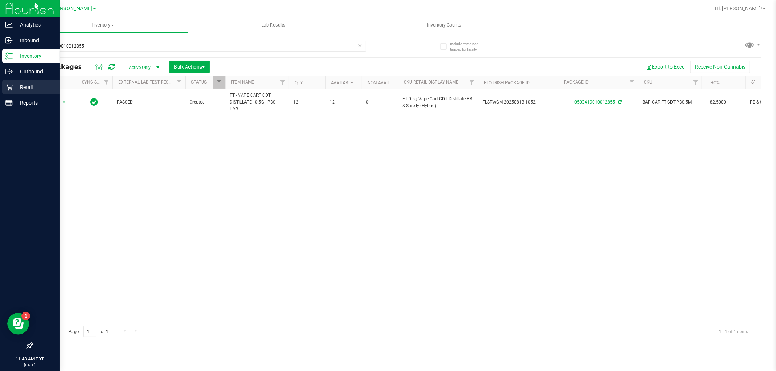
click at [27, 90] on p "Retail" at bounding box center [35, 87] width 44 height 9
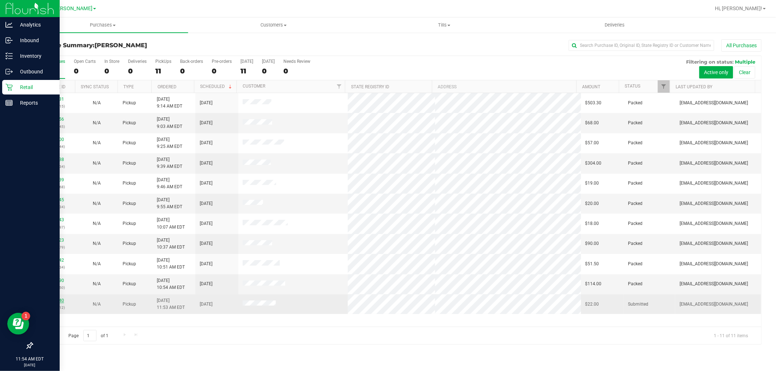
click at [52, 299] on link "12024140" at bounding box center [54, 300] width 20 height 5
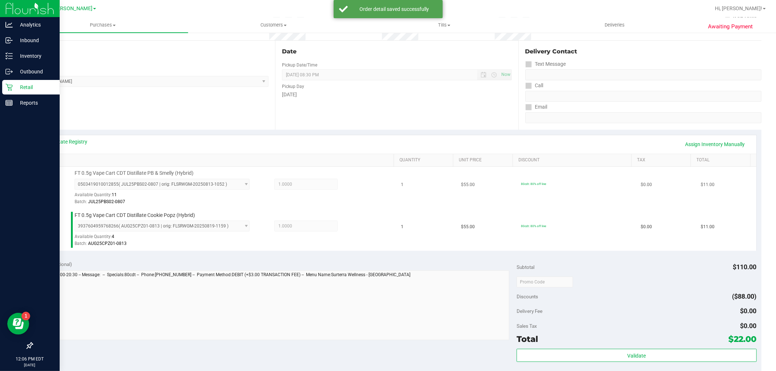
scroll to position [81, 0]
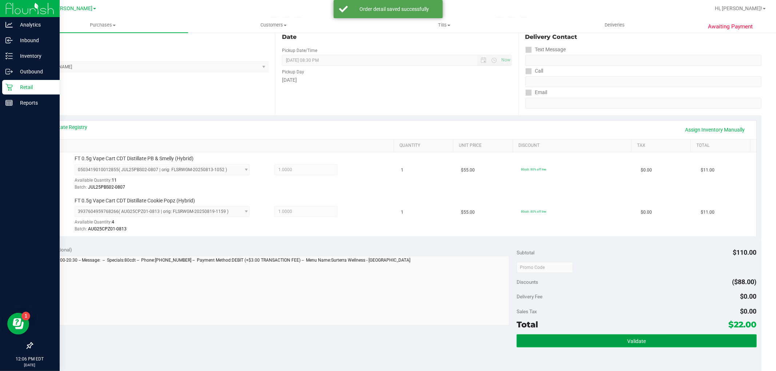
click at [597, 343] on button "Validate" at bounding box center [637, 341] width 240 height 13
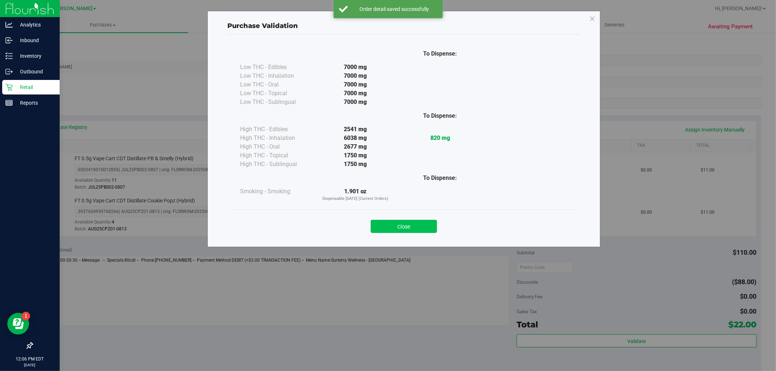
click at [392, 223] on button "Close" at bounding box center [404, 226] width 66 height 13
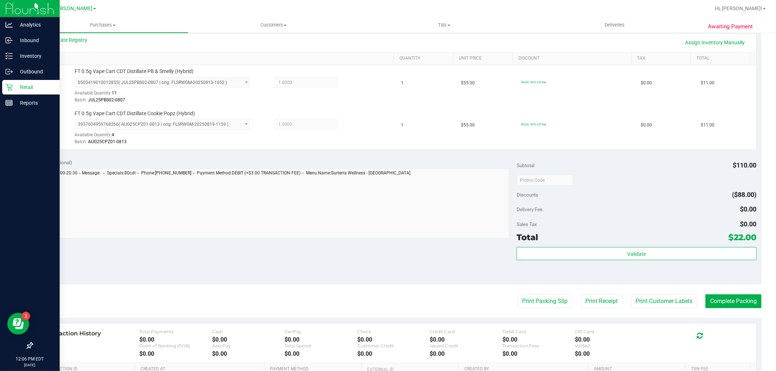
scroll to position [242, 0]
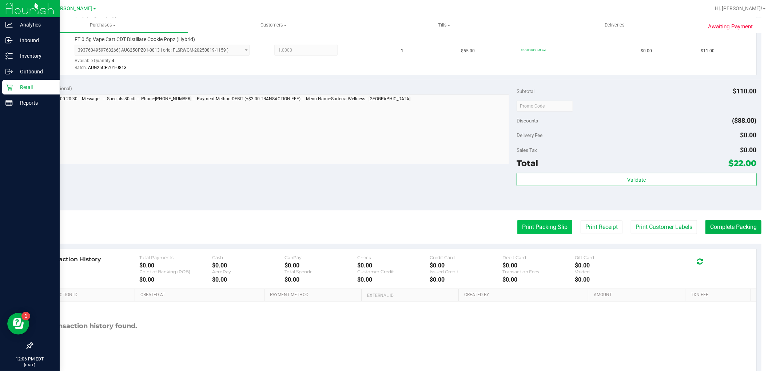
click at [536, 231] on button "Print Packing Slip" at bounding box center [544, 227] width 55 height 14
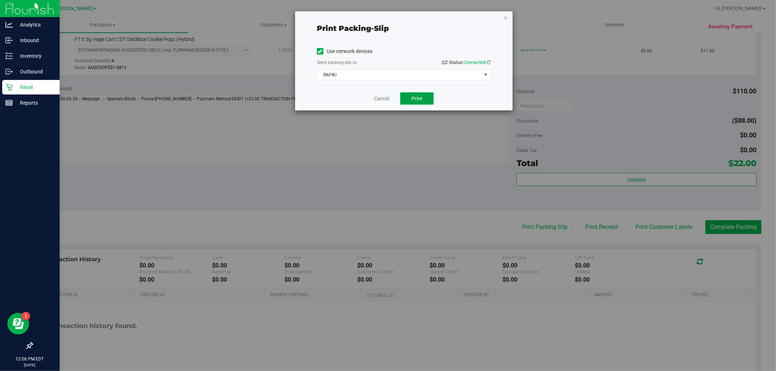
click at [412, 99] on span "Print" at bounding box center [416, 99] width 11 height 6
click at [504, 17] on icon "button" at bounding box center [505, 17] width 5 height 9
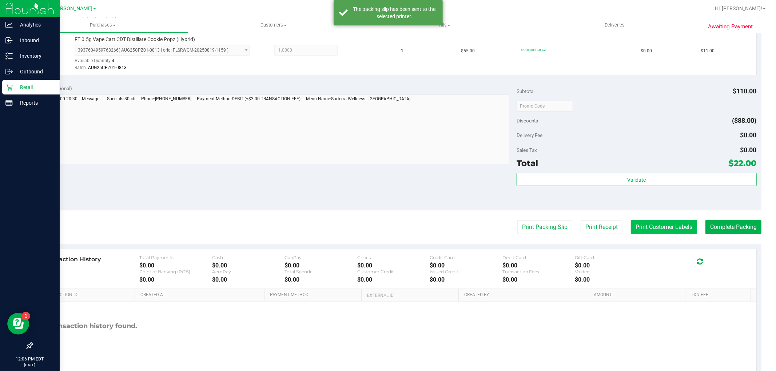
click at [645, 231] on button "Print Customer Labels" at bounding box center [664, 227] width 66 height 14
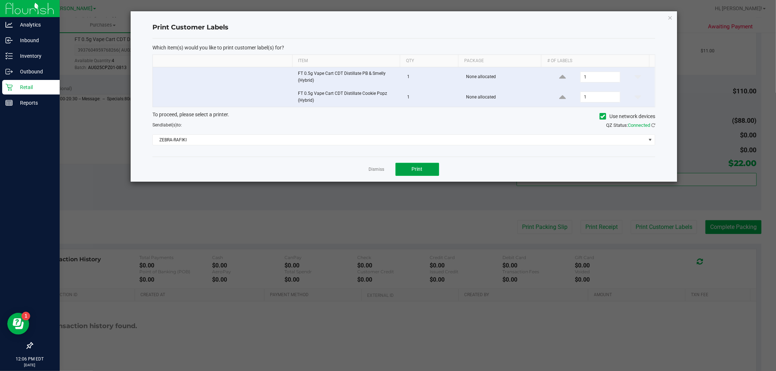
click at [412, 172] on span "Print" at bounding box center [417, 169] width 11 height 6
click at [670, 15] on icon "button" at bounding box center [669, 17] width 5 height 9
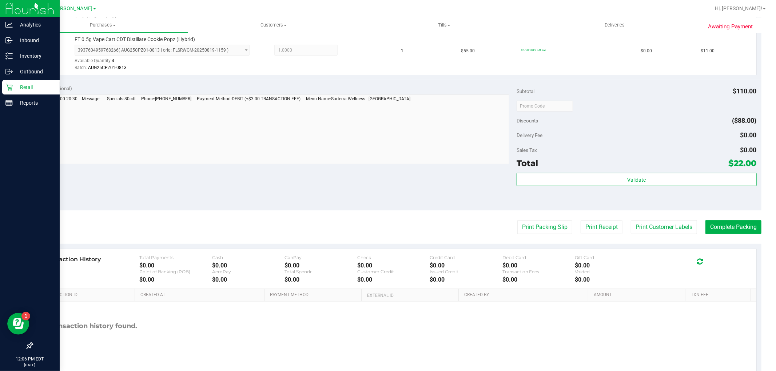
click at [519, 235] on purchase-details "Back Edit Purchase Cancel Purchase View Profile # 12024140 BioTrack ID: - Submi…" at bounding box center [396, 88] width 729 height 583
click at [519, 231] on button "Print Packing Slip" at bounding box center [544, 227] width 55 height 14
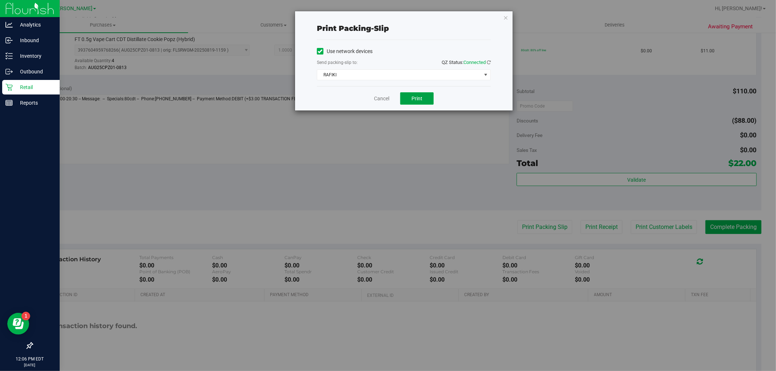
drag, startPoint x: 411, startPoint y: 99, endPoint x: 406, endPoint y: 148, distance: 49.7
click at [406, 148] on div "Print packing-slip Use network devices Send packing-slip to: QZ Status: Connect…" at bounding box center [390, 185] width 781 height 371
click at [507, 17] on icon "button" at bounding box center [505, 17] width 5 height 9
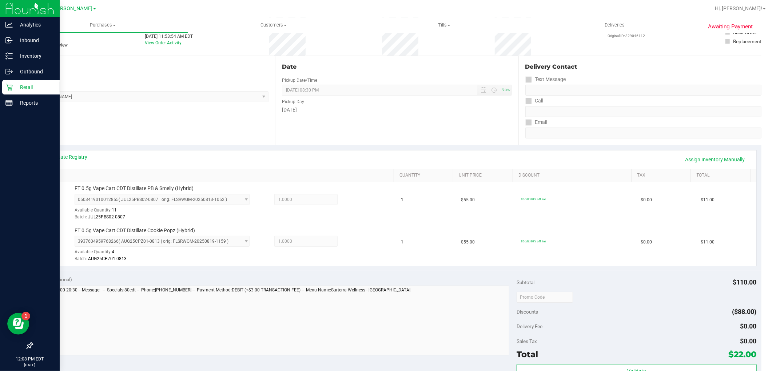
scroll to position [161, 0]
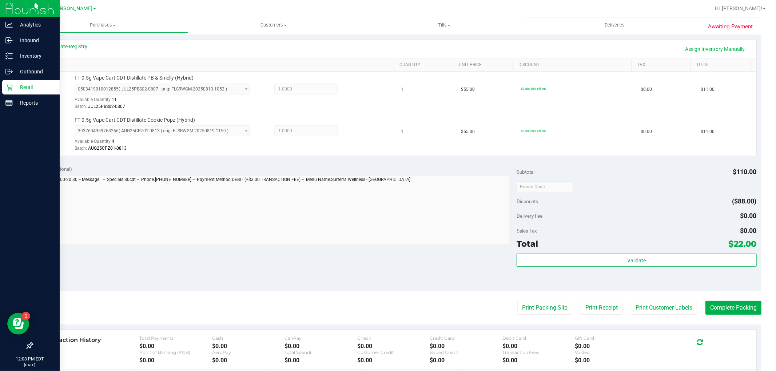
click at [606, 273] on div "Validate" at bounding box center [637, 270] width 240 height 33
click at [606, 267] on div "Validate" at bounding box center [637, 261] width 240 height 14
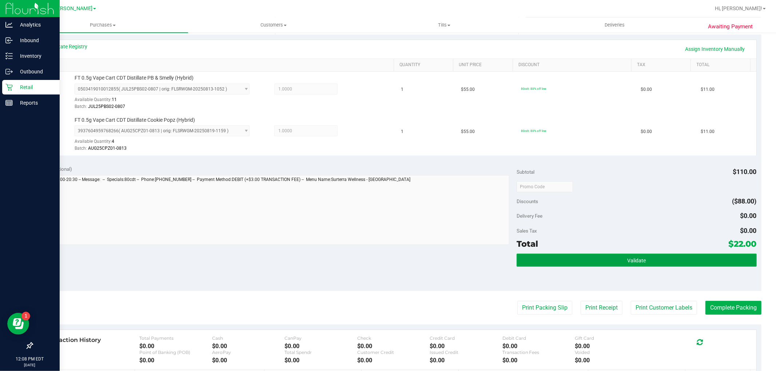
click at [606, 264] on button "Validate" at bounding box center [637, 260] width 240 height 13
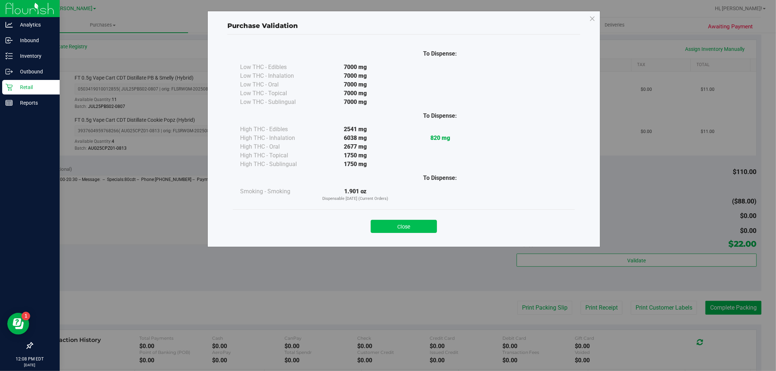
click at [412, 226] on button "Close" at bounding box center [404, 226] width 66 height 13
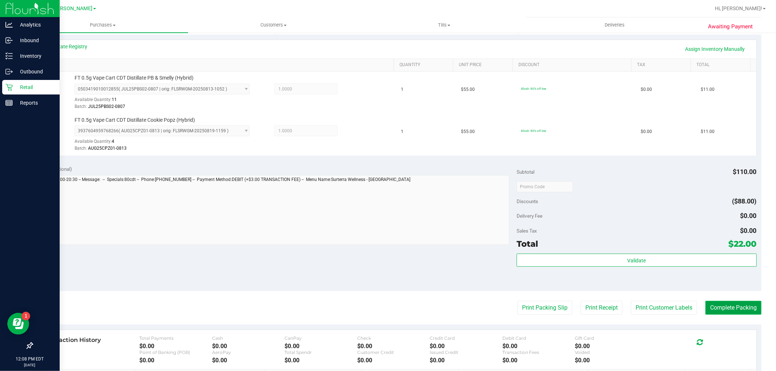
click at [740, 306] on button "Complete Packing" at bounding box center [733, 308] width 56 height 14
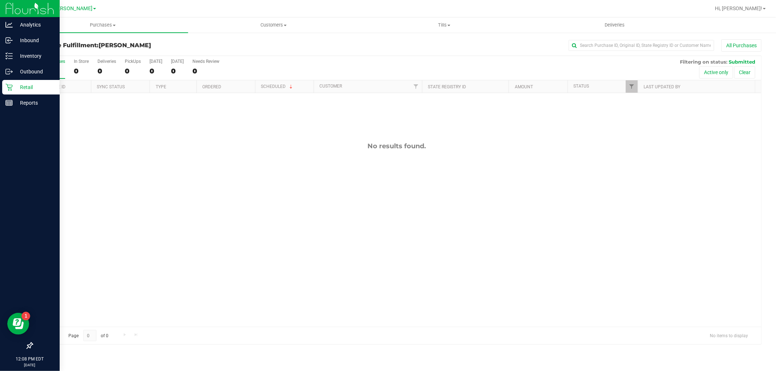
click at [3, 85] on div "Retail" at bounding box center [30, 87] width 57 height 15
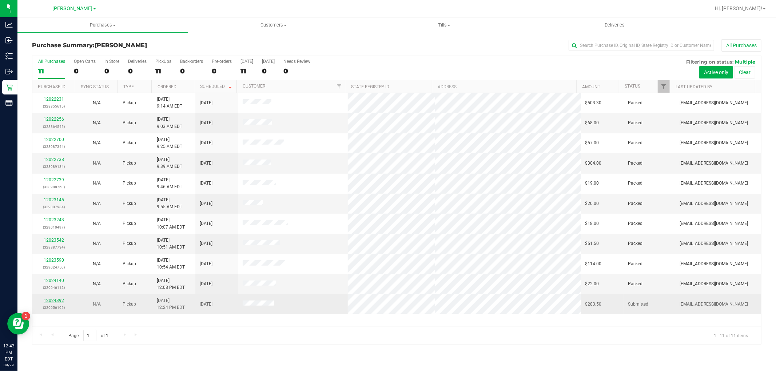
click at [57, 299] on link "12024392" at bounding box center [54, 300] width 20 height 5
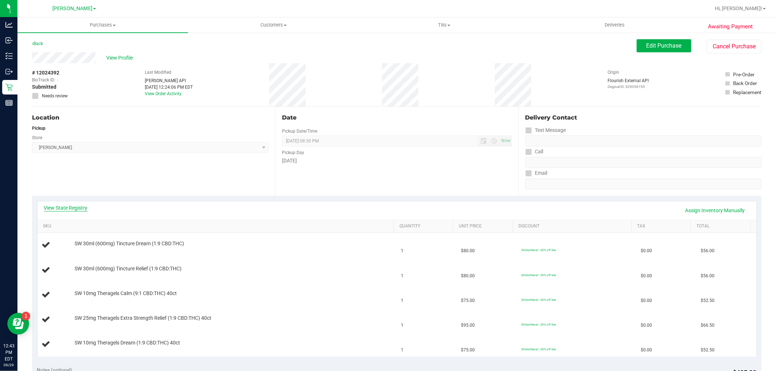
click at [67, 207] on link "View State Registry" at bounding box center [66, 207] width 44 height 7
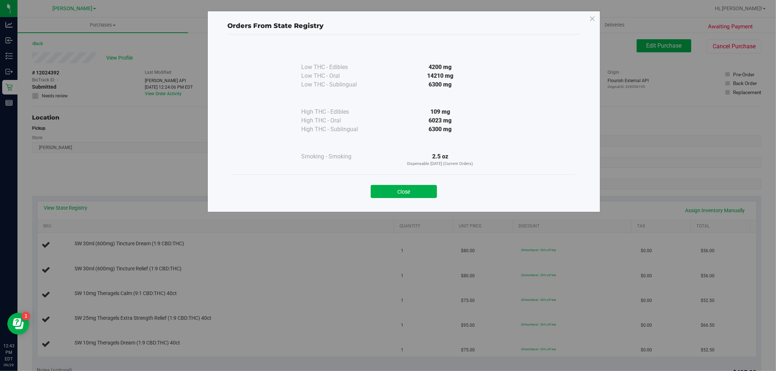
click at [416, 184] on div "Close" at bounding box center [403, 189] width 331 height 18
click at [412, 195] on button "Close" at bounding box center [404, 191] width 66 height 13
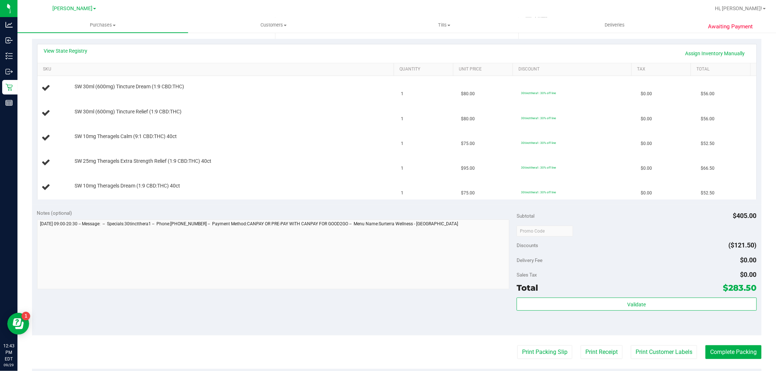
scroll to position [161, 0]
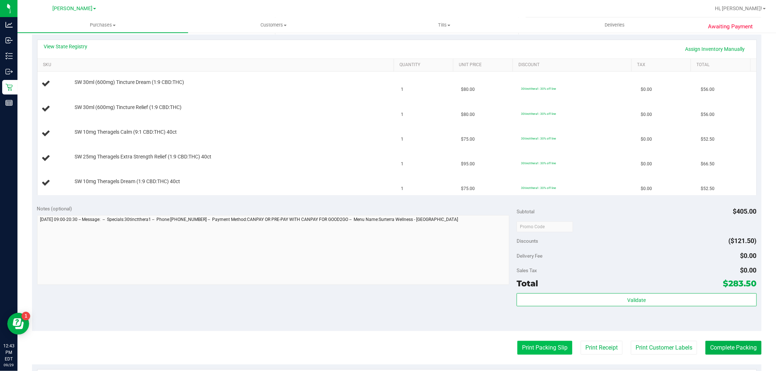
click at [541, 346] on button "Print Packing Slip" at bounding box center [544, 348] width 55 height 14
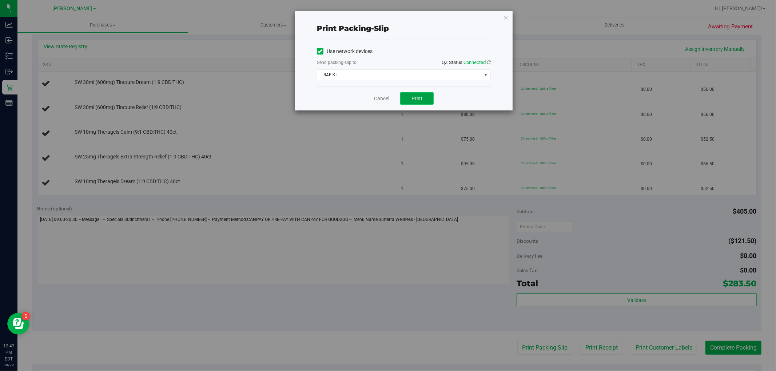
click at [424, 103] on button "Print" at bounding box center [416, 98] width 33 height 12
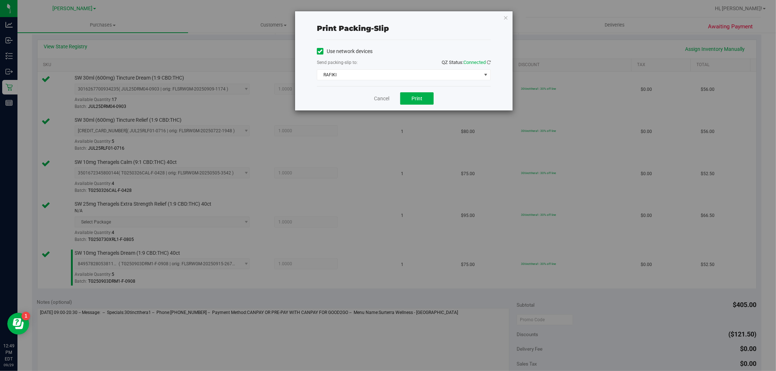
click at [503, 17] on div "Print packing-slip Use network devices Send packing-slip to: QZ Status: Connect…" at bounding box center [404, 60] width 218 height 99
drag, startPoint x: 509, startPoint y: 22, endPoint x: 504, endPoint y: 16, distance: 7.5
click at [506, 22] on div "Print packing-slip Use network devices Send packing-slip to: QZ Status: Connect…" at bounding box center [404, 60] width 218 height 99
click at [504, 16] on icon "button" at bounding box center [505, 17] width 5 height 9
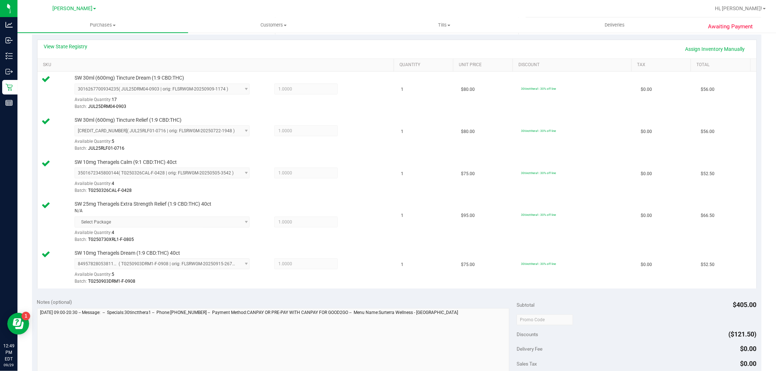
scroll to position [399, 0]
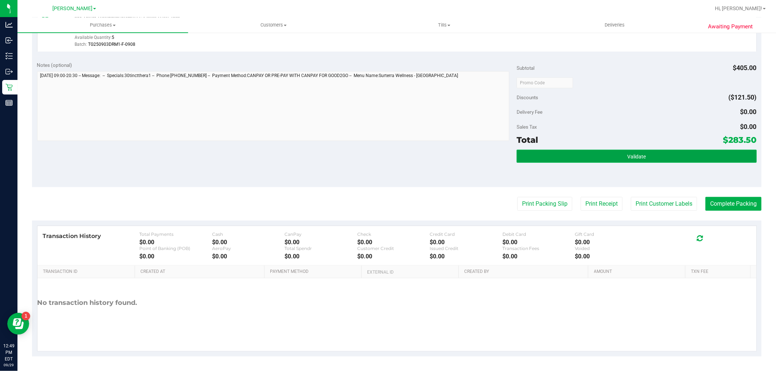
click at [619, 153] on button "Validate" at bounding box center [637, 156] width 240 height 13
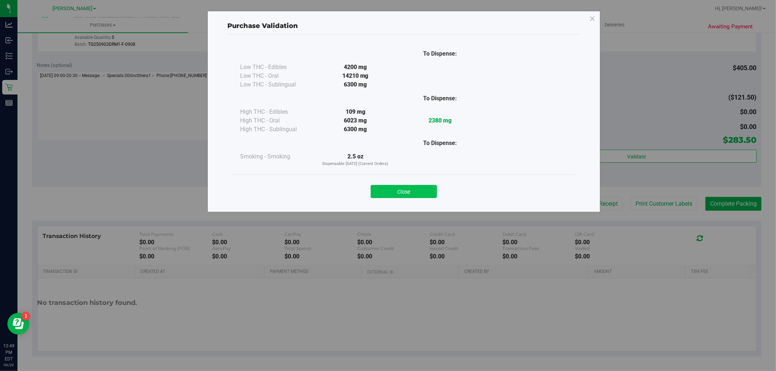
click at [419, 191] on button "Close" at bounding box center [404, 191] width 66 height 13
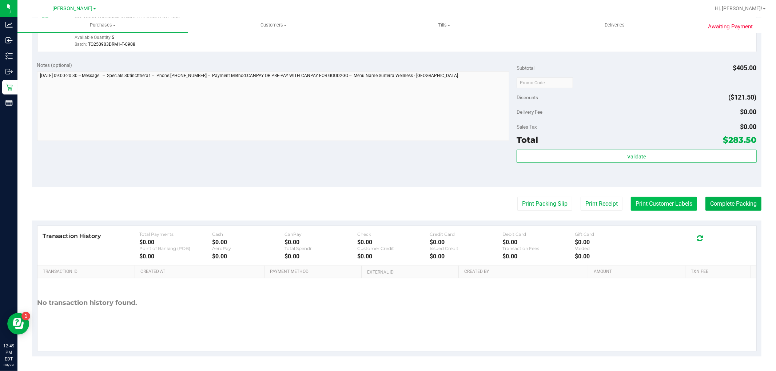
click at [639, 200] on button "Print Customer Labels" at bounding box center [664, 204] width 66 height 14
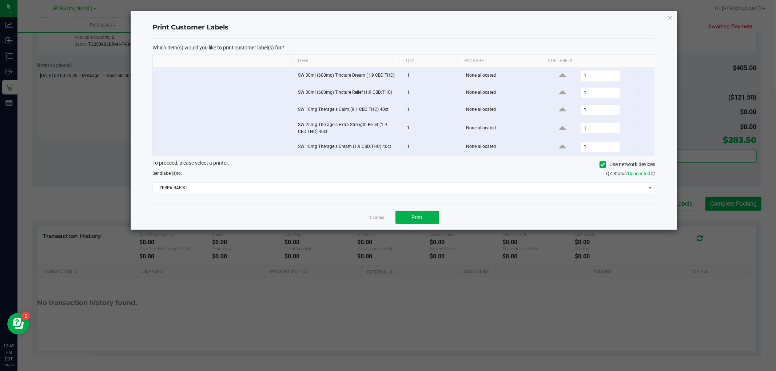
click at [398, 228] on div "Dismiss Print" at bounding box center [403, 217] width 503 height 25
click at [402, 223] on button "Print" at bounding box center [417, 217] width 44 height 13
click at [668, 17] on icon "button" at bounding box center [669, 17] width 5 height 9
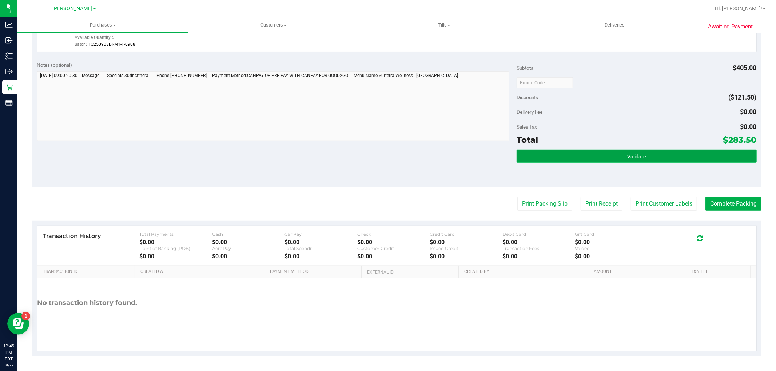
click at [647, 157] on button "Validate" at bounding box center [637, 156] width 240 height 13
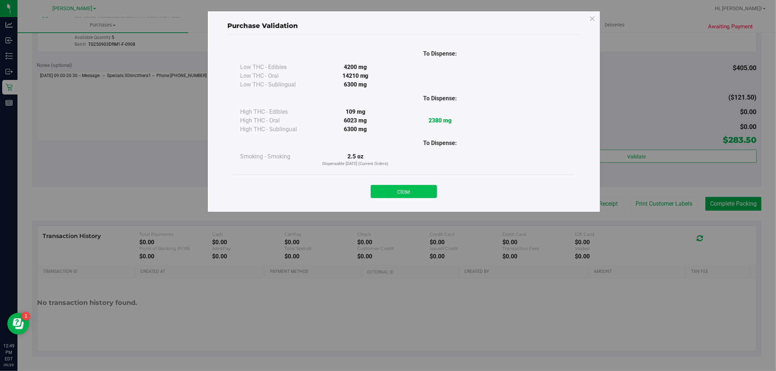
click at [408, 194] on button "Close" at bounding box center [404, 191] width 66 height 13
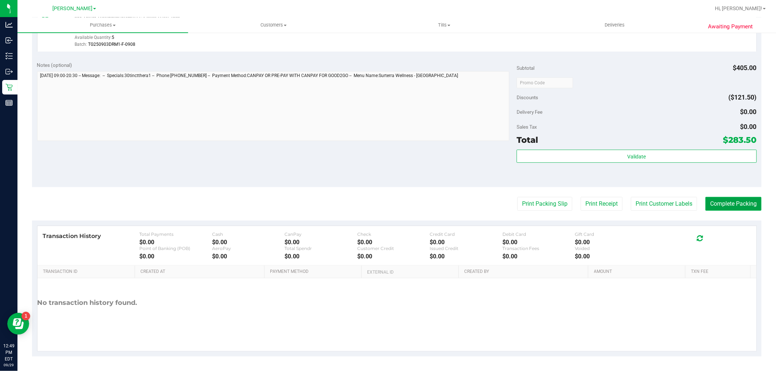
drag, startPoint x: 713, startPoint y: 201, endPoint x: 718, endPoint y: 203, distance: 5.1
click at [718, 203] on button "Complete Packing" at bounding box center [733, 204] width 56 height 14
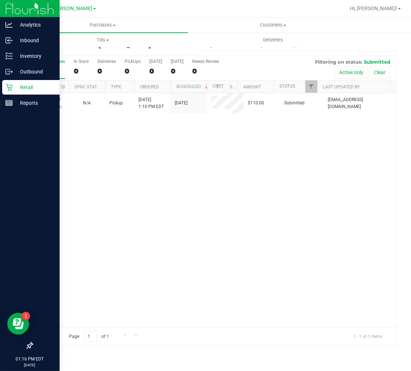
click at [28, 88] on p "Retail" at bounding box center [35, 87] width 44 height 9
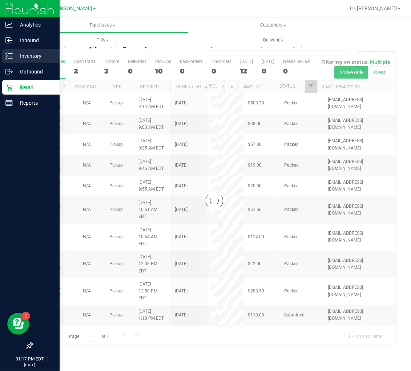
click at [19, 56] on p "Inventory" at bounding box center [35, 56] width 44 height 9
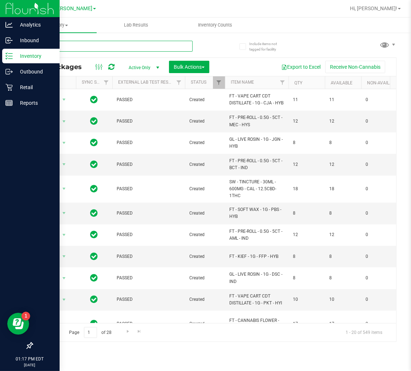
click at [78, 45] on input "text" at bounding box center [112, 46] width 161 height 11
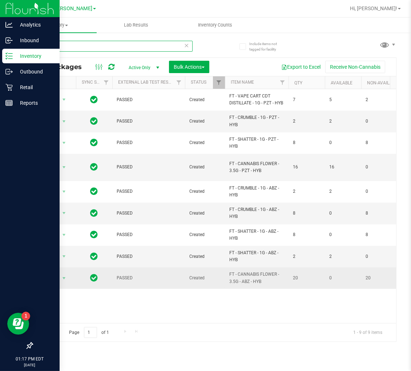
type input "zap"
click at [238, 275] on span "FT - CANNABIS FLOWER - 3.5G - ABZ - HYB" at bounding box center [257, 278] width 55 height 14
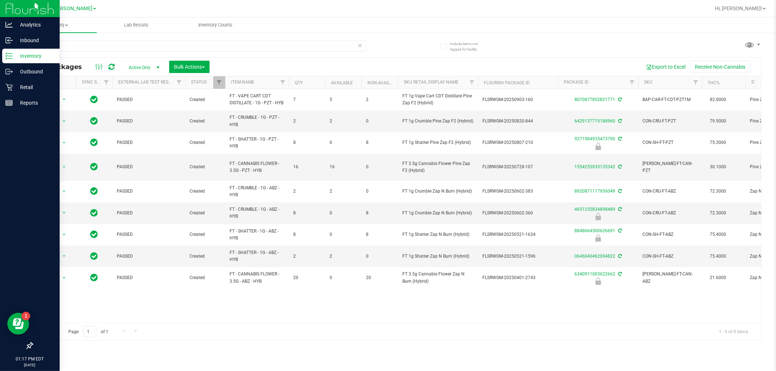
click at [381, 292] on div "Action Action Adjust qty Create package Edit attributes Global inventory Locate…" at bounding box center [396, 206] width 729 height 234
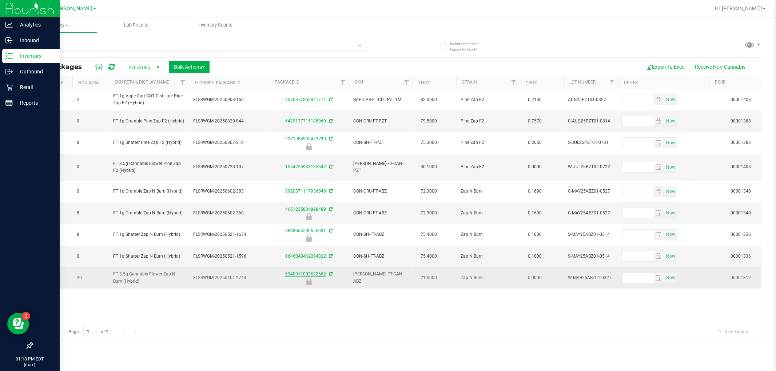
click at [296, 272] on link "6340911003622662" at bounding box center [305, 274] width 41 height 5
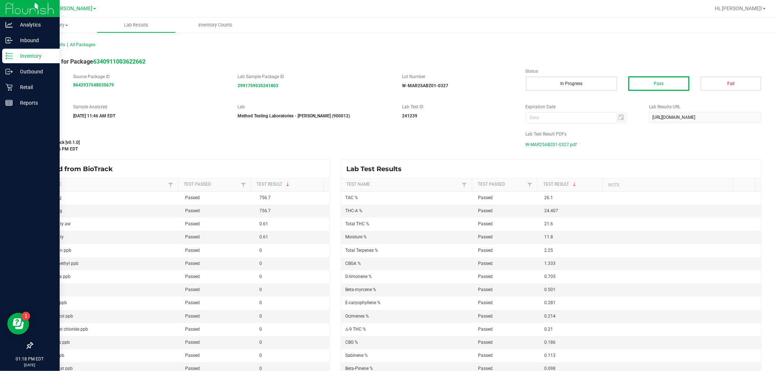
click at [534, 142] on span "W-MAR25ABZ01-0327.pdf" at bounding box center [551, 144] width 51 height 11
click at [14, 56] on p "Inventory" at bounding box center [35, 56] width 44 height 9
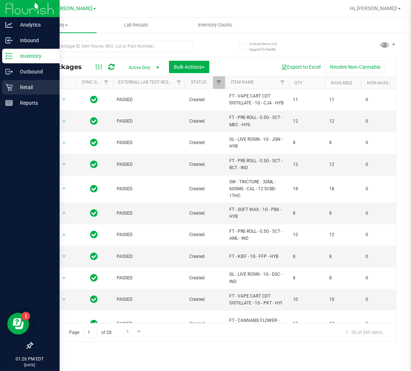
click at [13, 86] on p "Retail" at bounding box center [35, 87] width 44 height 9
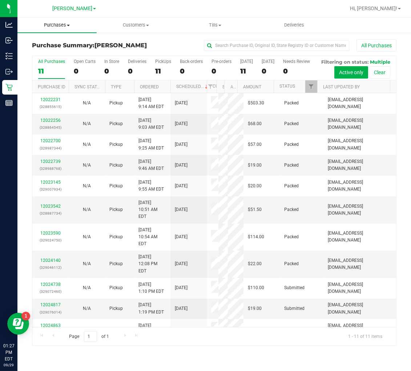
click at [60, 23] on span "Purchases" at bounding box center [56, 25] width 79 height 7
click at [59, 50] on span "Fulfillment" at bounding box center [39, 52] width 45 height 6
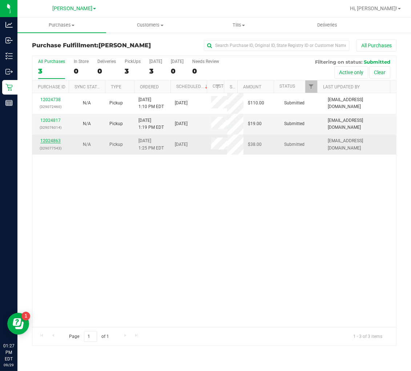
click at [56, 140] on link "12024863" at bounding box center [50, 140] width 20 height 5
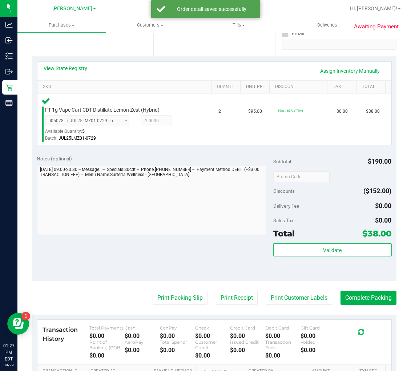
scroll to position [202, 0]
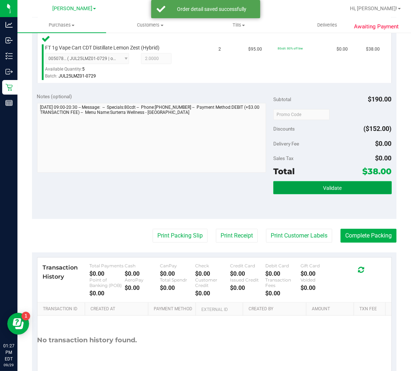
click at [343, 187] on button "Validate" at bounding box center [333, 187] width 118 height 13
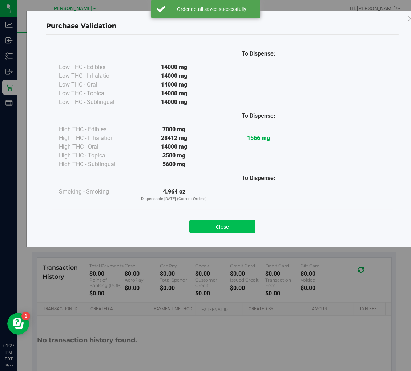
click at [223, 227] on button "Close" at bounding box center [223, 226] width 66 height 13
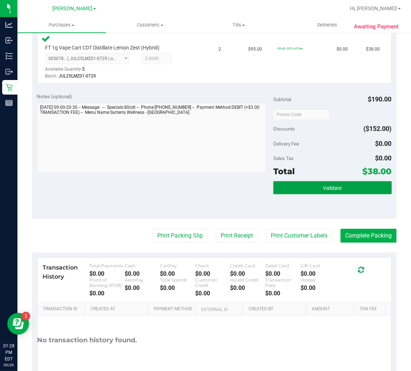
click at [332, 187] on span "Validate" at bounding box center [332, 188] width 19 height 6
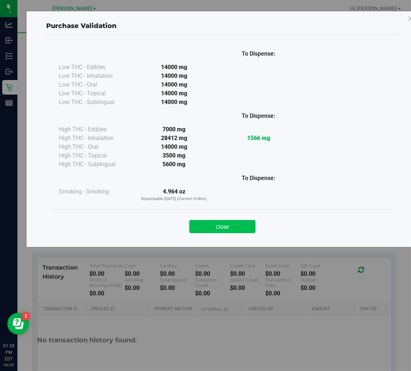
click at [232, 231] on button "Close" at bounding box center [223, 226] width 66 height 13
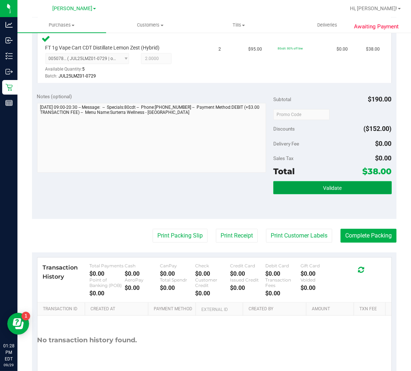
click at [301, 190] on button "Validate" at bounding box center [333, 187] width 118 height 13
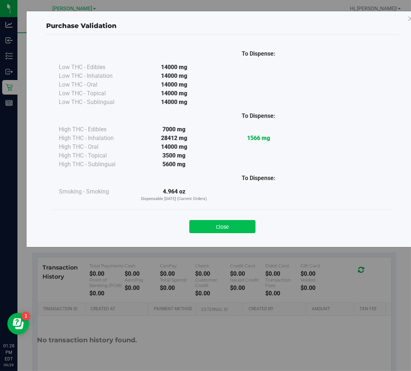
click at [220, 230] on button "Close" at bounding box center [223, 226] width 66 height 13
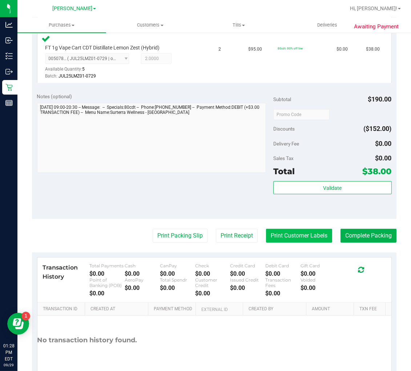
click at [295, 237] on button "Print Customer Labels" at bounding box center [299, 236] width 66 height 14
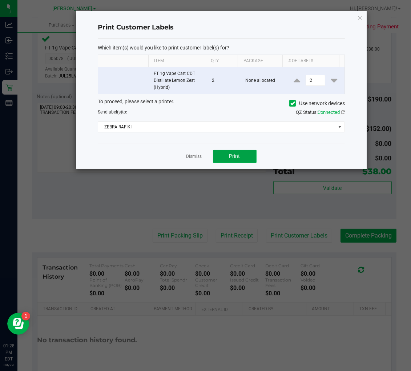
click at [226, 154] on button "Print" at bounding box center [235, 156] width 44 height 13
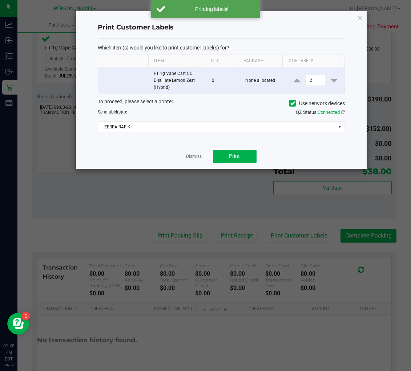
click at [191, 158] on link "Dismiss" at bounding box center [195, 156] width 16 height 6
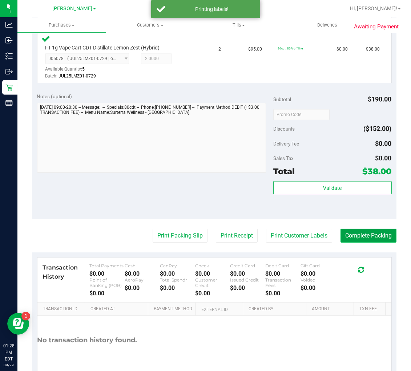
click at [342, 232] on button "Complete Packing" at bounding box center [369, 236] width 56 height 14
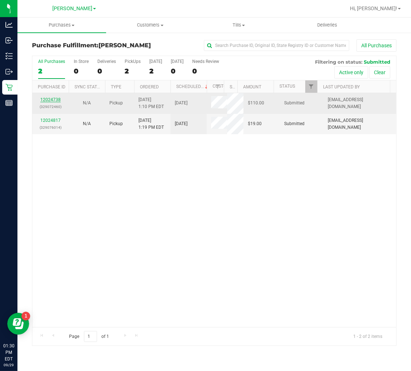
click at [54, 97] on link "12024738" at bounding box center [50, 99] width 20 height 5
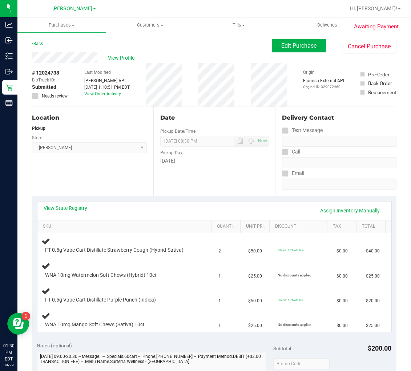
click at [35, 41] on link "Back" at bounding box center [37, 43] width 11 height 5
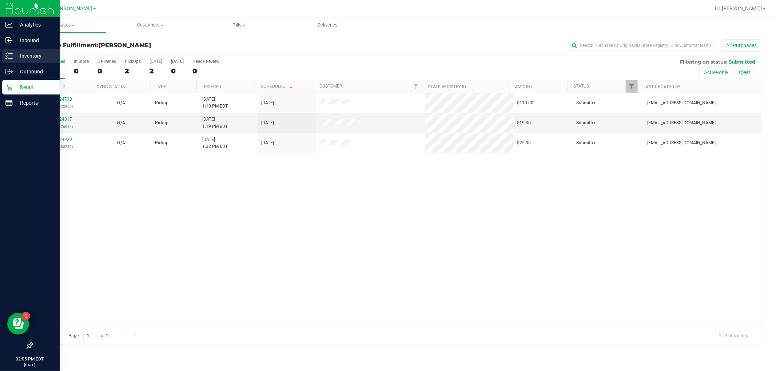
click at [9, 52] on icon at bounding box center [8, 55] width 7 height 7
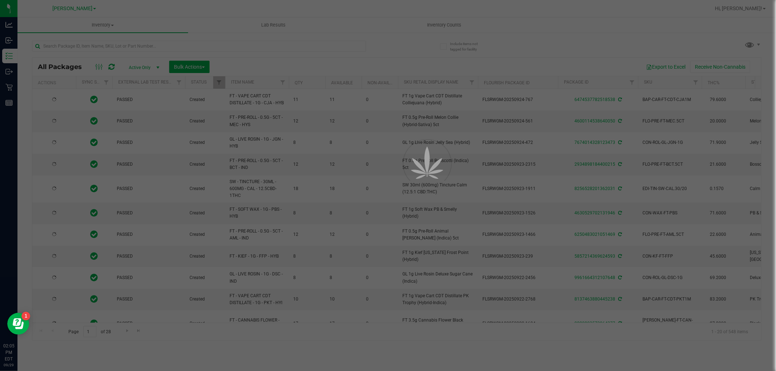
click at [88, 42] on div at bounding box center [388, 185] width 776 height 371
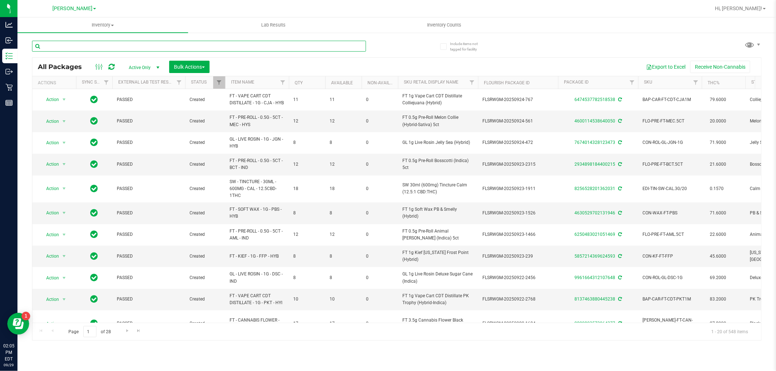
click at [88, 42] on input "text" at bounding box center [199, 46] width 334 height 11
type input "truffle"
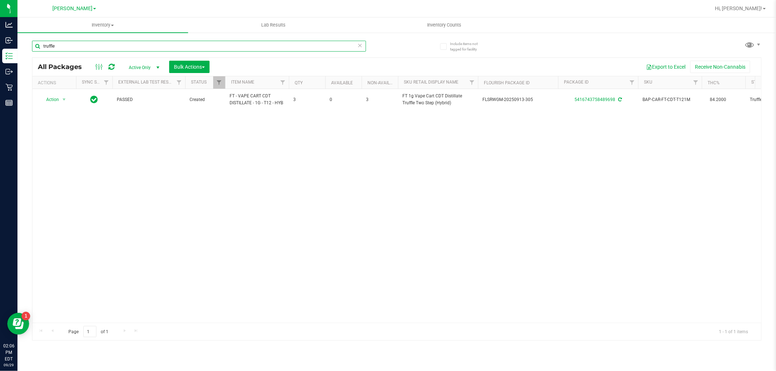
click at [263, 46] on input "truffle" at bounding box center [199, 46] width 334 height 11
click at [263, 45] on input "truffle" at bounding box center [199, 46] width 334 height 11
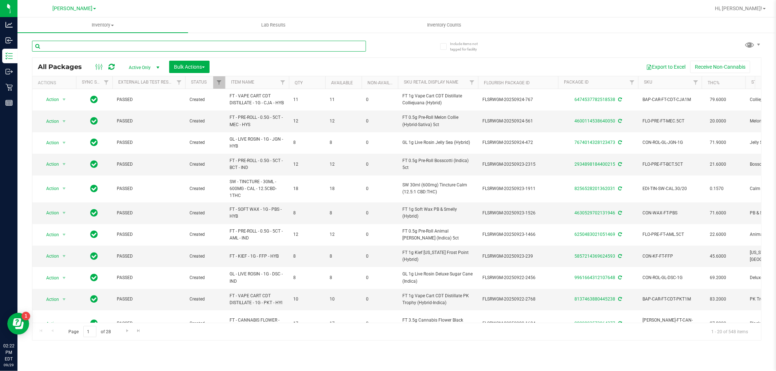
click at [72, 49] on input "text" at bounding box center [199, 46] width 334 height 11
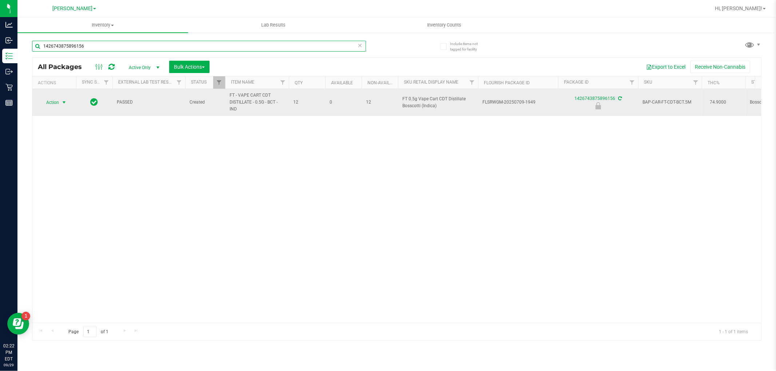
type input "1426743875896156"
click at [55, 102] on span "Action" at bounding box center [50, 102] width 20 height 10
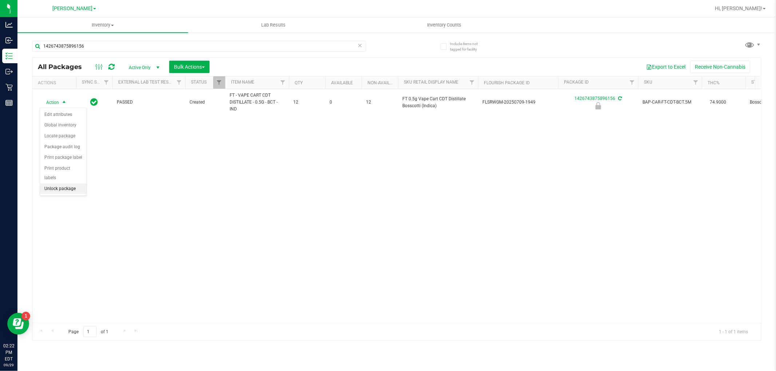
click at [70, 190] on li "Unlock package" at bounding box center [63, 189] width 47 height 11
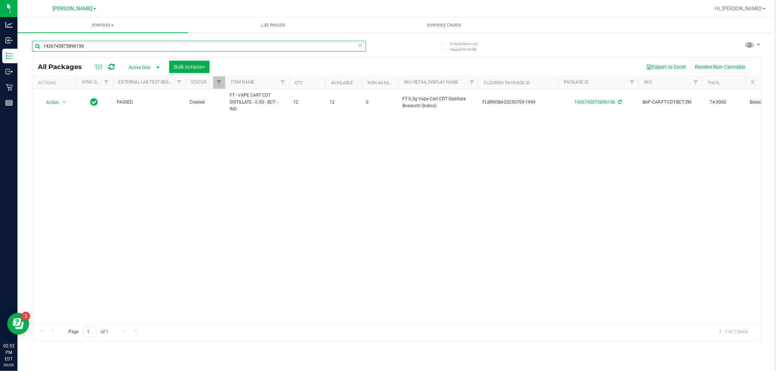
click at [96, 48] on input "1426743875896156" at bounding box center [199, 46] width 334 height 11
click at [45, 46] on input "t12" at bounding box center [199, 46] width 334 height 11
type input "T12"
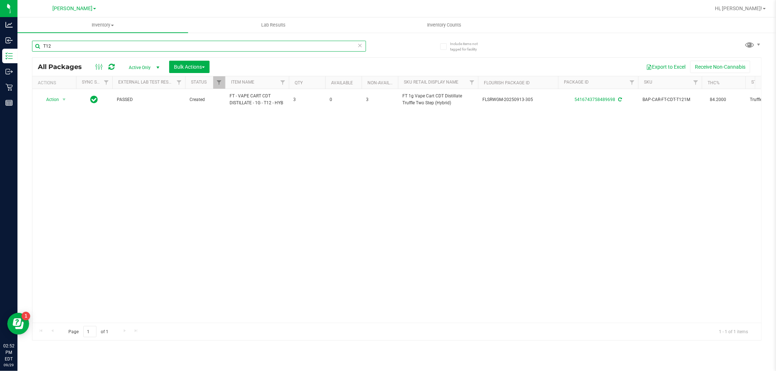
click at [115, 44] on input "T12" at bounding box center [199, 46] width 334 height 11
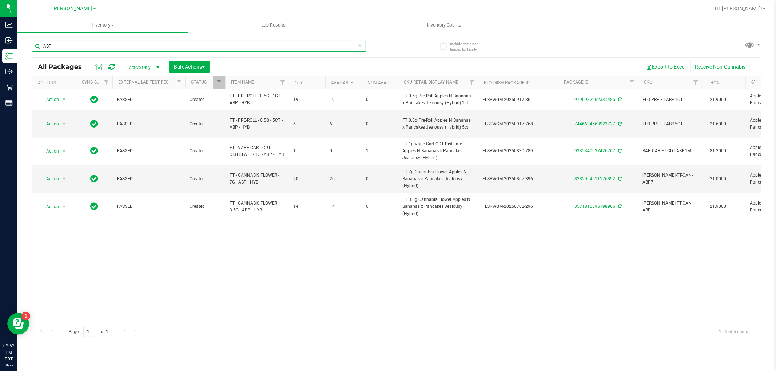
type input "ABP"
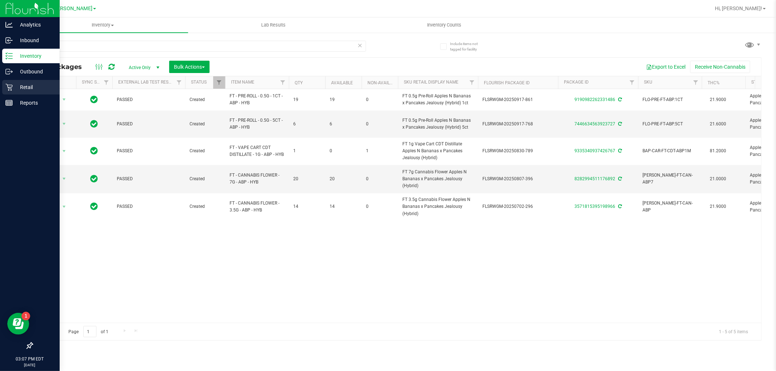
click at [8, 87] on icon at bounding box center [8, 87] width 7 height 7
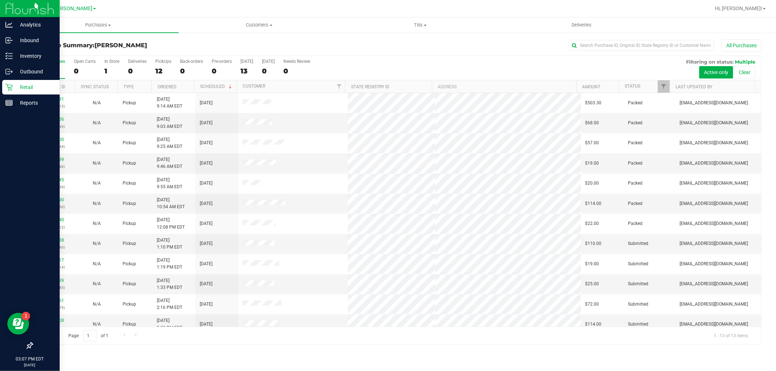
scroll to position [28, 0]
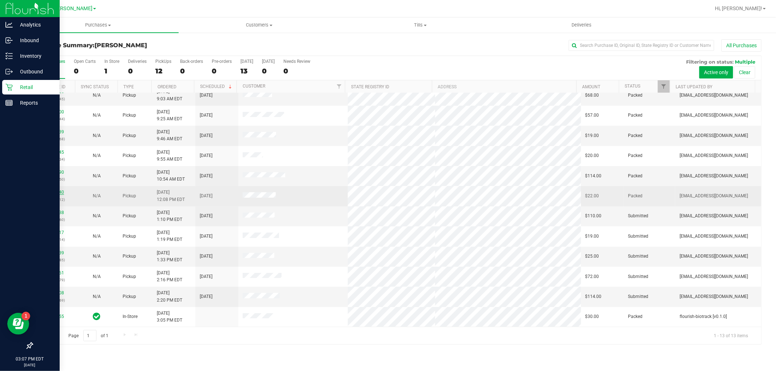
click at [48, 190] on link "12024140" at bounding box center [54, 192] width 20 height 5
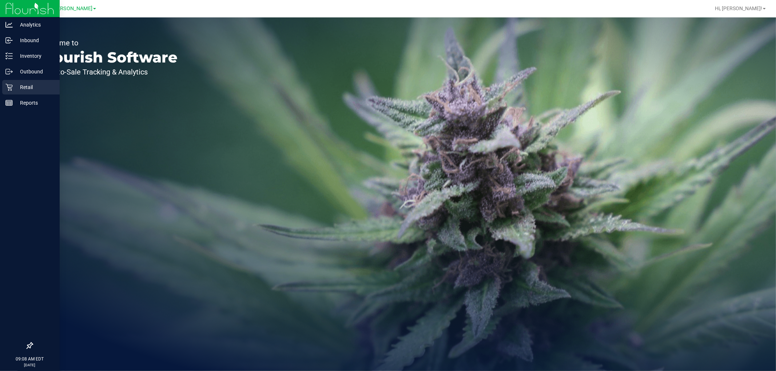
click at [12, 87] on icon at bounding box center [8, 87] width 7 height 7
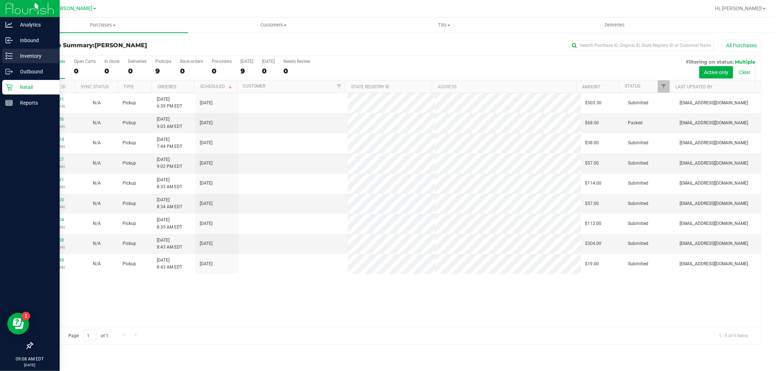
click at [11, 55] on icon at bounding box center [8, 55] width 7 height 7
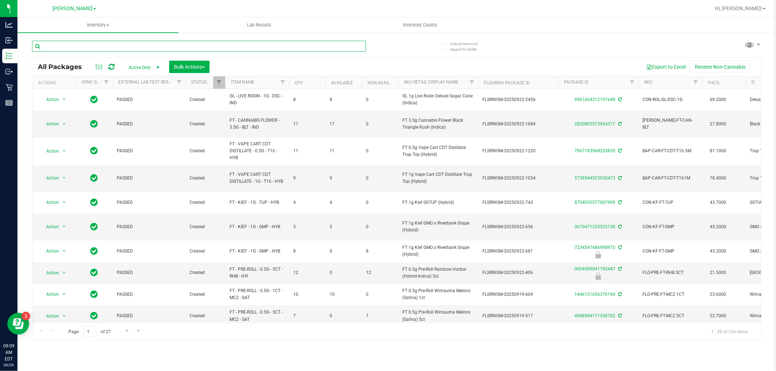
click at [113, 44] on input "text" at bounding box center [199, 46] width 334 height 11
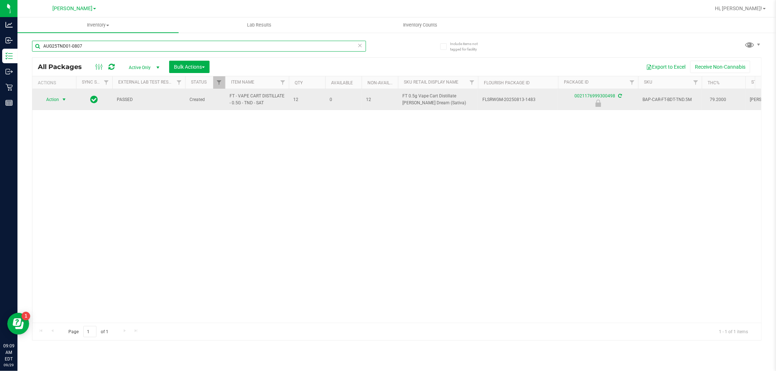
type input "AUG25TND01-0807"
click at [57, 97] on span "Action" at bounding box center [50, 100] width 20 height 10
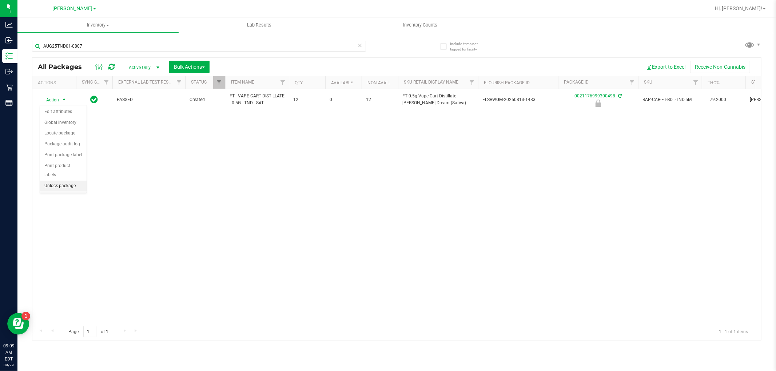
click at [72, 188] on li "Unlock package" at bounding box center [63, 186] width 47 height 11
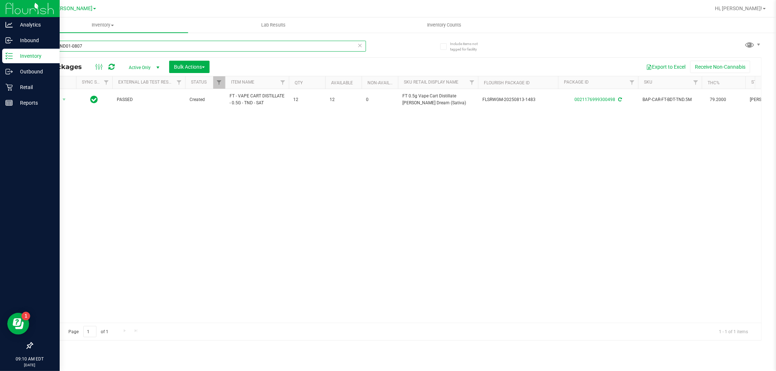
drag, startPoint x: 121, startPoint y: 46, endPoint x: 0, endPoint y: 50, distance: 121.6
click at [0, 51] on div "Analytics Inbound Inventory Outbound Retail Reports 09:10 AM EDT 09/29/2025 09/…" at bounding box center [388, 185] width 776 height 371
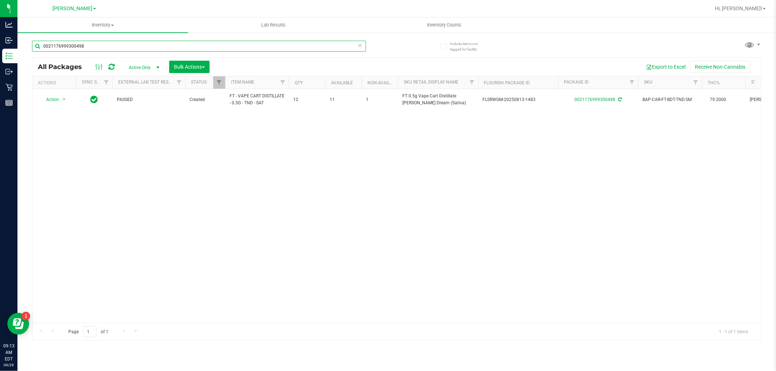
type input "0021176999300498"
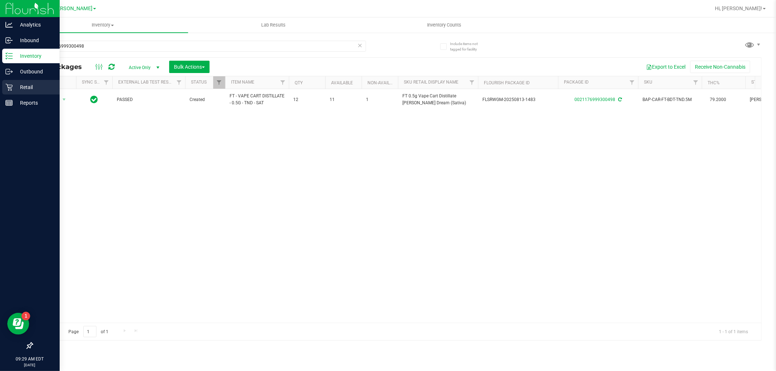
click at [17, 91] on p "Retail" at bounding box center [35, 87] width 44 height 9
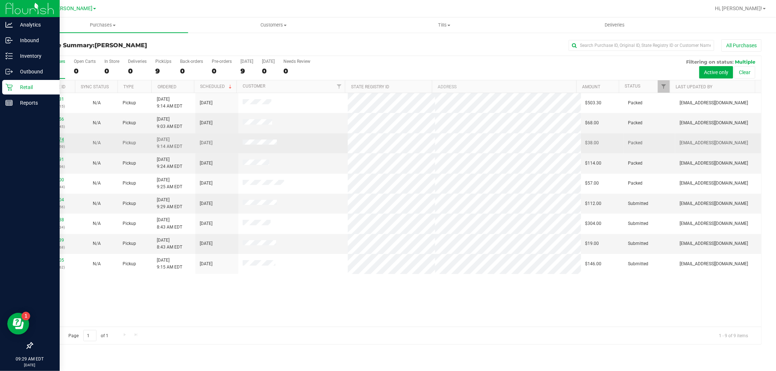
click at [53, 139] on link "12022274" at bounding box center [54, 139] width 20 height 5
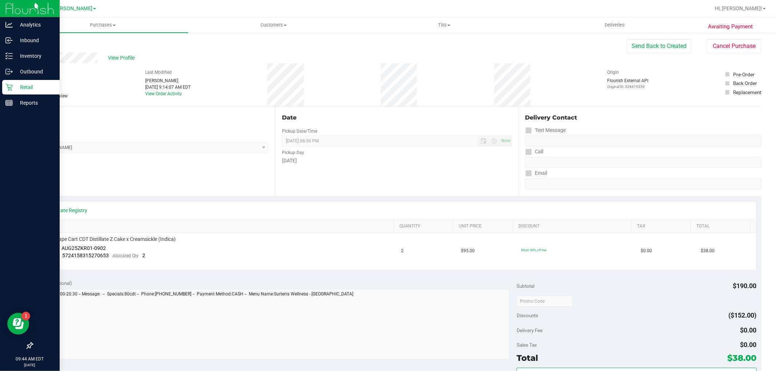
click at [5, 84] on icon at bounding box center [8, 87] width 7 height 7
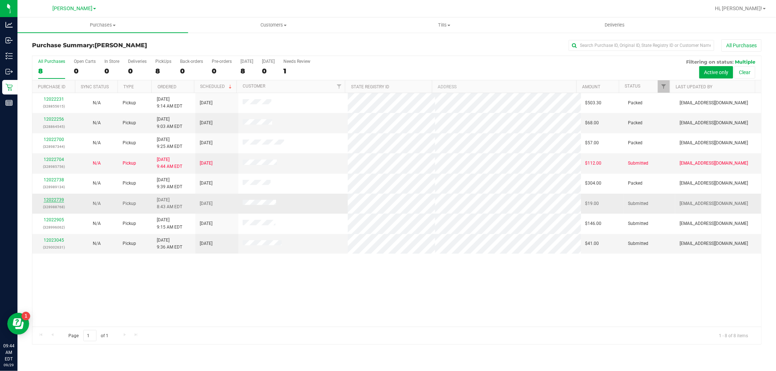
click at [56, 200] on link "12022739" at bounding box center [54, 200] width 20 height 5
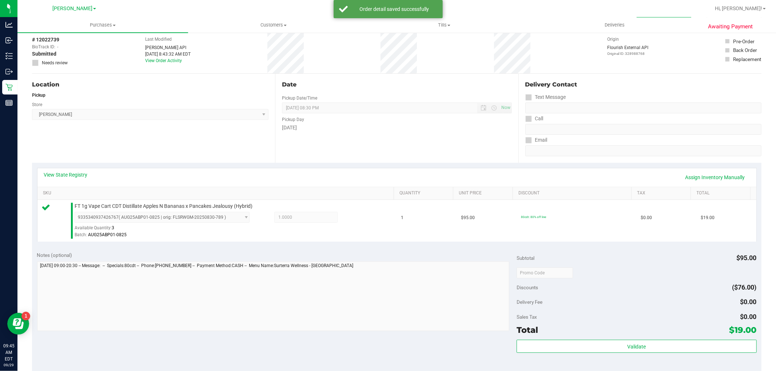
scroll to position [81, 0]
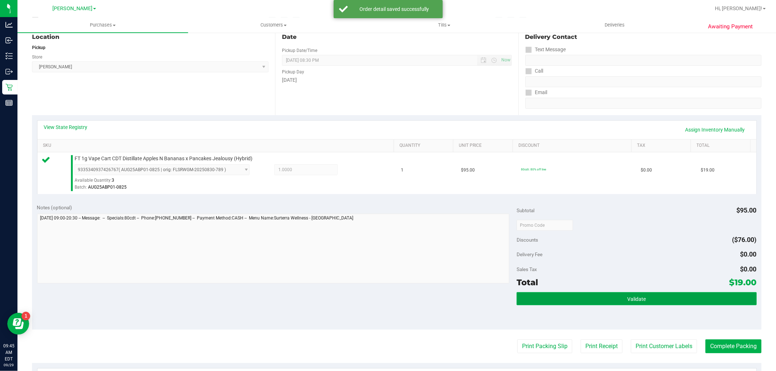
click at [603, 299] on button "Validate" at bounding box center [637, 298] width 240 height 13
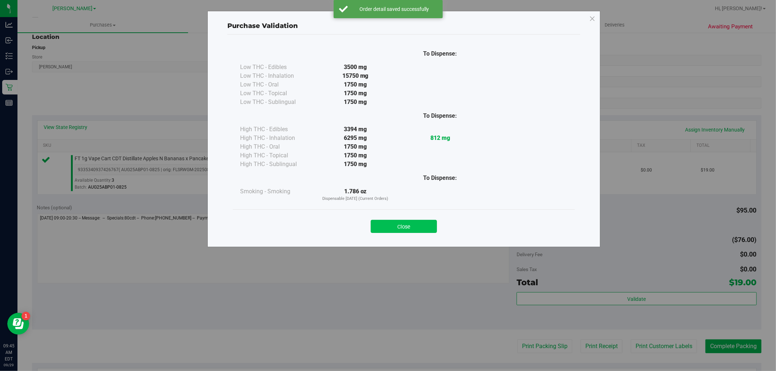
click at [387, 224] on button "Close" at bounding box center [404, 226] width 66 height 13
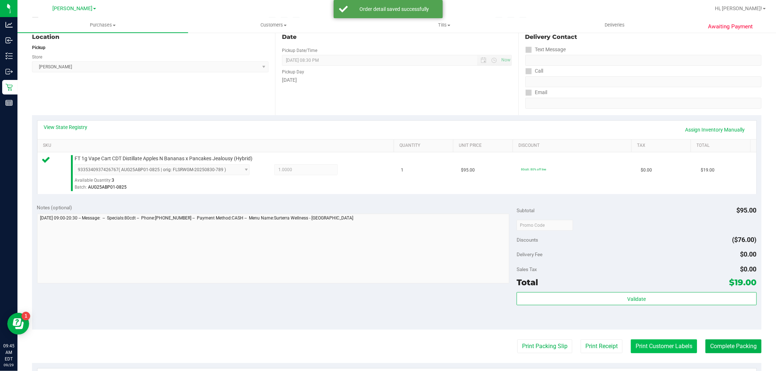
click at [635, 344] on button "Print Customer Labels" at bounding box center [664, 347] width 66 height 14
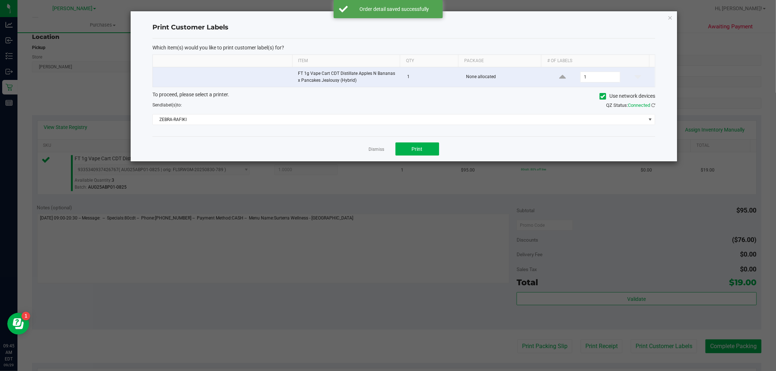
click at [387, 147] on div "Dismiss Print" at bounding box center [403, 148] width 503 height 25
click at [406, 152] on button "Print" at bounding box center [417, 149] width 44 height 13
click at [672, 18] on icon "button" at bounding box center [669, 17] width 5 height 9
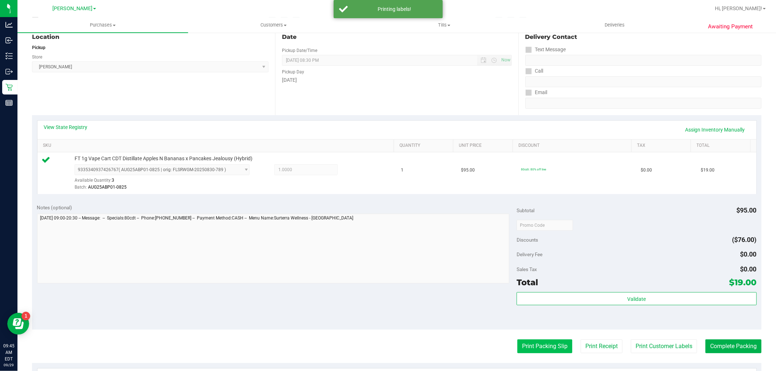
click at [533, 344] on button "Print Packing Slip" at bounding box center [544, 347] width 55 height 14
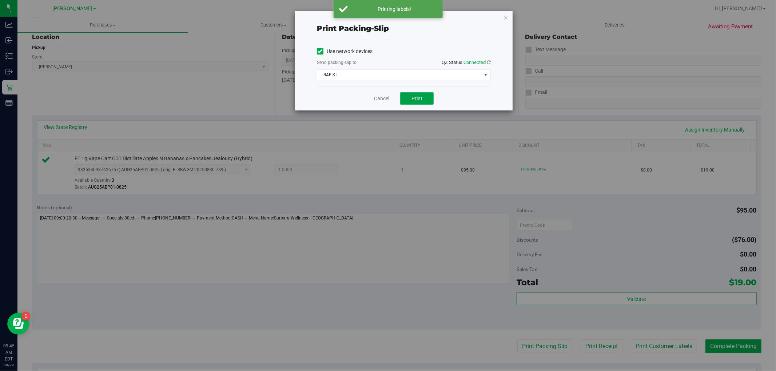
click at [422, 99] on span "Print" at bounding box center [416, 99] width 11 height 6
click at [504, 18] on icon "button" at bounding box center [505, 17] width 5 height 9
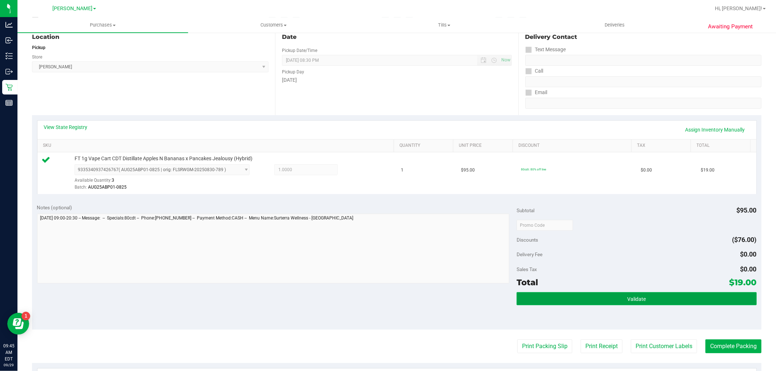
click at [572, 304] on button "Validate" at bounding box center [637, 298] width 240 height 13
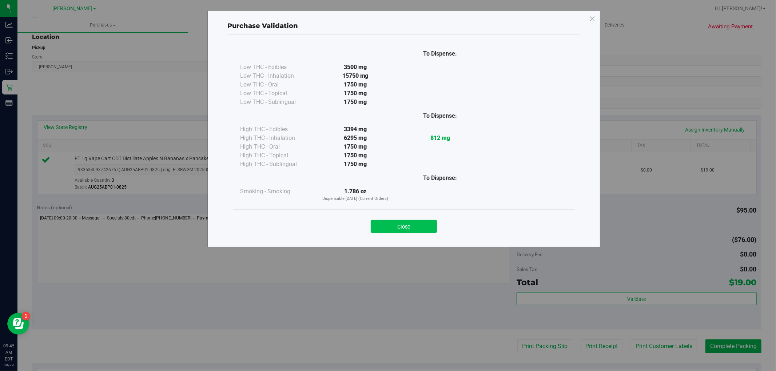
click at [394, 227] on button "Close" at bounding box center [404, 226] width 66 height 13
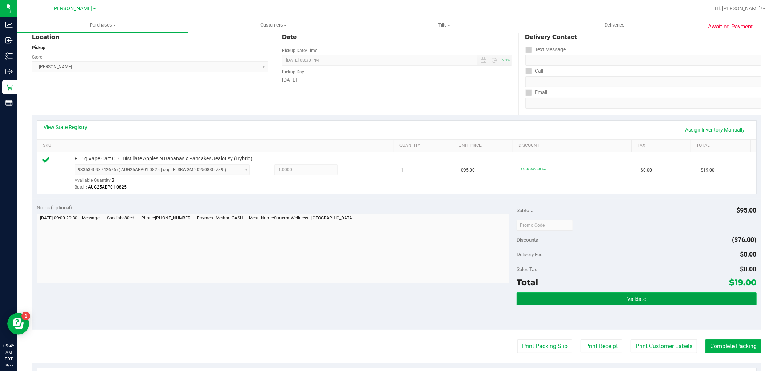
click at [668, 301] on button "Validate" at bounding box center [637, 298] width 240 height 13
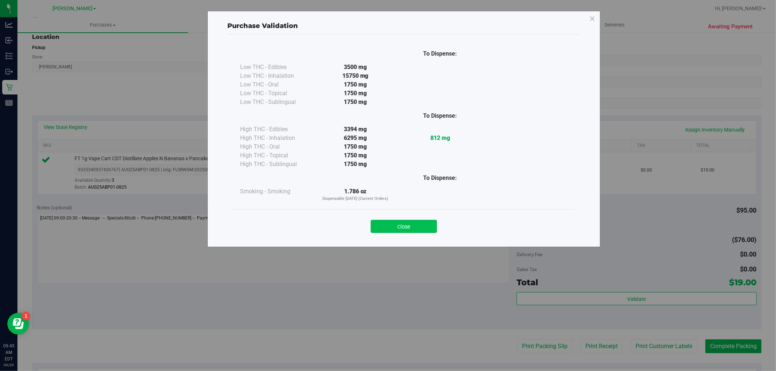
click at [396, 231] on button "Close" at bounding box center [404, 226] width 66 height 13
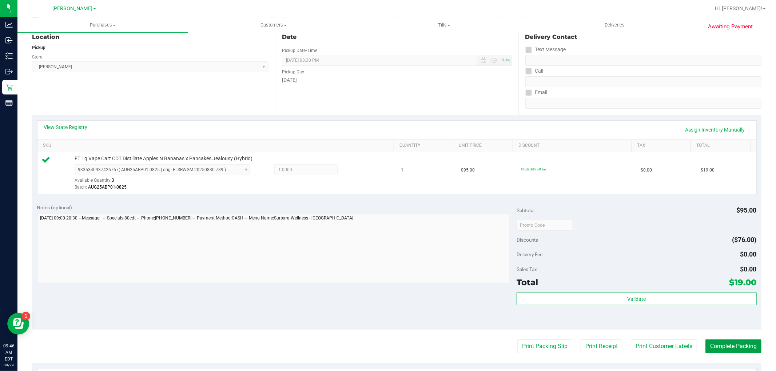
click at [730, 345] on button "Complete Packing" at bounding box center [733, 347] width 56 height 14
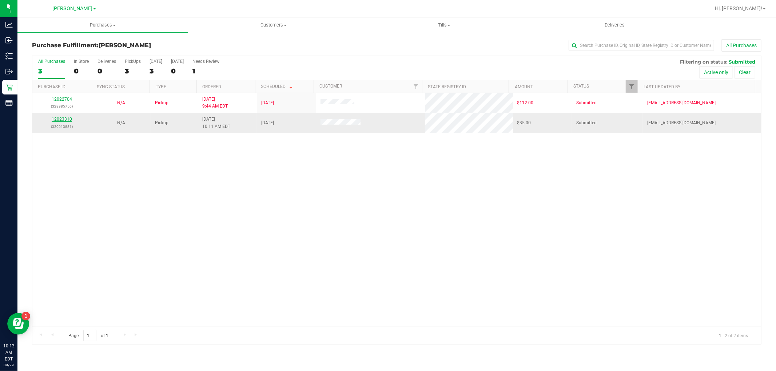
click at [59, 120] on link "12023310" at bounding box center [62, 119] width 20 height 5
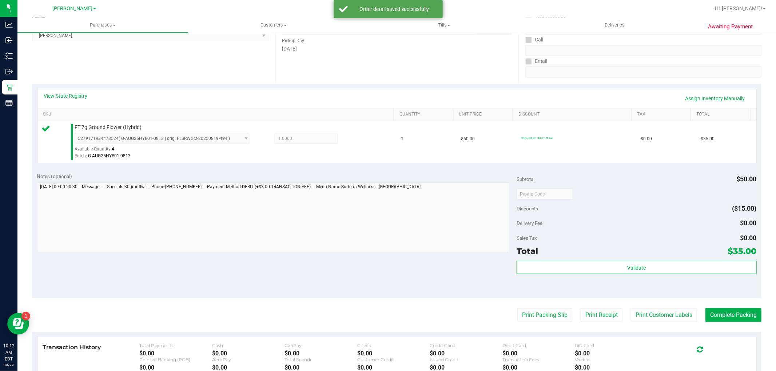
scroll to position [121, 0]
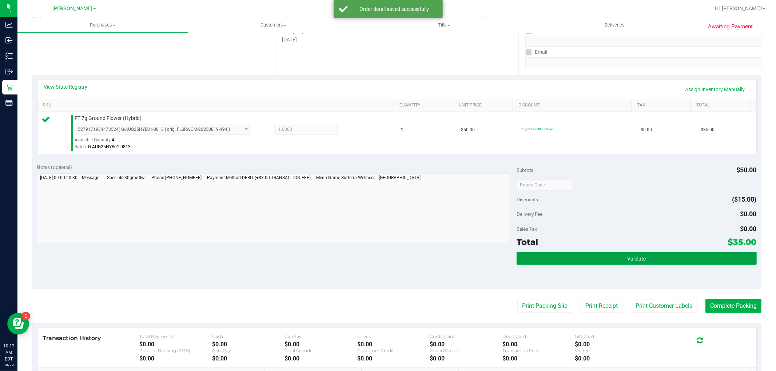
click at [586, 257] on button "Validate" at bounding box center [637, 258] width 240 height 13
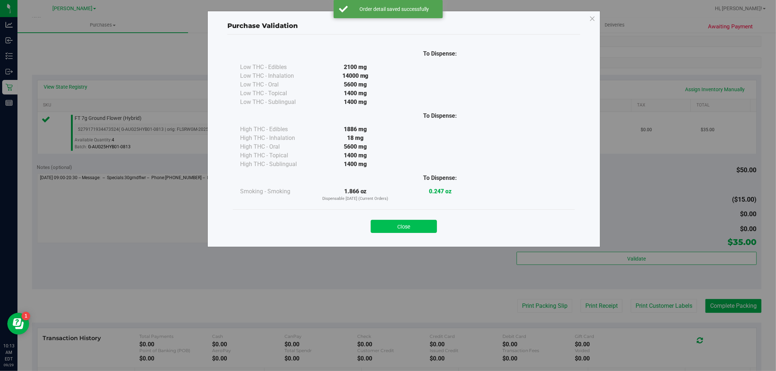
click at [412, 223] on button "Close" at bounding box center [404, 226] width 66 height 13
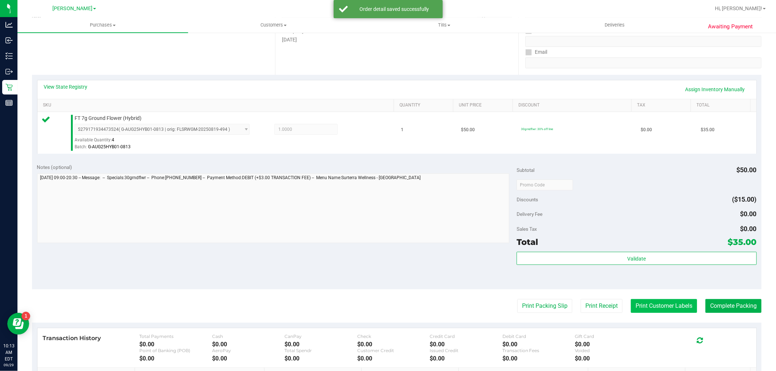
click at [673, 308] on button "Print Customer Labels" at bounding box center [664, 306] width 66 height 14
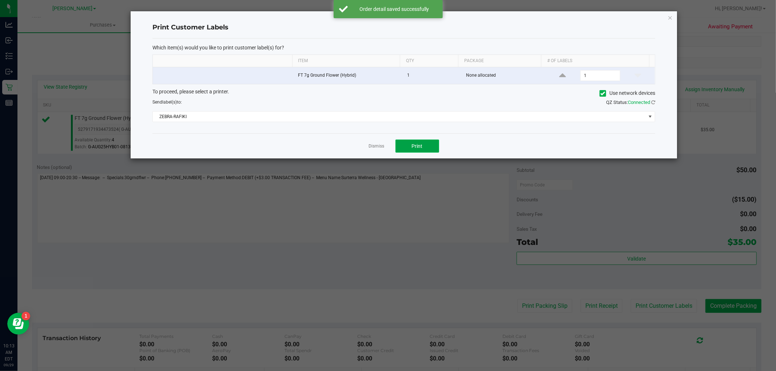
click at [416, 148] on span "Print" at bounding box center [417, 146] width 11 height 6
click at [672, 18] on icon "button" at bounding box center [669, 17] width 5 height 9
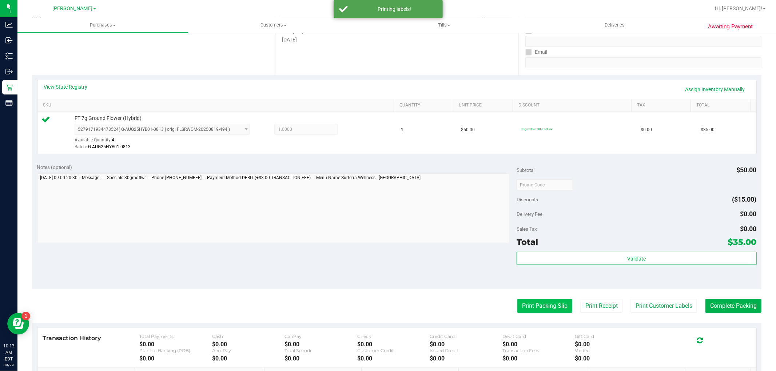
click at [538, 304] on button "Print Packing Slip" at bounding box center [544, 306] width 55 height 14
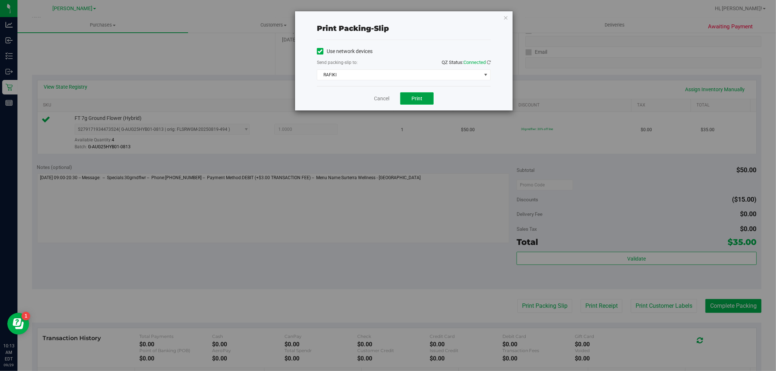
click at [424, 99] on button "Print" at bounding box center [416, 98] width 33 height 12
click at [506, 17] on icon "button" at bounding box center [505, 17] width 5 height 9
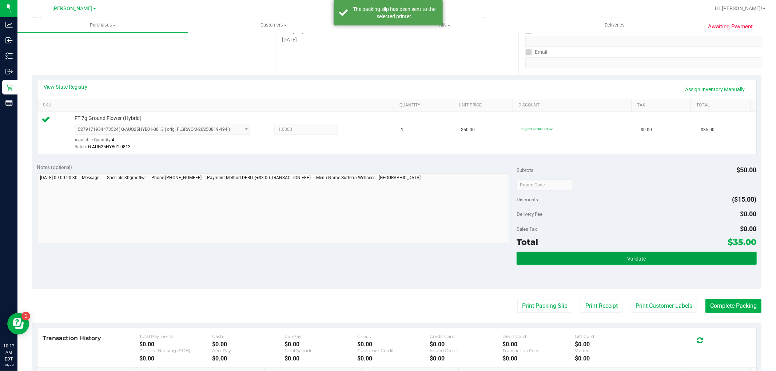
click at [552, 258] on button "Validate" at bounding box center [637, 258] width 240 height 13
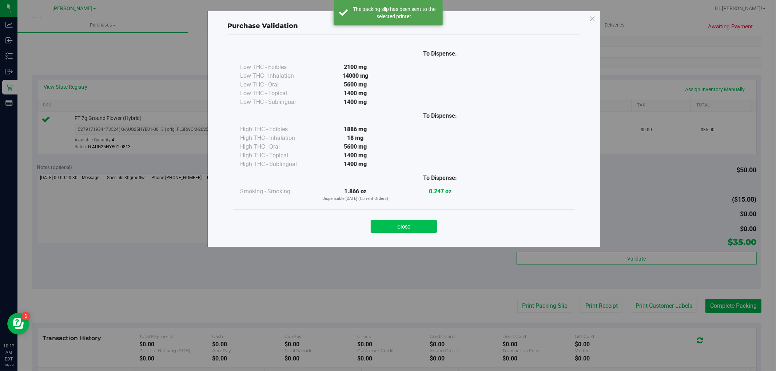
click at [410, 227] on button "Close" at bounding box center [404, 226] width 66 height 13
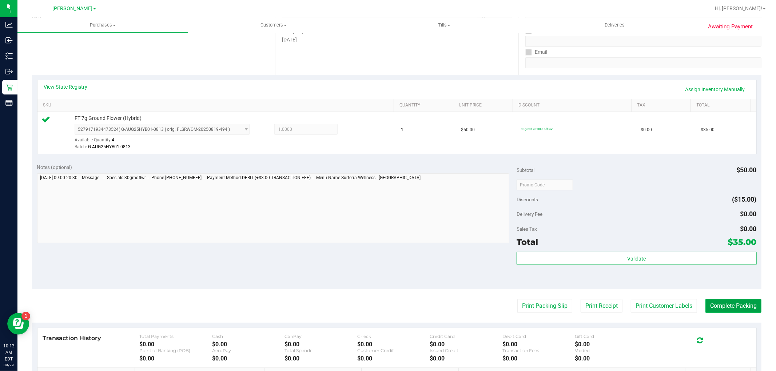
click at [725, 306] on button "Complete Packing" at bounding box center [733, 306] width 56 height 14
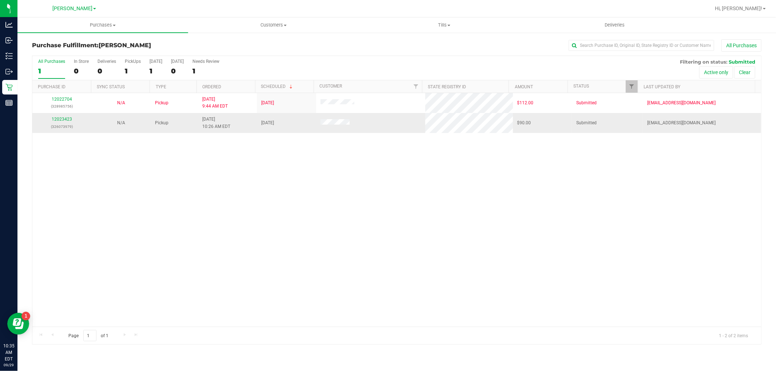
click at [62, 123] on p "(326073979)" at bounding box center [62, 126] width 50 height 7
click at [63, 118] on link "12023423" at bounding box center [62, 119] width 20 height 5
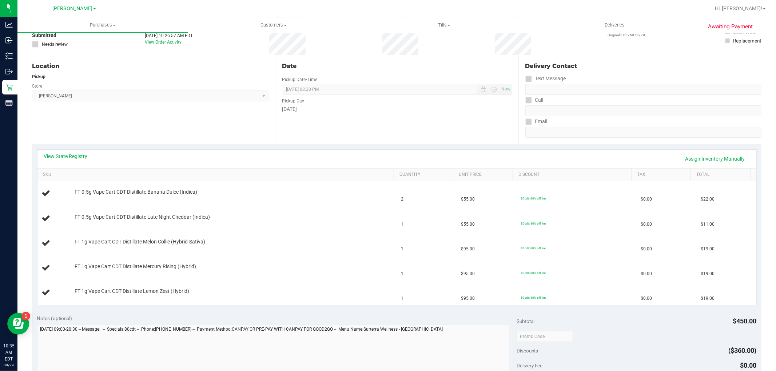
scroll to position [40, 0]
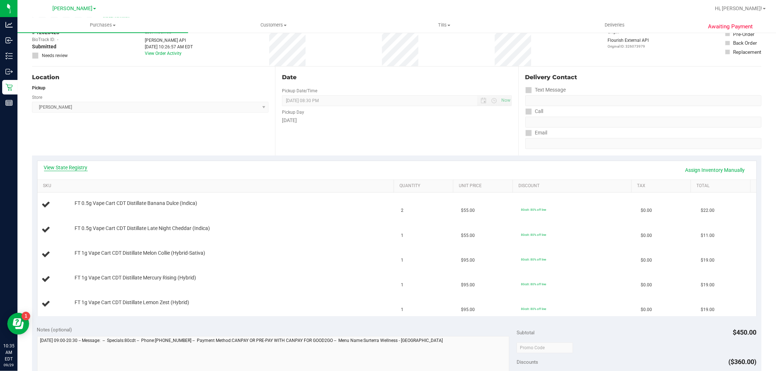
click at [70, 167] on link "View State Registry" at bounding box center [66, 167] width 44 height 7
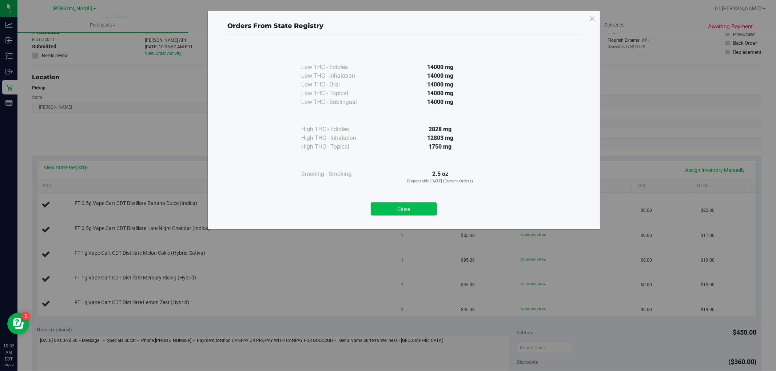
click at [418, 205] on button "Close" at bounding box center [404, 209] width 66 height 13
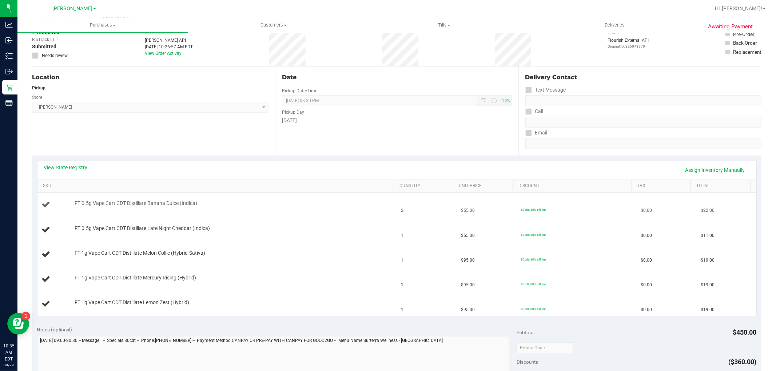
scroll to position [161, 0]
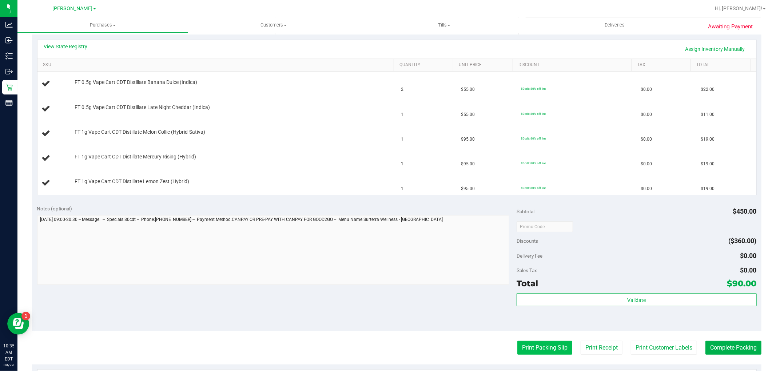
click at [538, 349] on button "Print Packing Slip" at bounding box center [544, 348] width 55 height 14
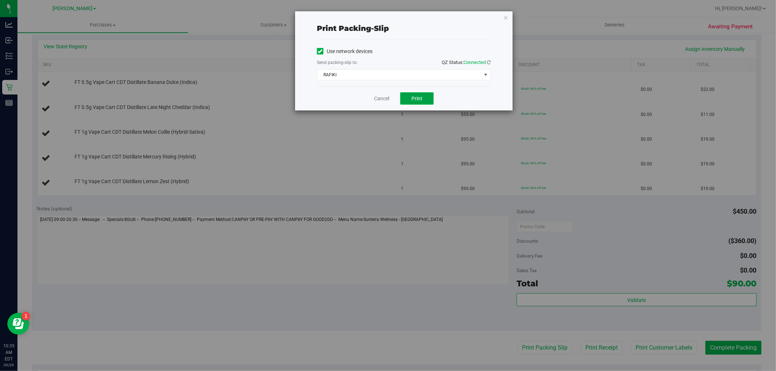
click at [418, 99] on span "Print" at bounding box center [416, 99] width 11 height 6
click at [504, 19] on icon "button" at bounding box center [505, 17] width 5 height 9
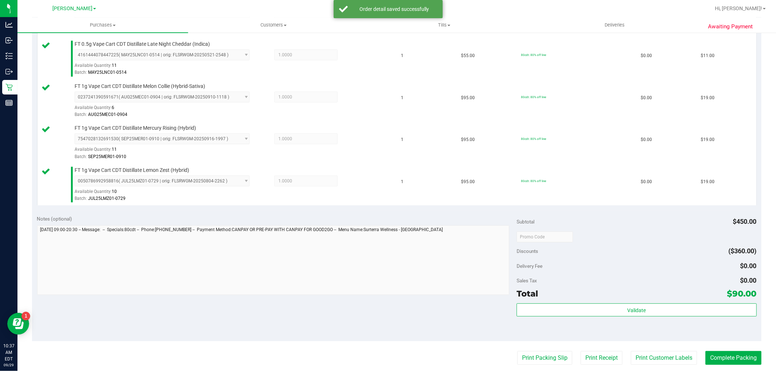
scroll to position [323, 0]
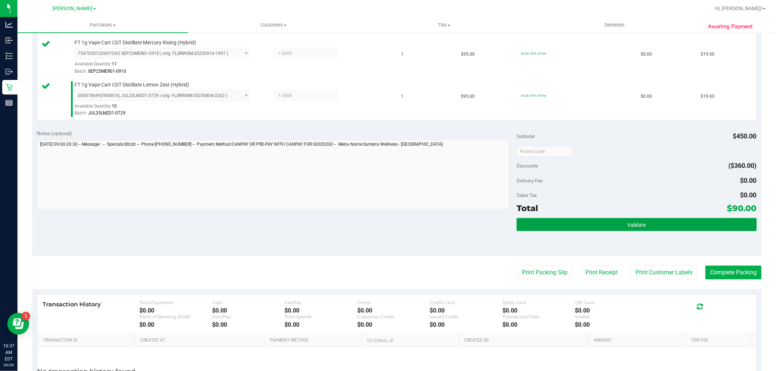
click at [571, 222] on button "Validate" at bounding box center [637, 224] width 240 height 13
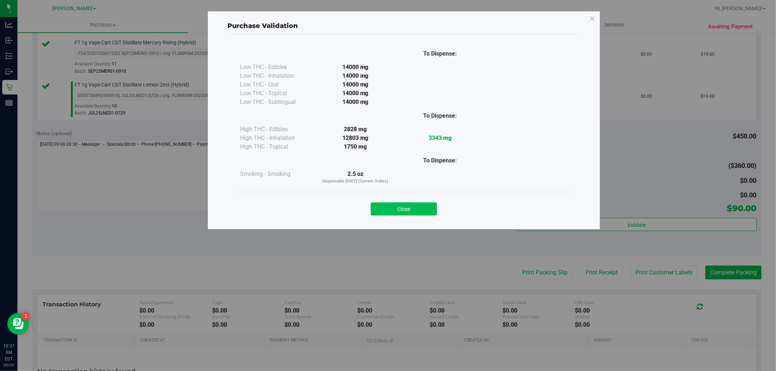
click at [399, 208] on button "Close" at bounding box center [404, 209] width 66 height 13
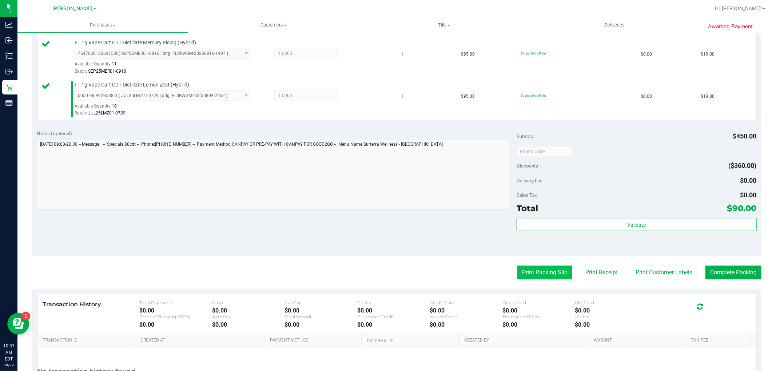
click at [526, 278] on button "Print Packing Slip" at bounding box center [544, 273] width 55 height 14
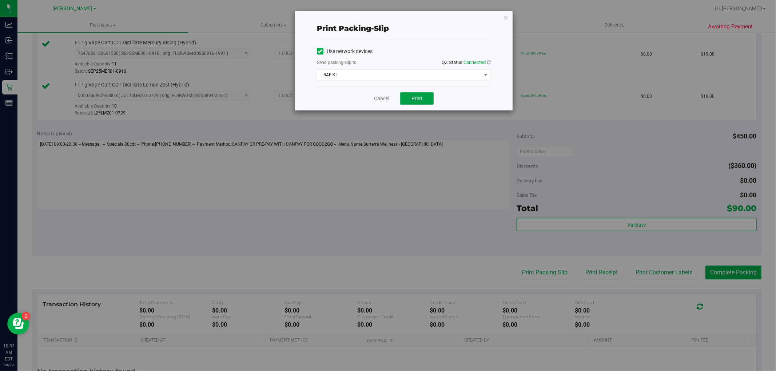
click at [419, 99] on span "Print" at bounding box center [416, 99] width 11 height 6
click at [505, 17] on icon "button" at bounding box center [505, 17] width 5 height 9
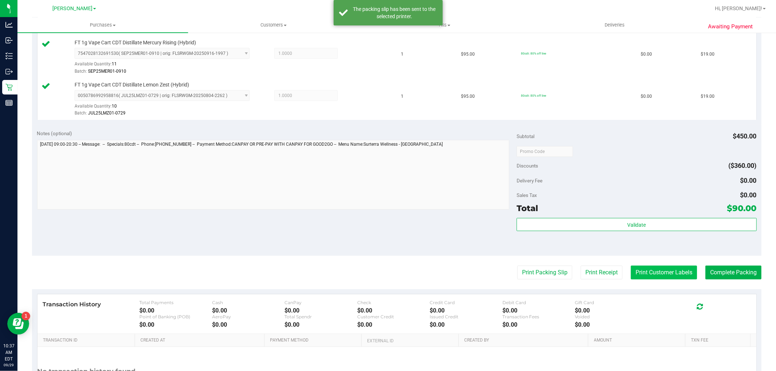
click at [649, 277] on button "Print Customer Labels" at bounding box center [664, 273] width 66 height 14
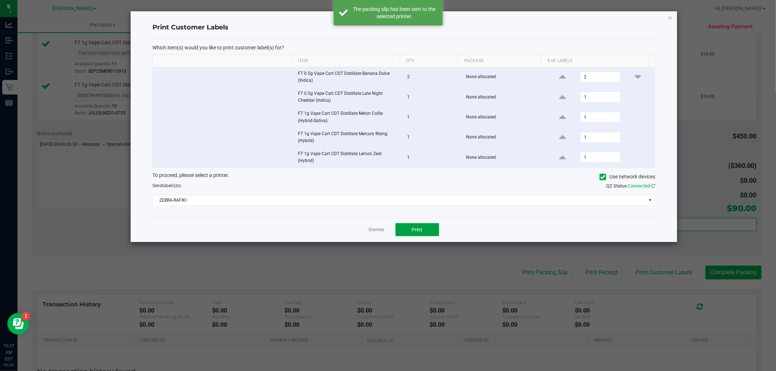
click at [399, 232] on button "Print" at bounding box center [417, 229] width 44 height 13
click at [664, 19] on div "Print Customer Labels Which item(s) would you like to print customer label(s) f…" at bounding box center [404, 126] width 546 height 231
click at [672, 19] on icon "button" at bounding box center [669, 17] width 5 height 9
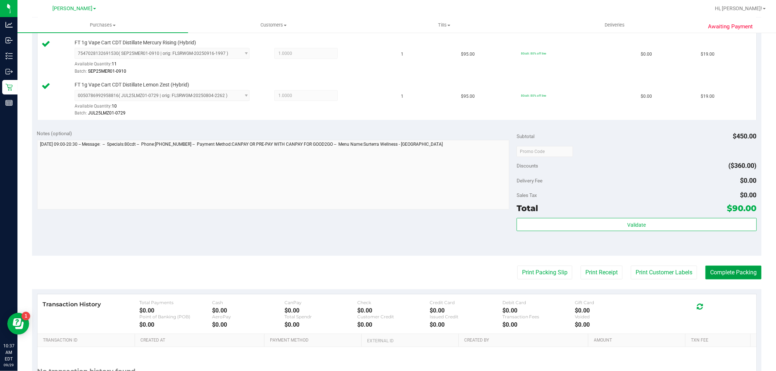
click at [727, 271] on button "Complete Packing" at bounding box center [733, 273] width 56 height 14
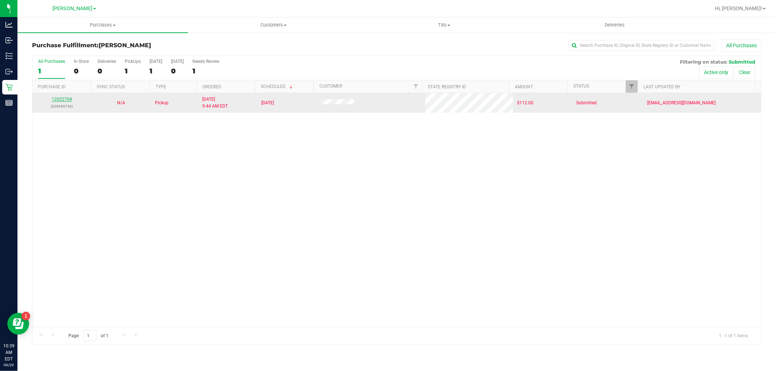
click at [65, 100] on link "12022704" at bounding box center [62, 99] width 20 height 5
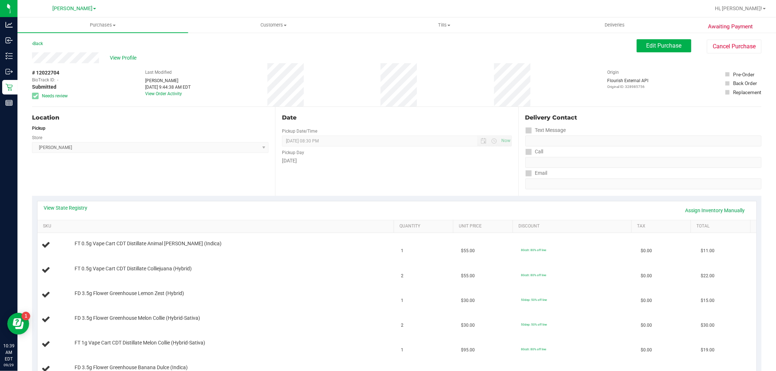
drag, startPoint x: 68, startPoint y: 207, endPoint x: 183, endPoint y: 178, distance: 117.9
click at [180, 178] on purchase-details "Back Edit Purchase Cancel Purchase View Profile # 12022704 BioTrack ID: - Submi…" at bounding box center [396, 363] width 729 height 648
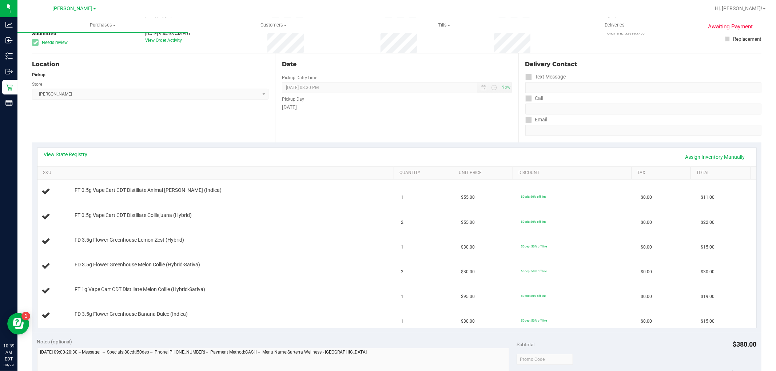
scroll to position [81, 0]
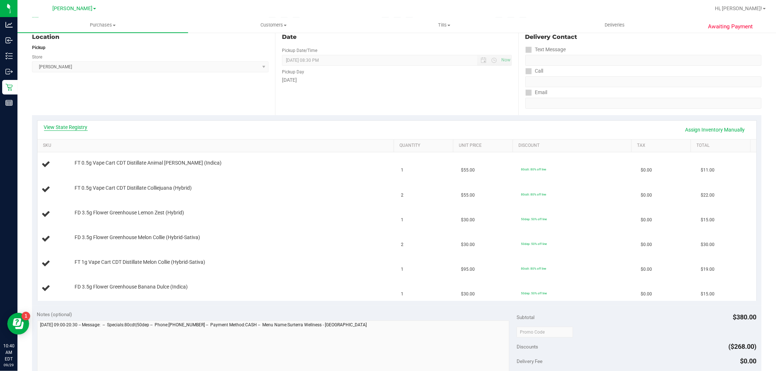
click at [66, 124] on link "View State Registry" at bounding box center [66, 127] width 44 height 7
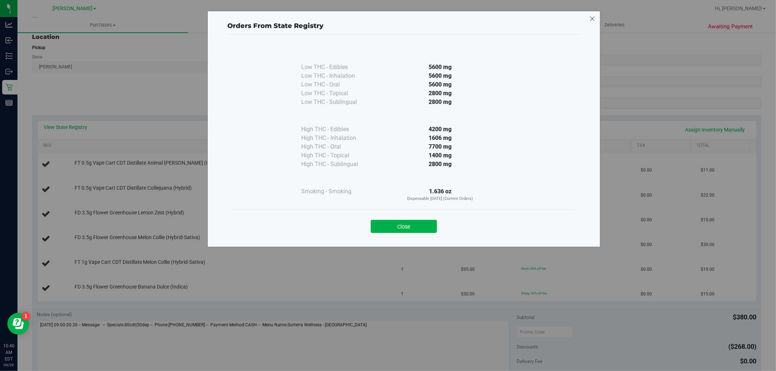
click at [589, 20] on icon at bounding box center [592, 19] width 7 height 12
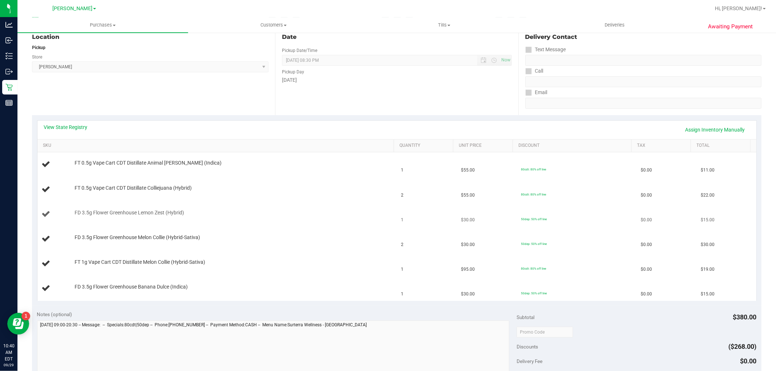
scroll to position [121, 0]
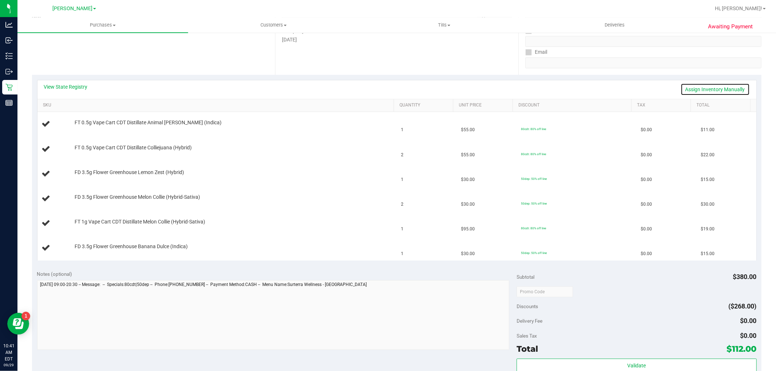
click at [715, 84] on link "Assign Inventory Manually" at bounding box center [715, 89] width 69 height 12
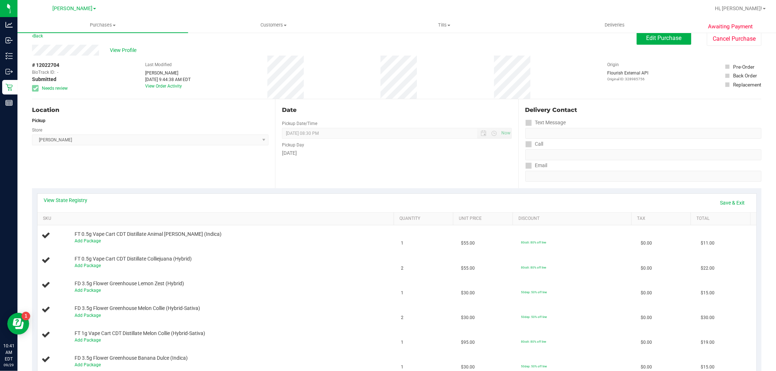
scroll to position [0, 0]
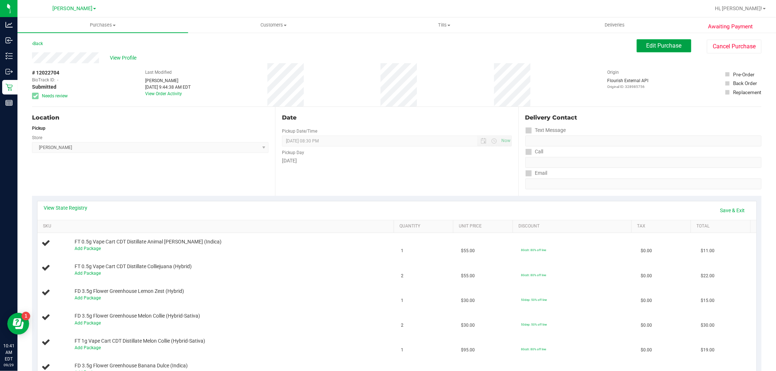
click at [653, 44] on span "Edit Purchase" at bounding box center [663, 45] width 35 height 7
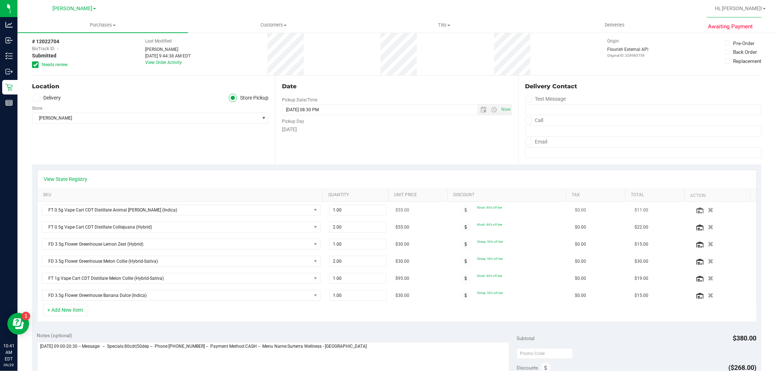
scroll to position [81, 0]
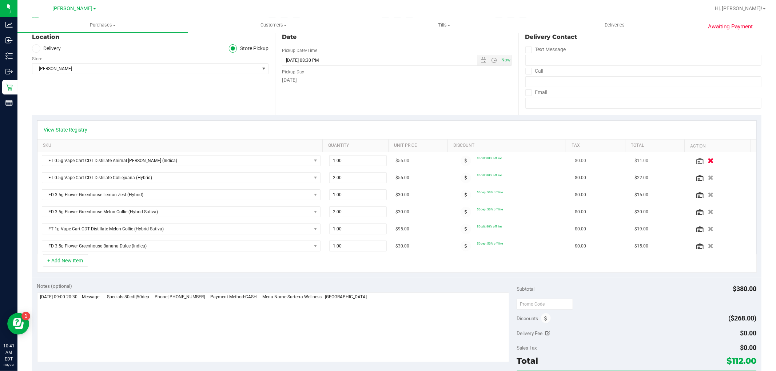
click at [707, 159] on icon "button" at bounding box center [710, 160] width 6 height 5
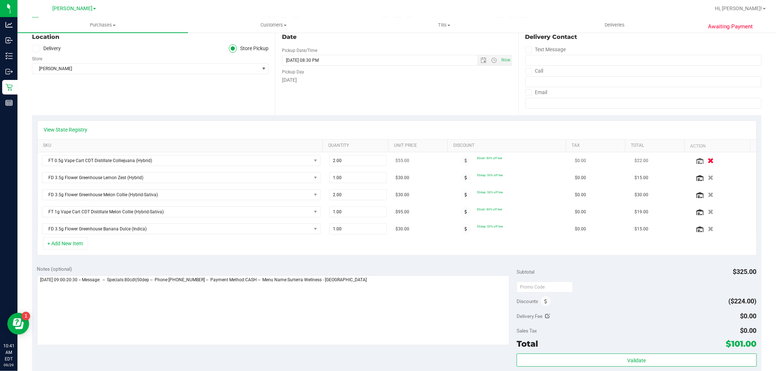
click at [707, 161] on icon "button" at bounding box center [710, 160] width 6 height 5
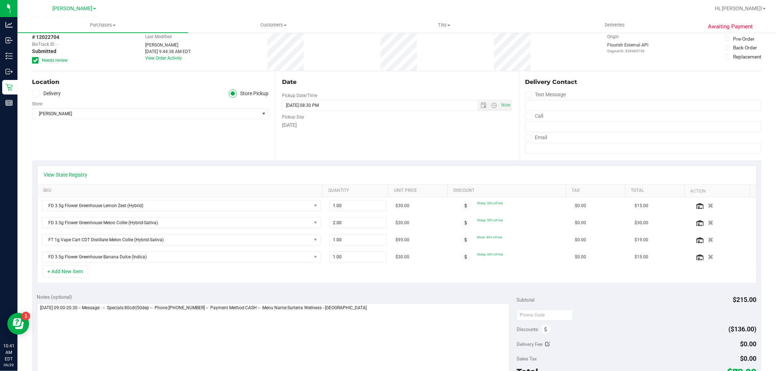
scroll to position [0, 0]
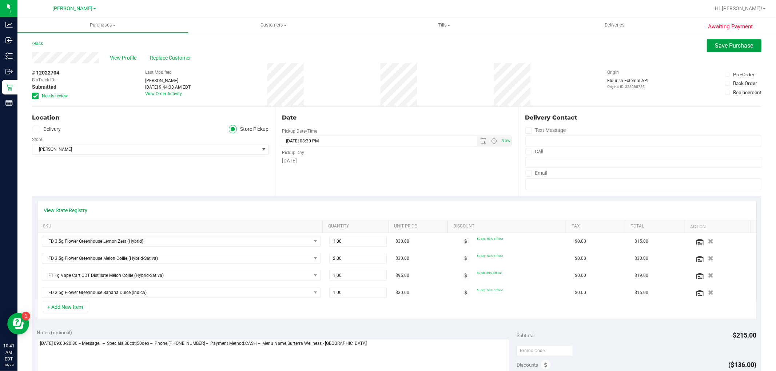
click at [738, 47] on span "Save Purchase" at bounding box center [734, 45] width 38 height 7
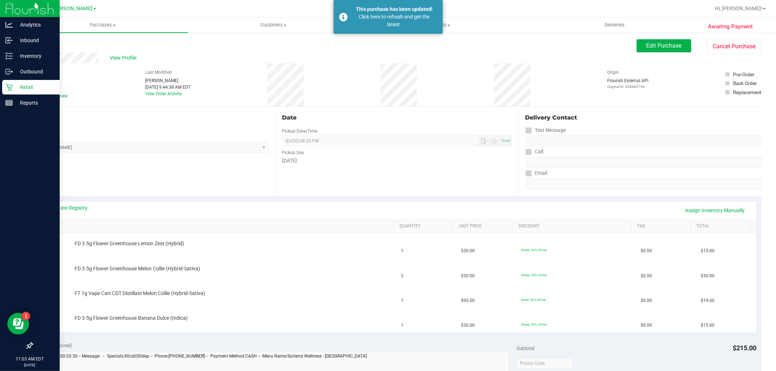
click at [13, 85] on p "Retail" at bounding box center [35, 87] width 44 height 9
